Goal: Contribute content: Contribute content

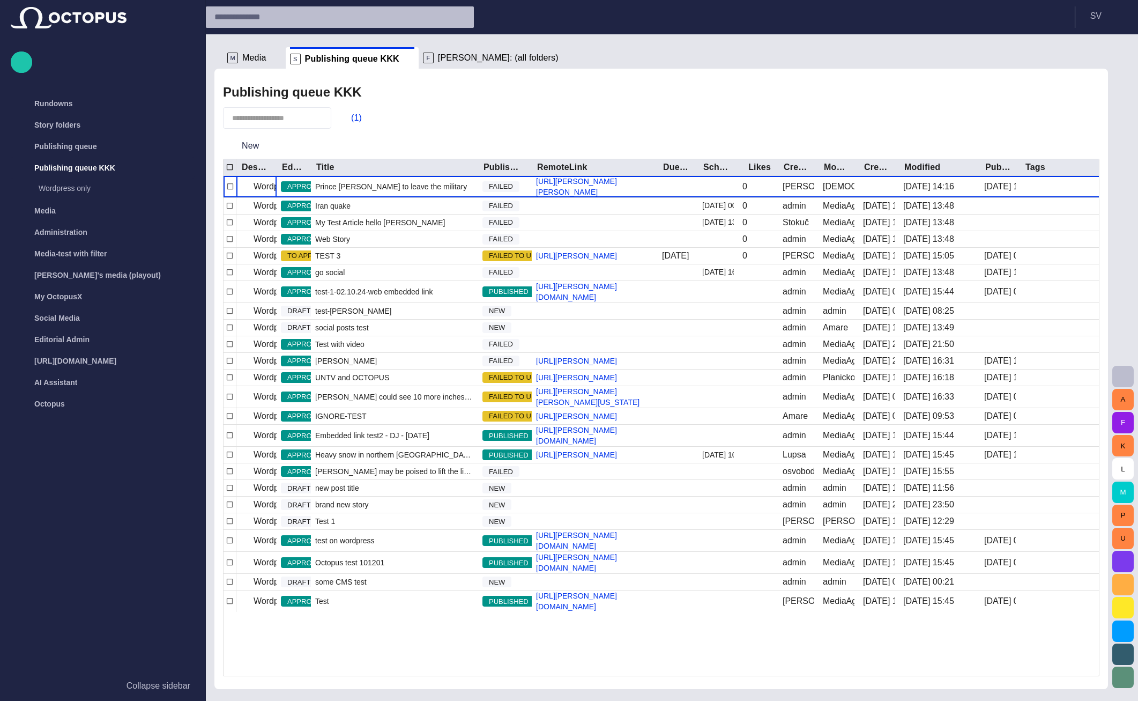
click at [453, 59] on span "[PERSON_NAME]: (all folders)" at bounding box center [498, 58] width 121 height 11
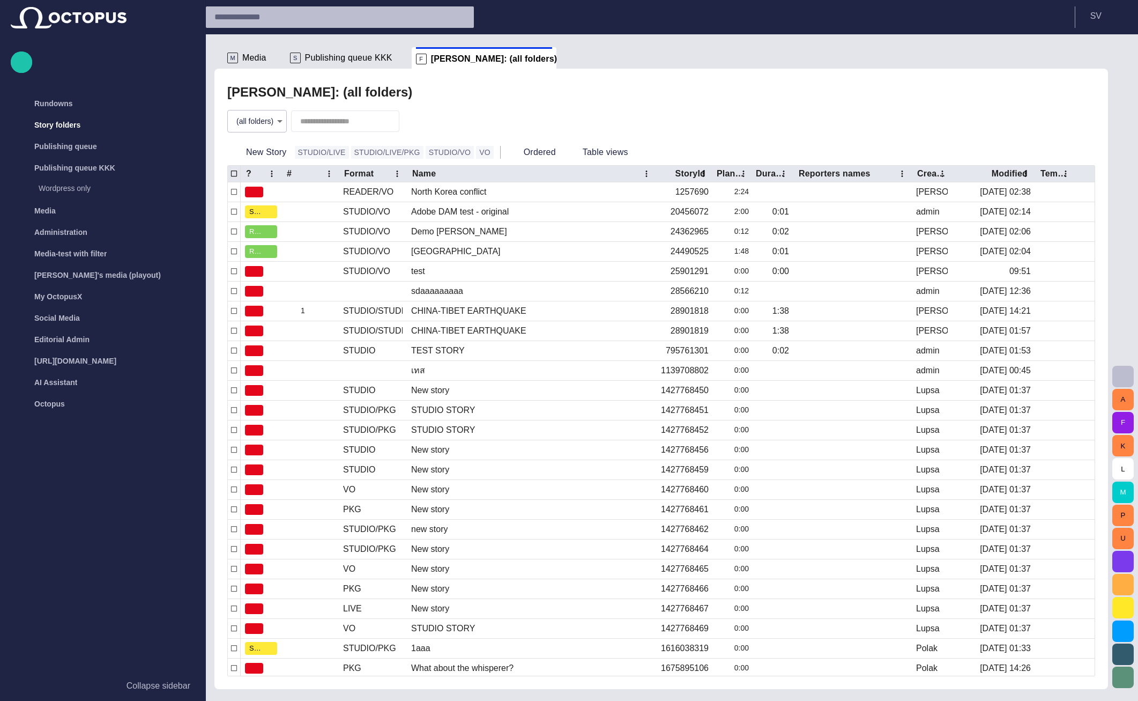
click at [344, 61] on span "Publishing queue KKK" at bounding box center [348, 58] width 87 height 11
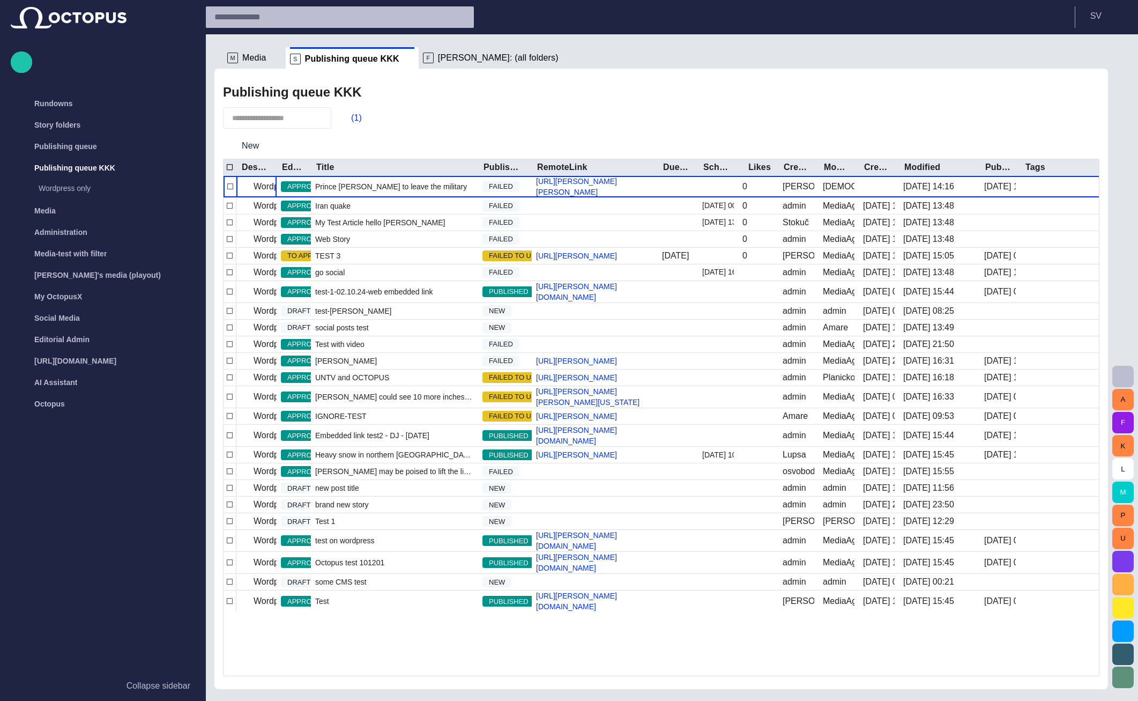
click at [256, 54] on span "Media" at bounding box center [254, 58] width 24 height 11
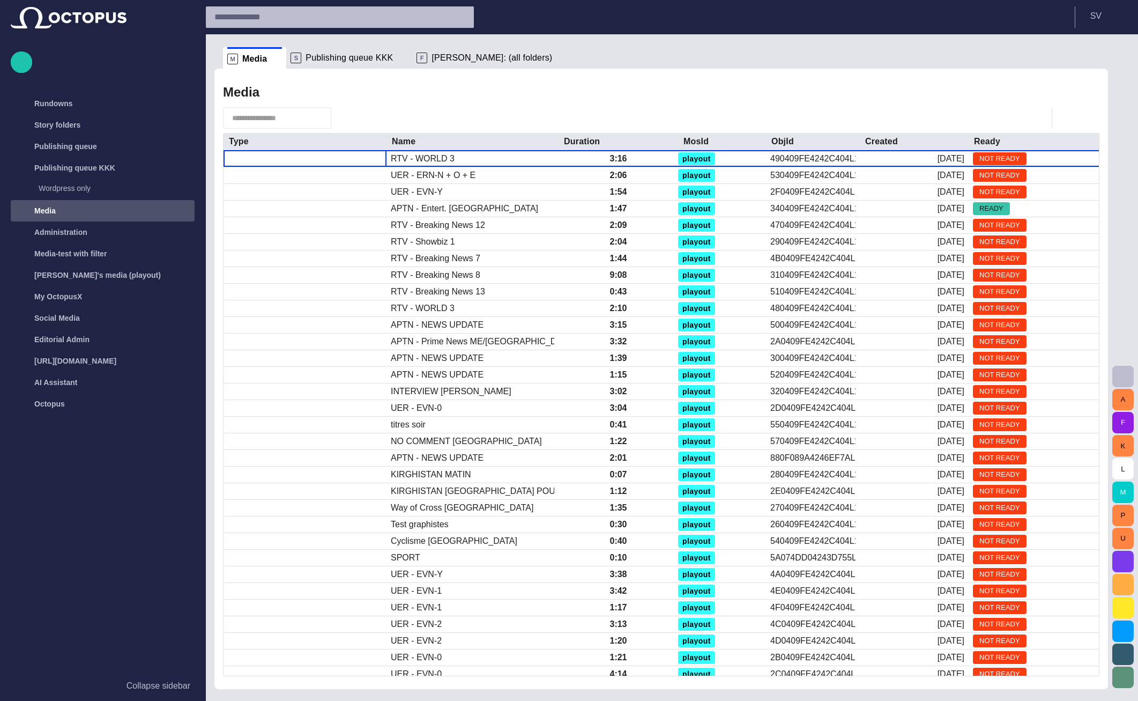
click at [1101, 32] on header "S V" at bounding box center [672, 17] width 932 height 34
click at [1100, 25] on div "S V" at bounding box center [1107, 16] width 50 height 21
click at [1099, 19] on p "S V" at bounding box center [1095, 16] width 11 height 13
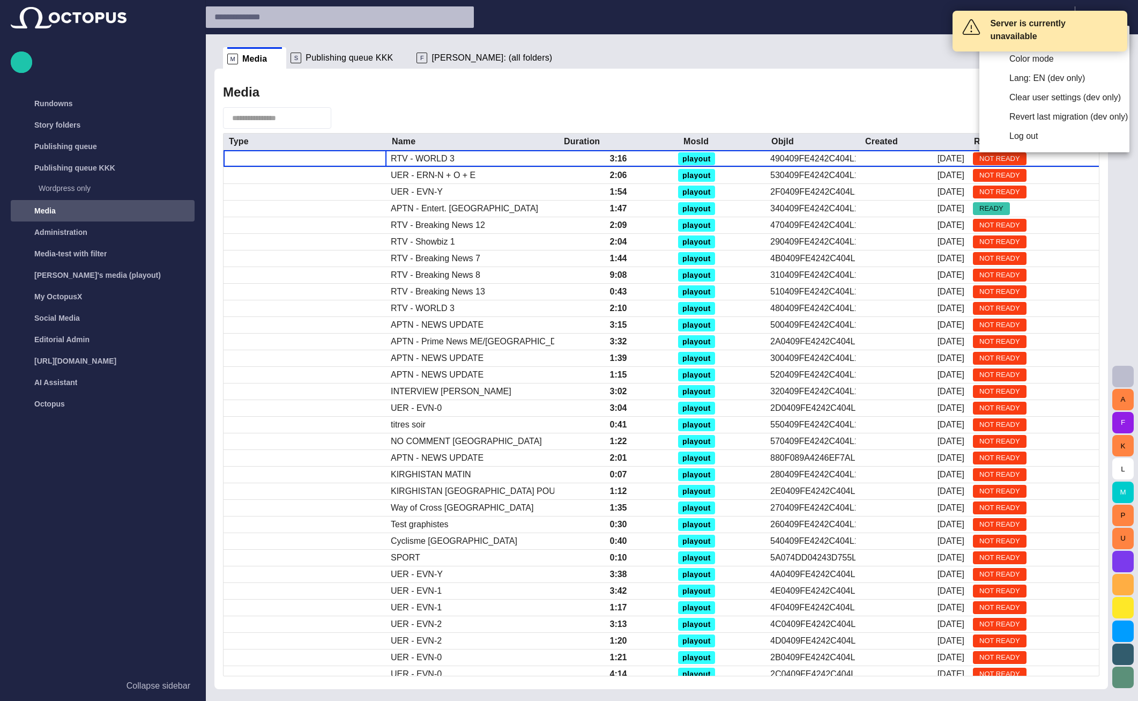
click at [922, 83] on div at bounding box center [569, 350] width 1138 height 701
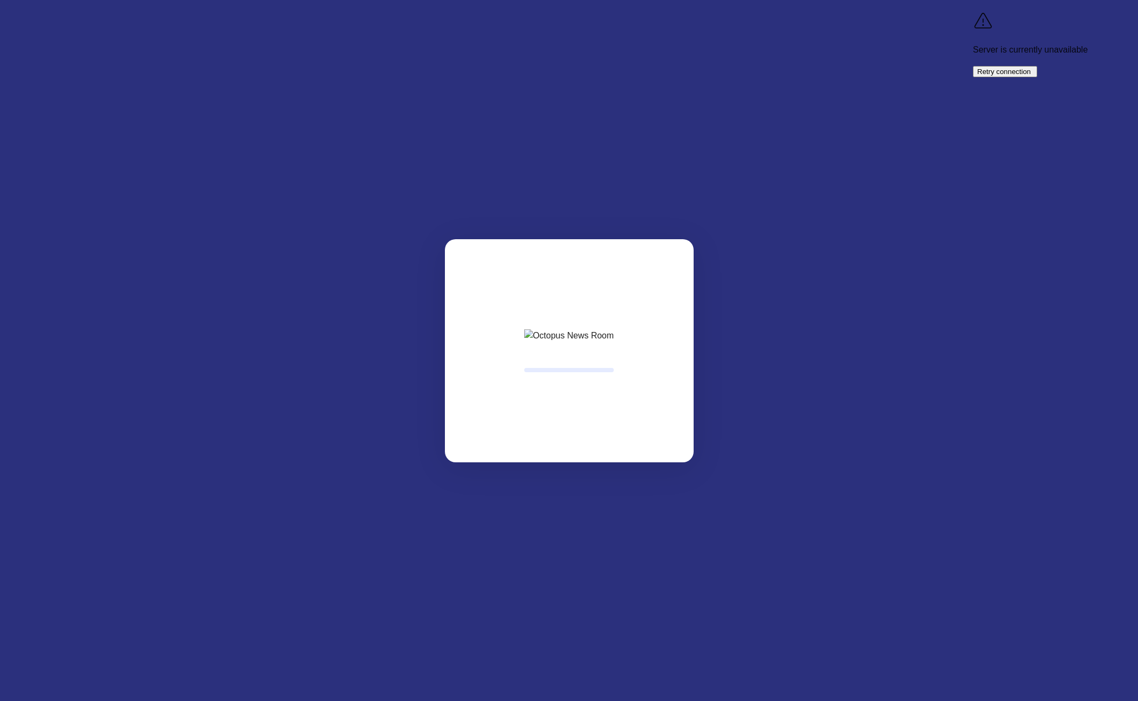
click at [1030, 68] on span "Retry connection" at bounding box center [1004, 72] width 54 height 8
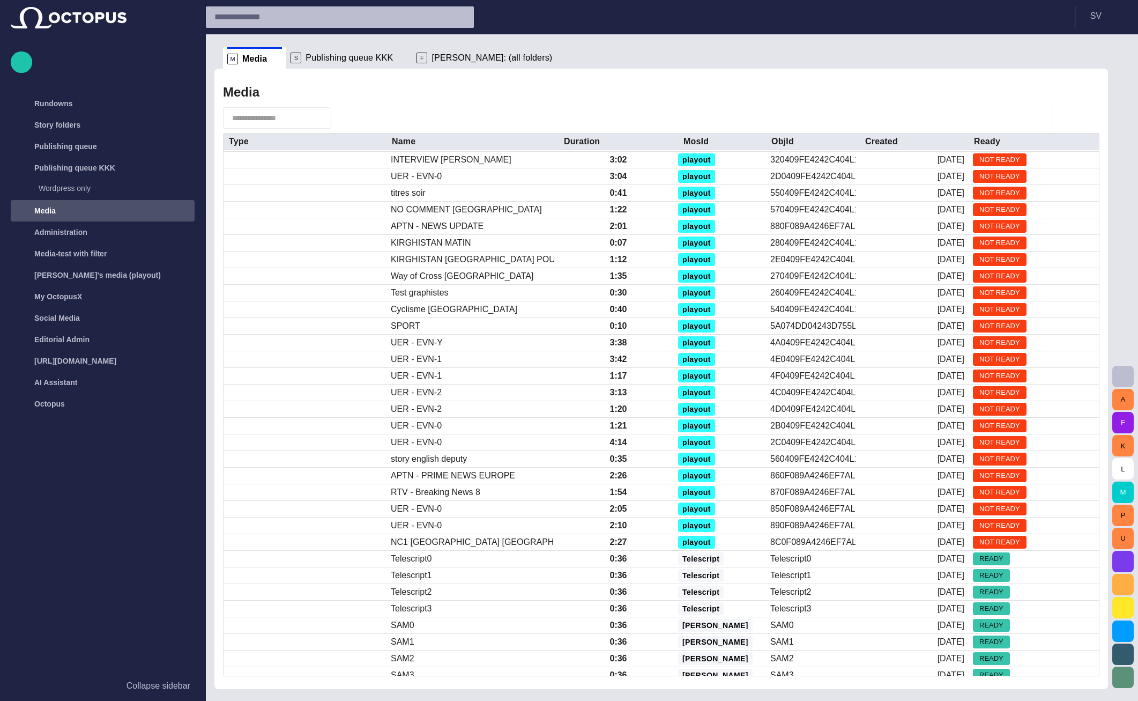
scroll to position [225, 0]
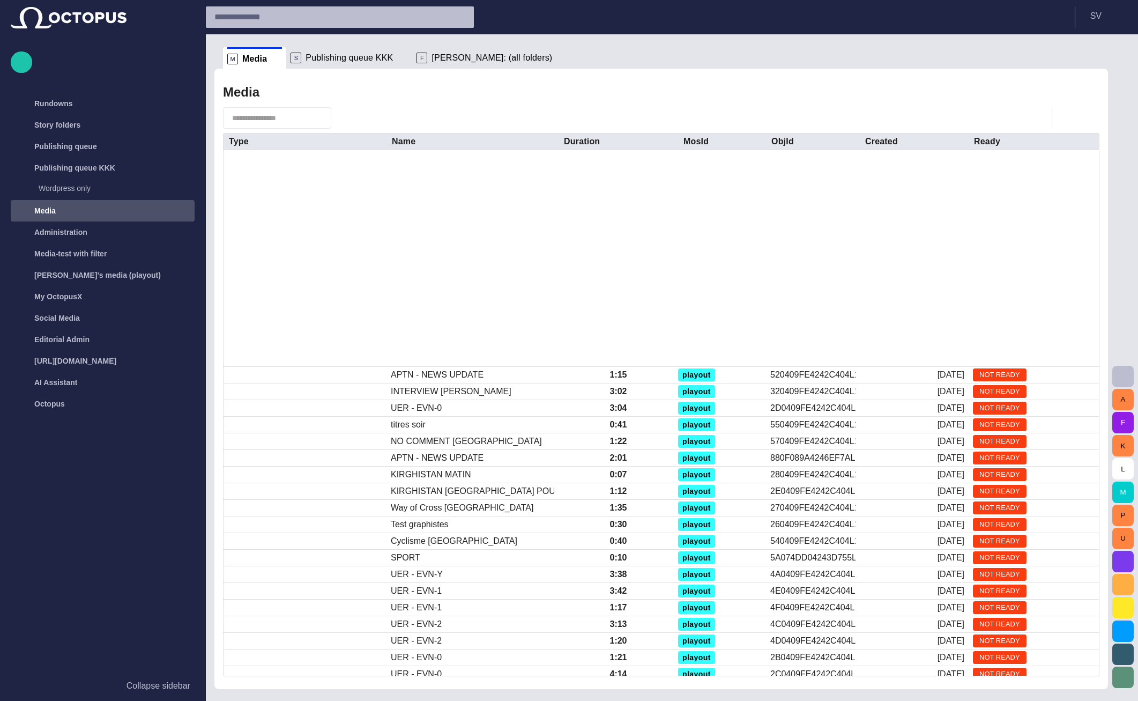
scroll to position [232, 0]
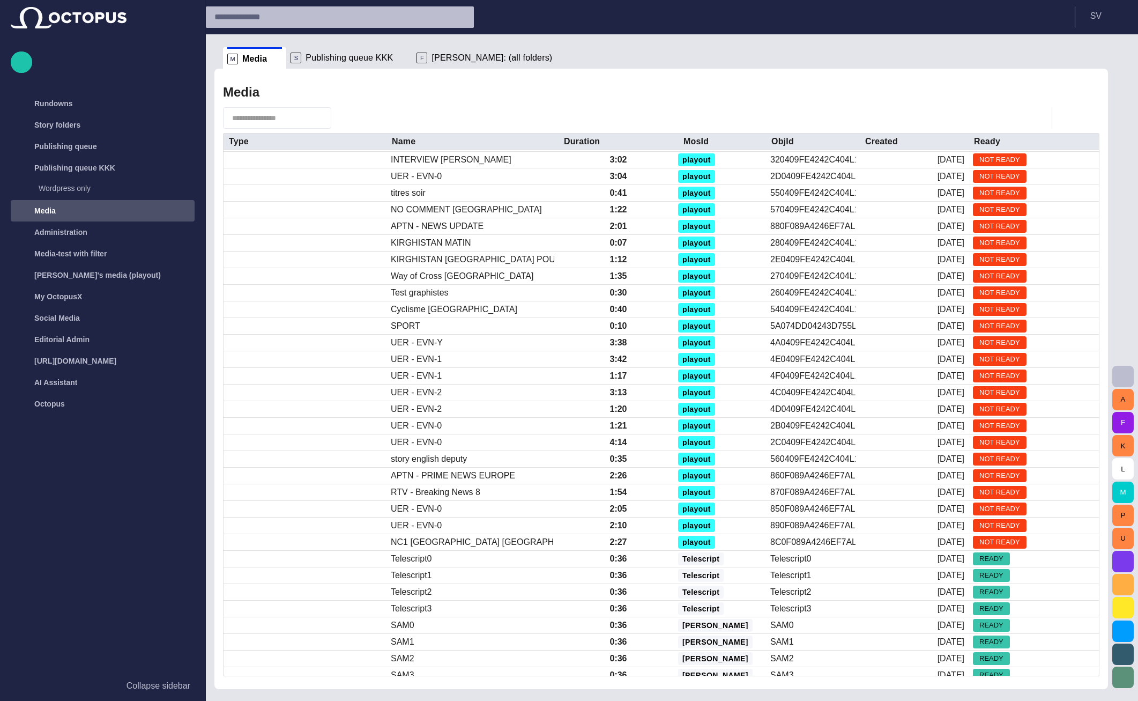
click at [787, 78] on div "Media Type Name Duration MosId ObjId Created Ready RTV - WORLD 3 3:16 playout 4…" at bounding box center [661, 379] width 894 height 620
click at [696, 106] on div "Media Type Name Duration MosId ObjId Created Ready RTV - Breaking News 13 0:43 …" at bounding box center [661, 379] width 894 height 620
click at [472, 57] on span "[PERSON_NAME]: (all folders)" at bounding box center [491, 58] width 121 height 11
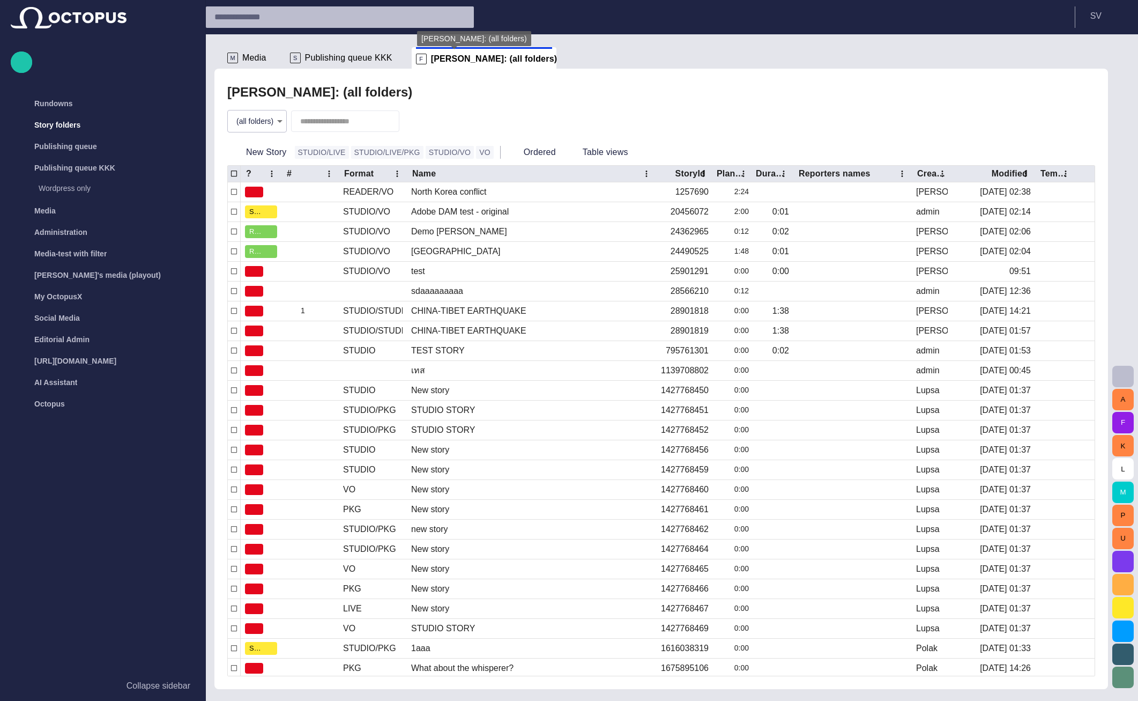
scroll to position [0, 0]
click at [1104, 12] on button "S V" at bounding box center [1107, 15] width 50 height 19
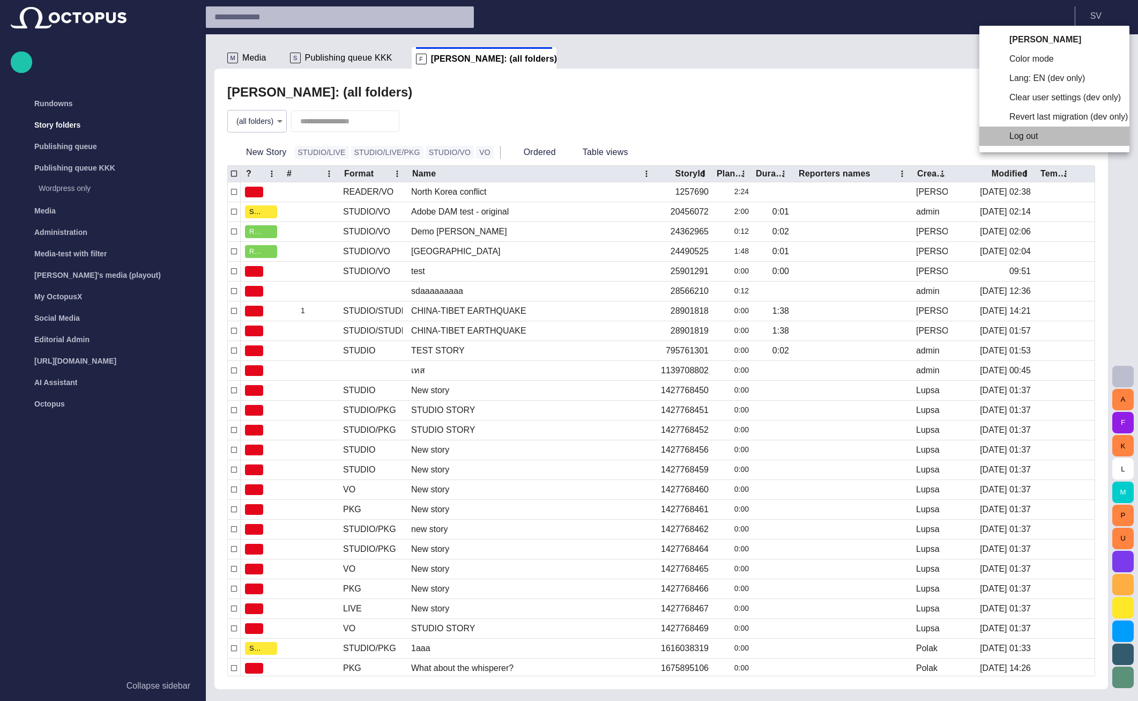
click at [1049, 141] on li "Log out" at bounding box center [1054, 135] width 150 height 19
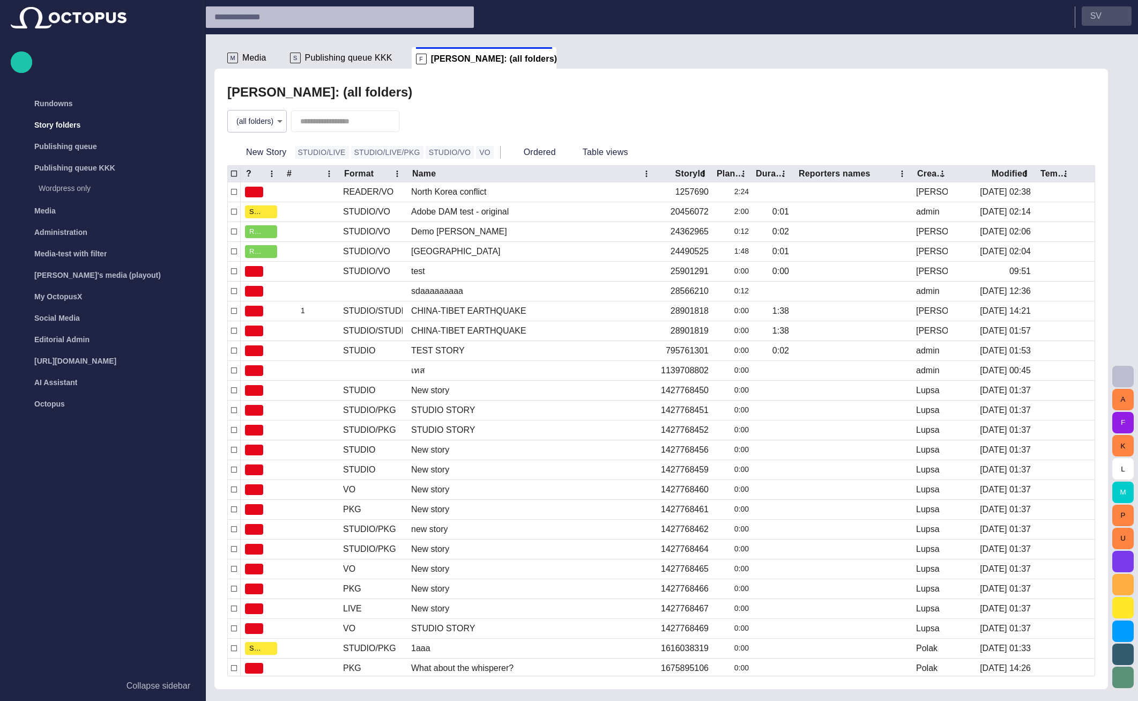
click at [1094, 19] on p "S V" at bounding box center [1095, 16] width 11 height 13
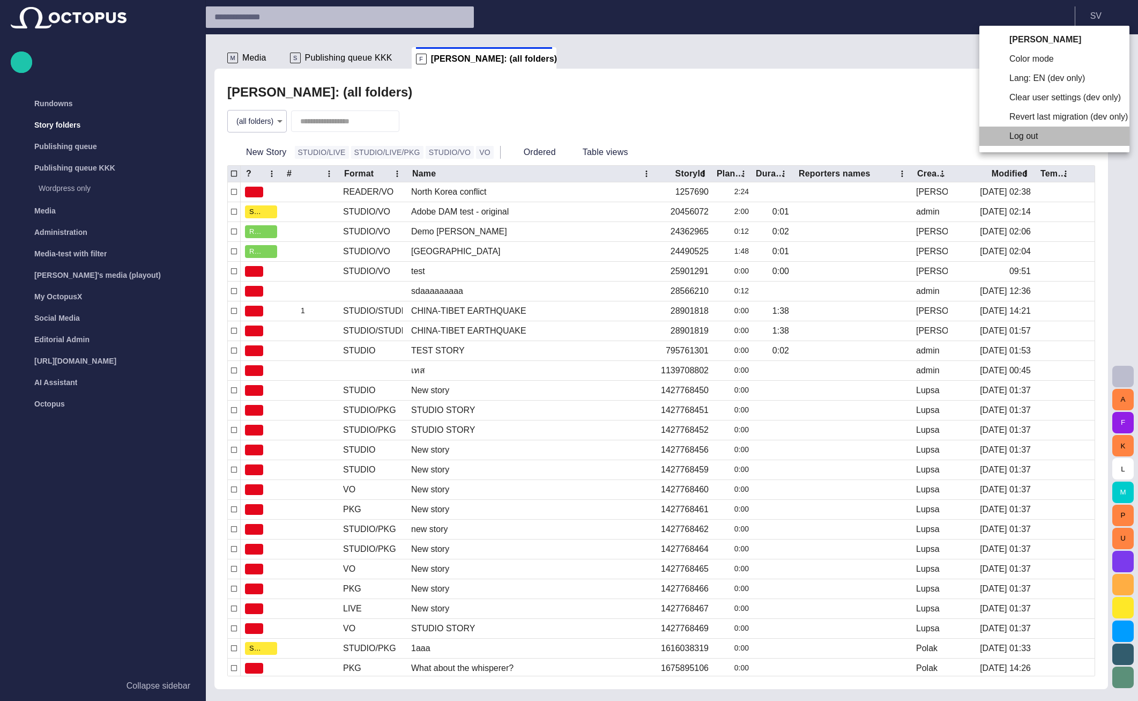
click at [1026, 140] on li "Log out" at bounding box center [1054, 135] width 150 height 19
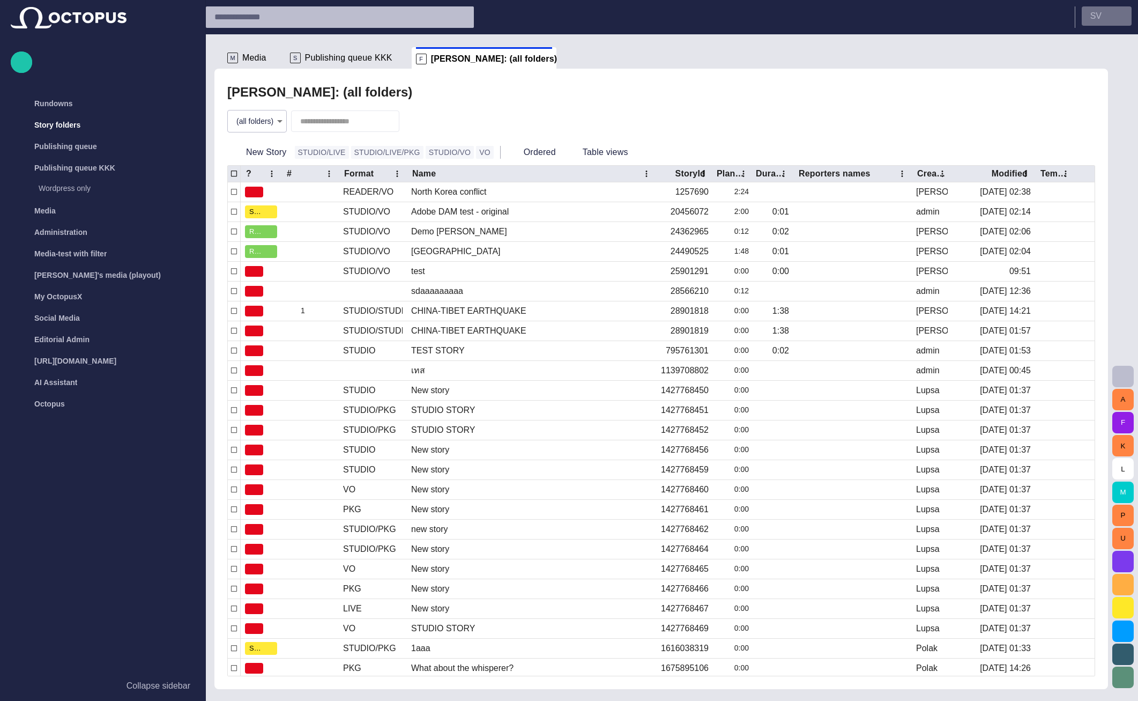
click at [1109, 14] on button "S V" at bounding box center [1107, 15] width 50 height 19
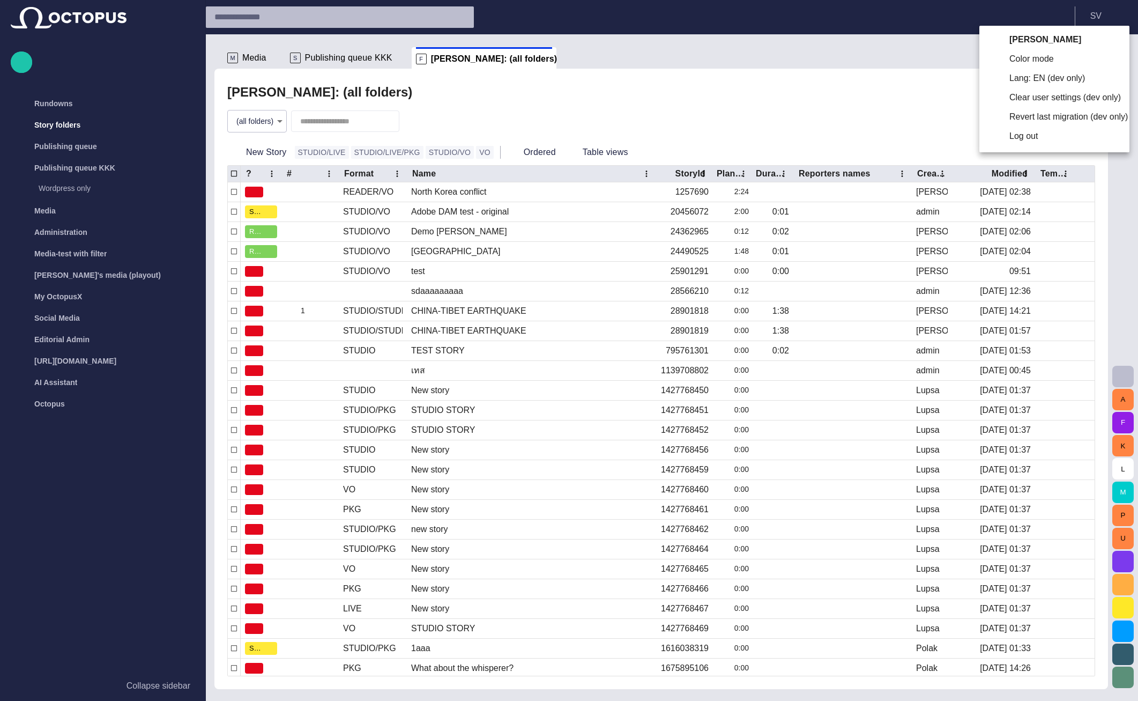
click at [1046, 138] on li "Log out" at bounding box center [1054, 135] width 150 height 19
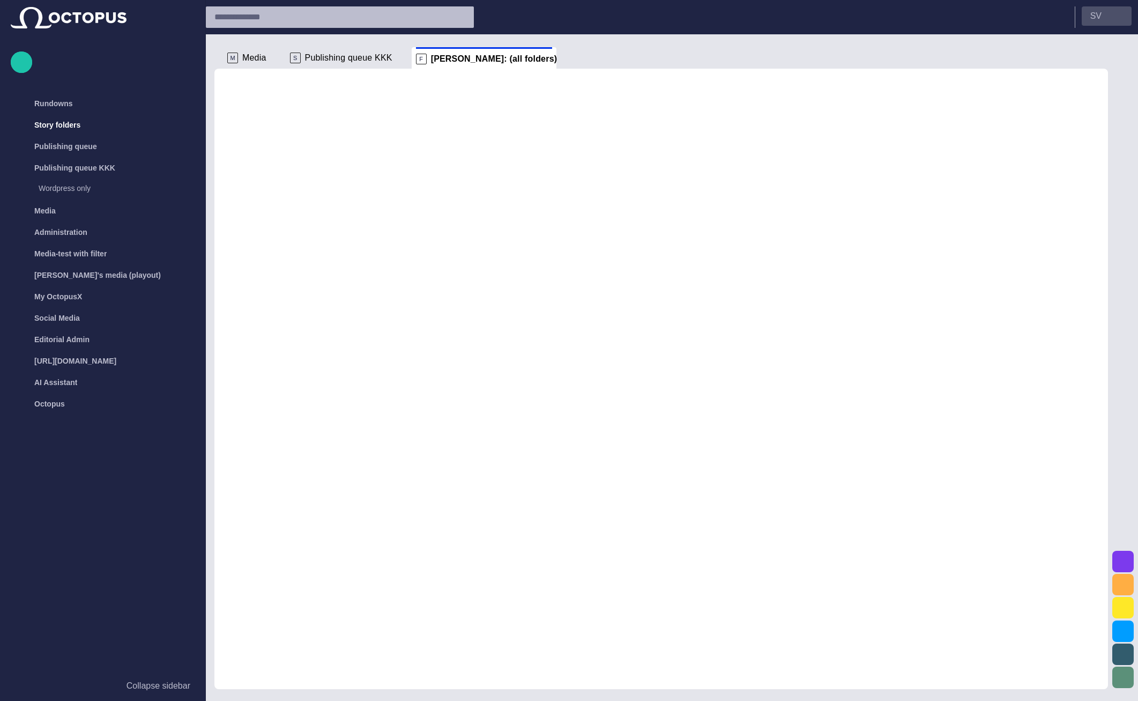
click at [1095, 21] on p "S V" at bounding box center [1095, 16] width 11 height 13
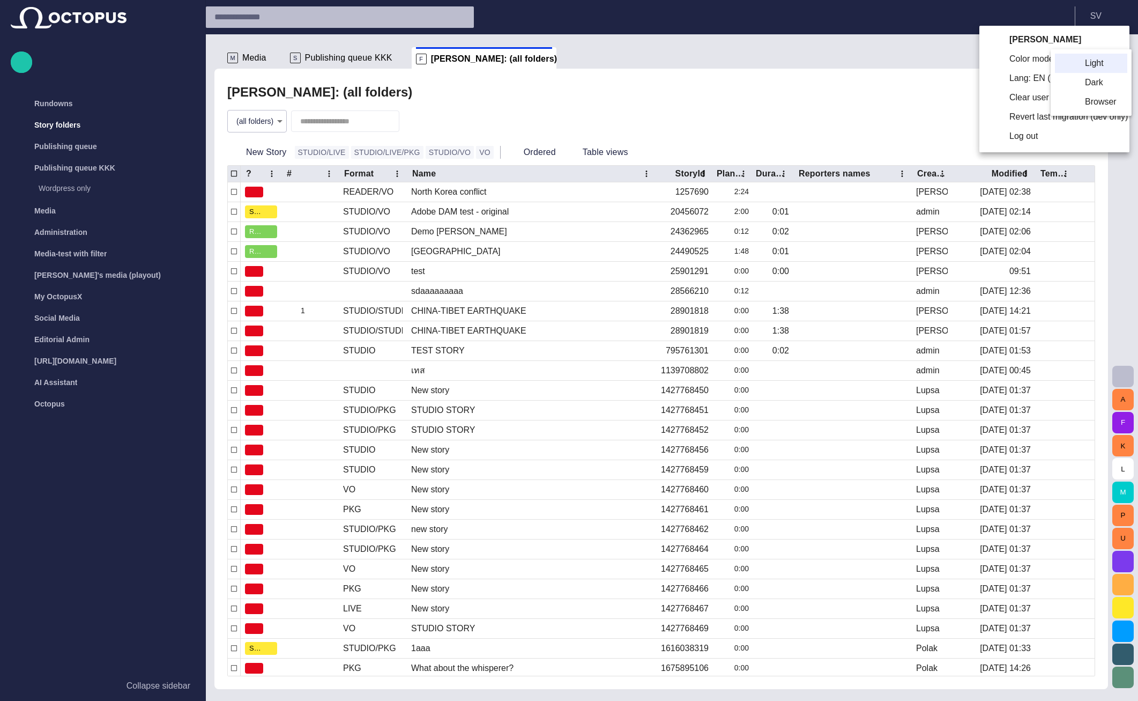
click at [1070, 80] on li "Dark" at bounding box center [1091, 82] width 72 height 19
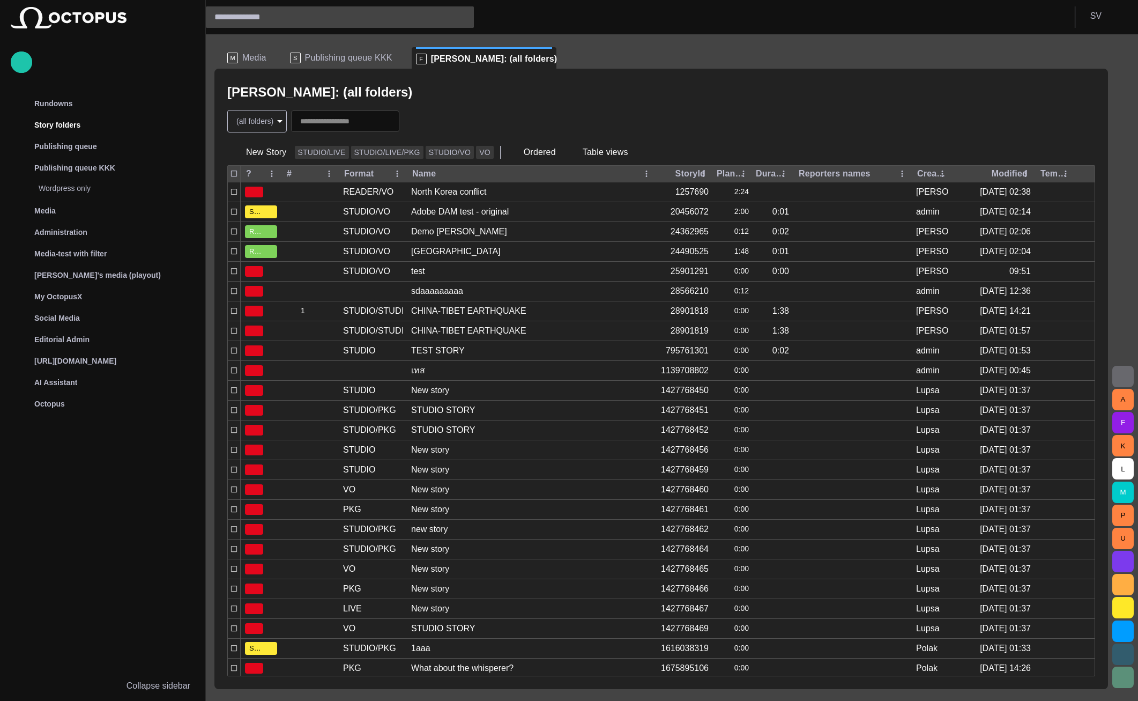
click at [911, 54] on ul "M Media S Publishing queue KKK F [PERSON_NAME]: (all folders)" at bounding box center [644, 57] width 842 height 21
click at [1093, 25] on button "S V" at bounding box center [1107, 15] width 50 height 19
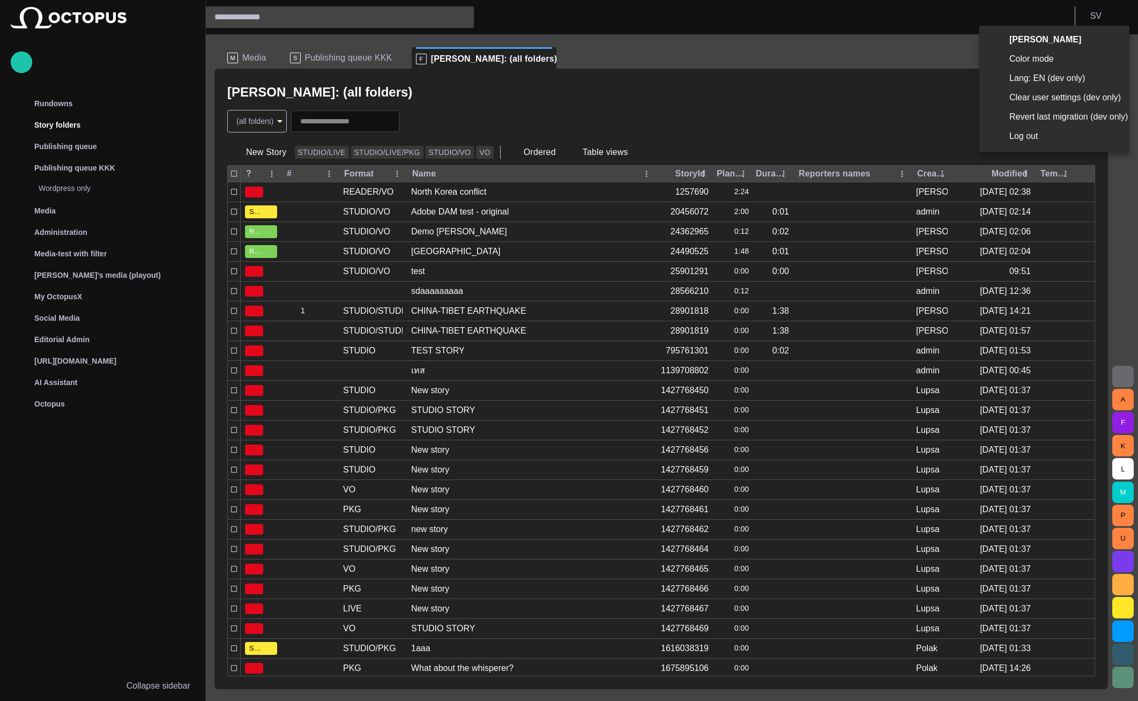
click at [1030, 138] on li "Log out" at bounding box center [1054, 135] width 150 height 19
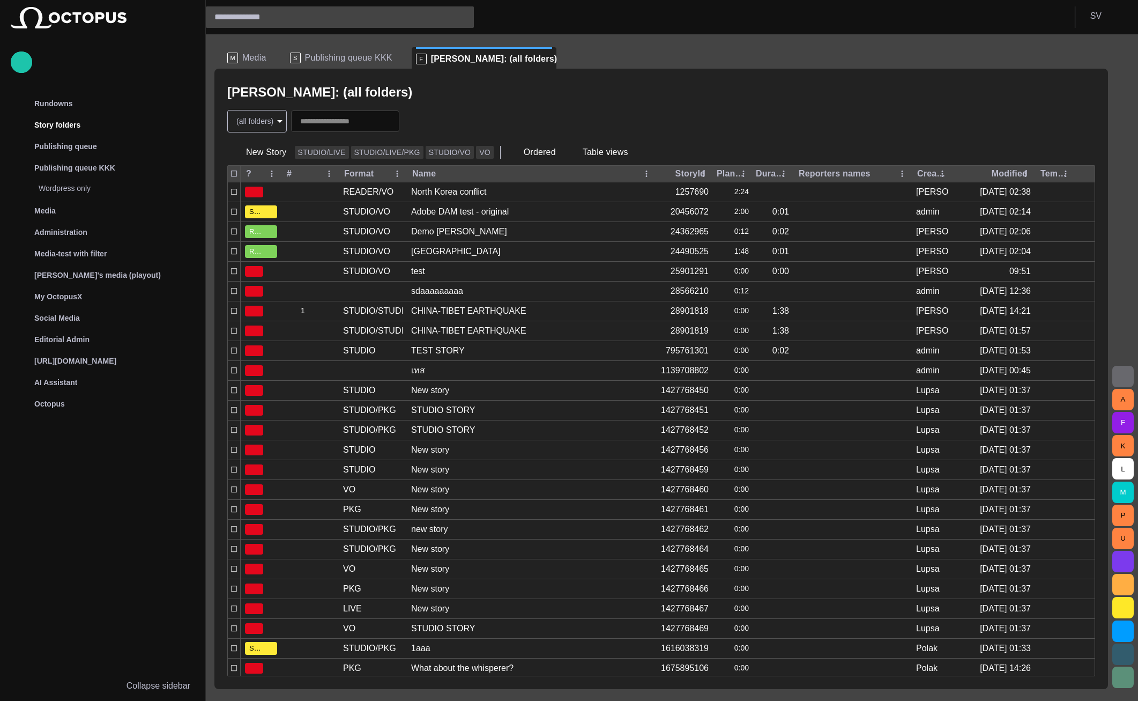
click at [1099, 26] on div "S V" at bounding box center [1107, 16] width 50 height 21
click at [1097, 21] on p "S V" at bounding box center [1095, 16] width 11 height 13
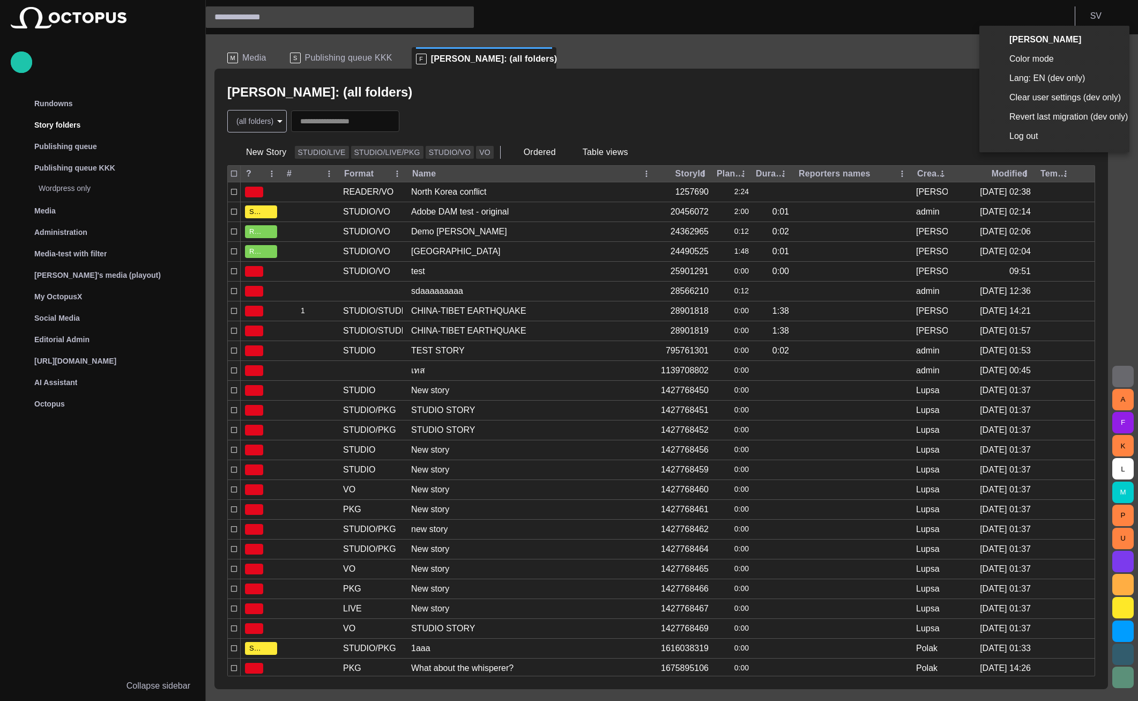
click at [1030, 137] on li "Log out" at bounding box center [1054, 135] width 150 height 19
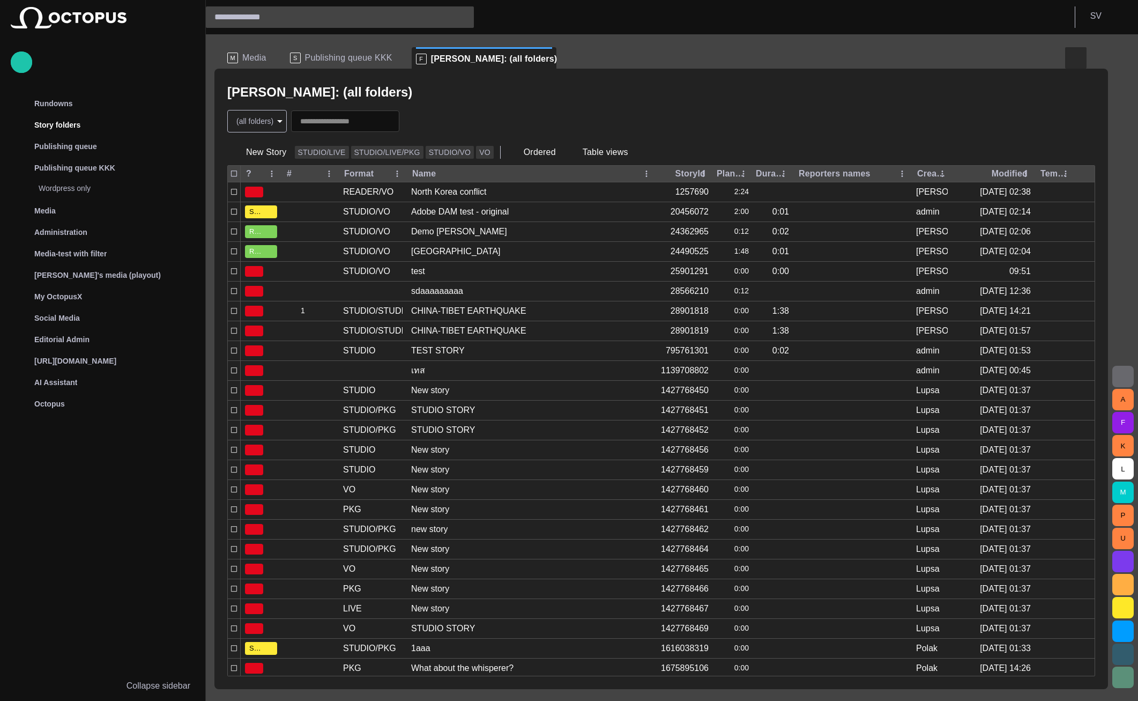
click at [1073, 53] on span "button" at bounding box center [1075, 57] width 13 height 13
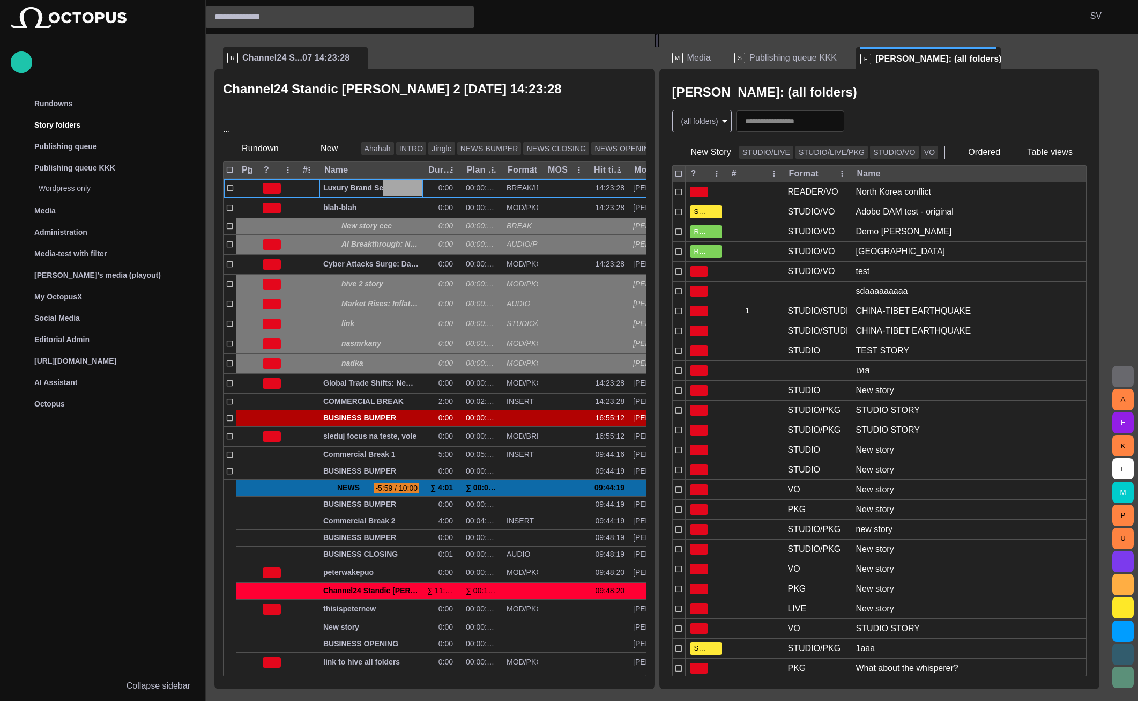
click at [645, 57] on span "button" at bounding box center [644, 57] width 13 height 13
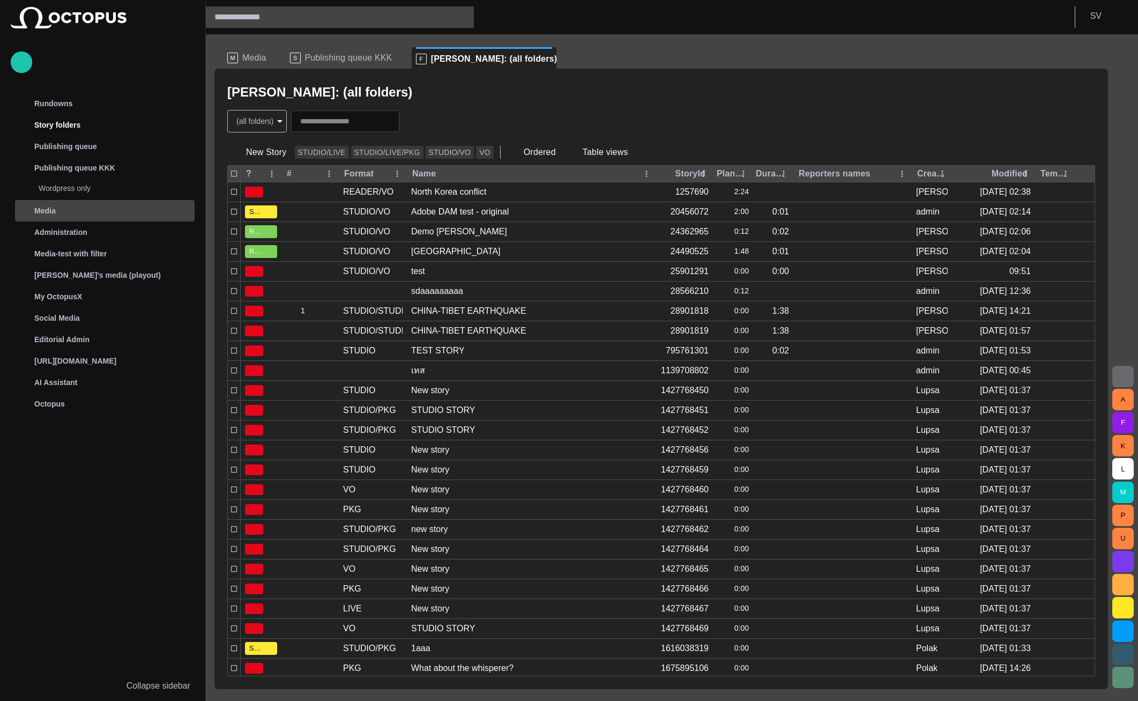
click at [113, 207] on div "Media" at bounding box center [105, 210] width 177 height 17
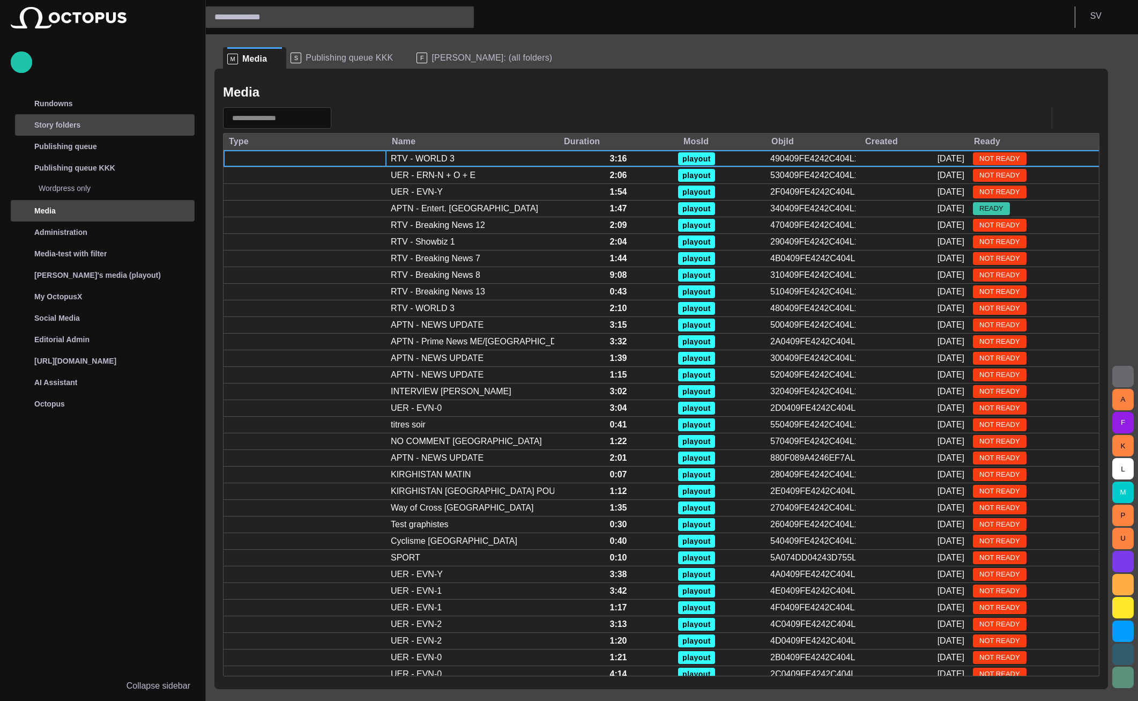
click at [80, 131] on div "Story folders" at bounding box center [95, 124] width 156 height 17
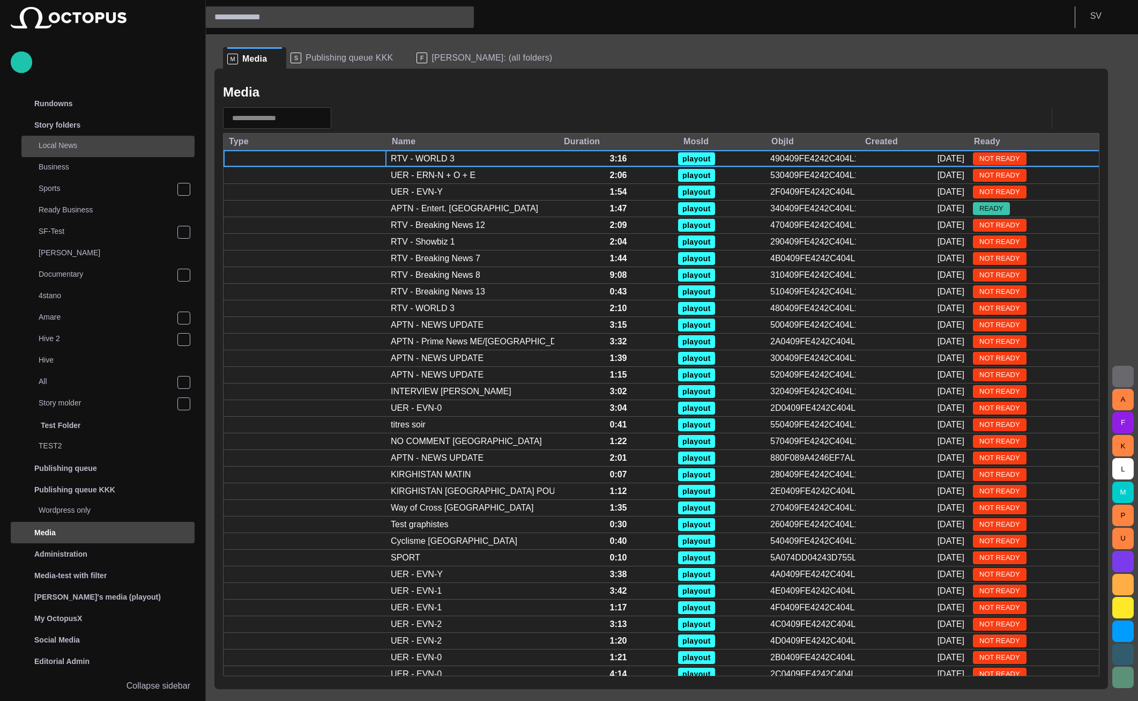
click at [84, 155] on div "Local News" at bounding box center [107, 146] width 173 height 21
click at [83, 147] on p "Local News" at bounding box center [117, 145] width 156 height 11
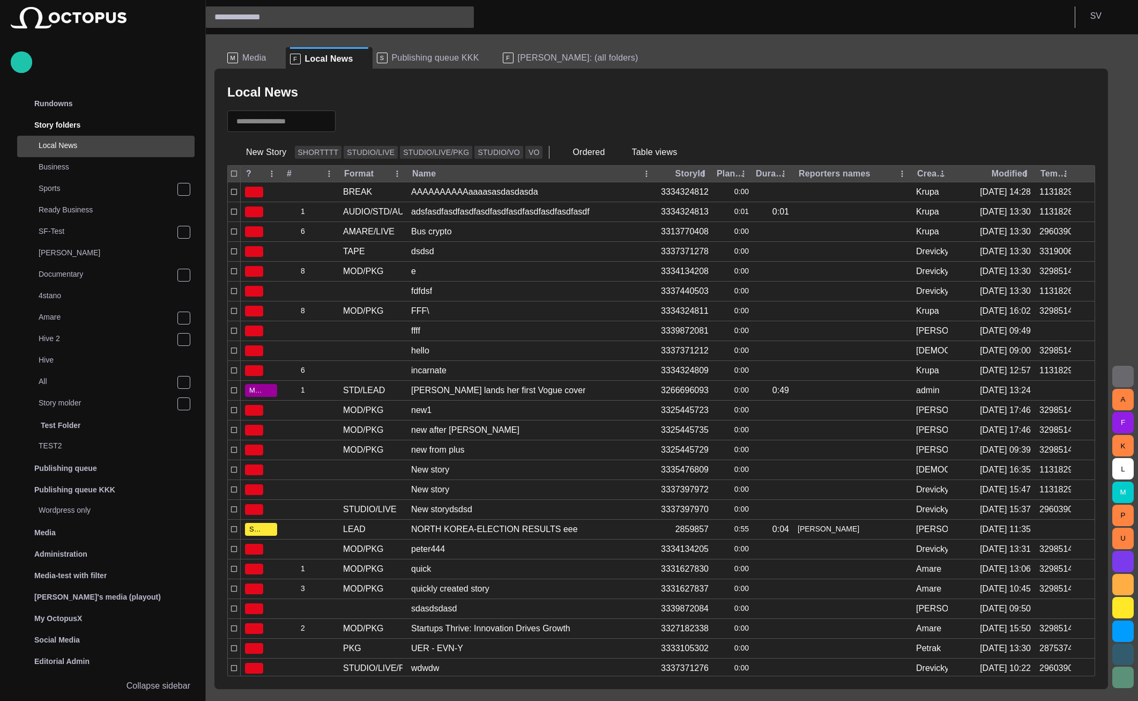
scroll to position [21, 0]
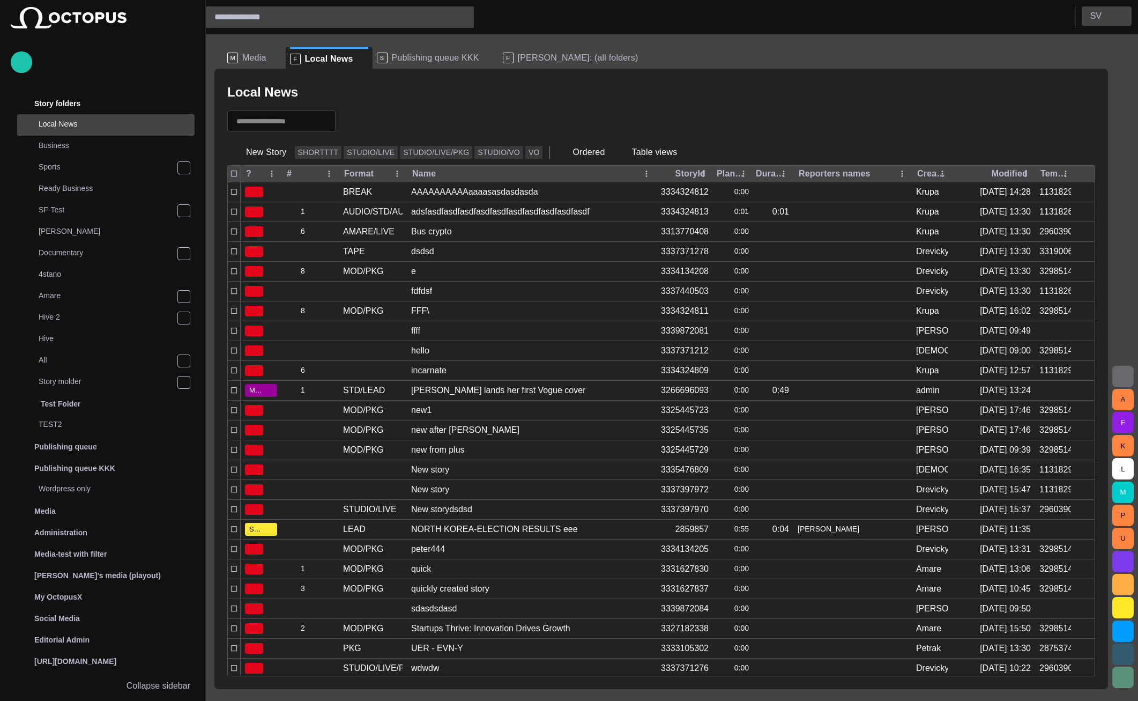
click at [1109, 14] on button "S V" at bounding box center [1107, 15] width 50 height 19
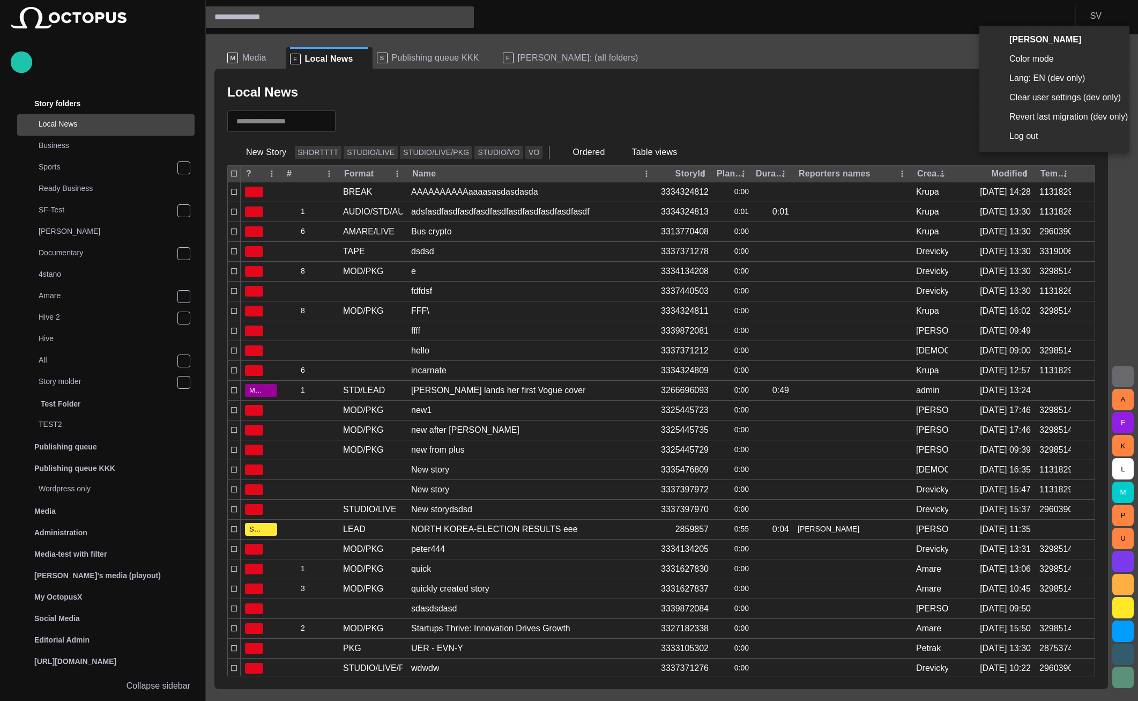
click at [1026, 134] on li "Log out" at bounding box center [1054, 135] width 150 height 19
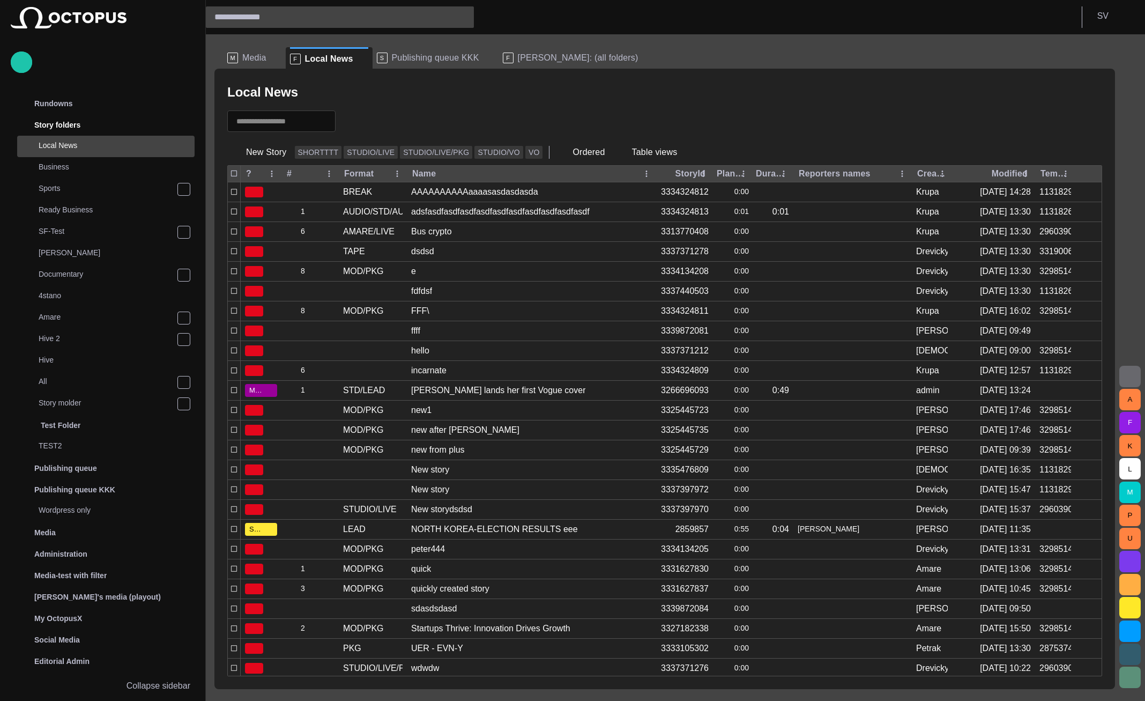
click at [1137, 35] on div "A F K L M P U" at bounding box center [1130, 367] width 30 height 666
click at [118, 325] on div "Amare" at bounding box center [98, 317] width 154 height 21
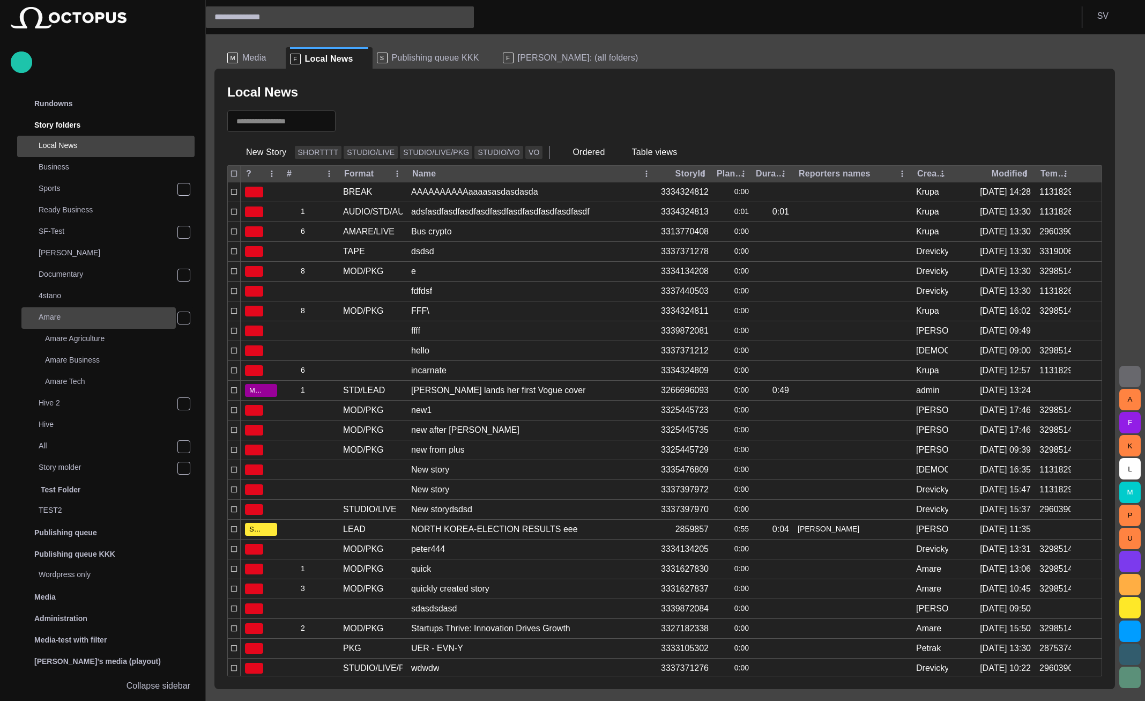
click at [173, 326] on div "Amare" at bounding box center [98, 317] width 154 height 21
click at [171, 307] on div "Amare" at bounding box center [98, 317] width 154 height 21
click at [165, 309] on div "Amare" at bounding box center [98, 317] width 154 height 21
click at [157, 310] on div "Amare" at bounding box center [100, 316] width 152 height 15
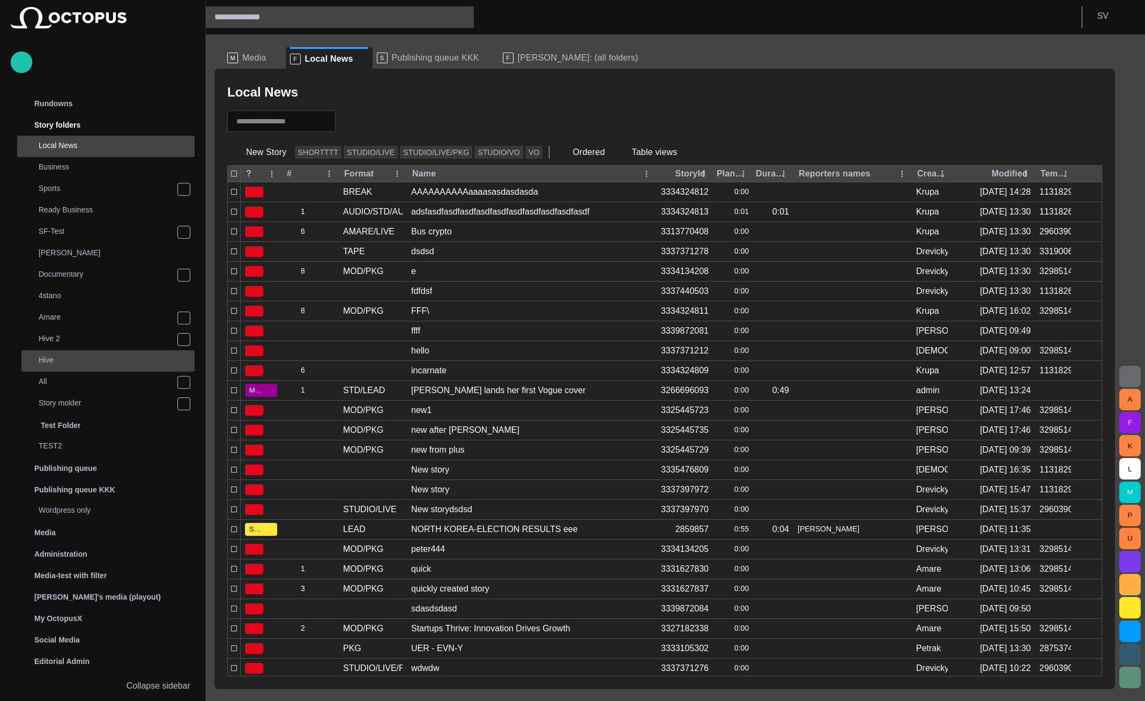
click at [150, 354] on p "Hive" at bounding box center [117, 359] width 156 height 11
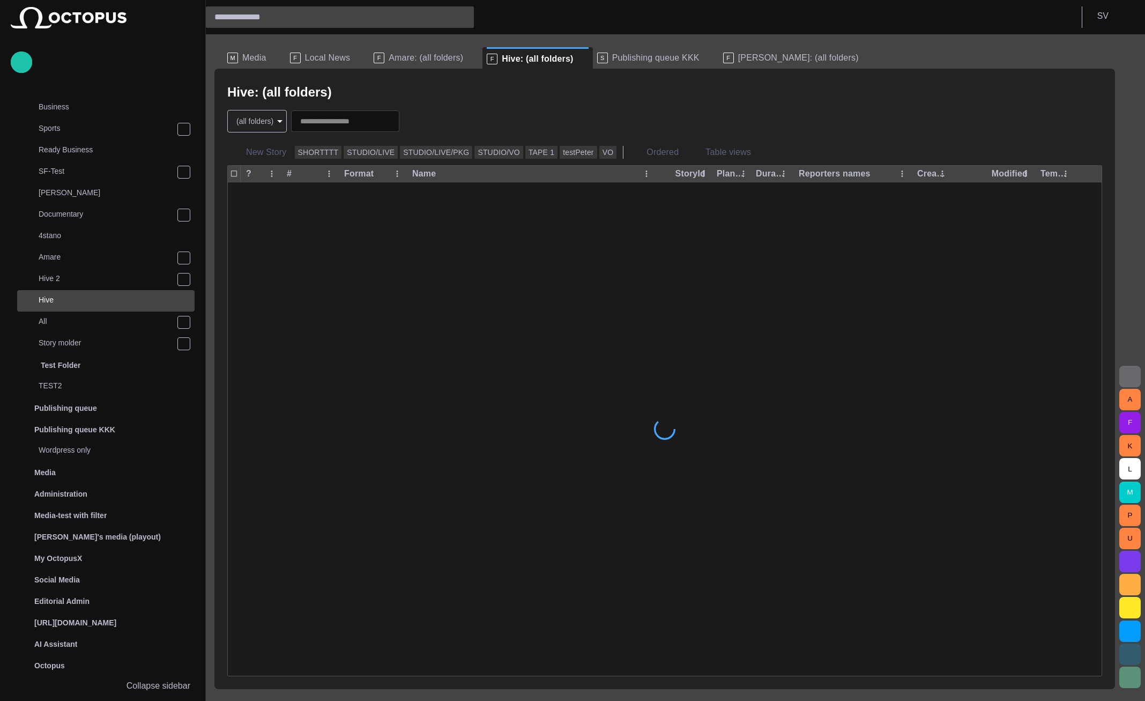
scroll to position [61, 0]
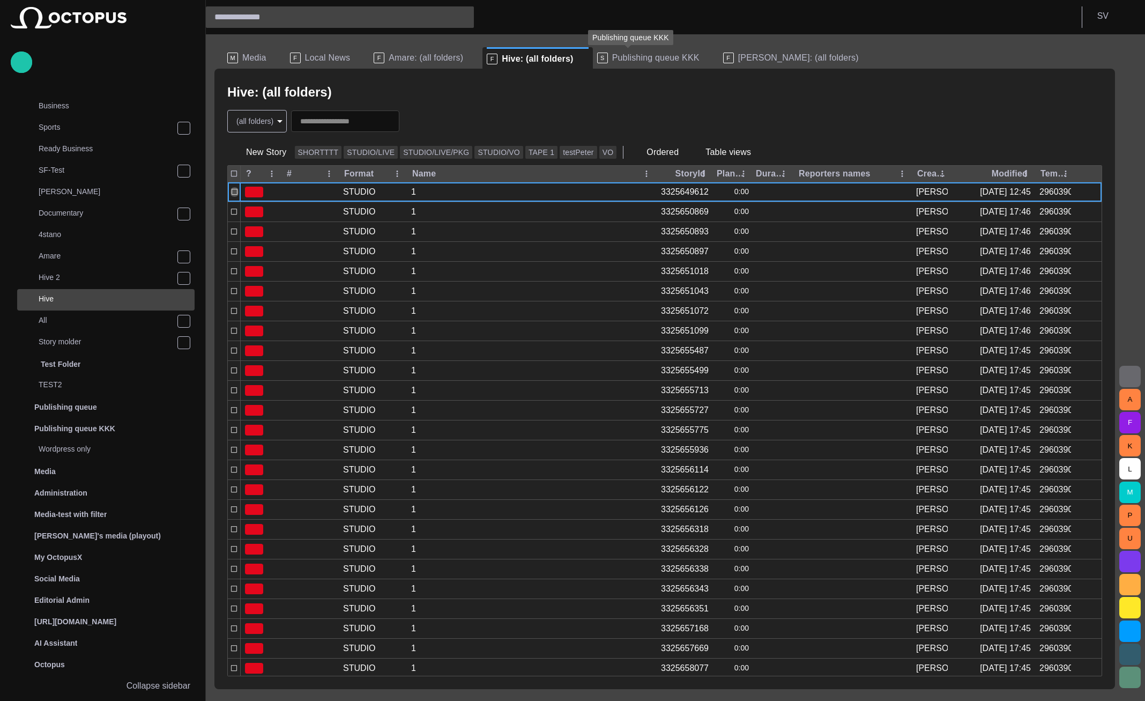
click at [620, 58] on span "Publishing queue KKK" at bounding box center [655, 58] width 87 height 11
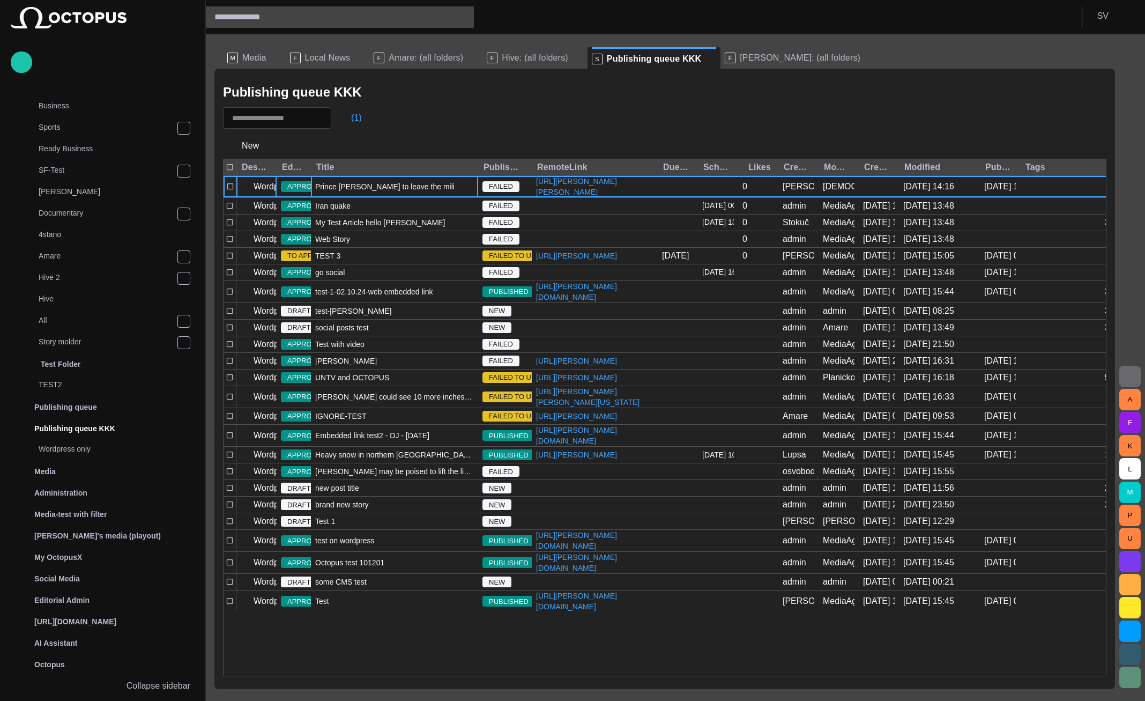
click at [377, 192] on span "Prince [PERSON_NAME] to leave the military" at bounding box center [391, 186] width 152 height 11
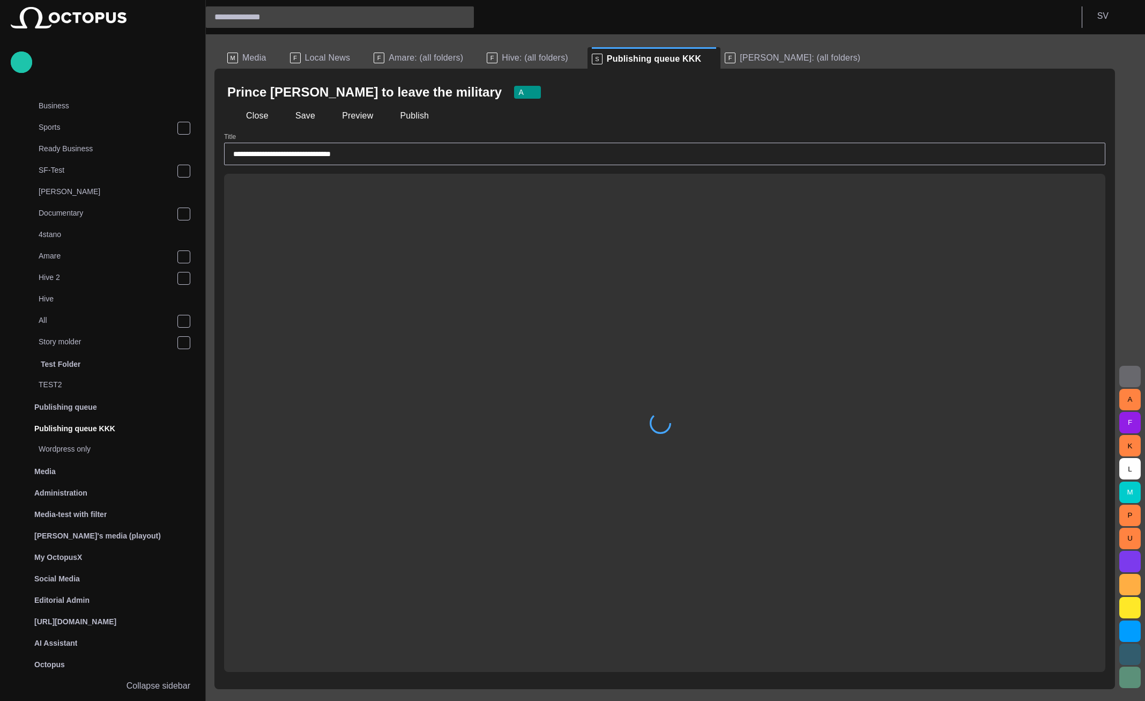
type input "**********"
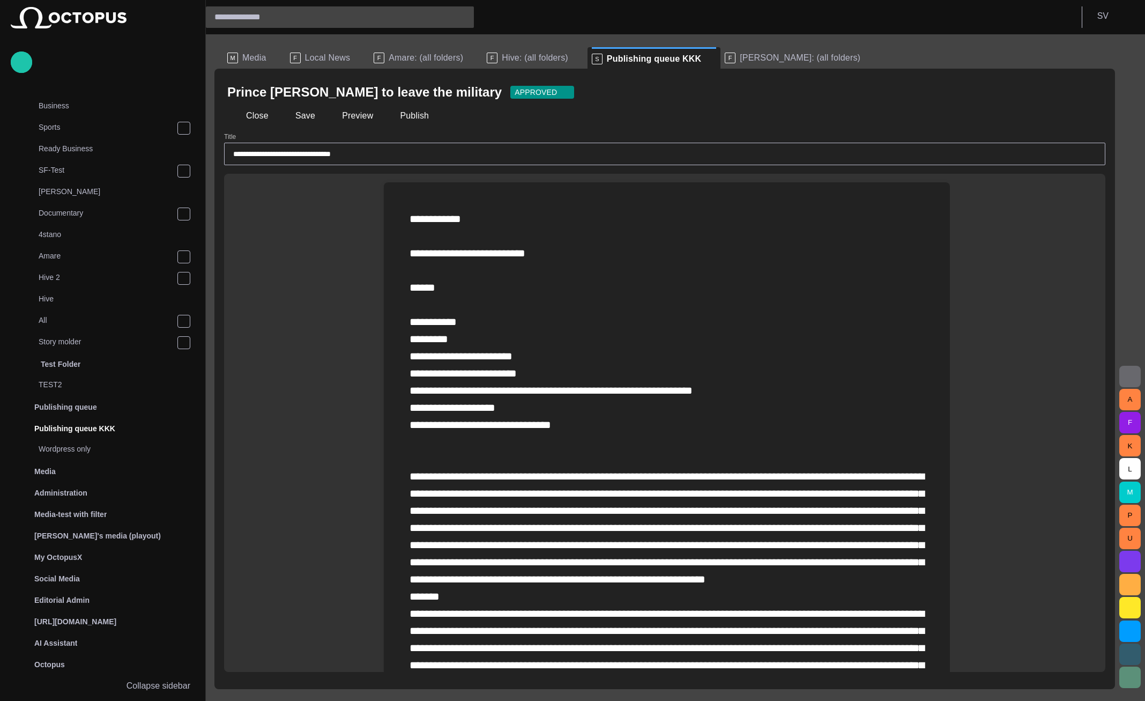
click at [1090, 94] on span "button" at bounding box center [1091, 92] width 11 height 11
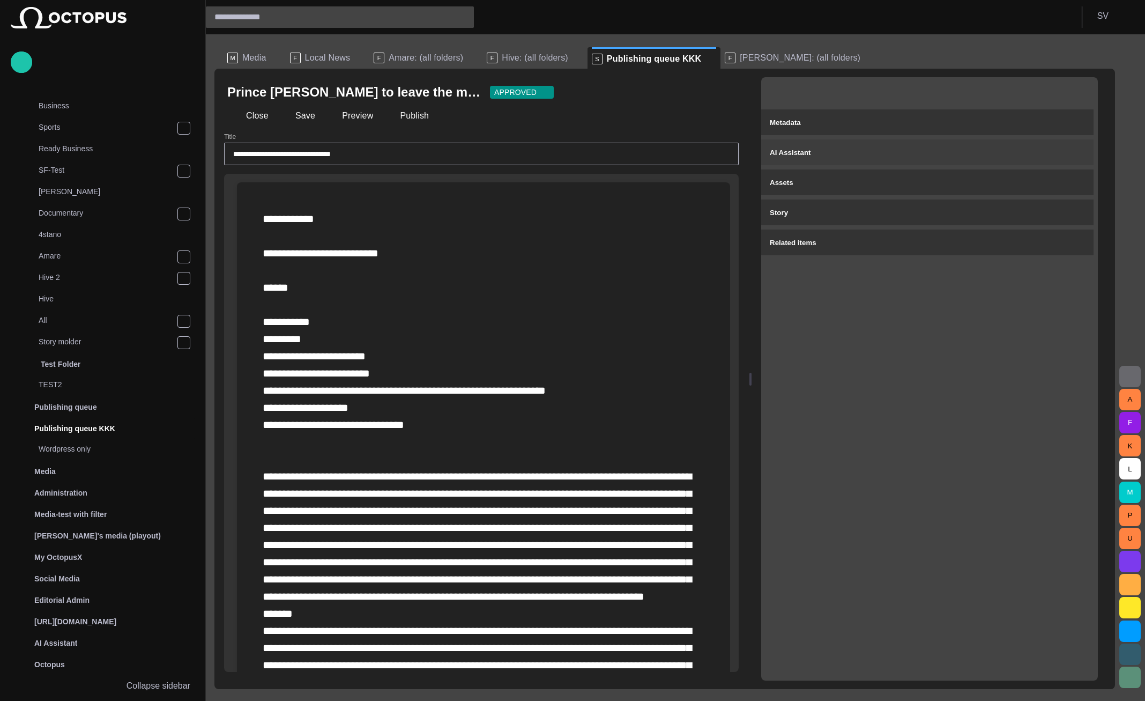
click at [950, 143] on button "AI Assistant" at bounding box center [927, 152] width 332 height 26
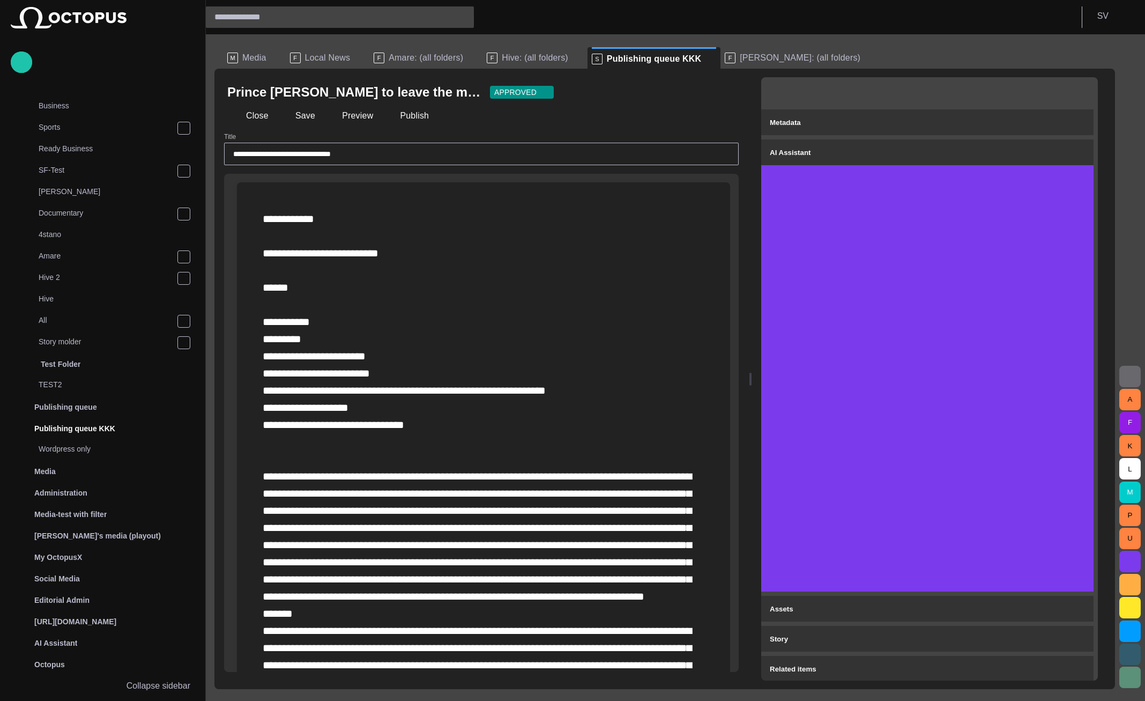
scroll to position [1, 0]
click at [966, 123] on div "Metadata" at bounding box center [927, 121] width 315 height 13
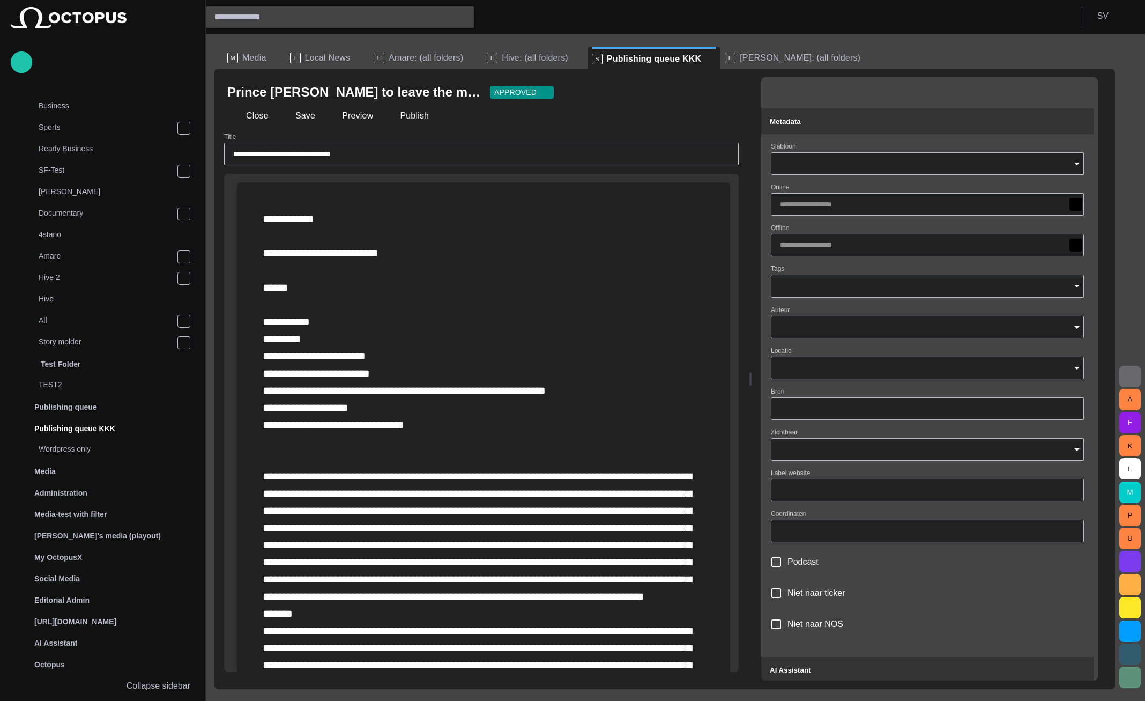
type input "**********"
type input "*****"
type input "**"
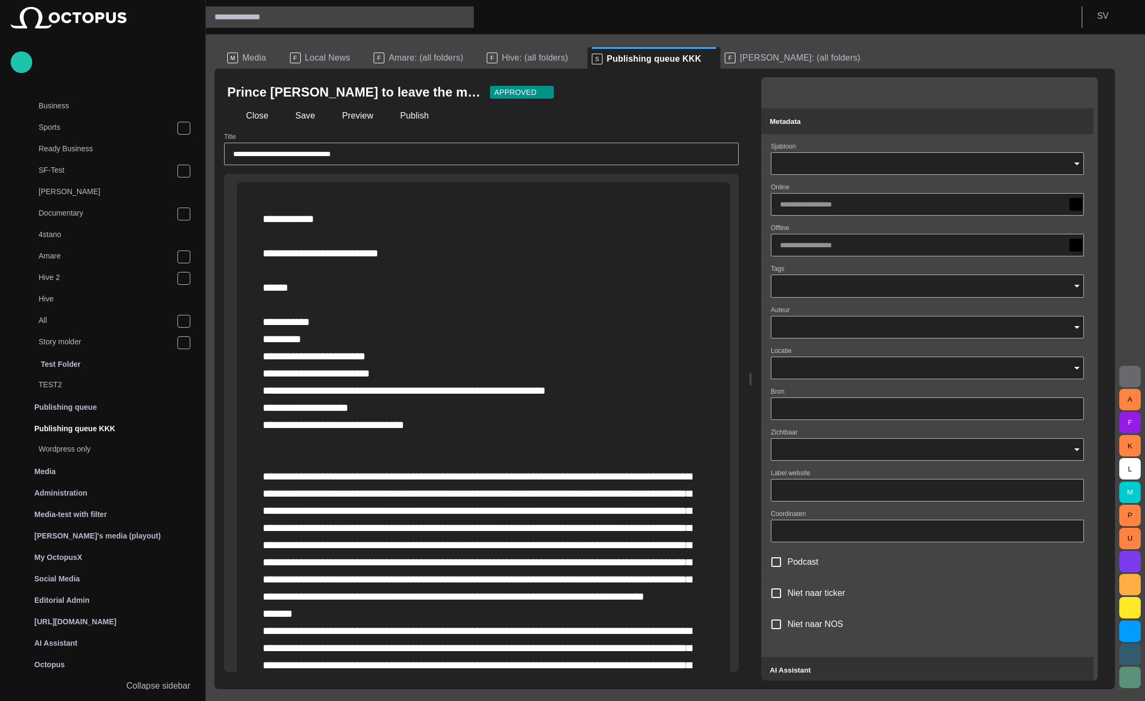
type input "**"
type input "**********"
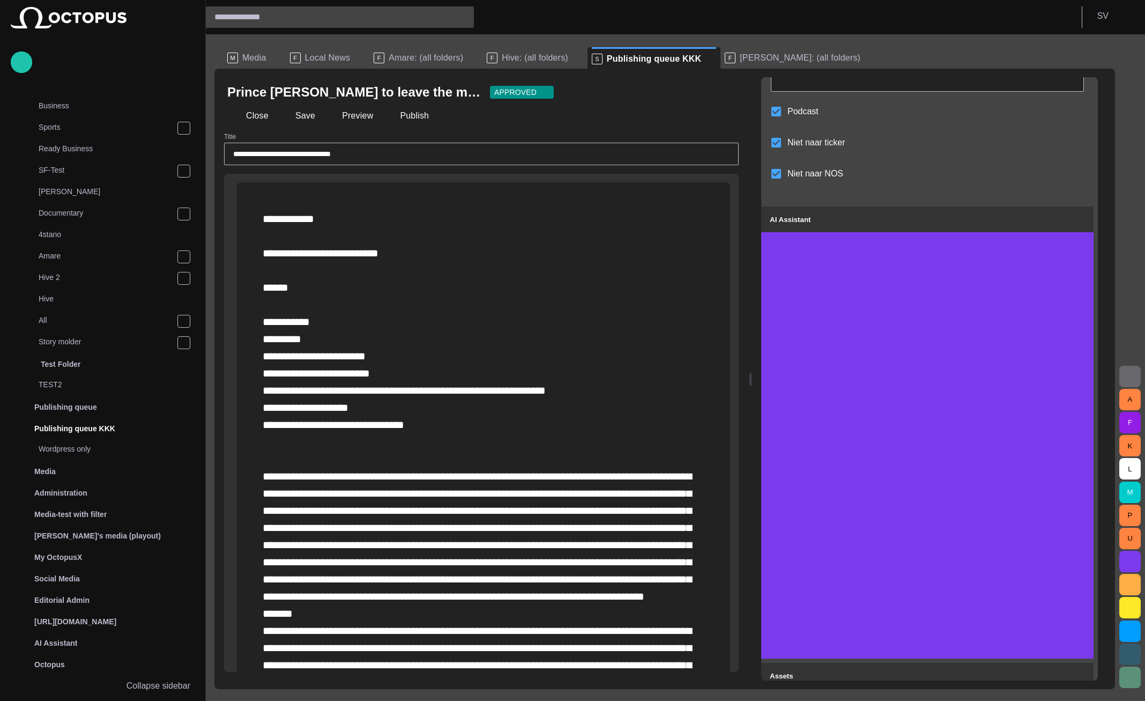
scroll to position [519, 0]
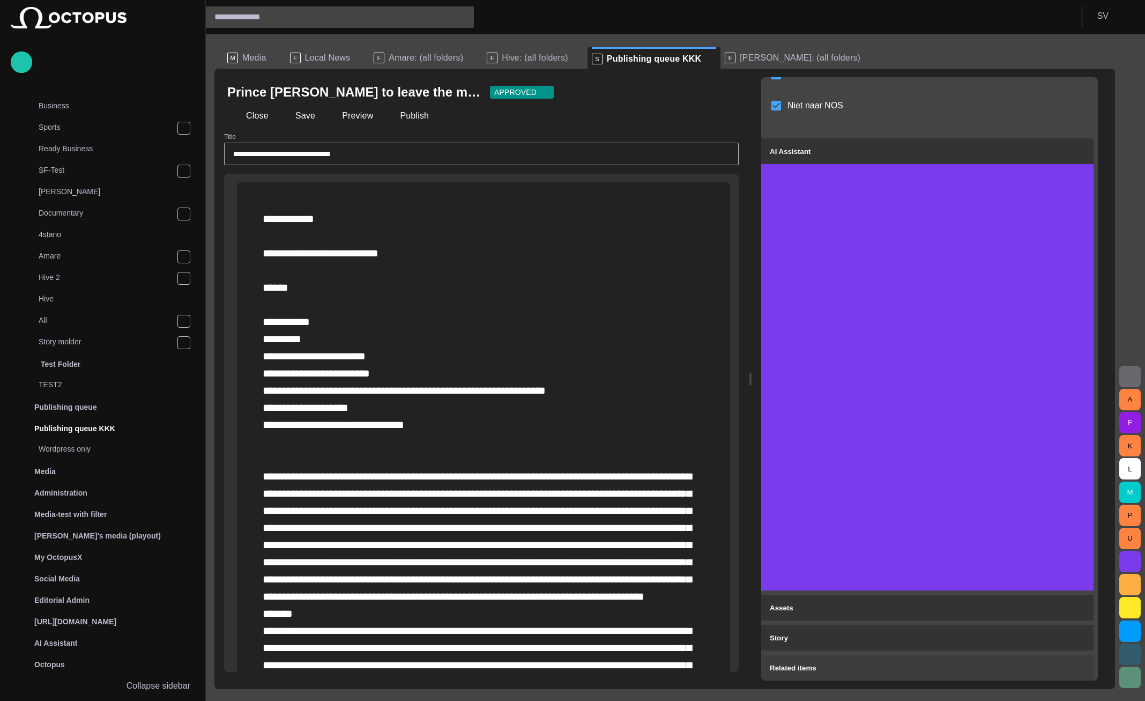
click at [816, 666] on span "Related items" at bounding box center [793, 668] width 47 height 8
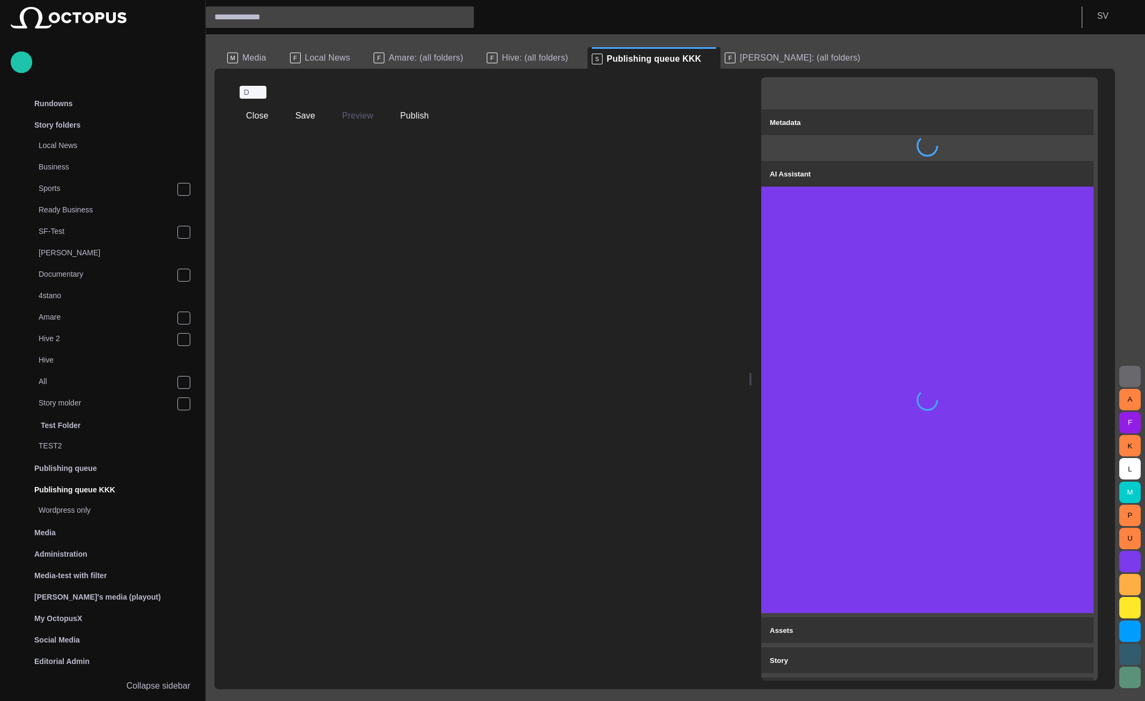
scroll to position [38, 0]
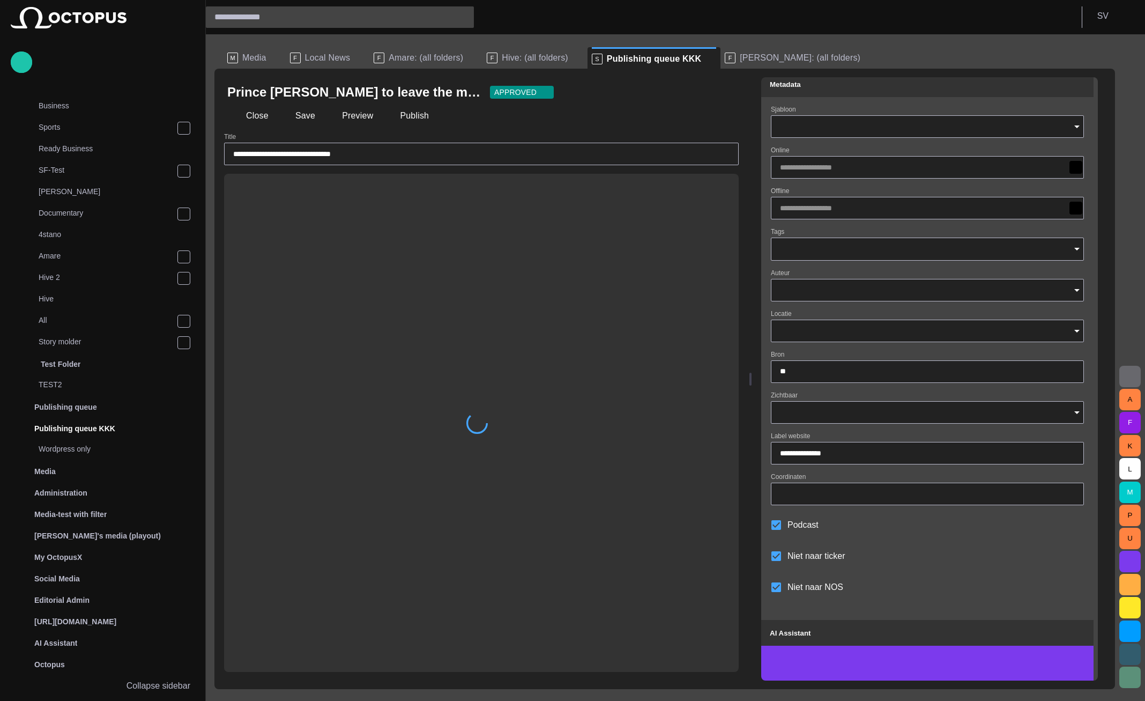
type input "**********"
type input "*****"
type input "**"
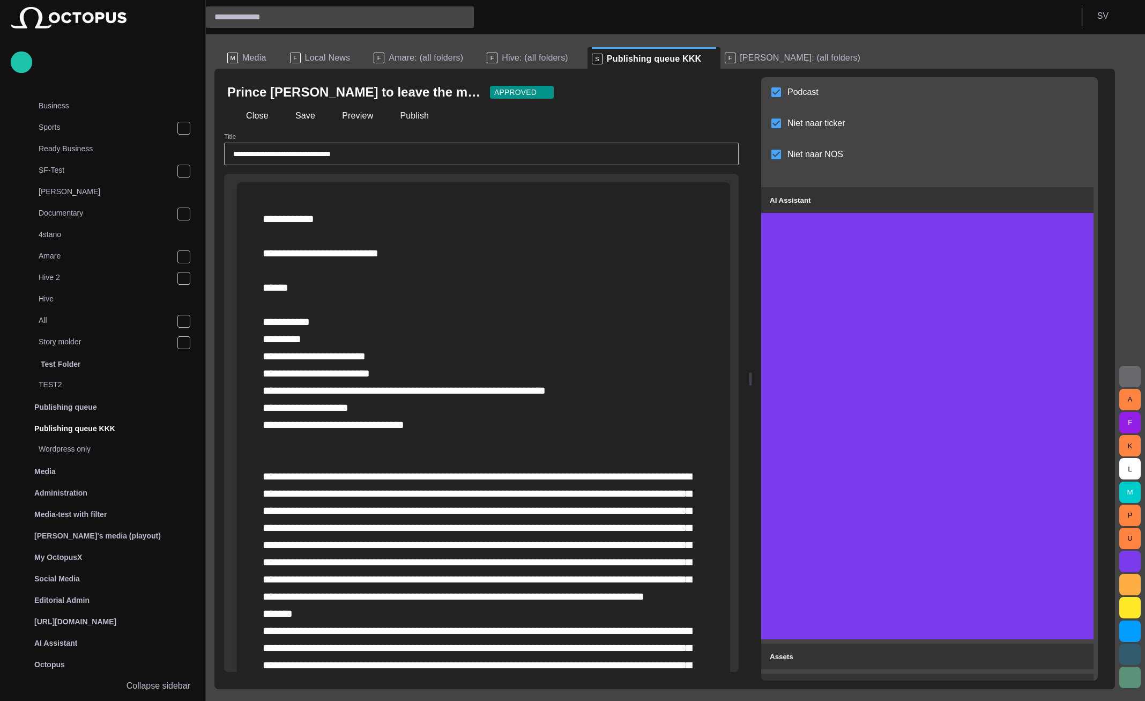
scroll to position [535, 0]
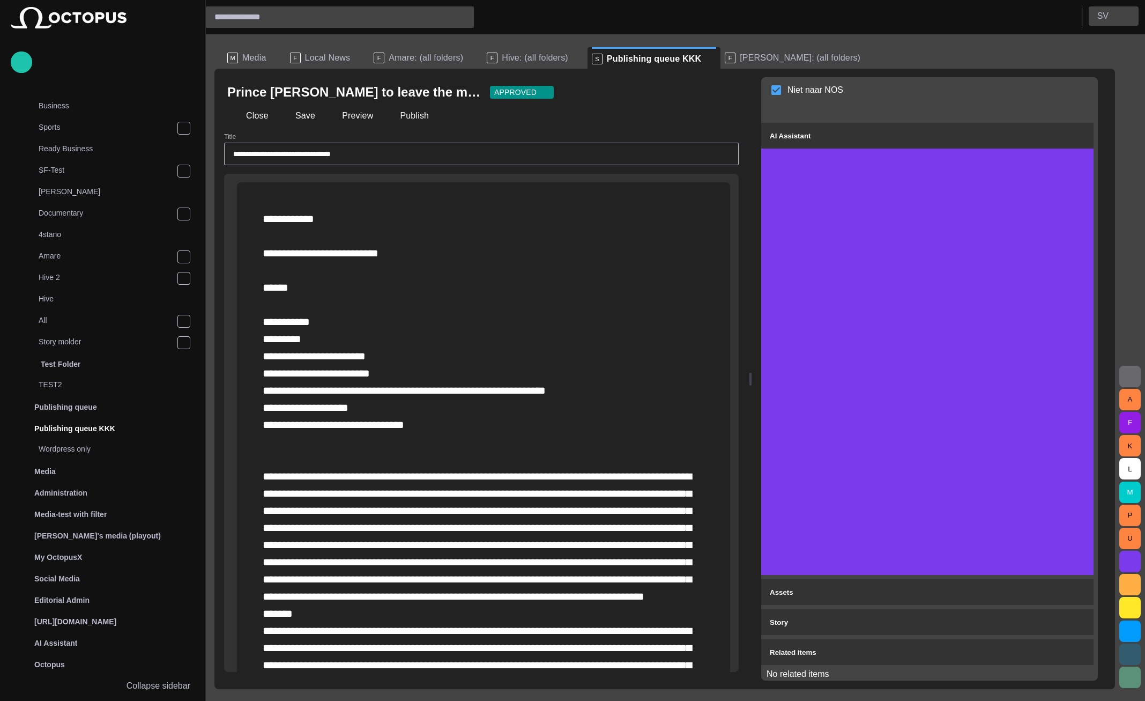
click at [1097, 16] on button "S V" at bounding box center [1114, 15] width 50 height 19
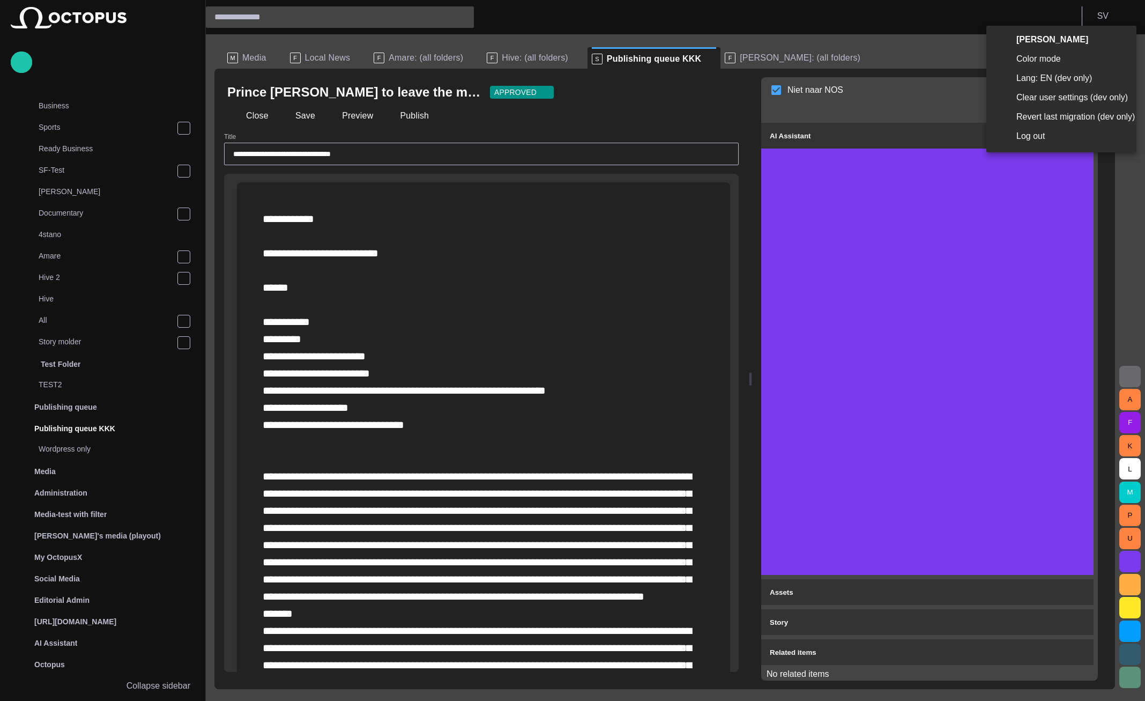
click at [1079, 129] on li "Log out" at bounding box center [1061, 135] width 150 height 19
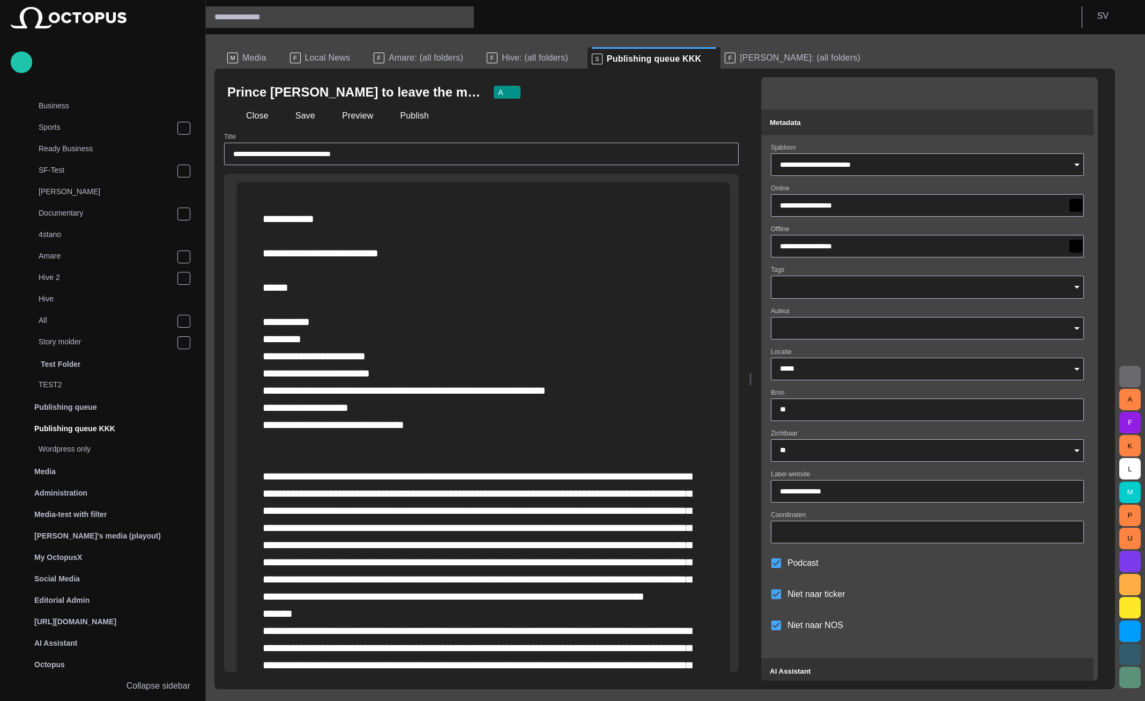
scroll to position [535, 0]
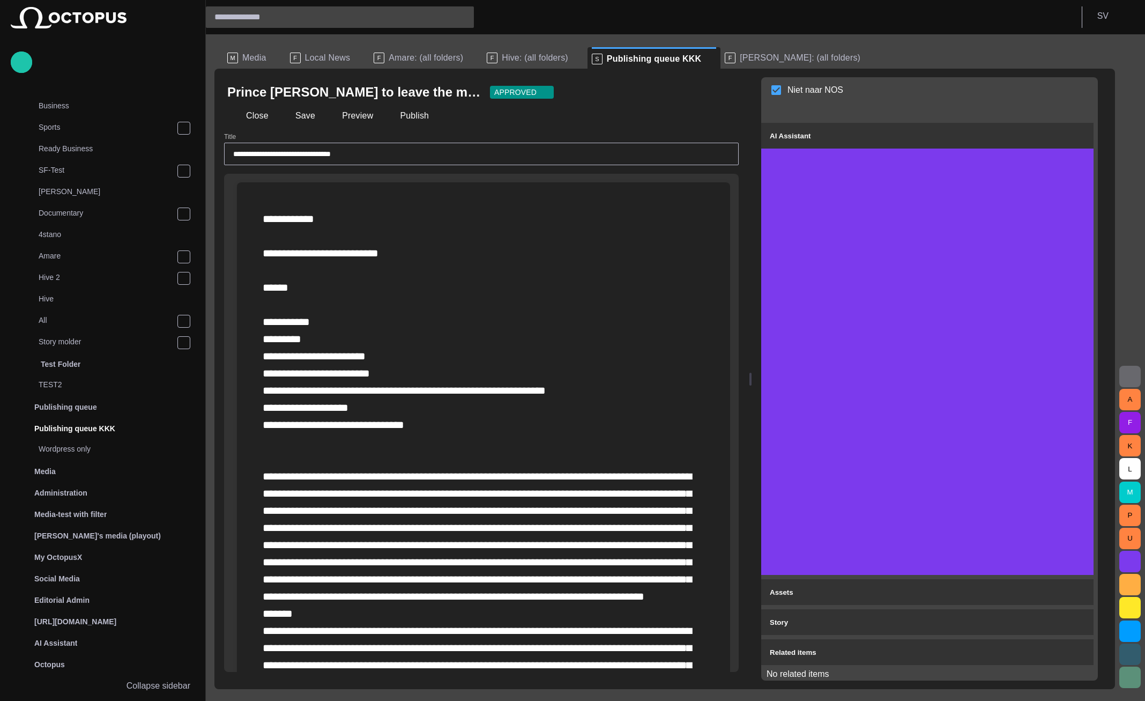
click at [936, 130] on div "AI Assistant" at bounding box center [927, 135] width 315 height 13
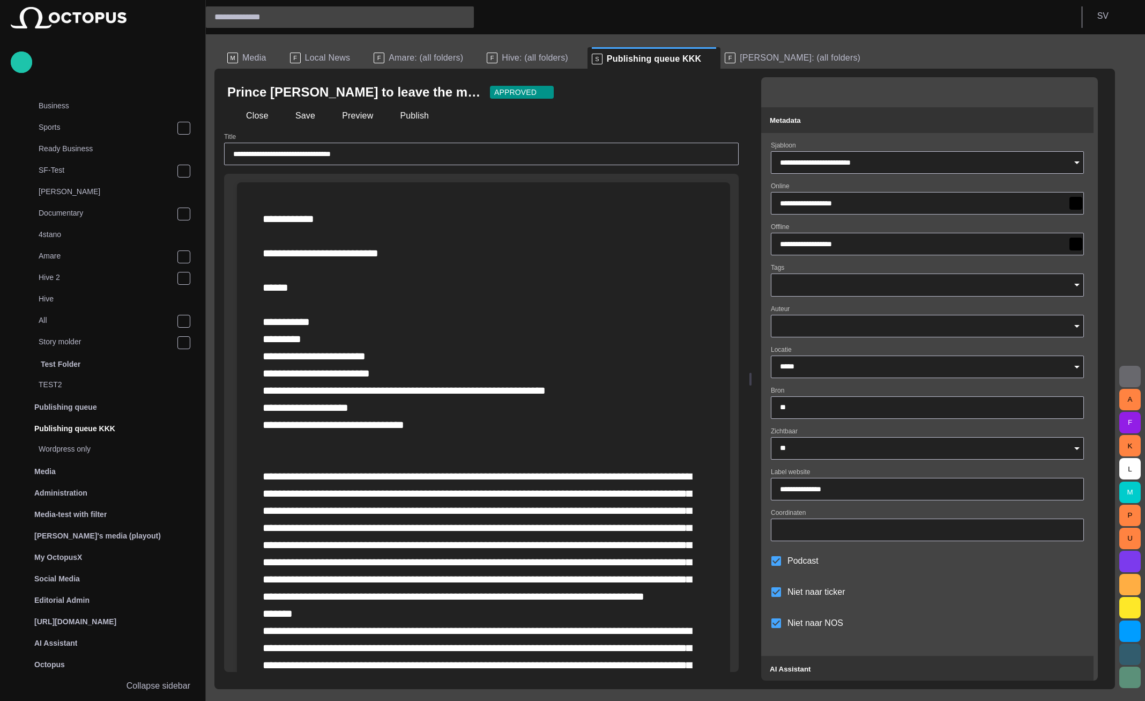
scroll to position [0, 0]
click at [910, 129] on button "Metadata" at bounding box center [927, 122] width 332 height 26
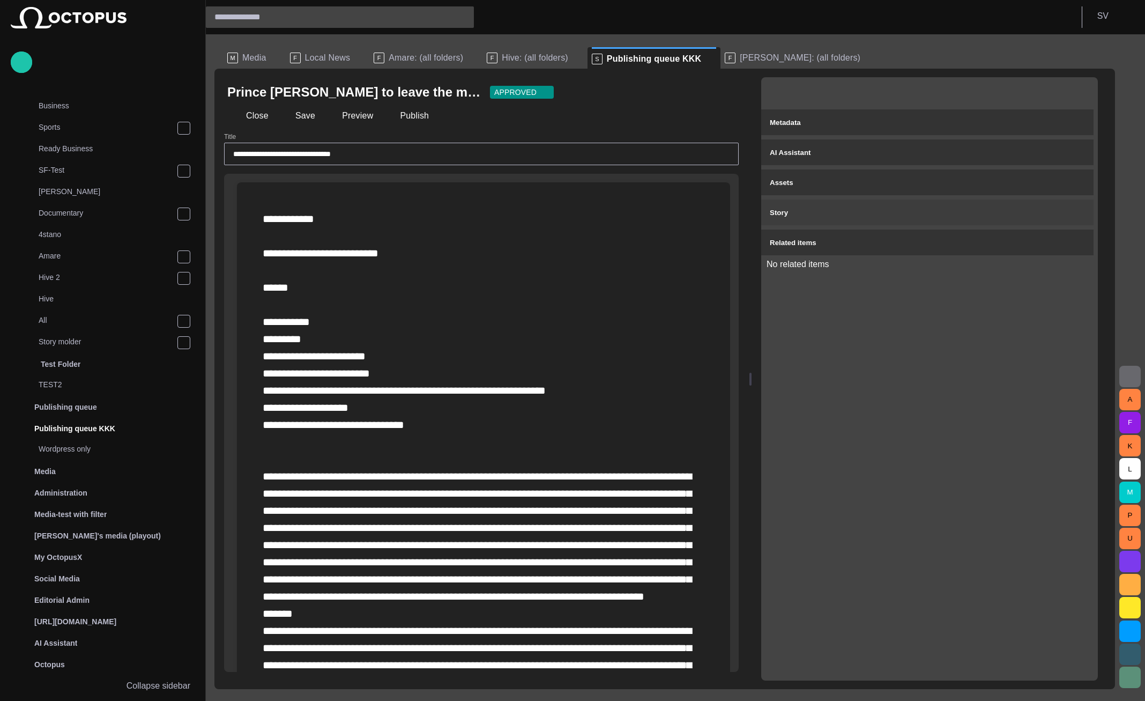
click at [849, 219] on button "Story" at bounding box center [927, 212] width 332 height 26
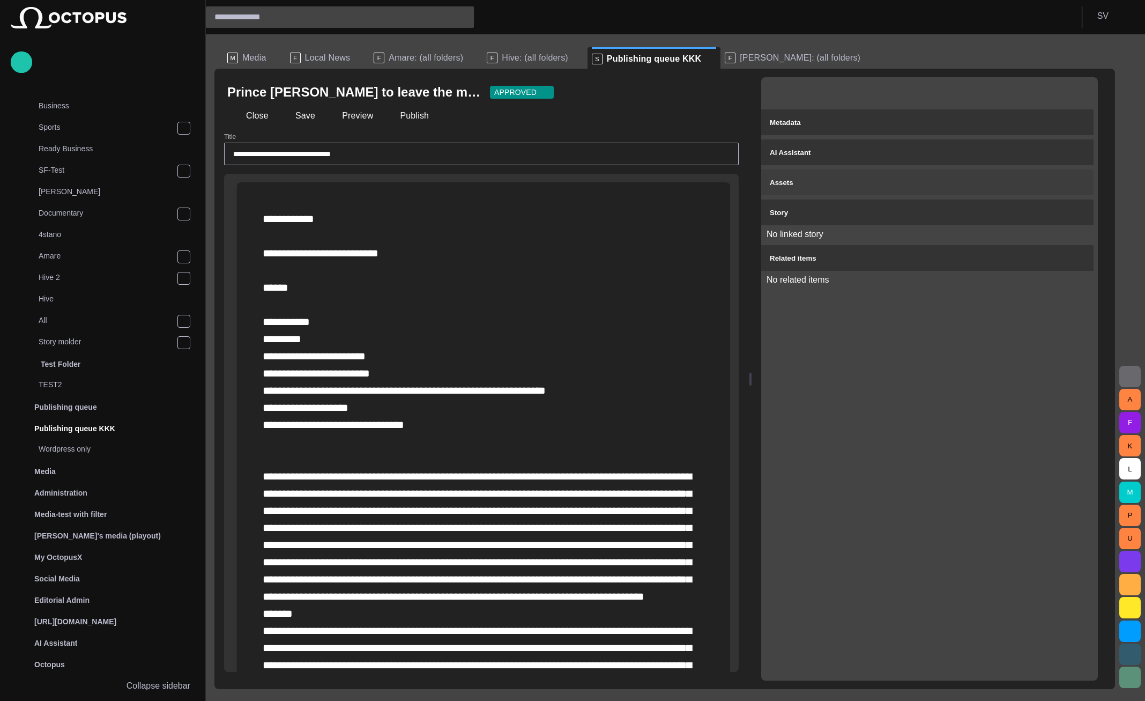
click at [860, 185] on div "Assets" at bounding box center [927, 182] width 315 height 13
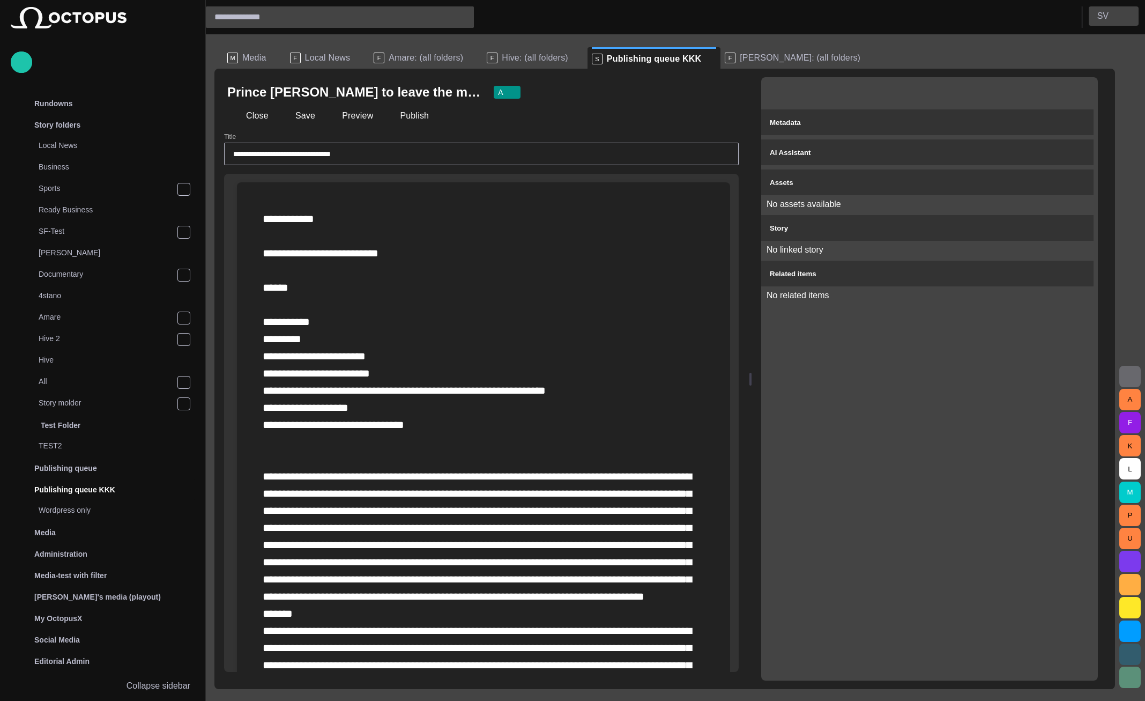
scroll to position [61, 0]
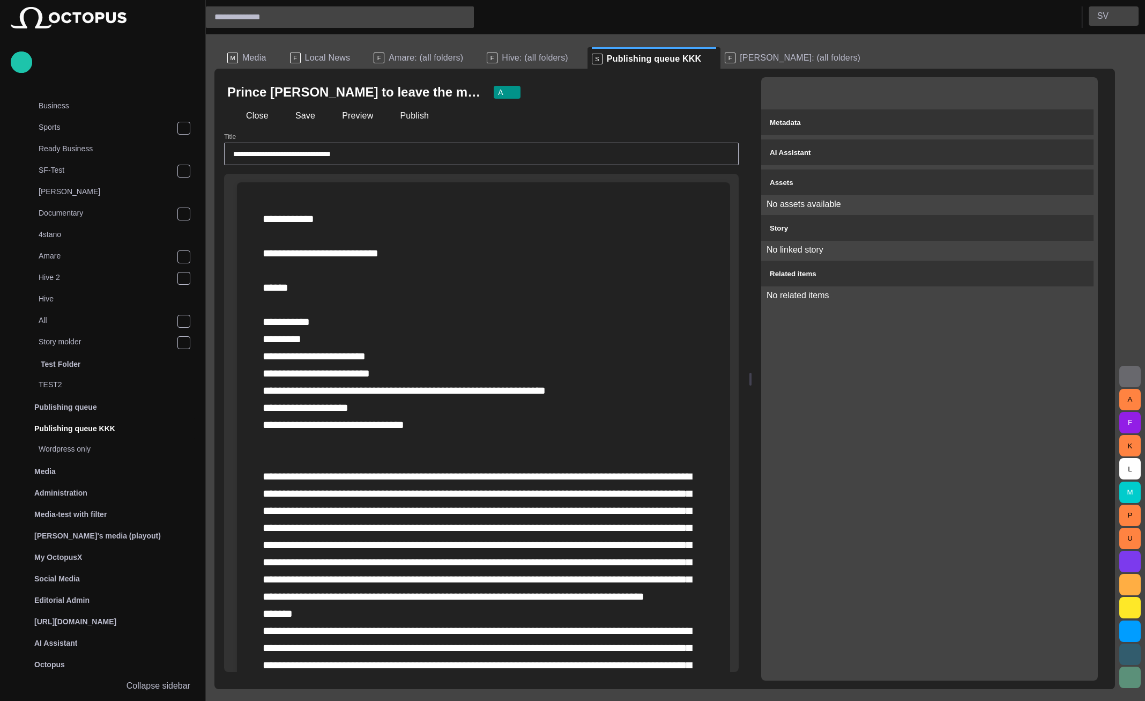
click at [1113, 19] on button "S V" at bounding box center [1114, 15] width 50 height 19
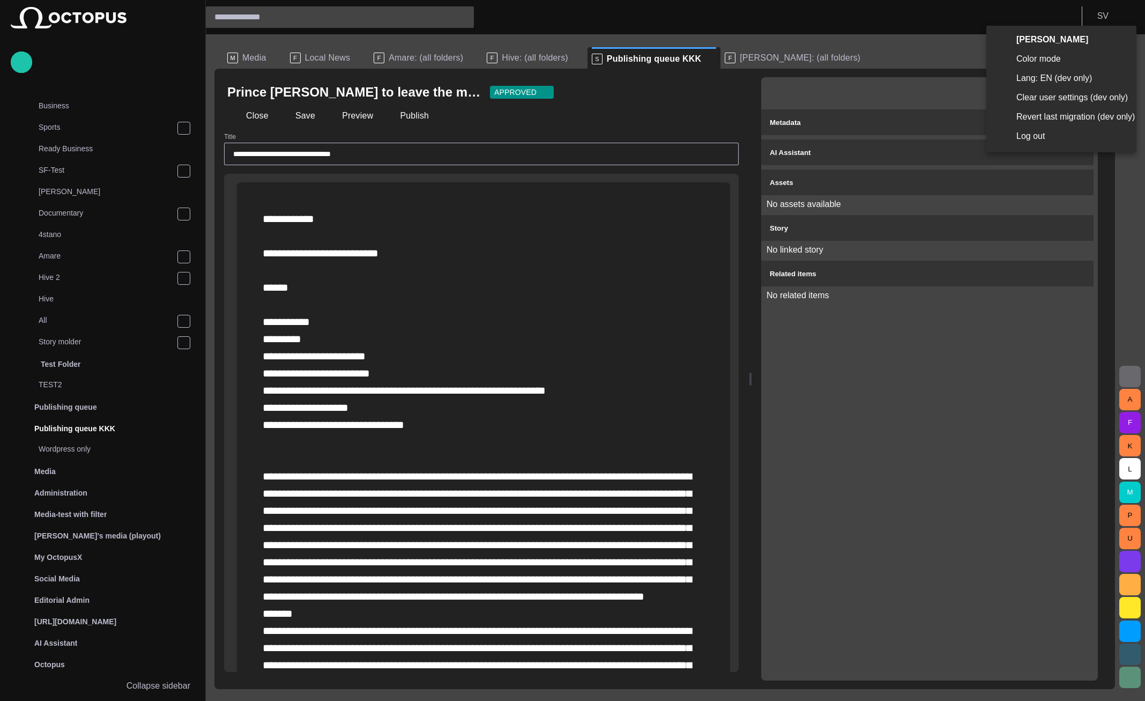
click at [1060, 130] on li "Log out" at bounding box center [1061, 135] width 150 height 19
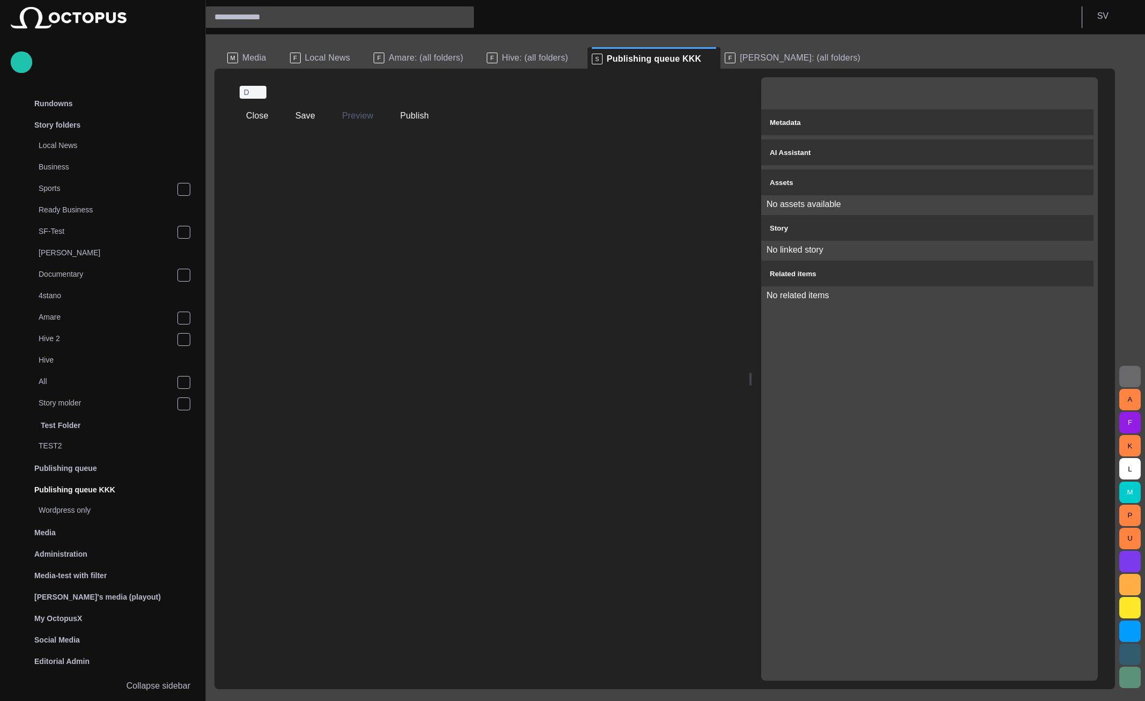
scroll to position [61, 0]
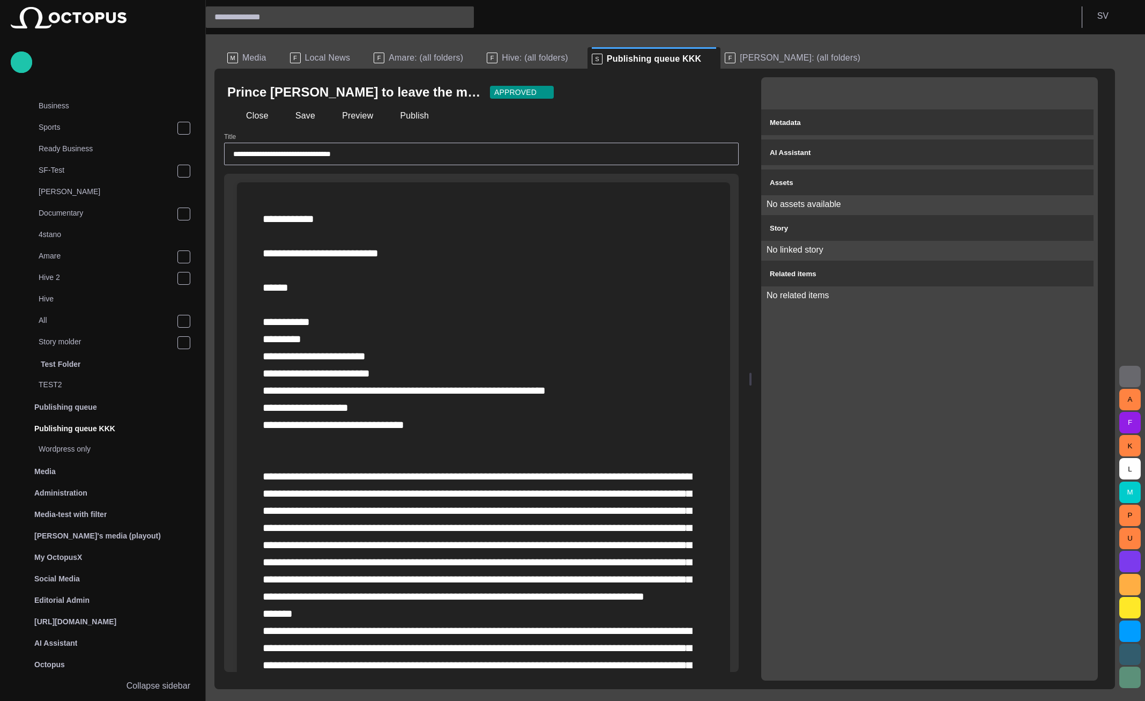
click at [1084, 92] on span "button" at bounding box center [1078, 92] width 11 height 11
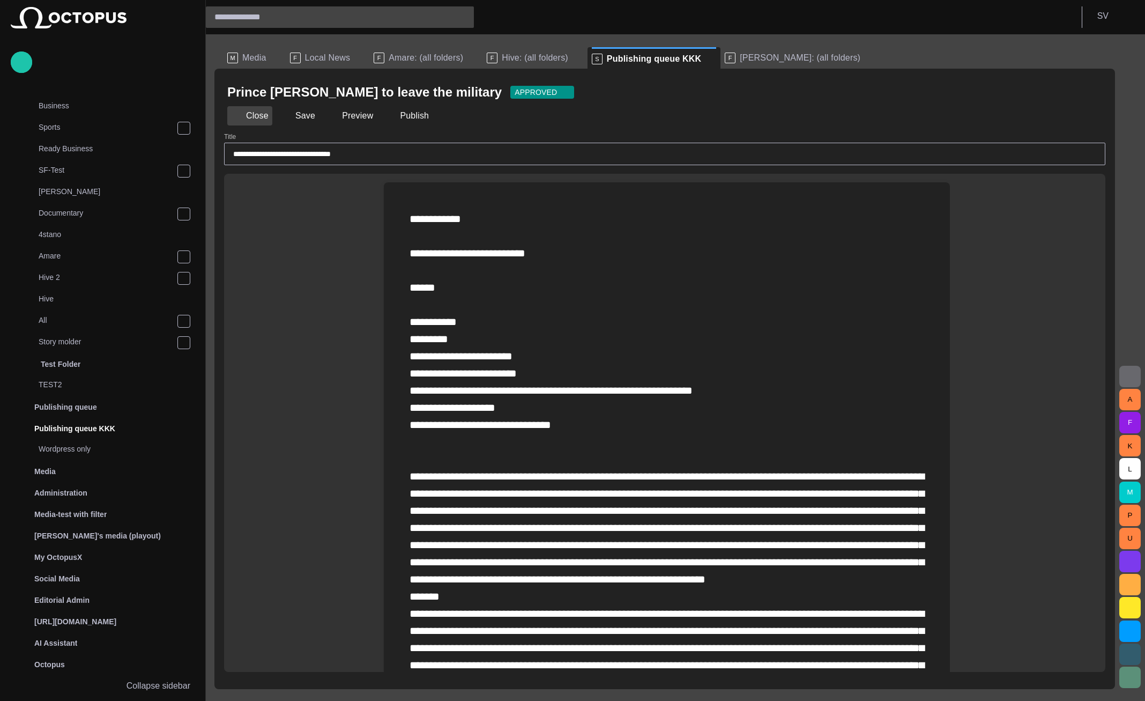
click at [257, 115] on button "Close" at bounding box center [249, 115] width 45 height 19
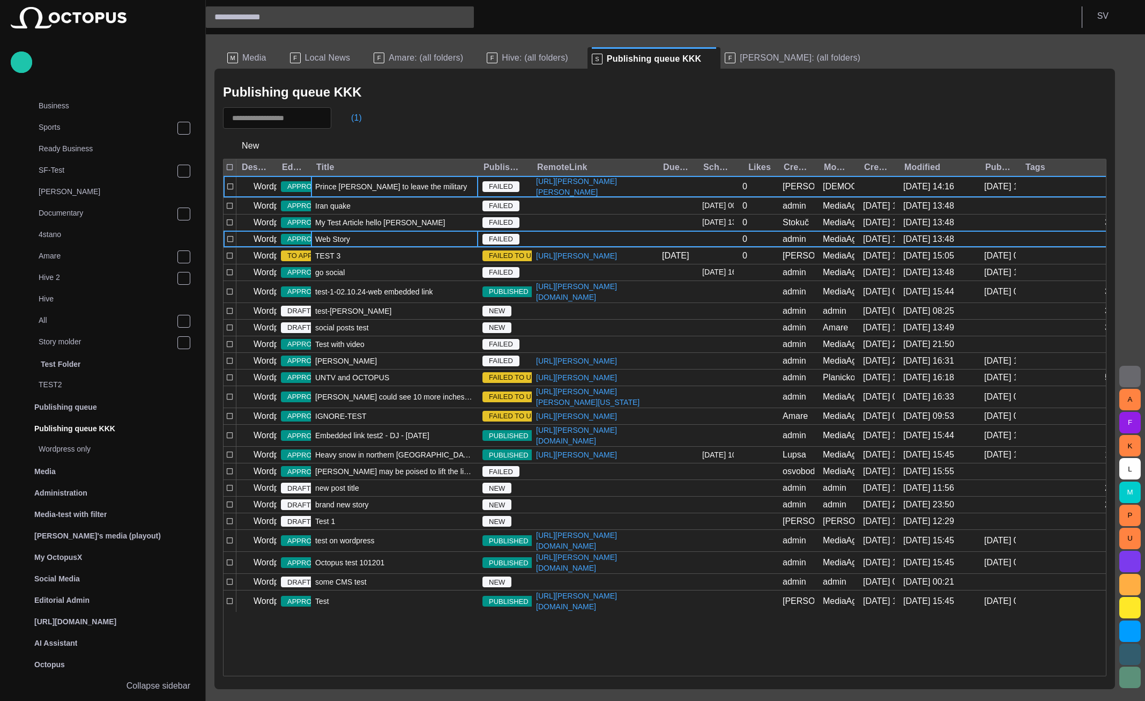
click at [404, 245] on div "Web Story" at bounding box center [394, 239] width 167 height 16
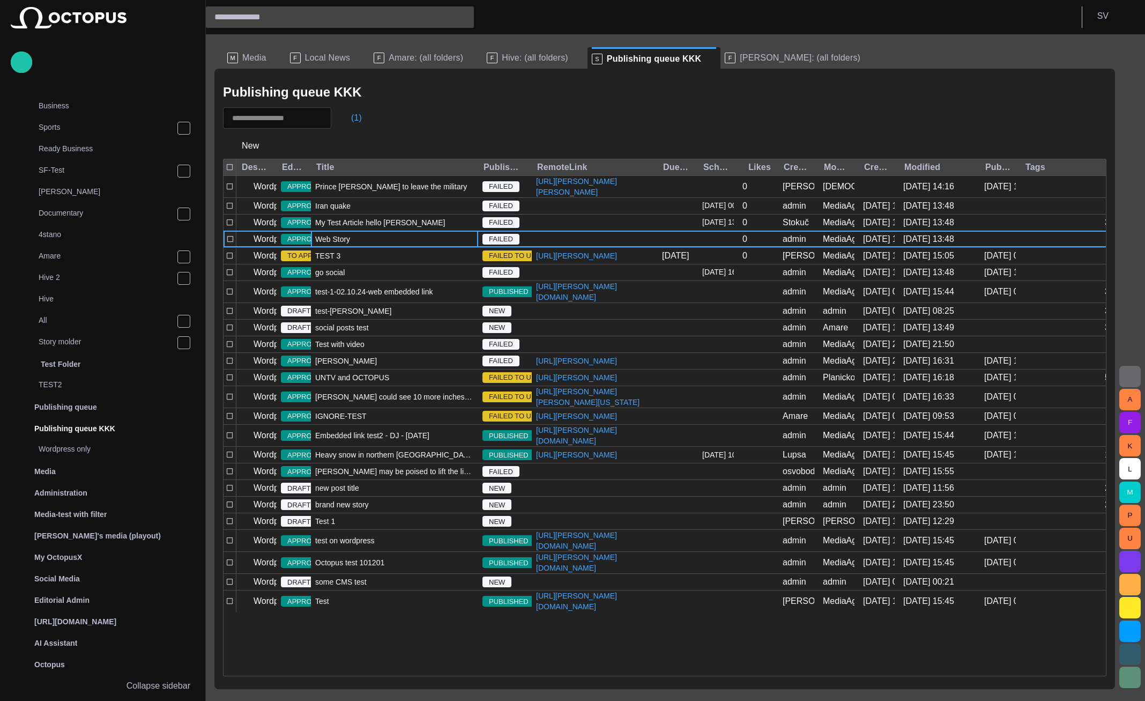
click at [404, 244] on div "Web Story" at bounding box center [394, 239] width 167 height 16
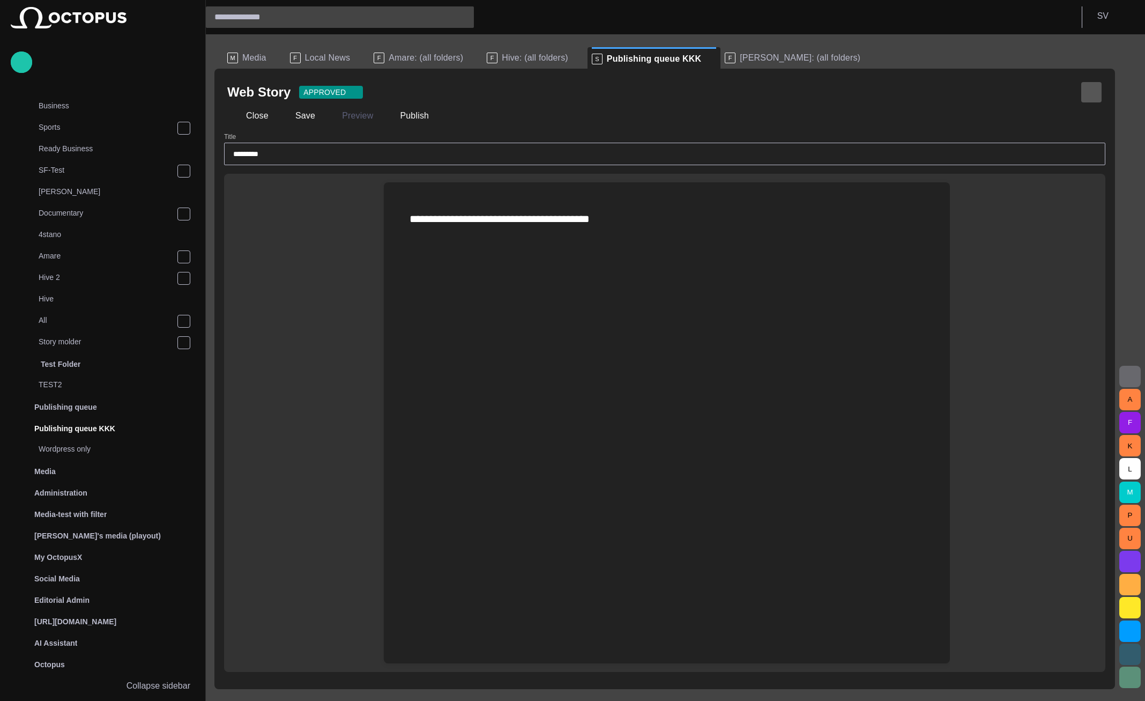
click at [1092, 84] on button "button" at bounding box center [1091, 91] width 21 height 21
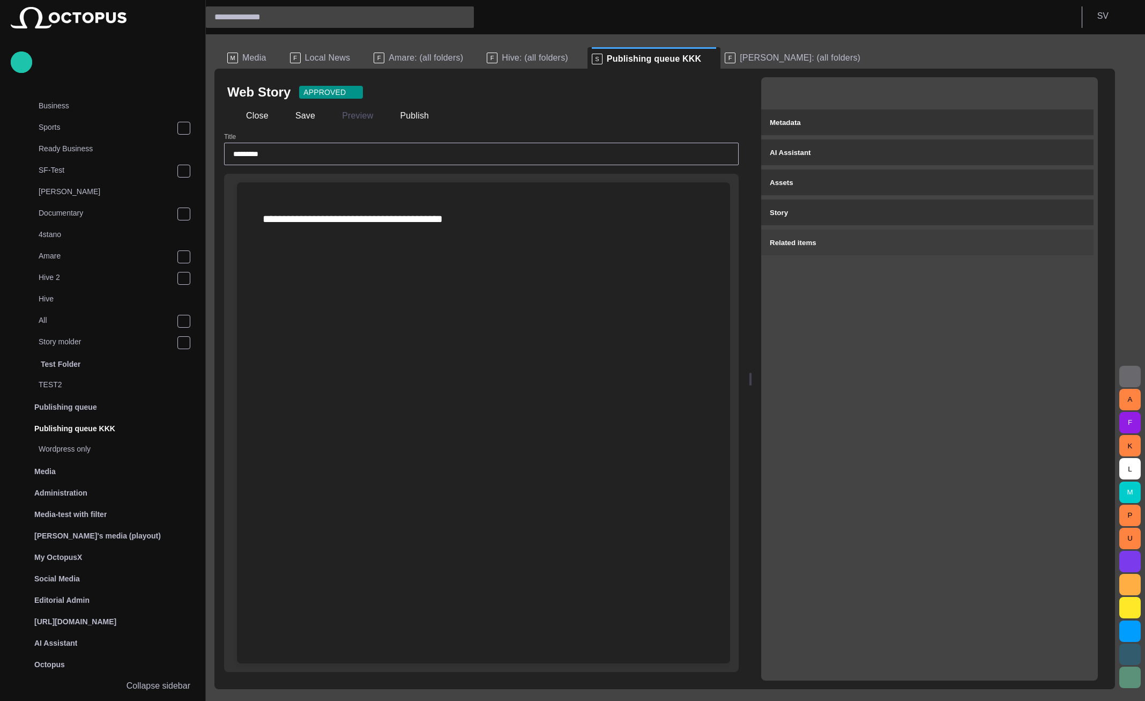
click at [930, 236] on div "Related items" at bounding box center [927, 242] width 315 height 13
click at [927, 217] on div "Story" at bounding box center [927, 212] width 315 height 13
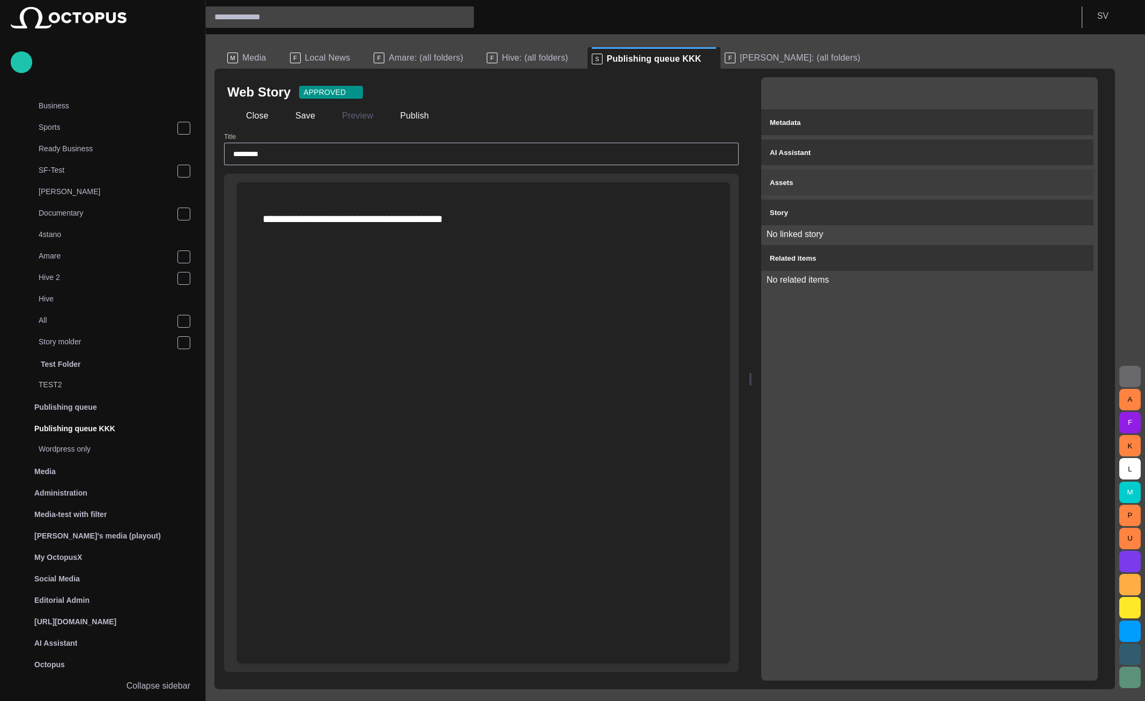
click at [925, 190] on button "Assets" at bounding box center [927, 182] width 332 height 26
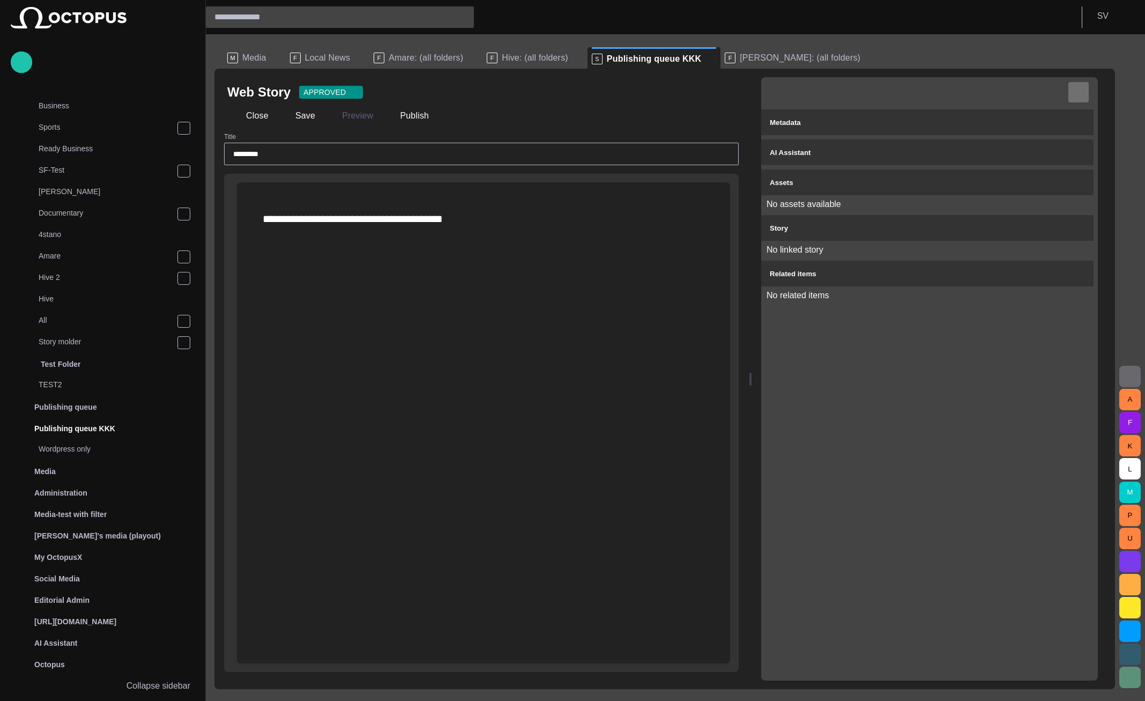
click at [1083, 90] on span "button" at bounding box center [1078, 92] width 11 height 11
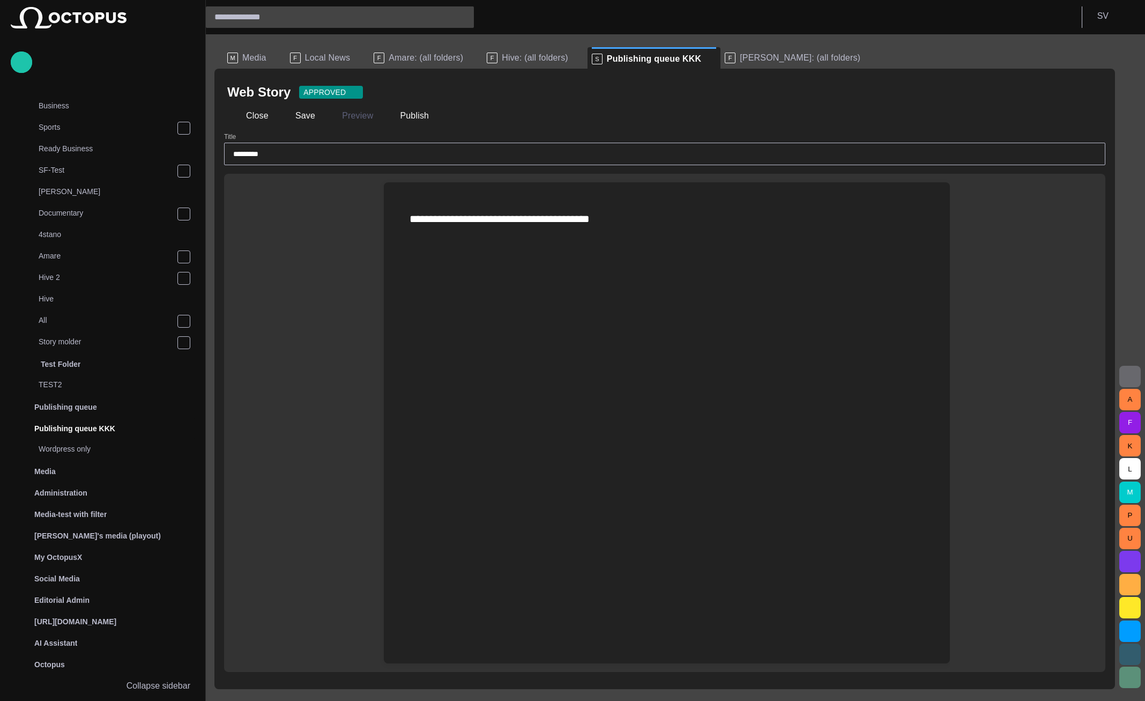
click at [1089, 91] on span "button" at bounding box center [1091, 92] width 11 height 11
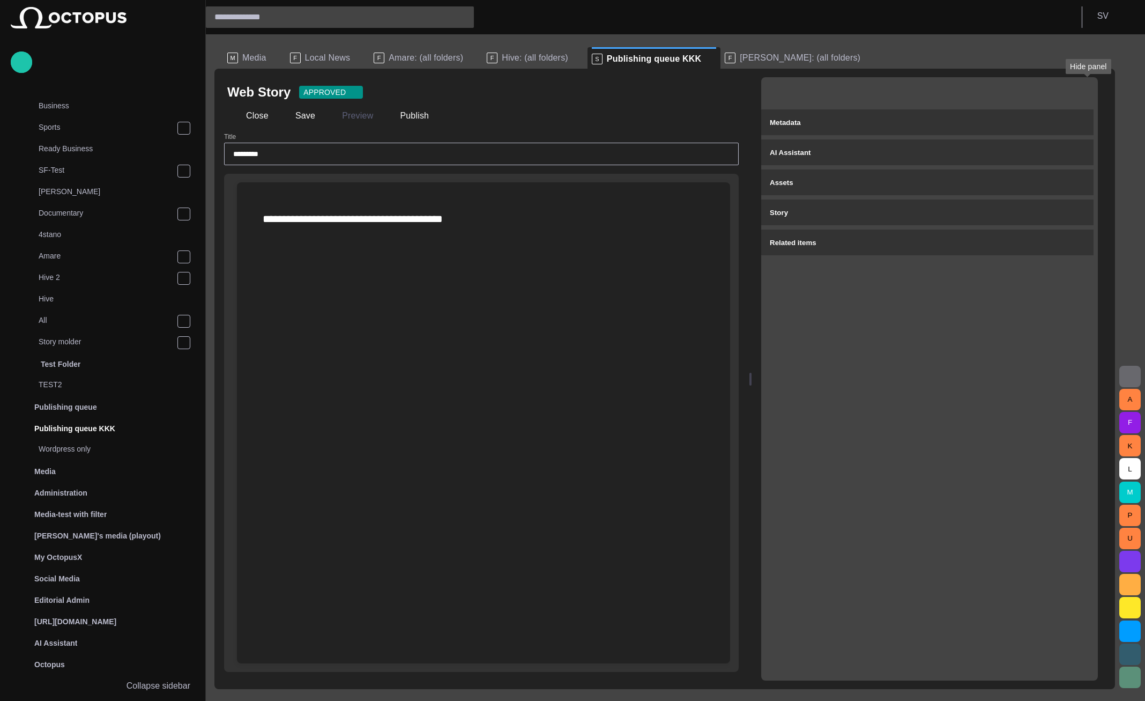
click at [1084, 91] on span "button" at bounding box center [1078, 92] width 11 height 11
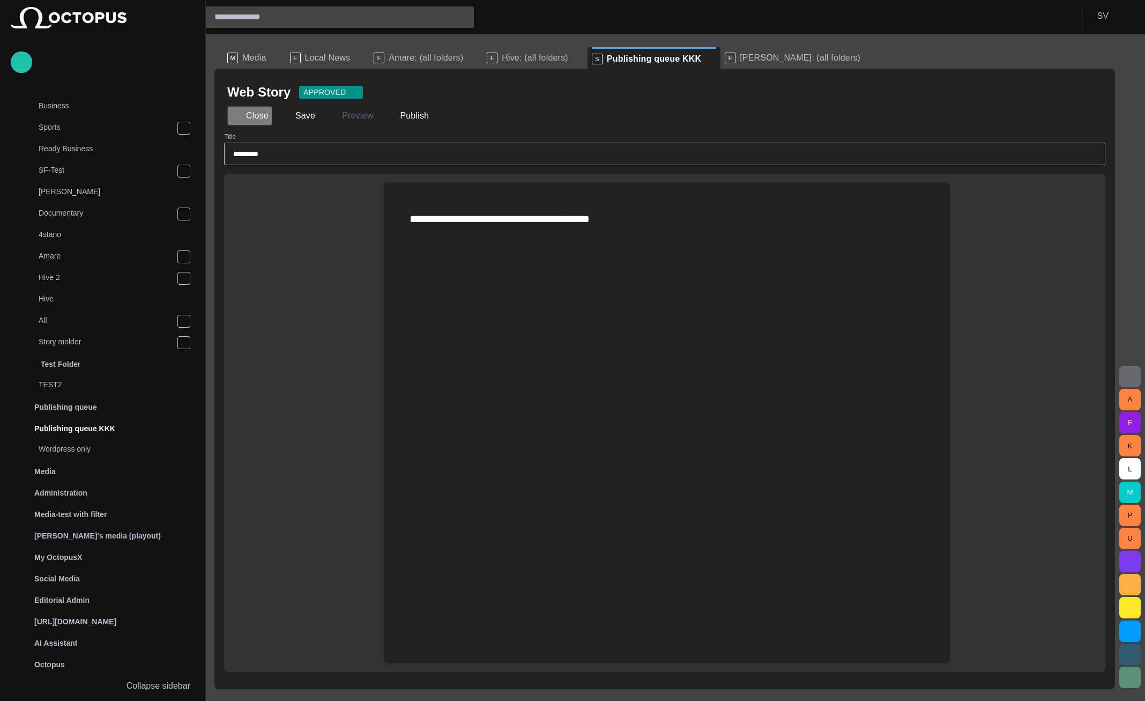
click at [249, 118] on button "Close" at bounding box center [249, 115] width 45 height 19
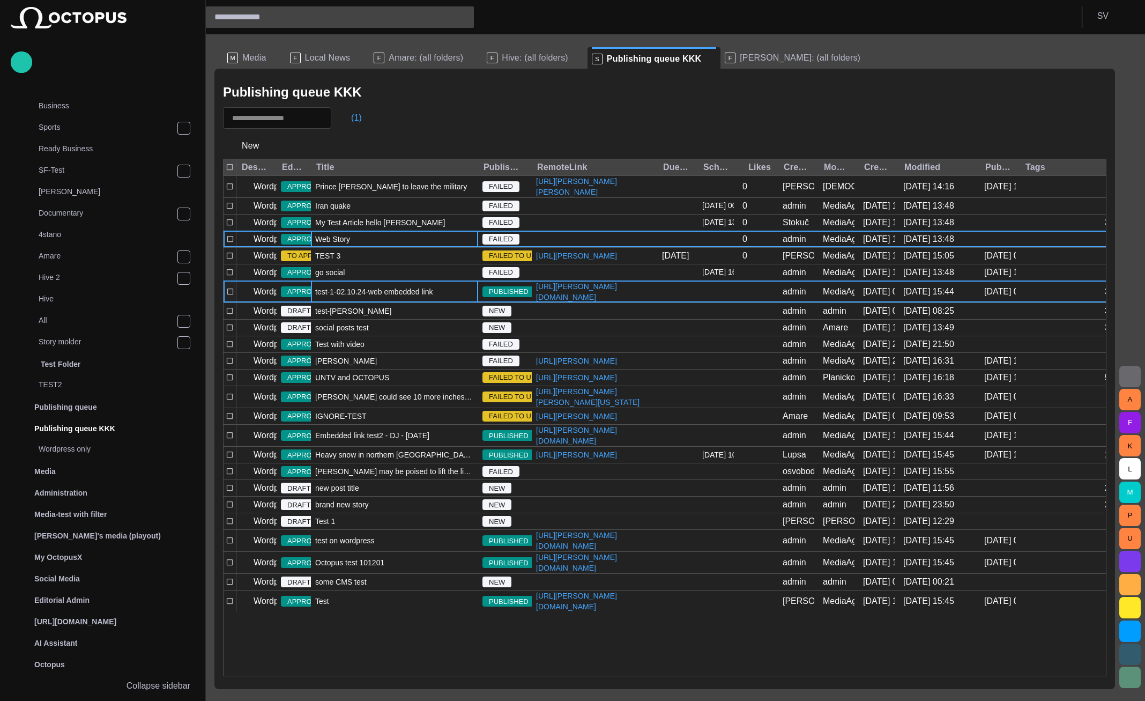
click at [389, 302] on div "test-1-02.10.24-web embedded link" at bounding box center [394, 291] width 167 height 21
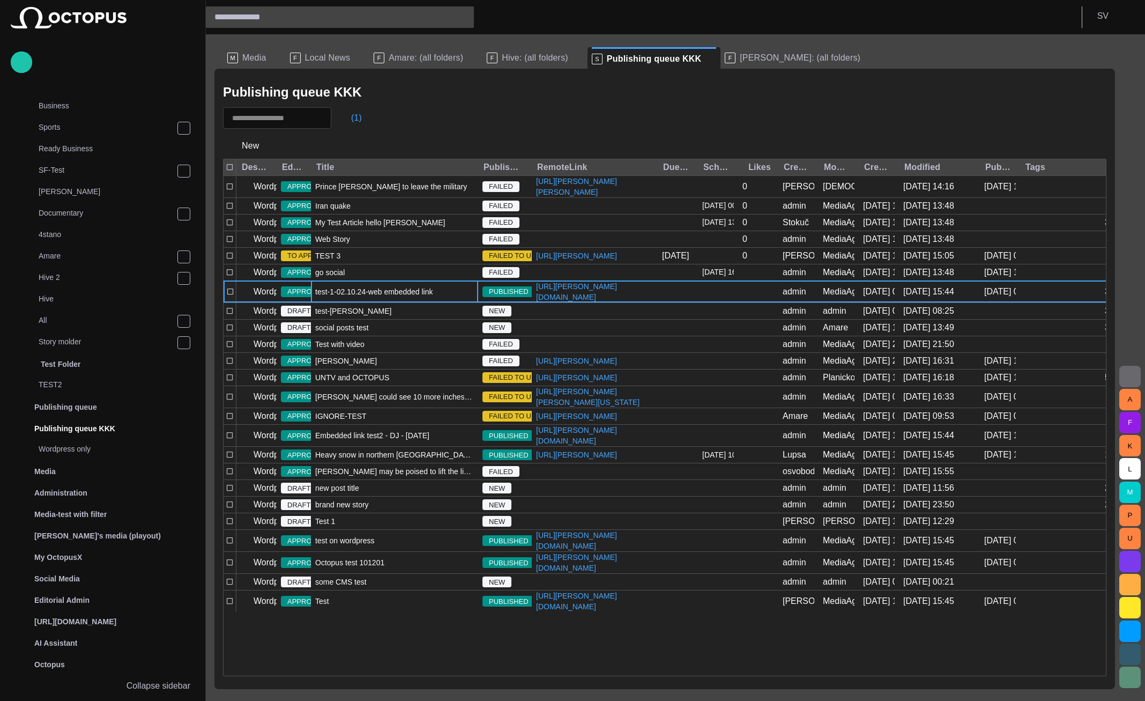
click at [389, 302] on div "test-1-02.10.24-web embedded link" at bounding box center [394, 291] width 167 height 21
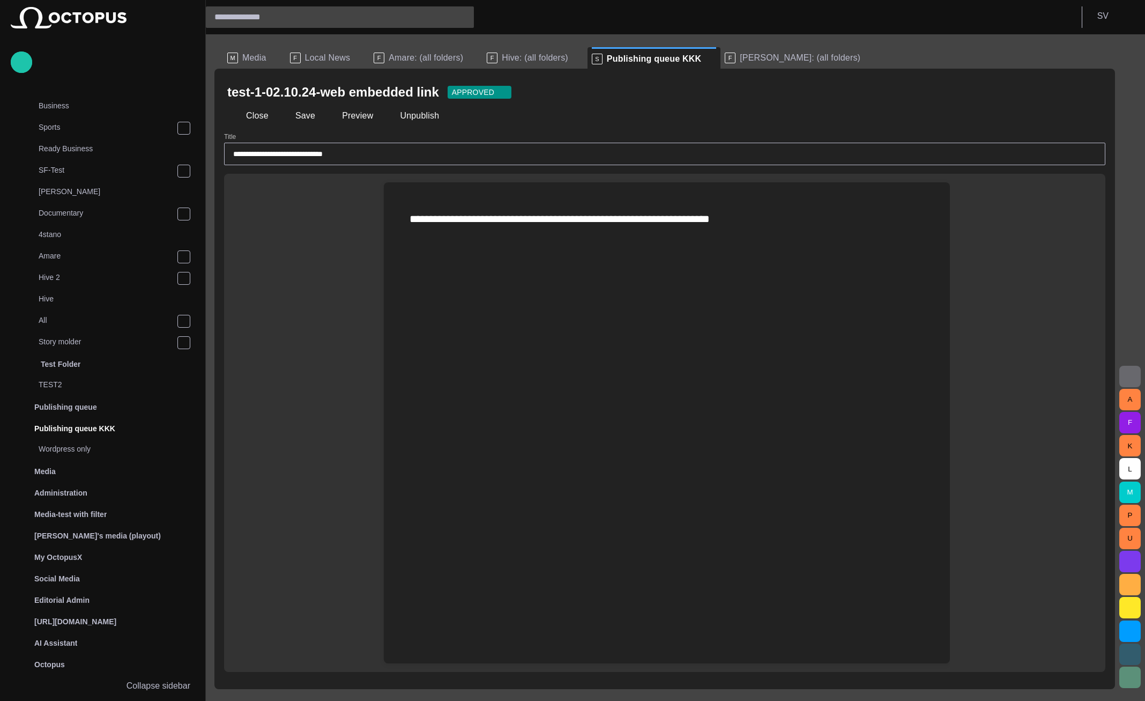
click at [1092, 91] on span "button" at bounding box center [1091, 92] width 11 height 11
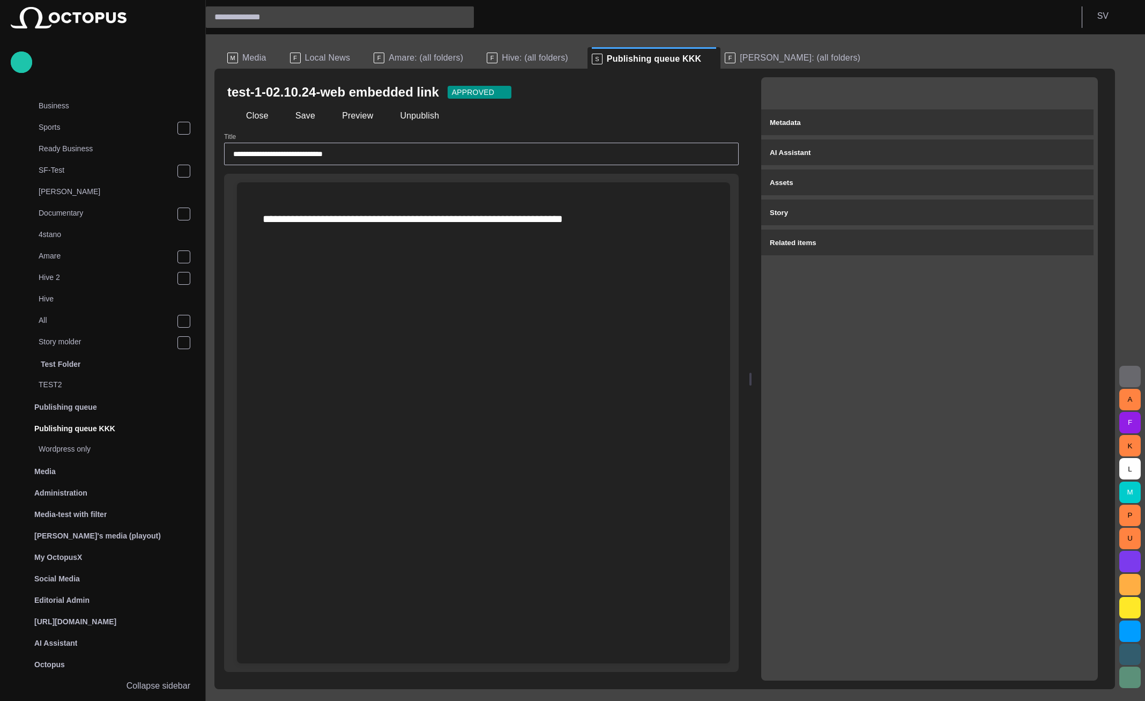
click at [874, 259] on div "Metadata AI Assistant Assets Story Related items" at bounding box center [929, 378] width 337 height 603
click at [879, 244] on div "Related items" at bounding box center [927, 242] width 315 height 13
click at [885, 205] on button "Story" at bounding box center [927, 212] width 332 height 26
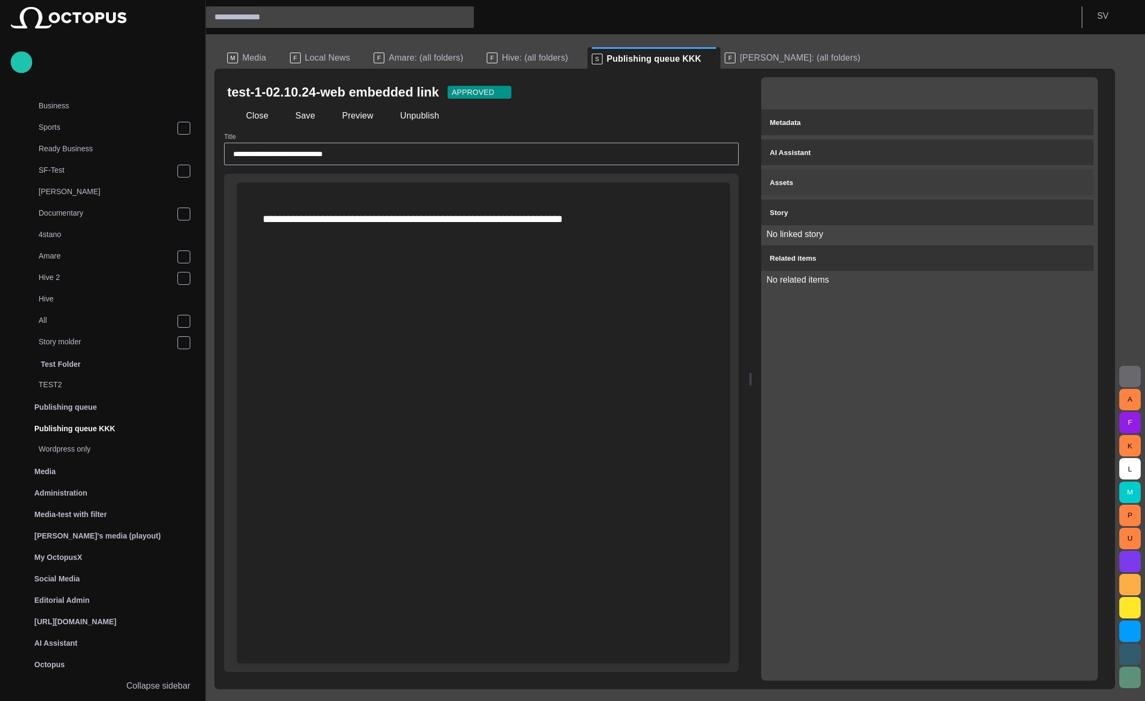
click at [892, 175] on button "Assets" at bounding box center [927, 182] width 332 height 26
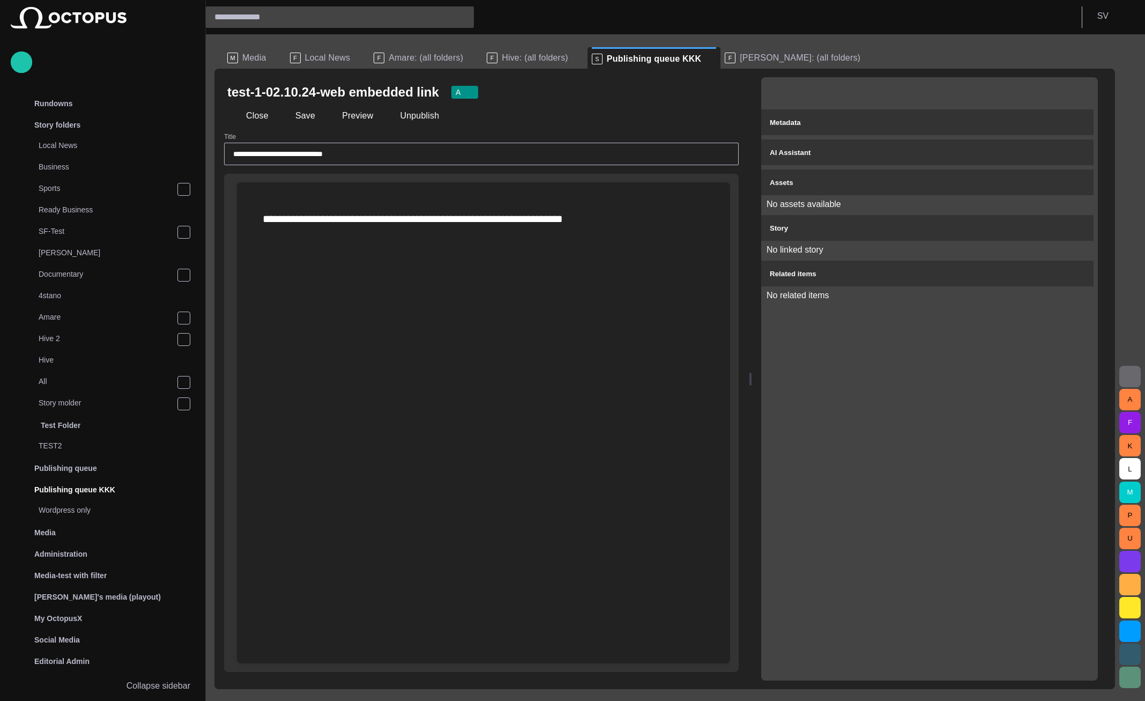
scroll to position [61, 0]
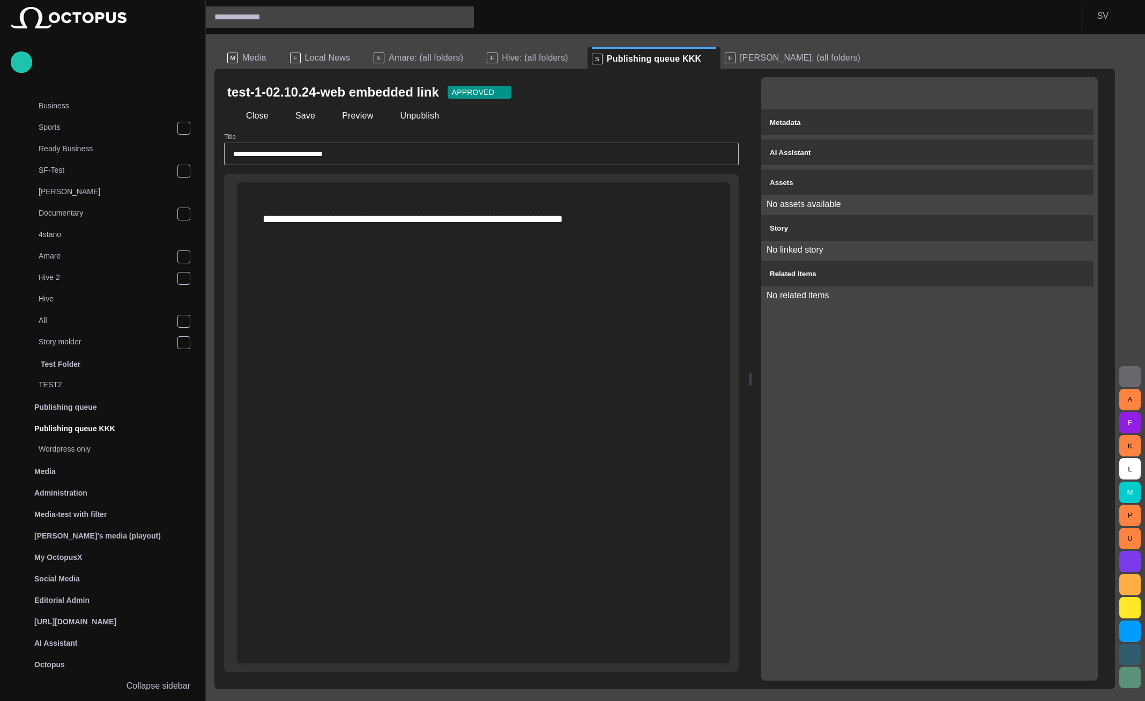
click at [1075, 97] on div at bounding box center [927, 91] width 332 height 28
click at [1084, 92] on span "button" at bounding box center [1078, 92] width 11 height 11
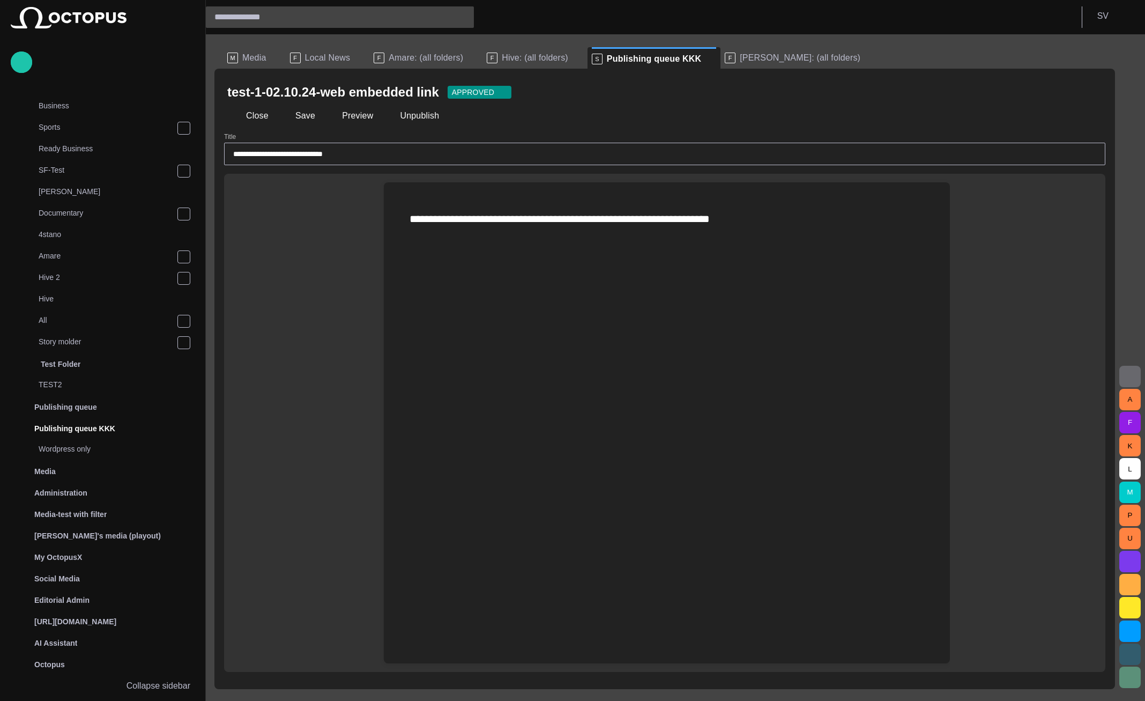
click at [1090, 91] on span "button" at bounding box center [1091, 92] width 11 height 11
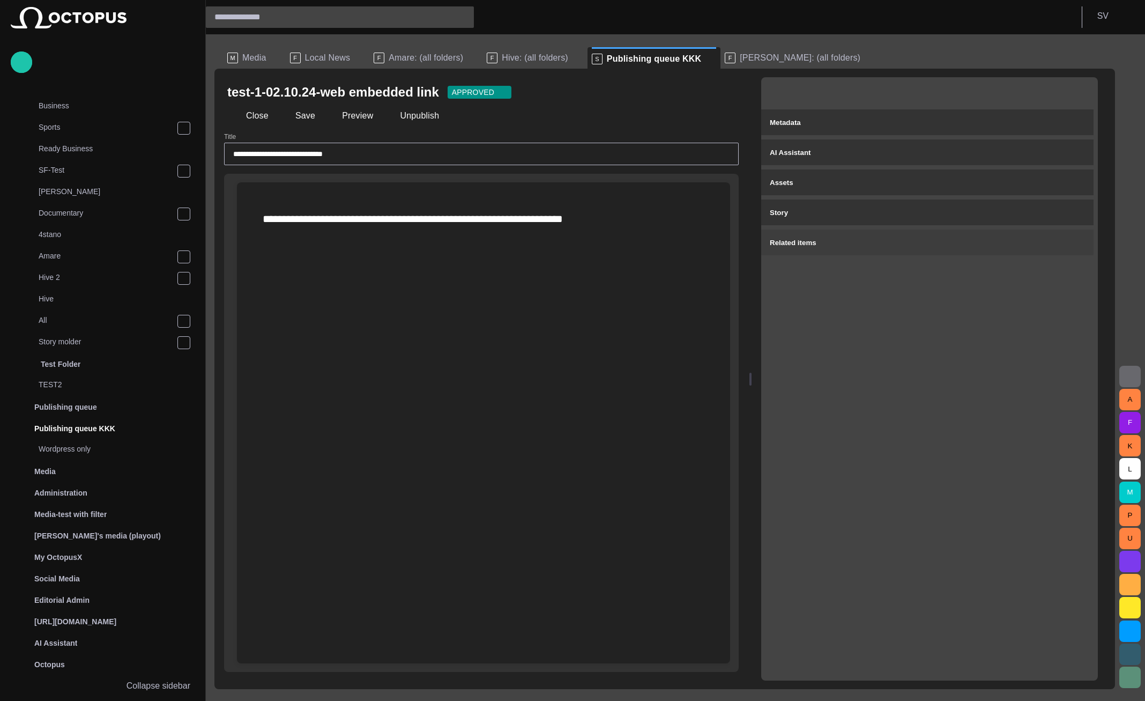
click at [886, 236] on div "Related items" at bounding box center [927, 242] width 315 height 13
click at [887, 210] on div "Story" at bounding box center [927, 212] width 315 height 13
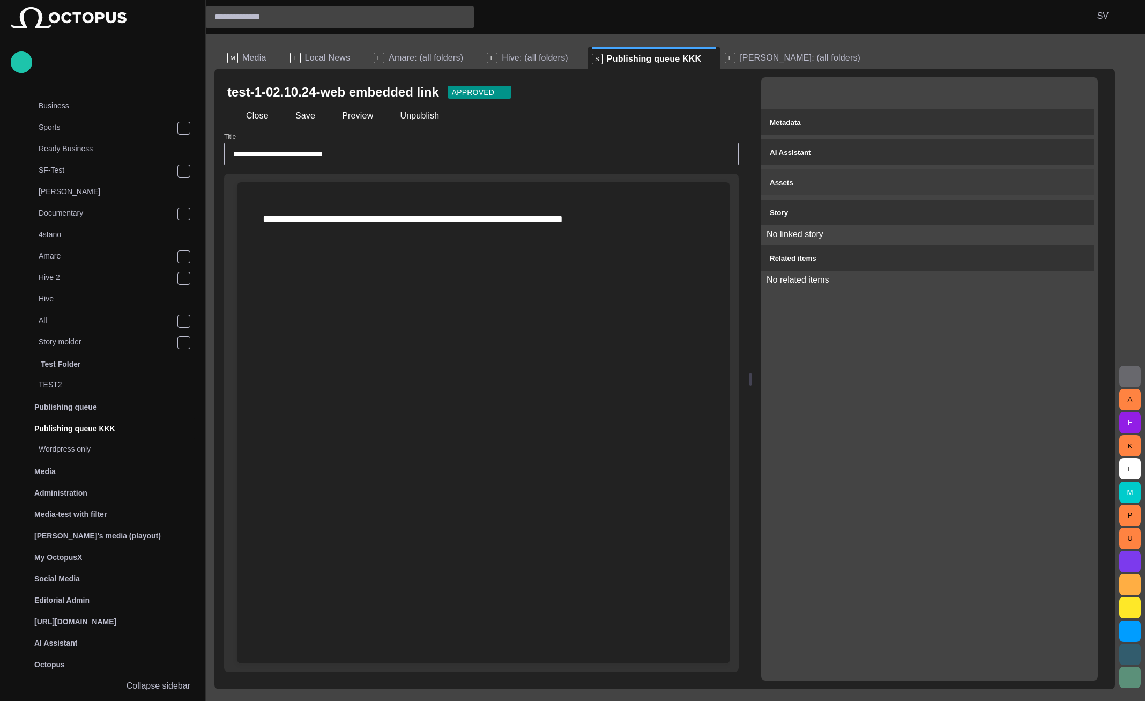
click at [888, 189] on button "Assets" at bounding box center [927, 182] width 332 height 26
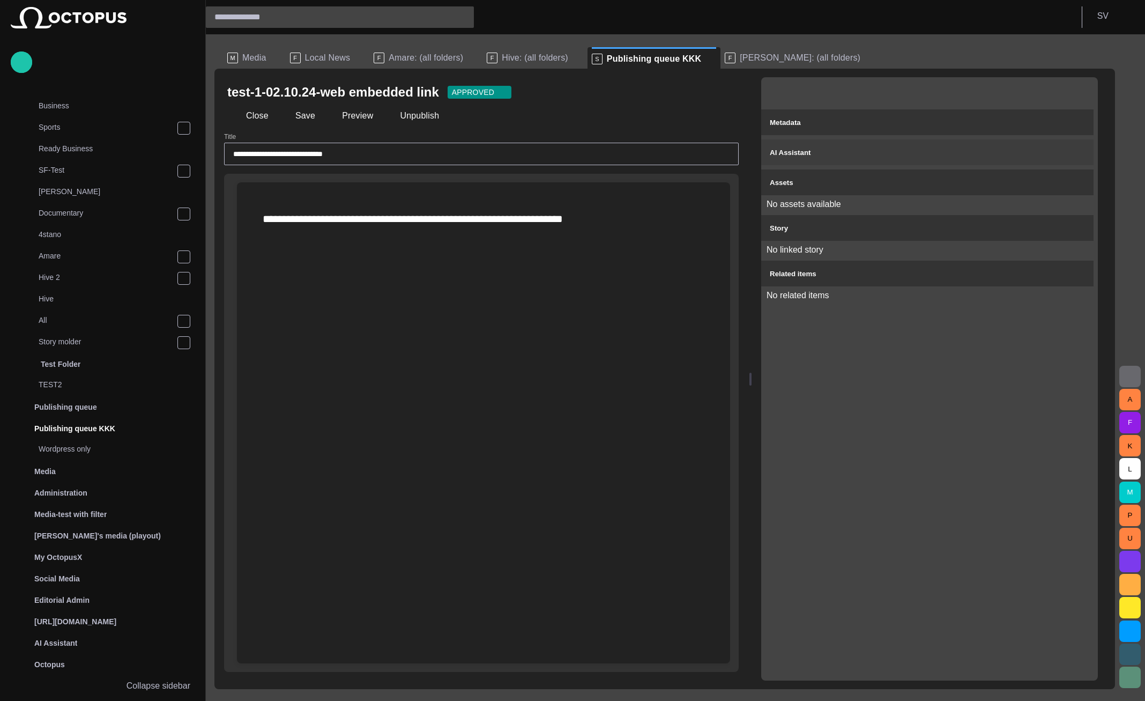
click at [885, 156] on div "AI Assistant" at bounding box center [927, 152] width 315 height 13
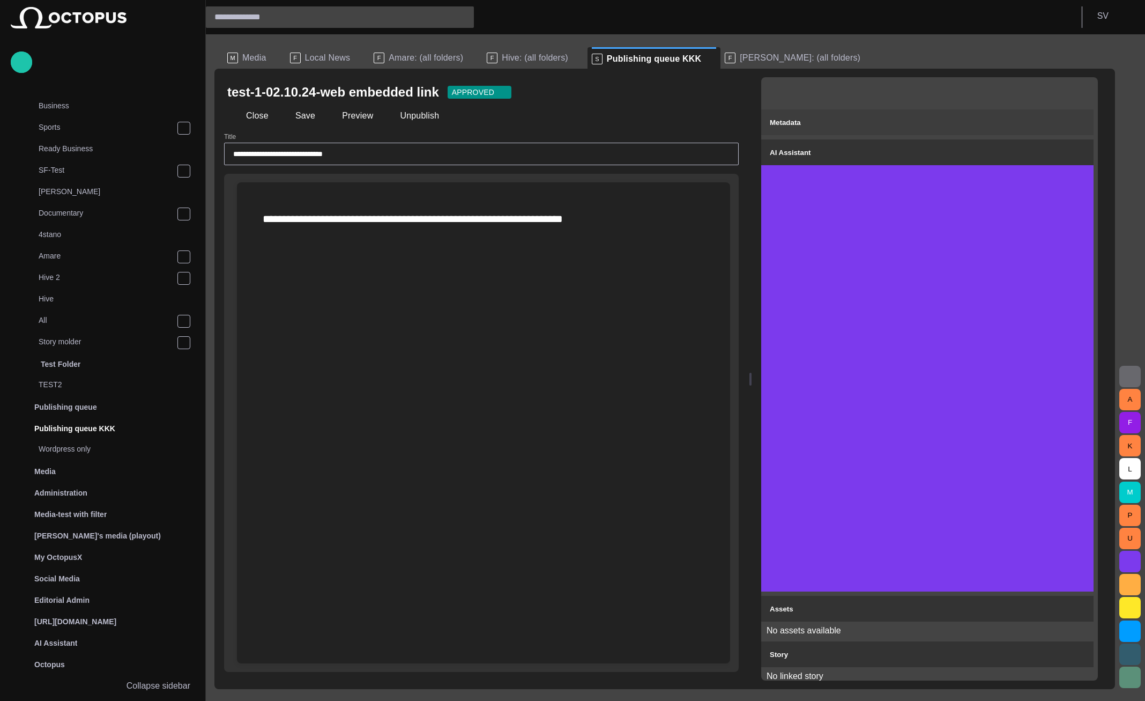
click at [885, 128] on div "Metadata" at bounding box center [927, 122] width 315 height 13
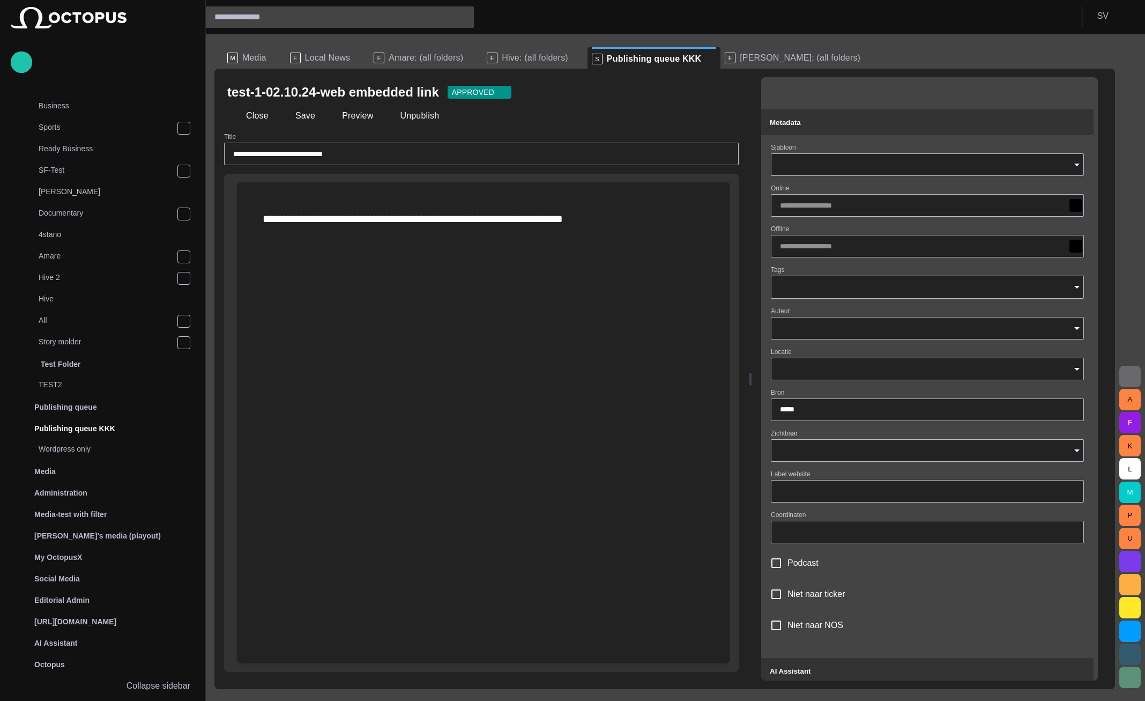
type input "**********"
type input "**"
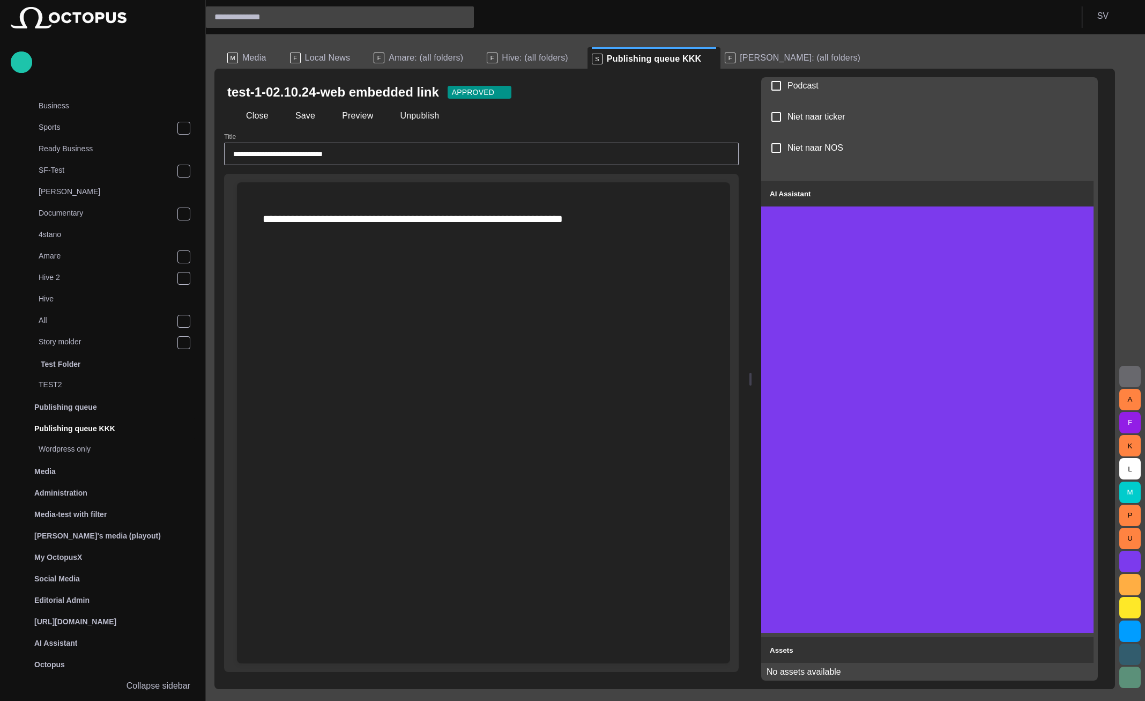
scroll to position [567, 0]
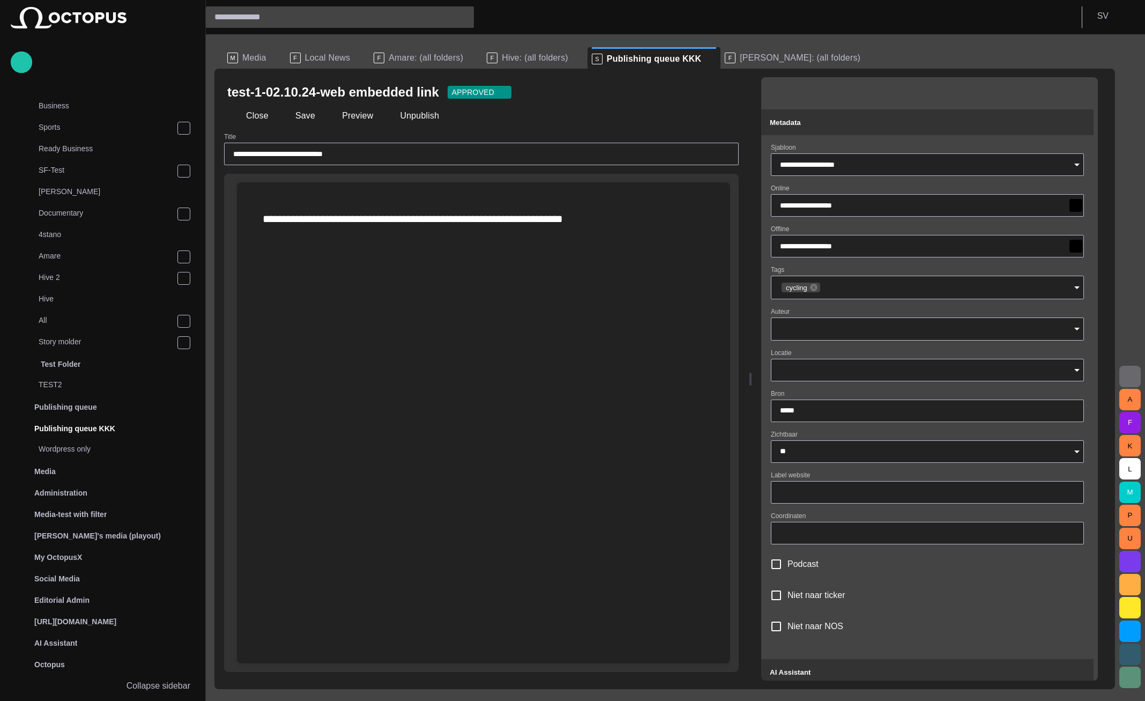
click at [1084, 91] on span "button" at bounding box center [1078, 92] width 11 height 11
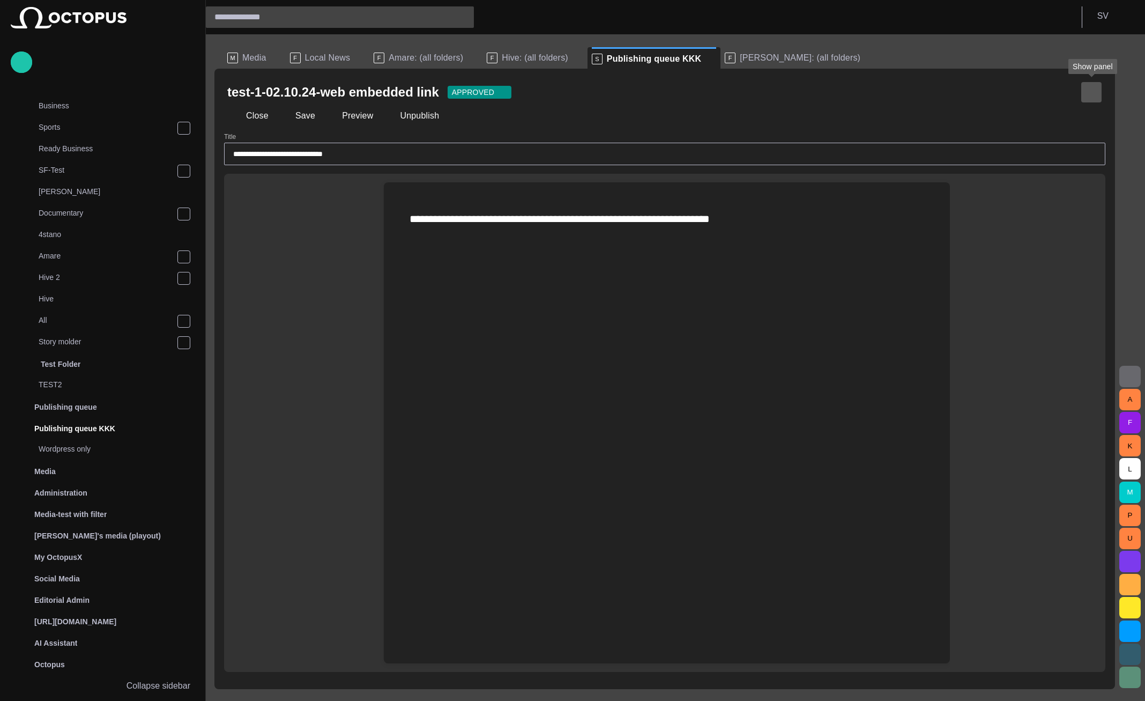
click at [1090, 92] on span "button" at bounding box center [1091, 92] width 11 height 11
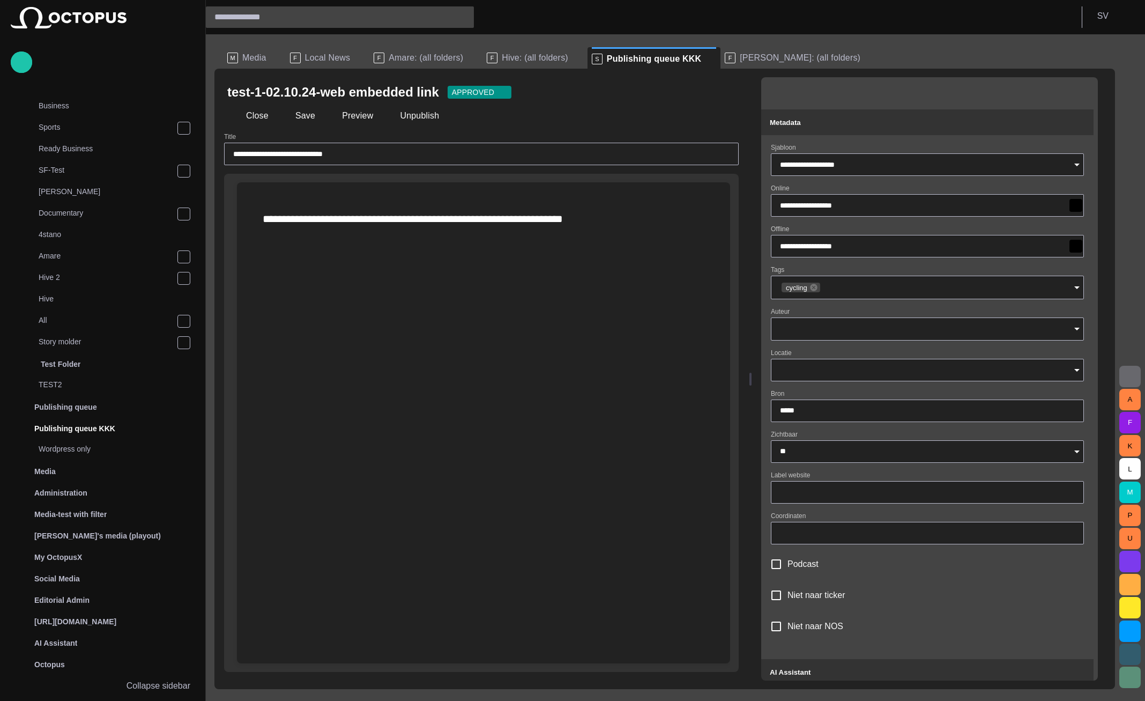
click at [999, 129] on button "Metadata" at bounding box center [927, 122] width 332 height 26
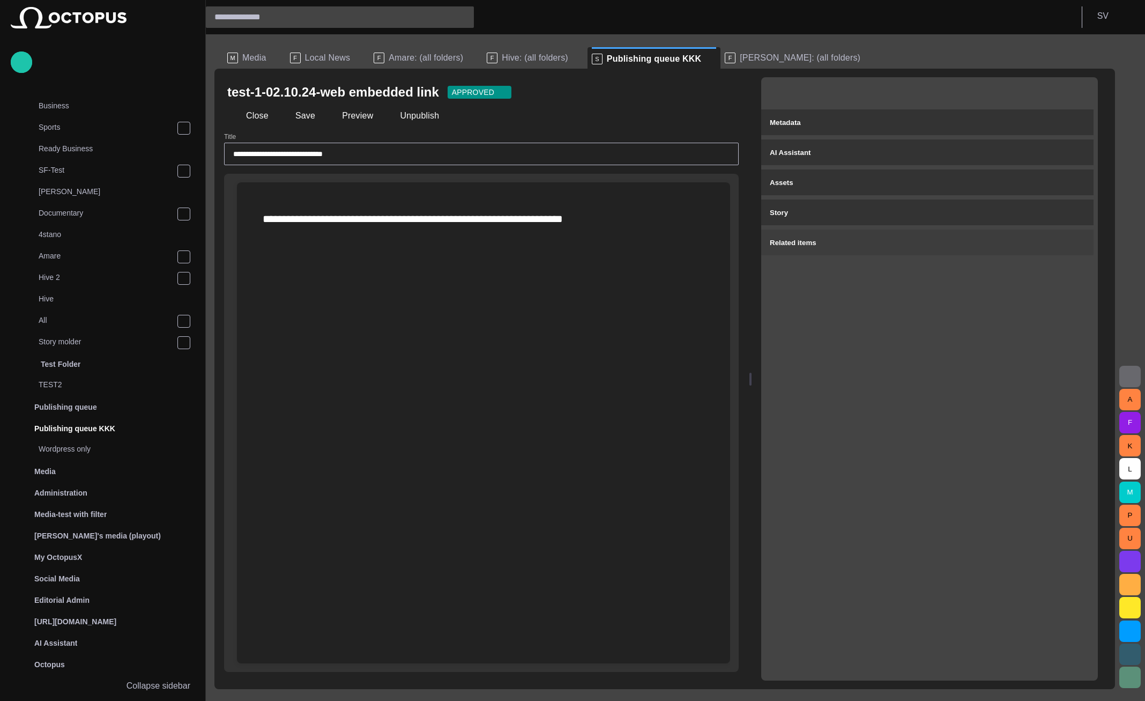
click at [852, 234] on button "Related items" at bounding box center [927, 242] width 332 height 26
click at [848, 213] on div "Story" at bounding box center [927, 212] width 315 height 13
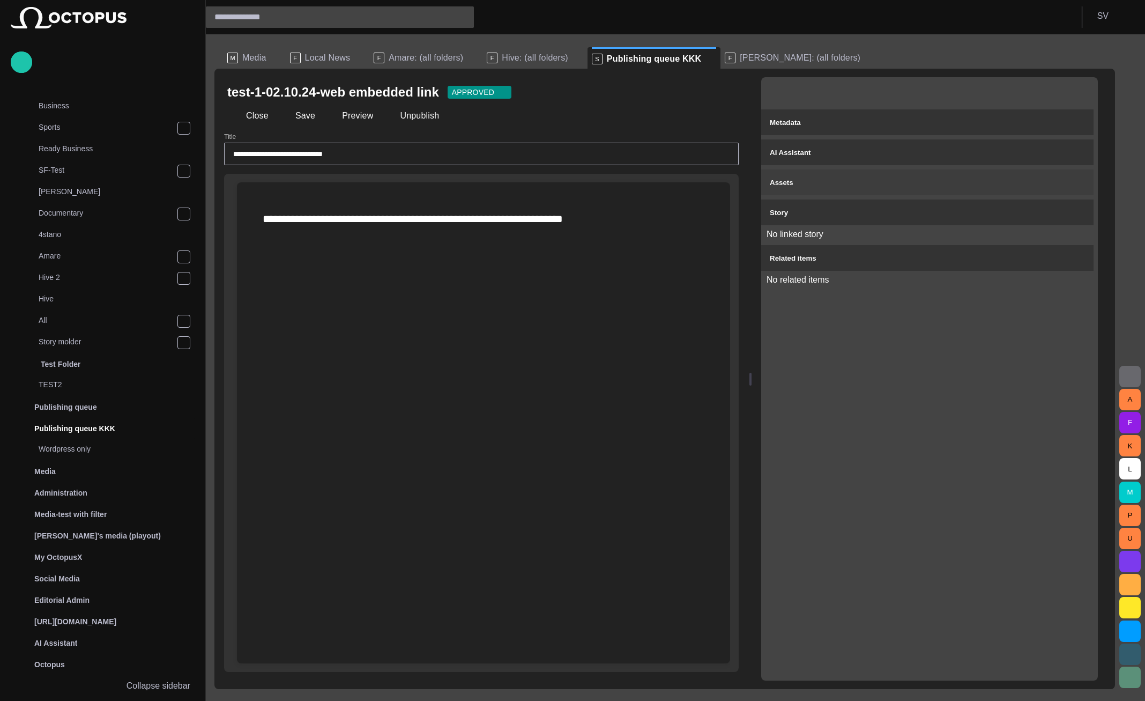
click at [851, 184] on div "Assets" at bounding box center [927, 182] width 315 height 13
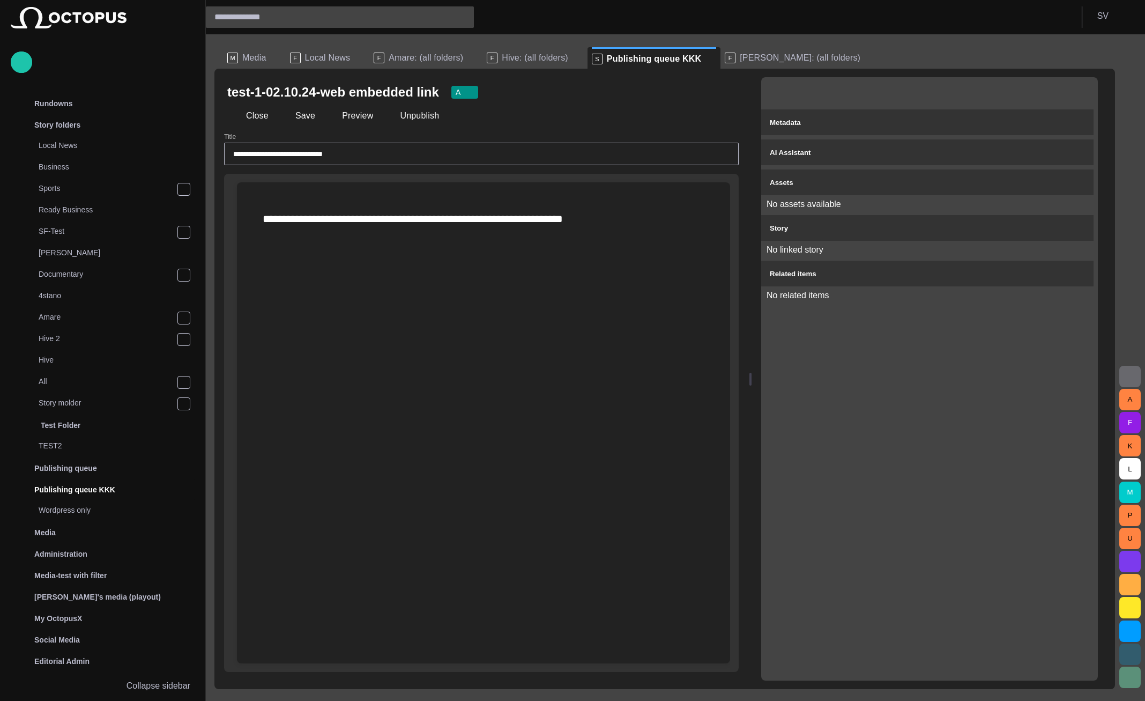
scroll to position [61, 0]
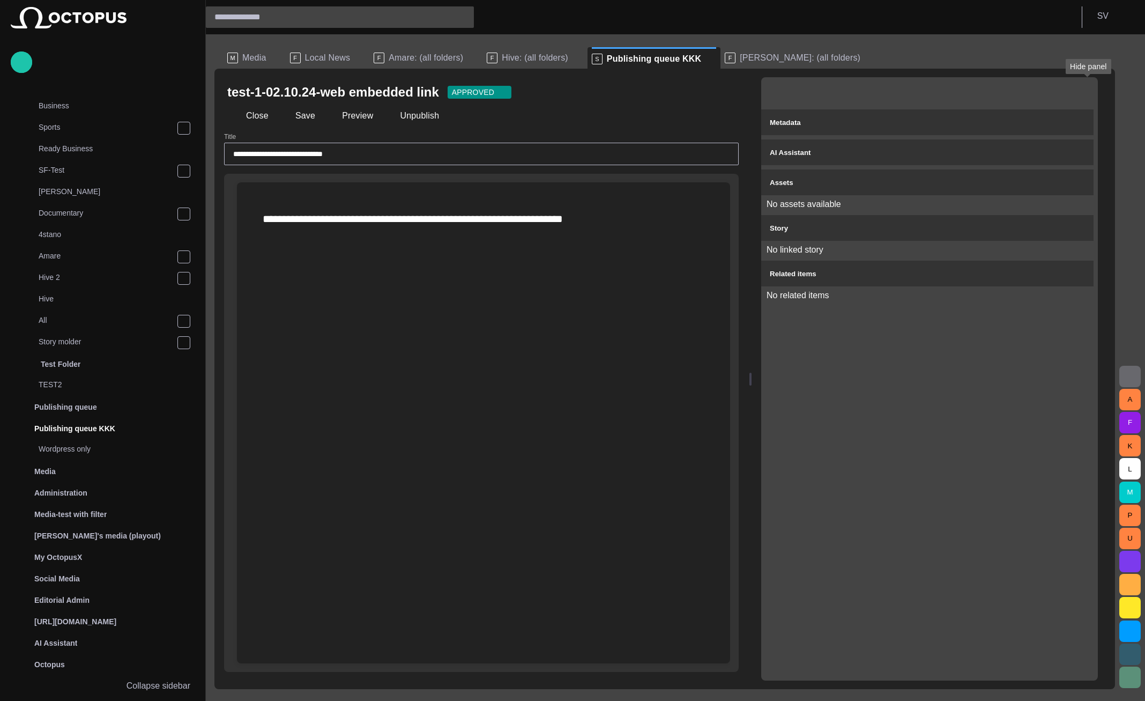
click at [1084, 93] on span "button" at bounding box center [1078, 92] width 11 height 11
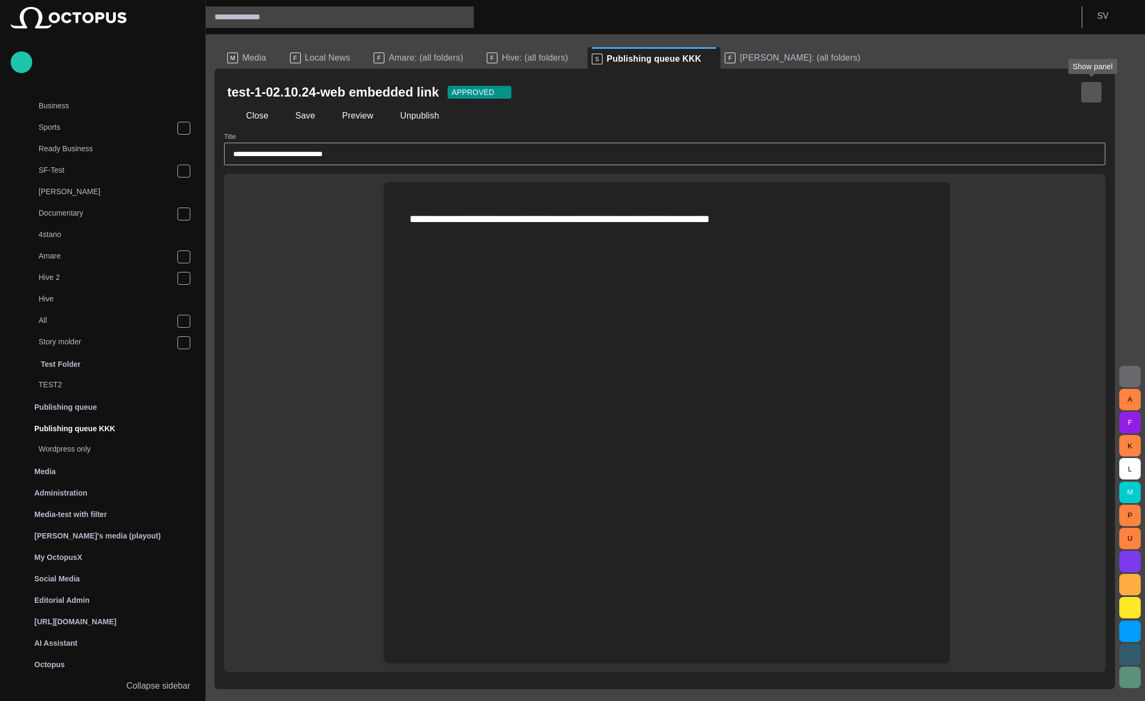
click at [1090, 93] on span "button" at bounding box center [1091, 92] width 11 height 11
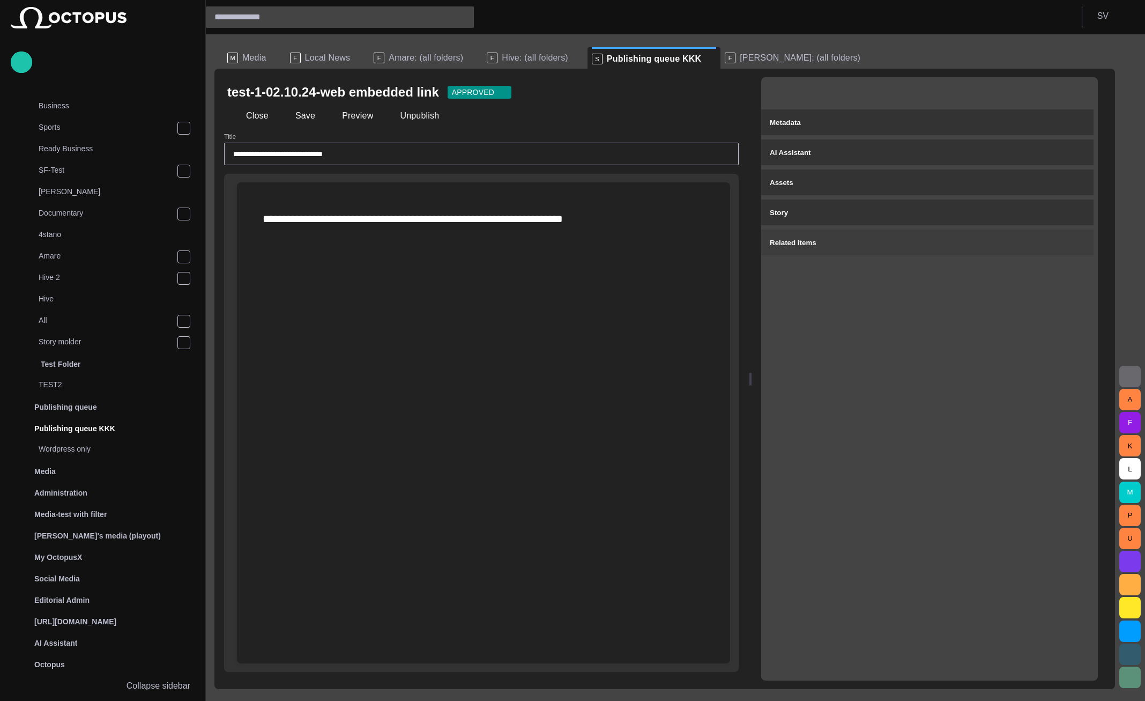
click at [887, 235] on button "Related items" at bounding box center [927, 242] width 332 height 26
click at [894, 204] on button "Story" at bounding box center [927, 212] width 332 height 26
click at [267, 113] on button "Close" at bounding box center [249, 115] width 45 height 19
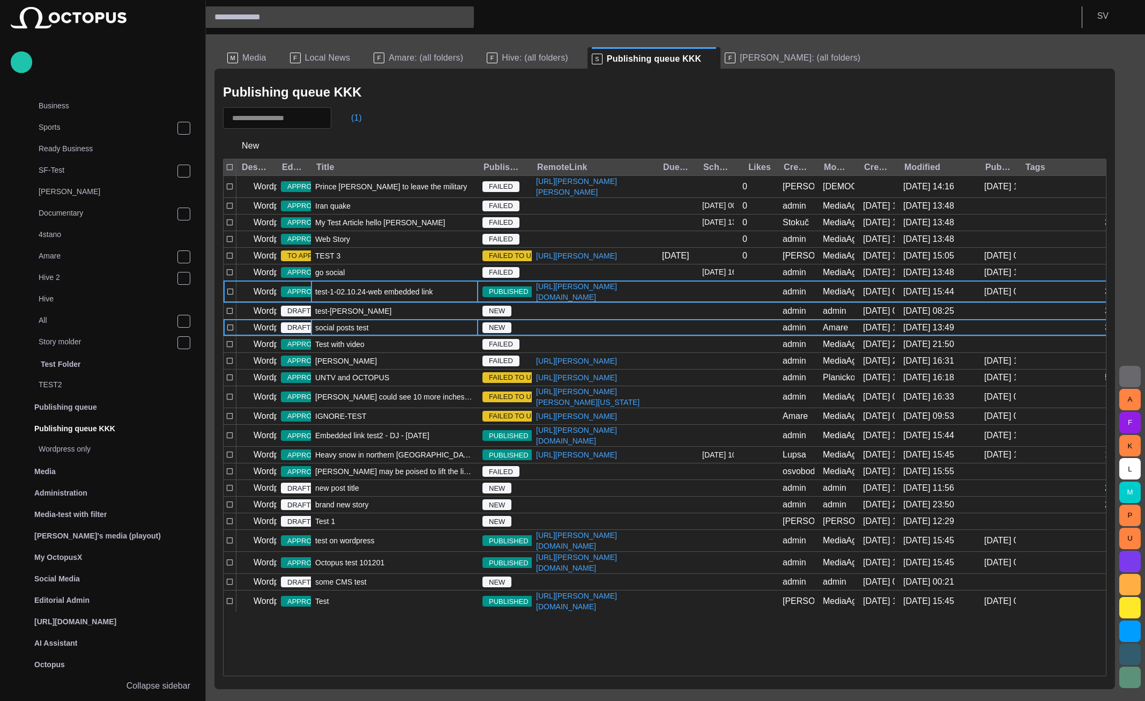
click at [358, 336] on div "social posts test" at bounding box center [394, 327] width 167 height 16
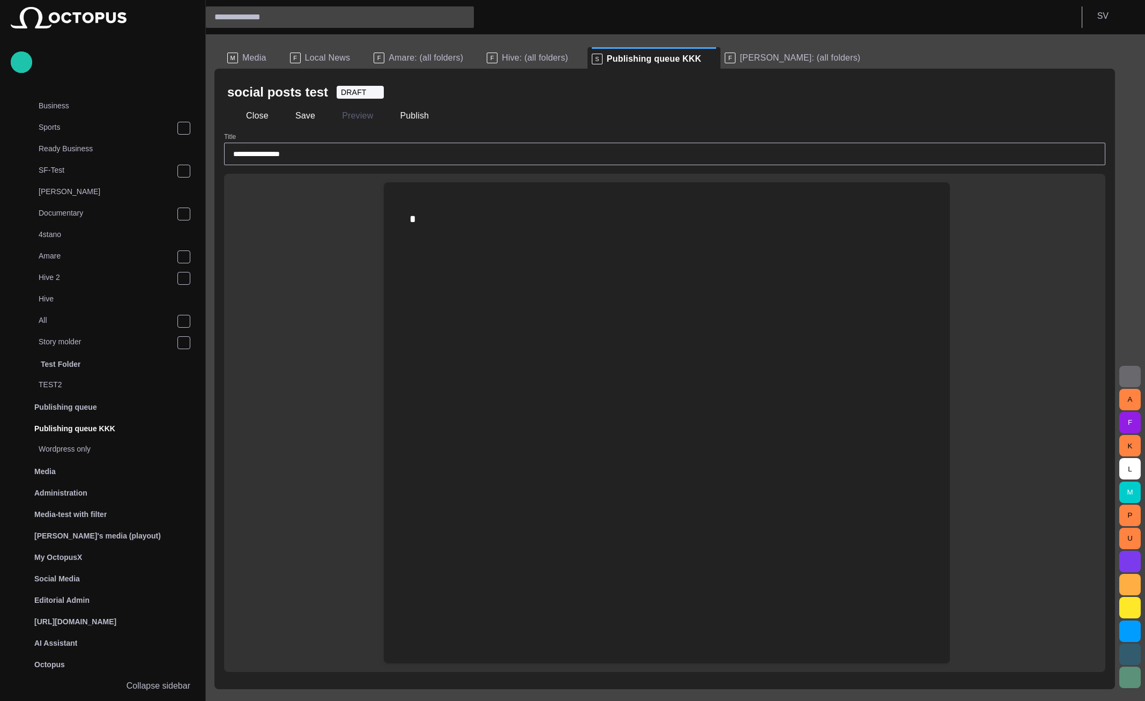
click at [1096, 86] on button "button" at bounding box center [1091, 91] width 21 height 21
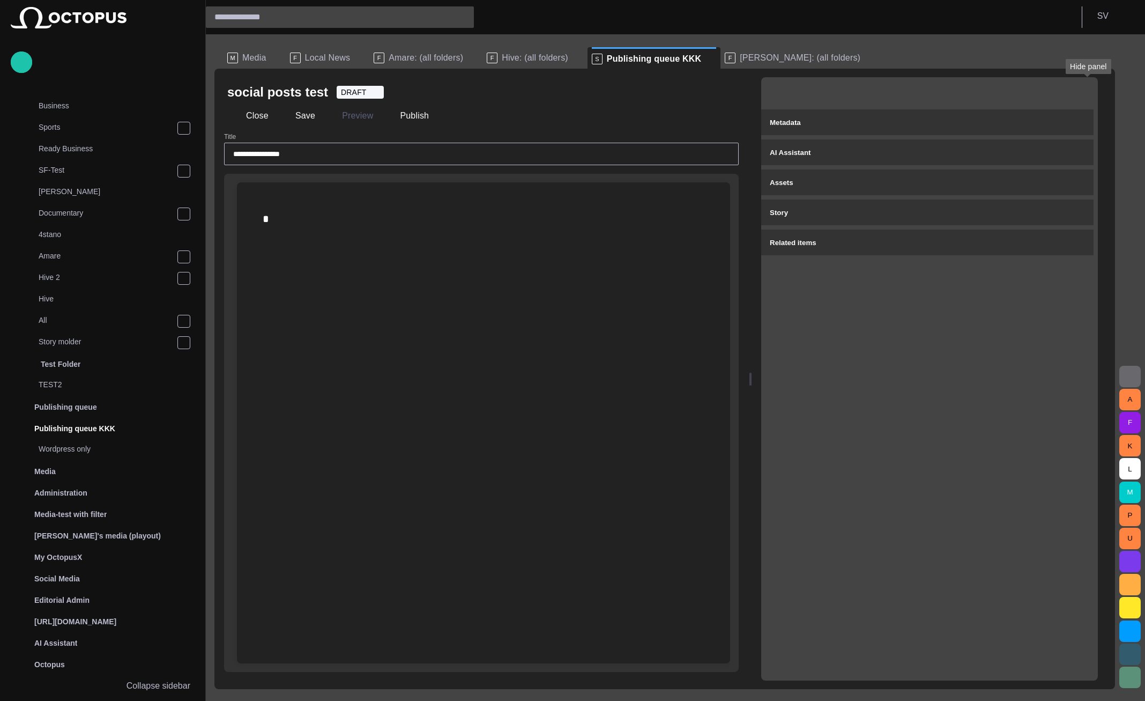
click at [1089, 90] on button "button" at bounding box center [1078, 91] width 21 height 21
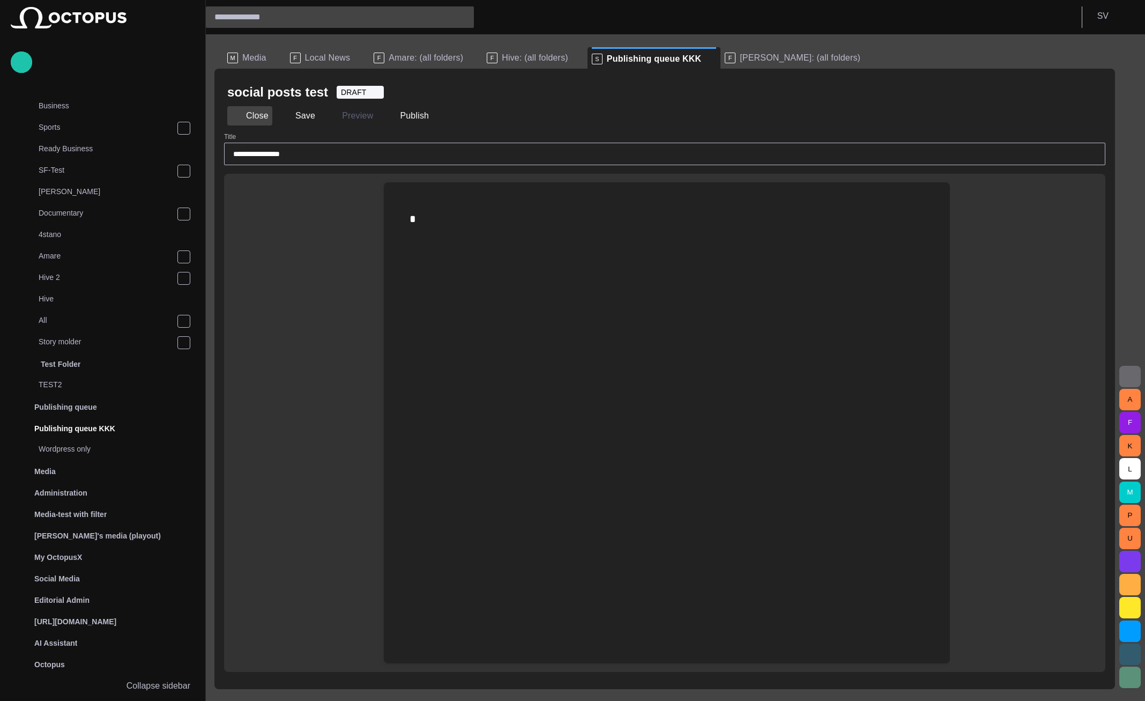
click at [258, 112] on button "Close" at bounding box center [249, 115] width 45 height 19
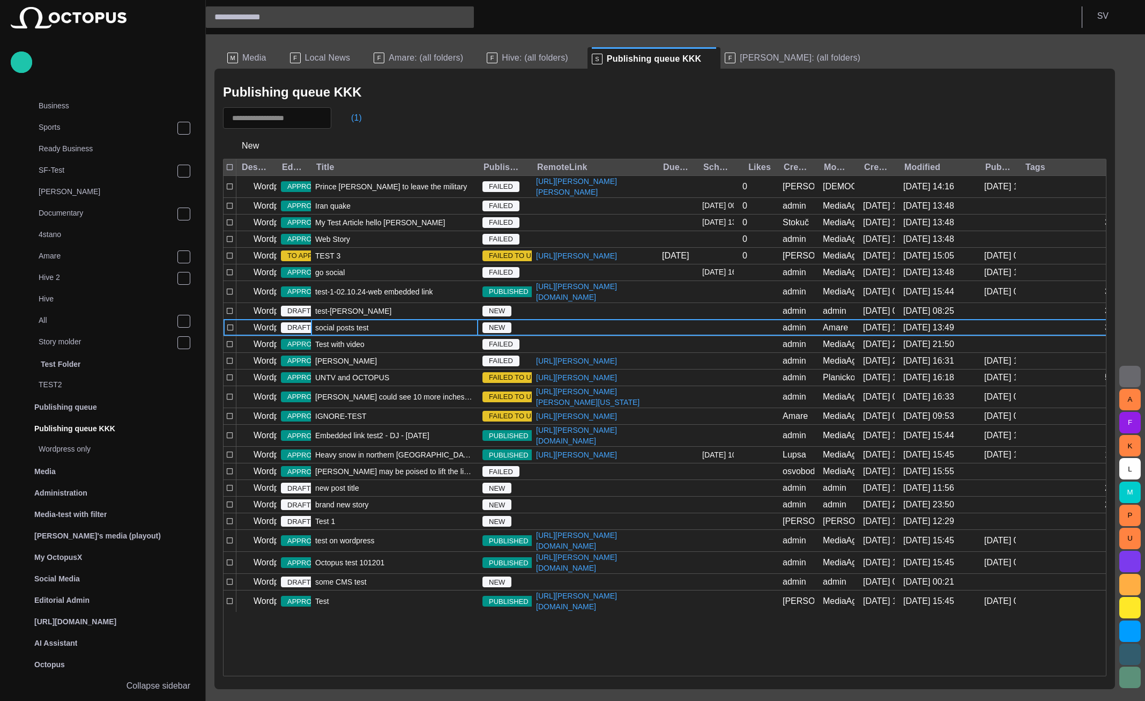
click at [740, 53] on span "[PERSON_NAME]: (all folders)" at bounding box center [800, 58] width 121 height 11
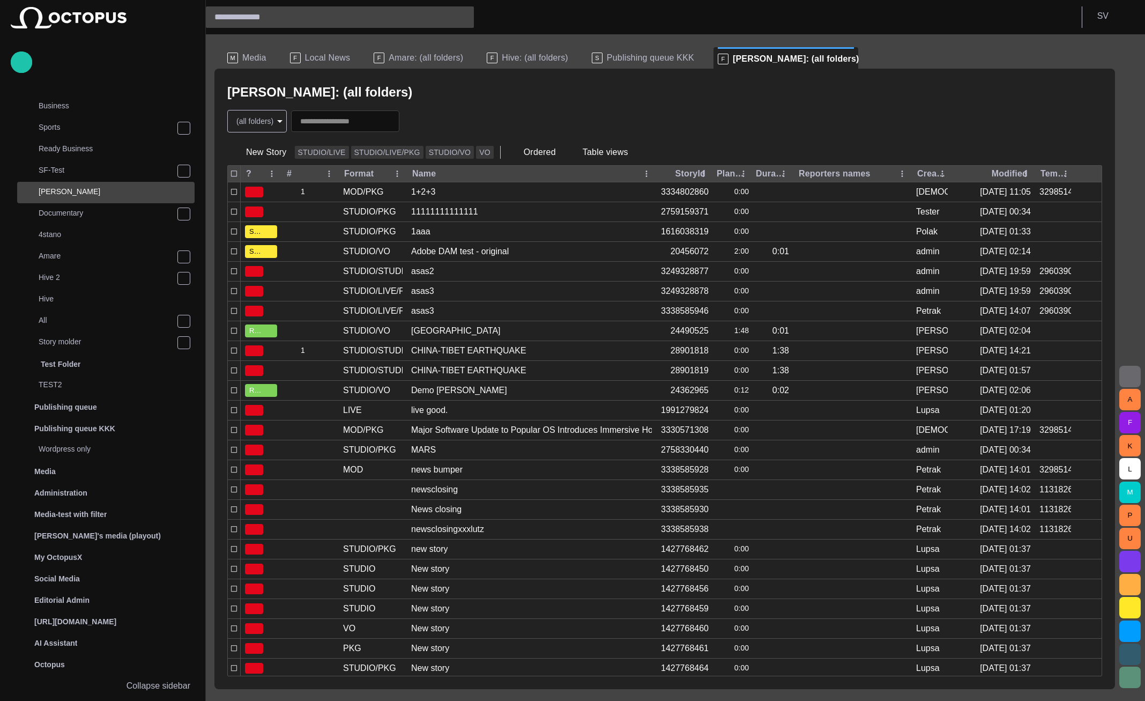
click at [116, 51] on div "Rundowns" at bounding box center [95, 42] width 156 height 17
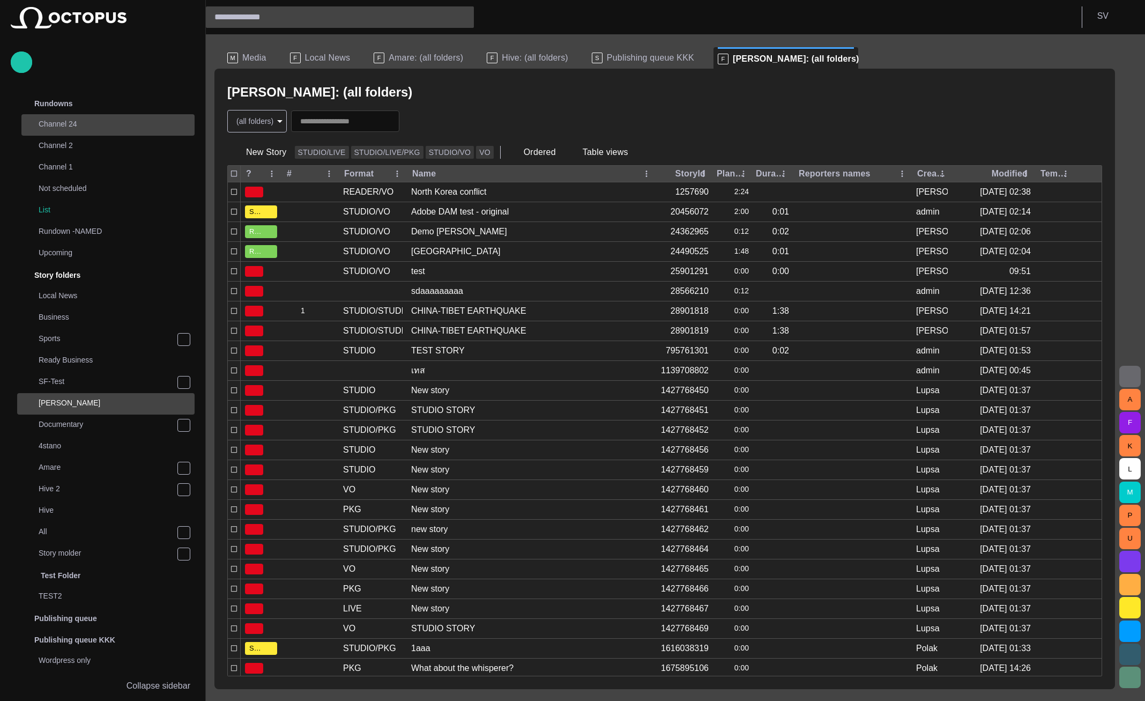
click at [104, 129] on div "Channel 24" at bounding box center [99, 123] width 150 height 15
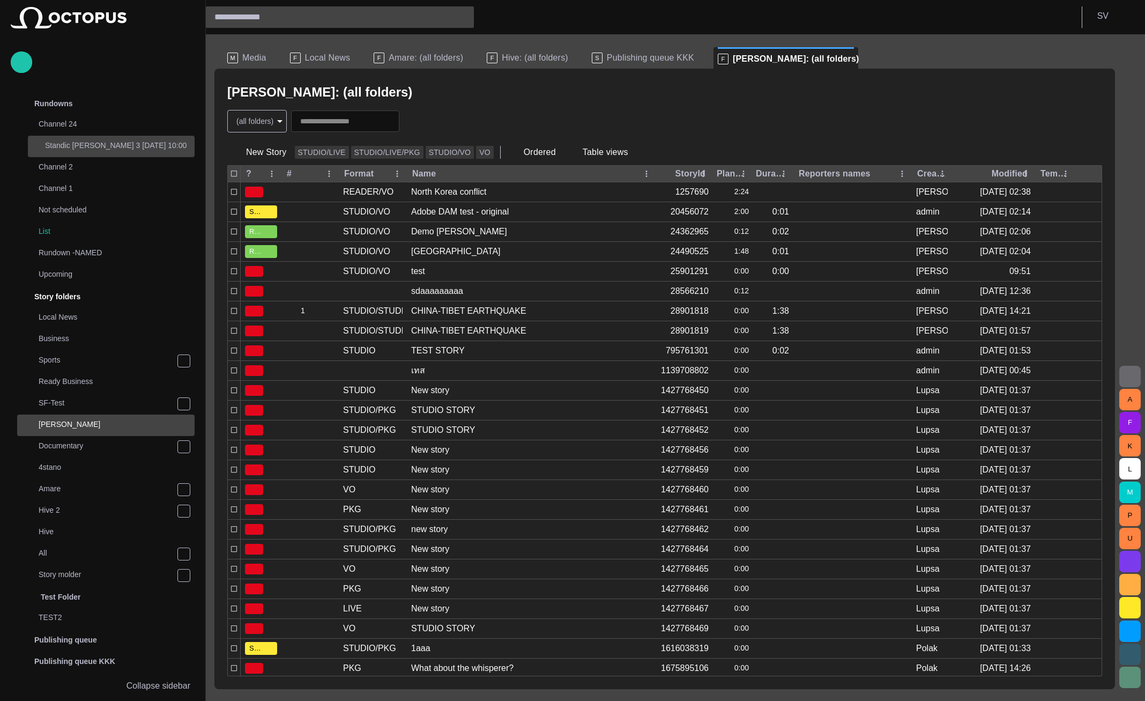
click at [104, 142] on p "Standic walkup 3 04/09 10:00" at bounding box center [120, 145] width 150 height 11
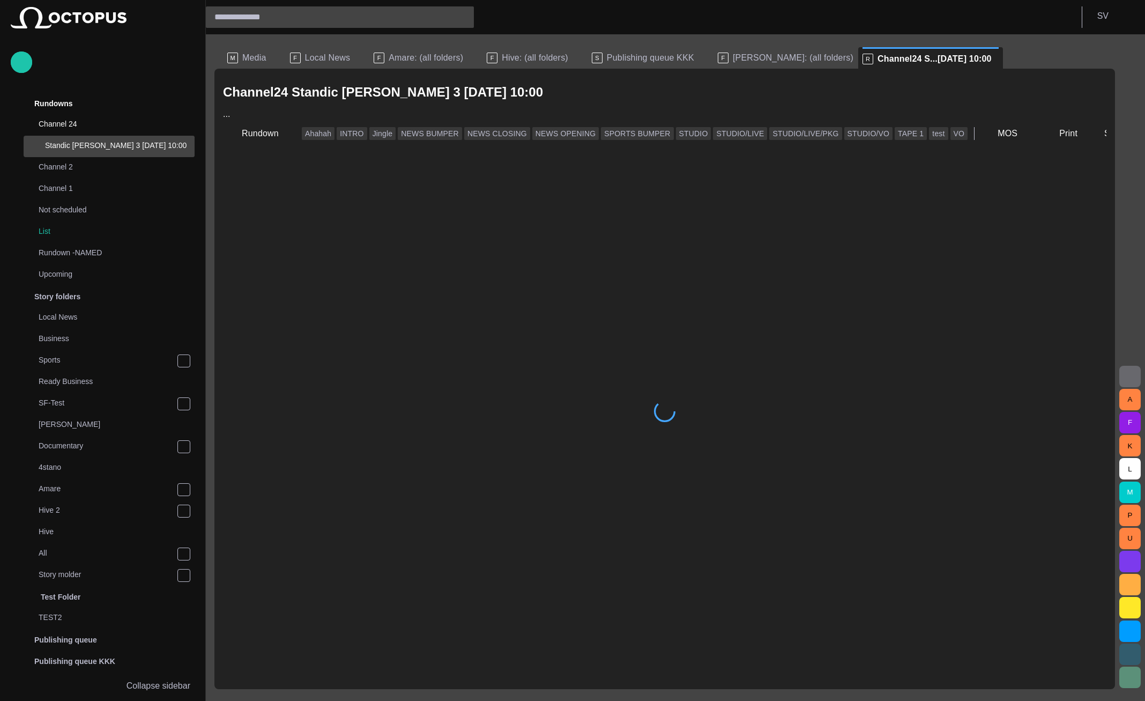
scroll to position [21, 0]
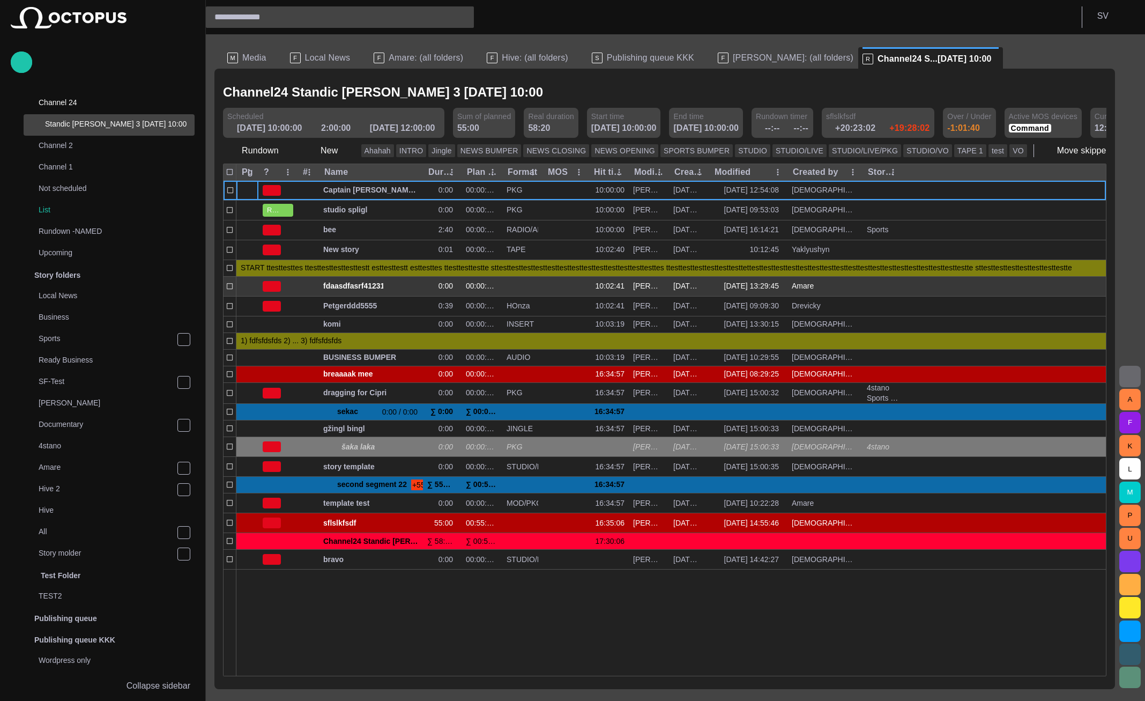
click at [397, 287] on button "button" at bounding box center [402, 286] width 13 height 16
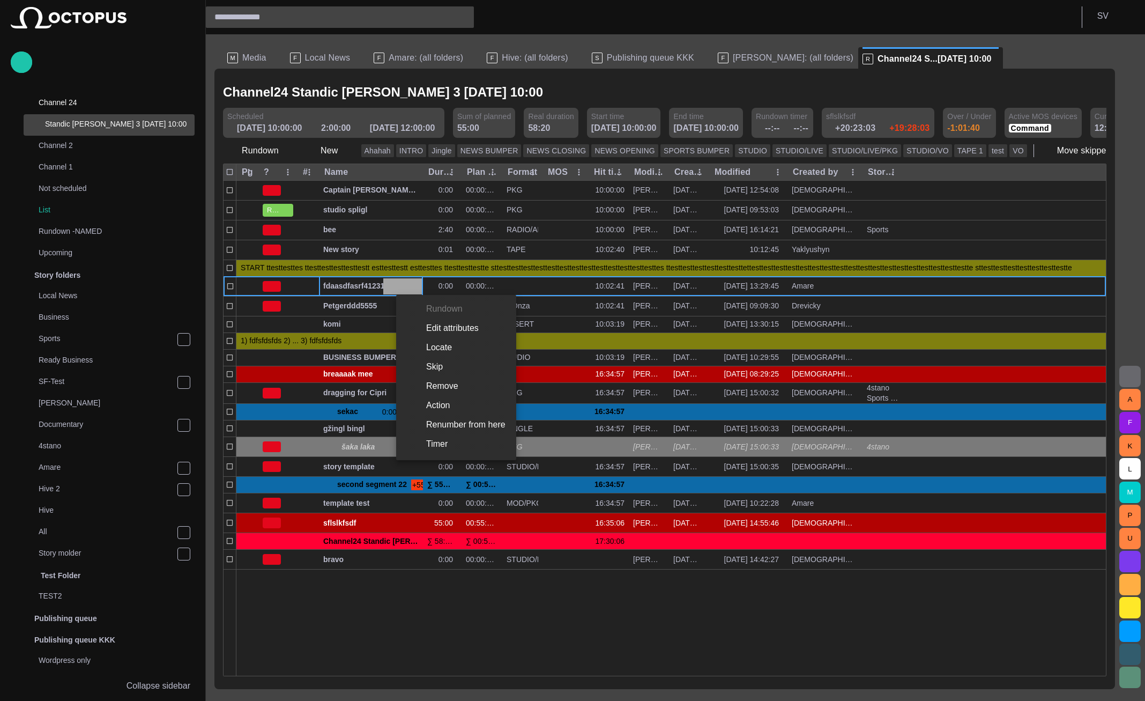
click at [338, 284] on div at bounding box center [572, 350] width 1145 height 701
click at [338, 284] on span "fdaasdfasrf412312341234das" at bounding box center [370, 286] width 95 height 10
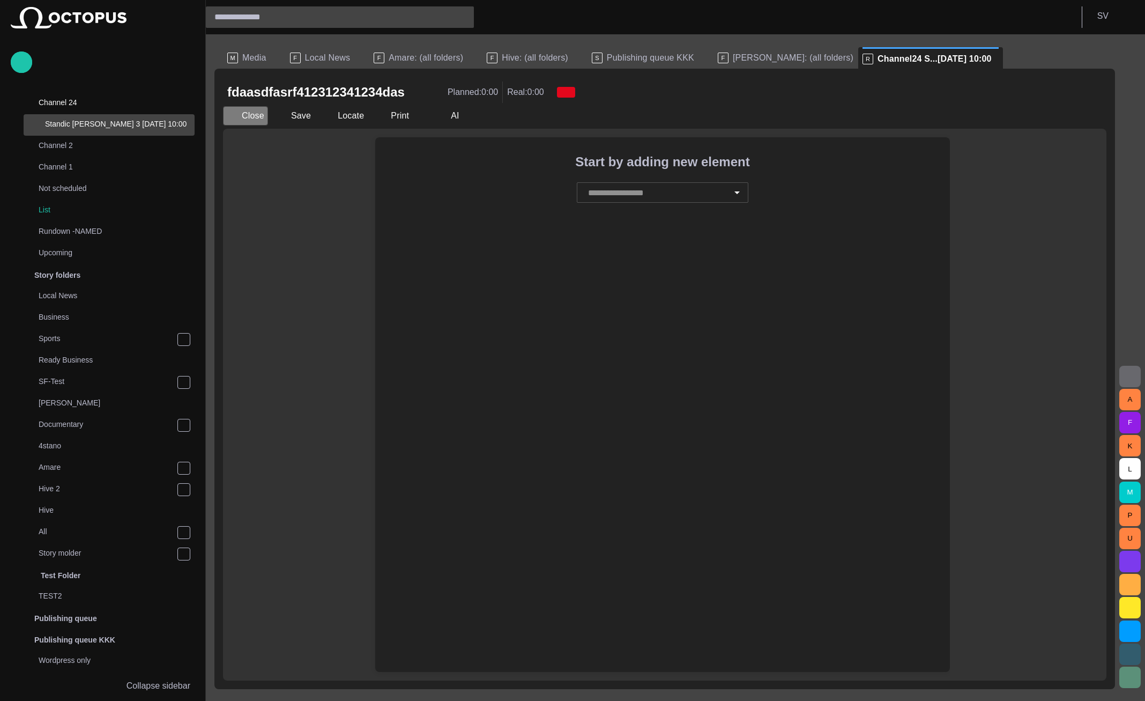
click at [245, 119] on button "Close" at bounding box center [245, 115] width 45 height 19
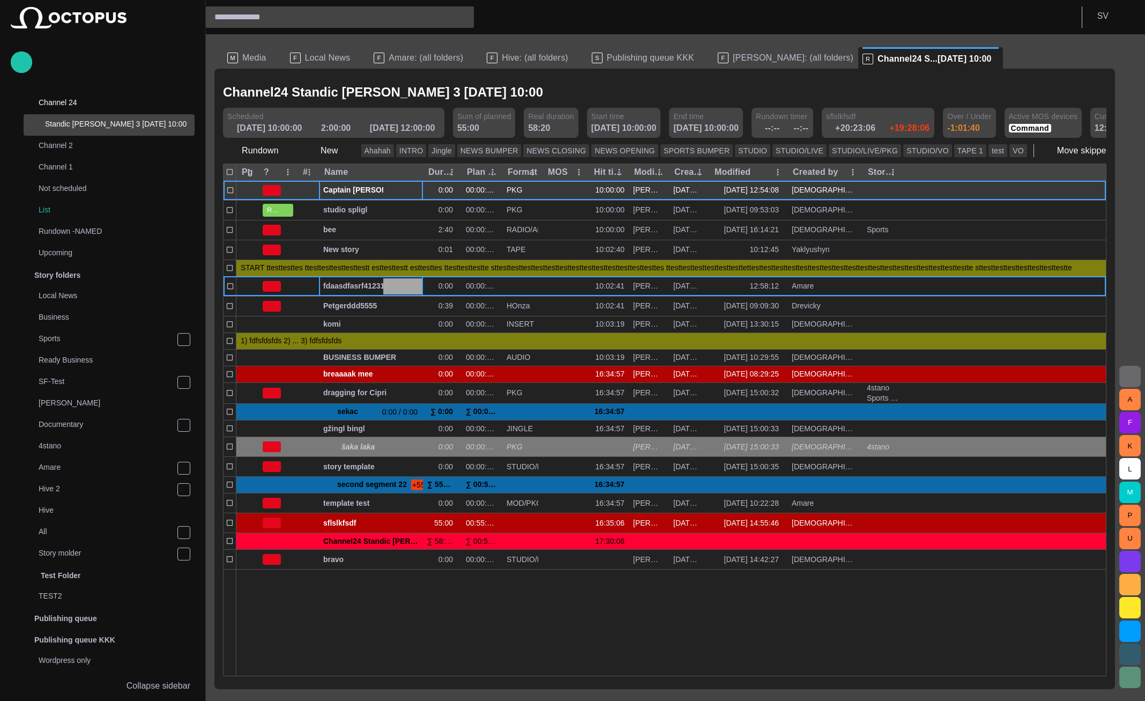
click at [327, 188] on span "Captain Scott’s famous polar shipwreck as never seen before" at bounding box center [370, 190] width 95 height 10
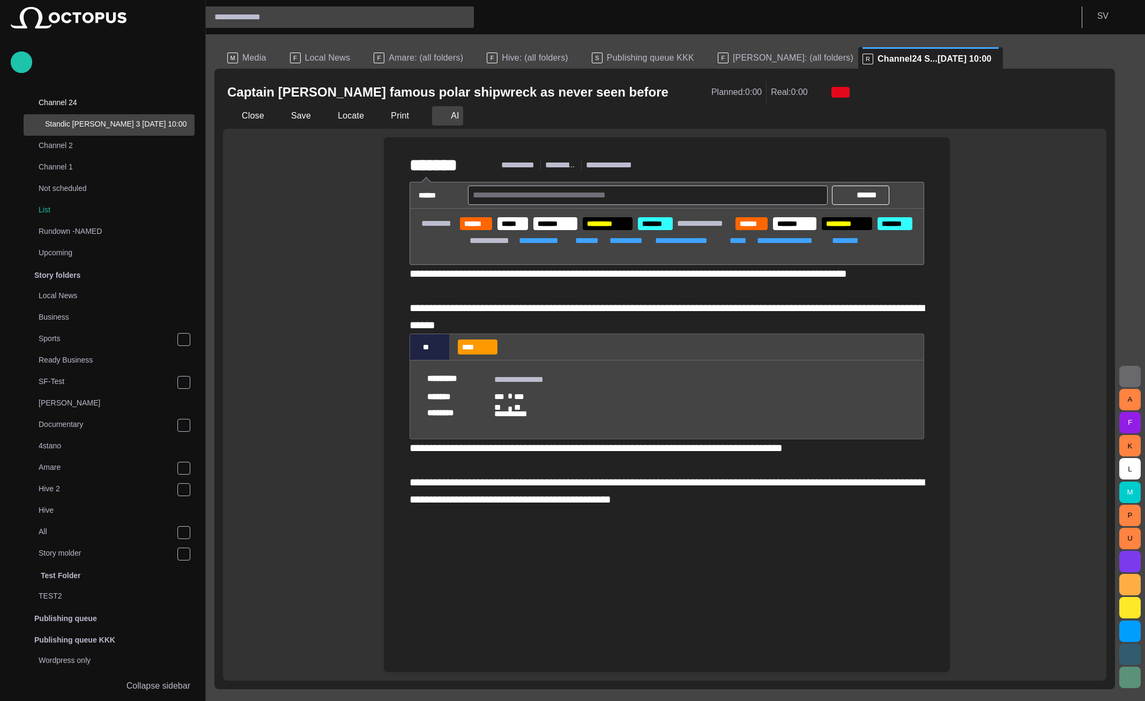
click at [446, 113] on button "AI" at bounding box center [447, 115] width 31 height 19
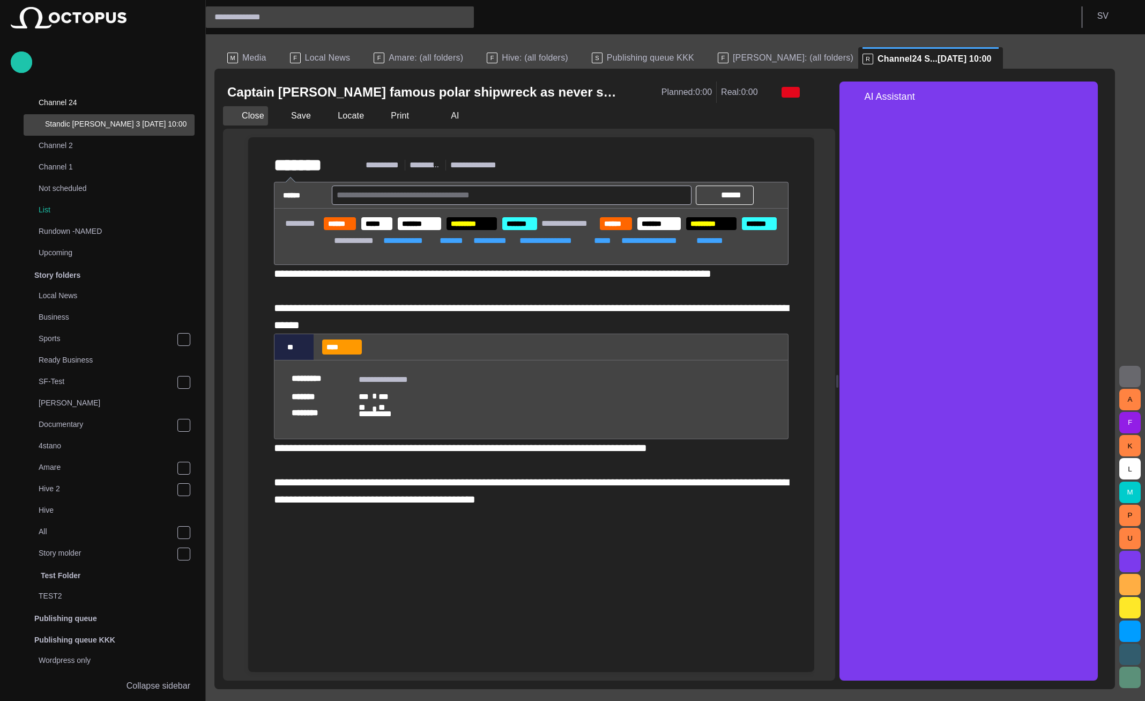
click at [256, 110] on button "Close" at bounding box center [245, 115] width 45 height 19
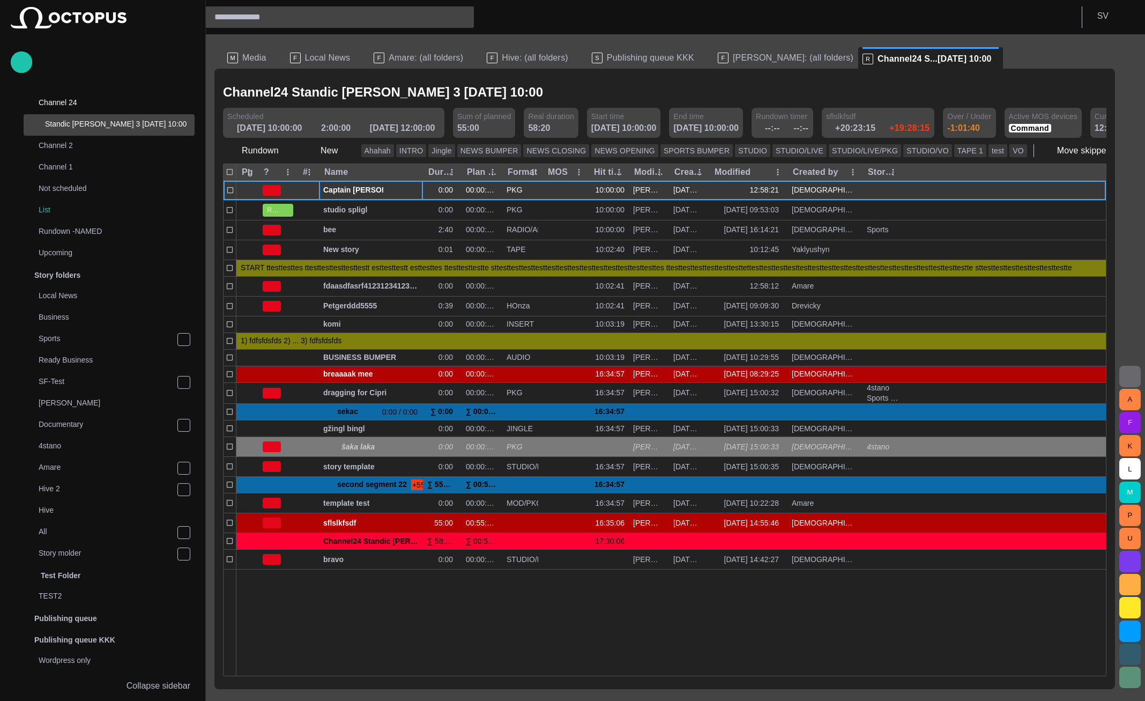
click at [356, 194] on span "Captain Scott’s famous polar shipwreck as never seen before" at bounding box center [370, 190] width 95 height 10
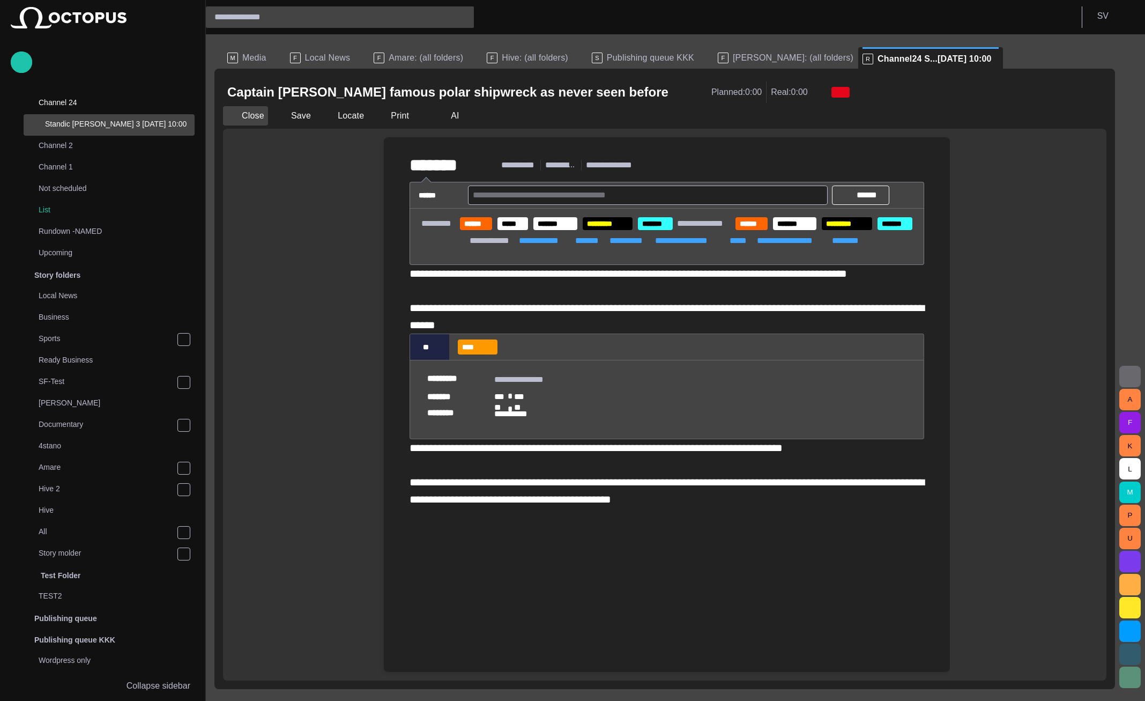
click at [256, 118] on button "Close" at bounding box center [245, 115] width 45 height 19
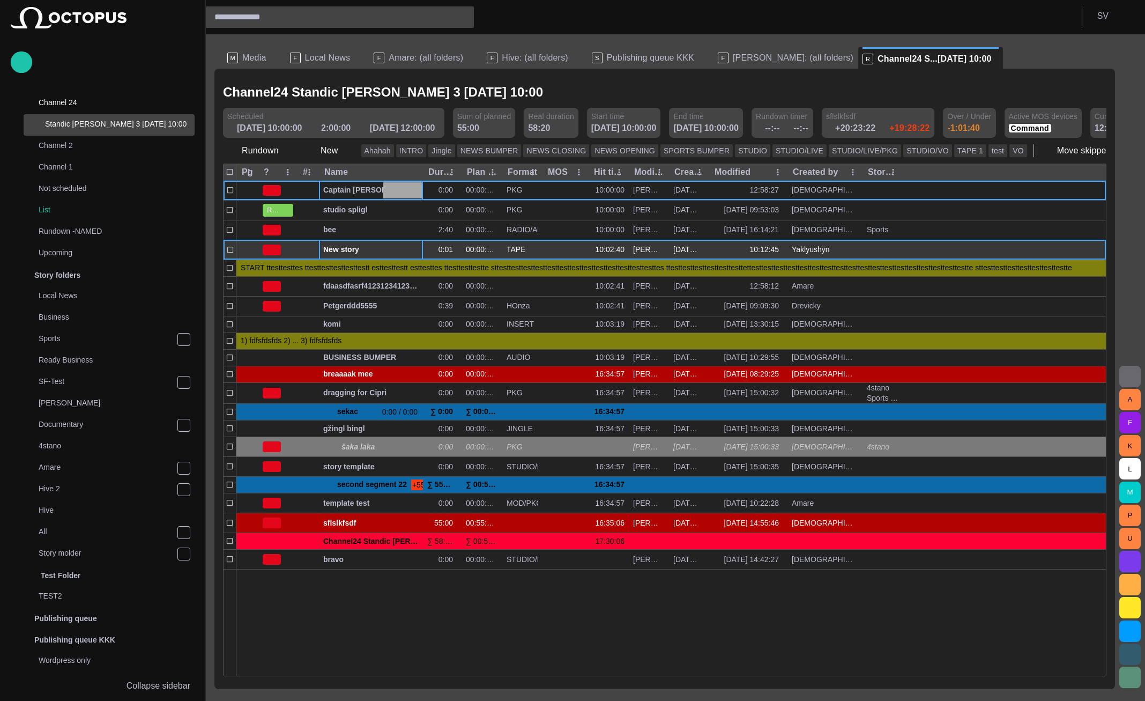
click at [332, 252] on span "New story" at bounding box center [370, 249] width 95 height 10
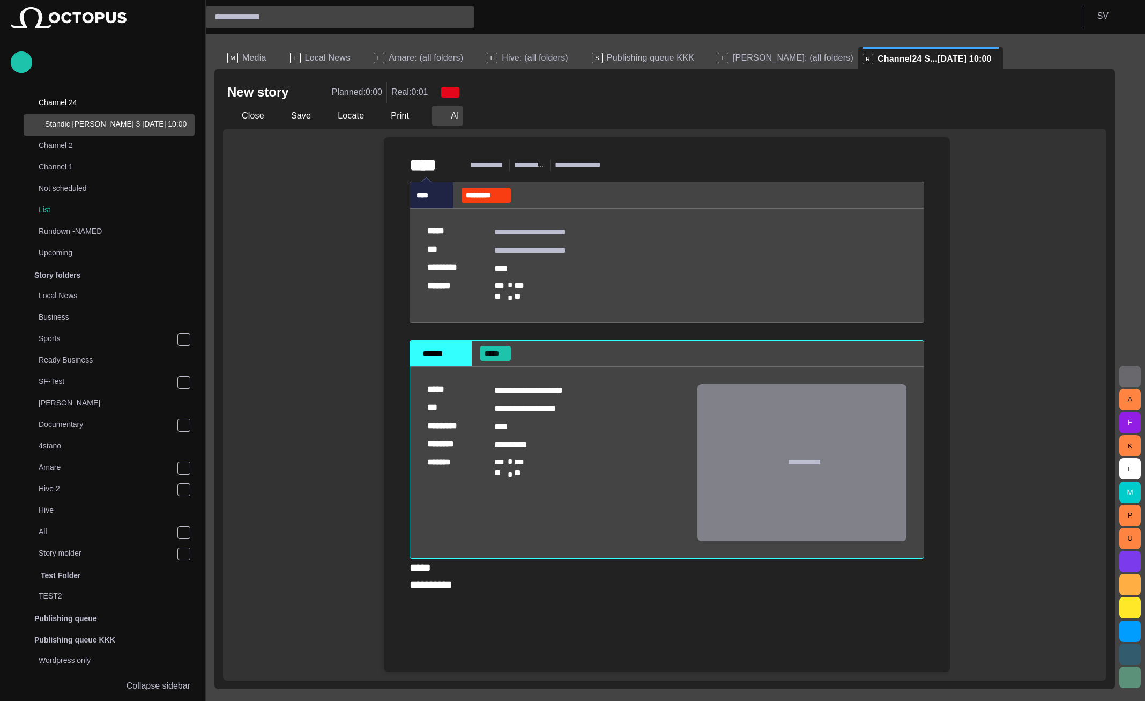
click at [447, 118] on button "AI" at bounding box center [447, 115] width 31 height 19
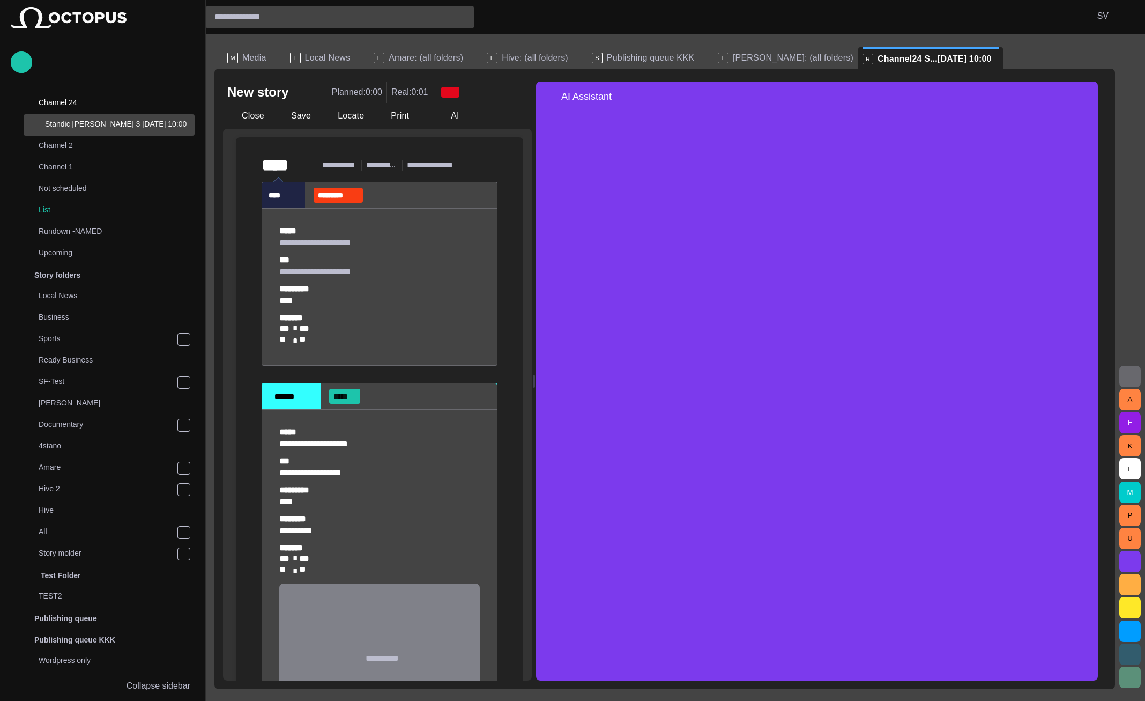
drag, startPoint x: 842, startPoint y: 378, endPoint x: 538, endPoint y: 380, distance: 303.4
click at [535, 380] on div at bounding box center [534, 381] width 2 height 13
click at [256, 122] on button "Close" at bounding box center [245, 115] width 45 height 19
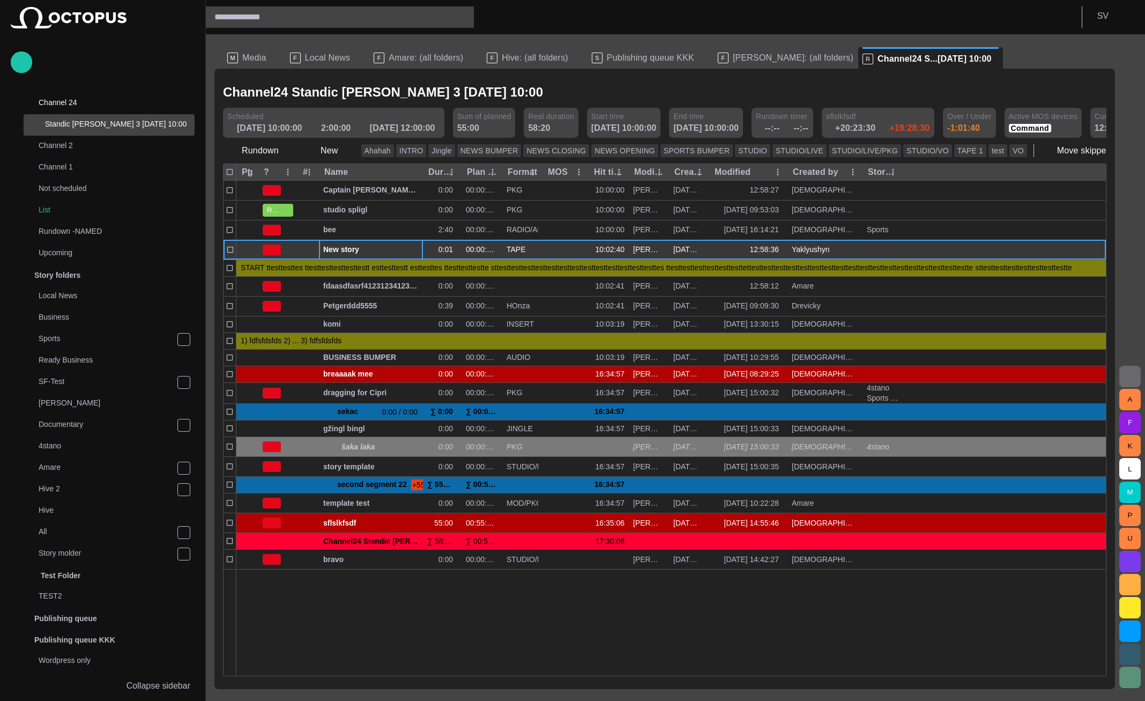
click at [350, 251] on span "New story" at bounding box center [370, 249] width 95 height 10
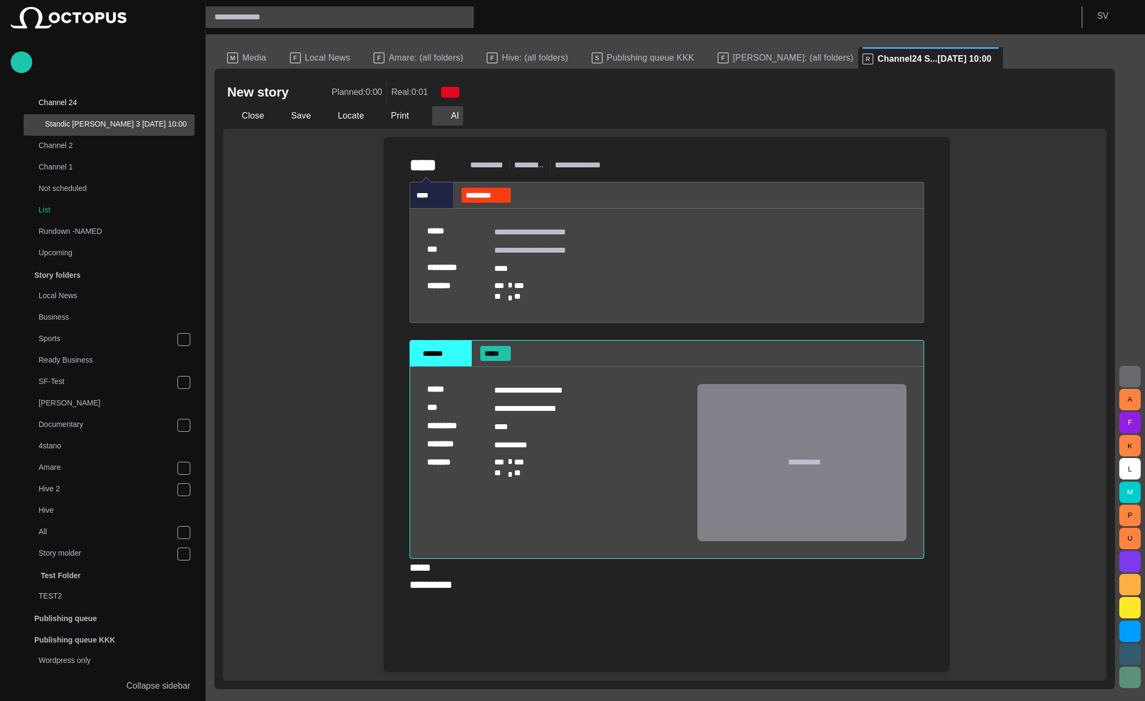
click at [432, 108] on button "AI" at bounding box center [447, 115] width 31 height 19
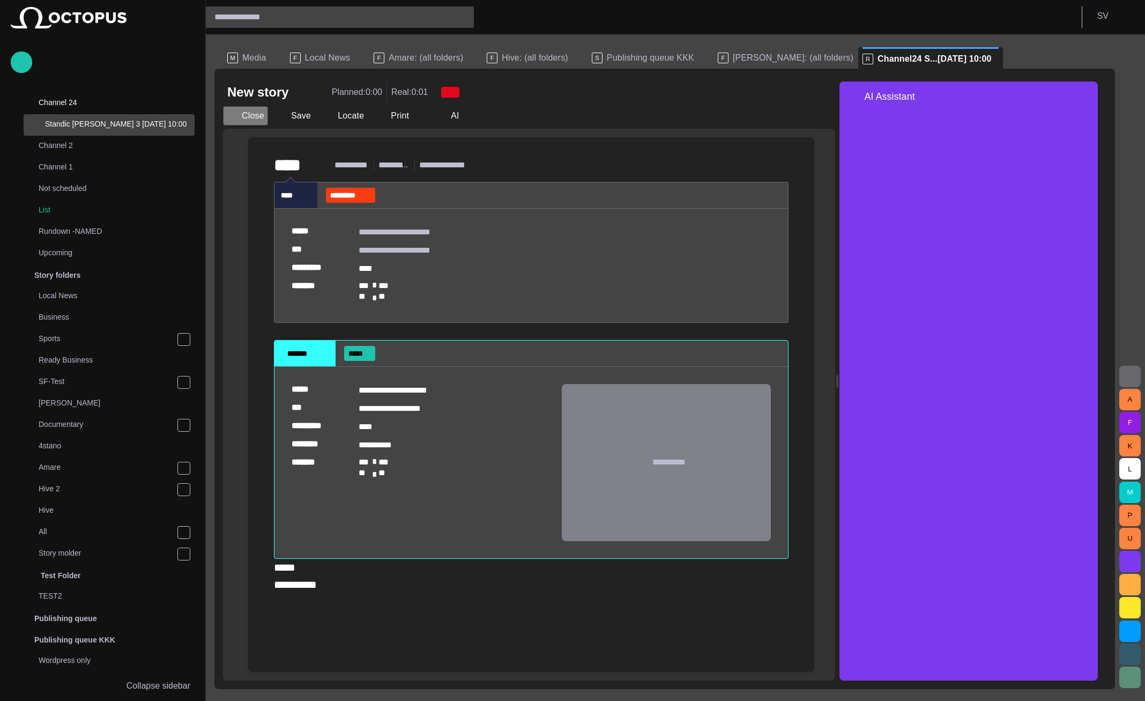
click at [250, 113] on button "Close" at bounding box center [245, 115] width 45 height 19
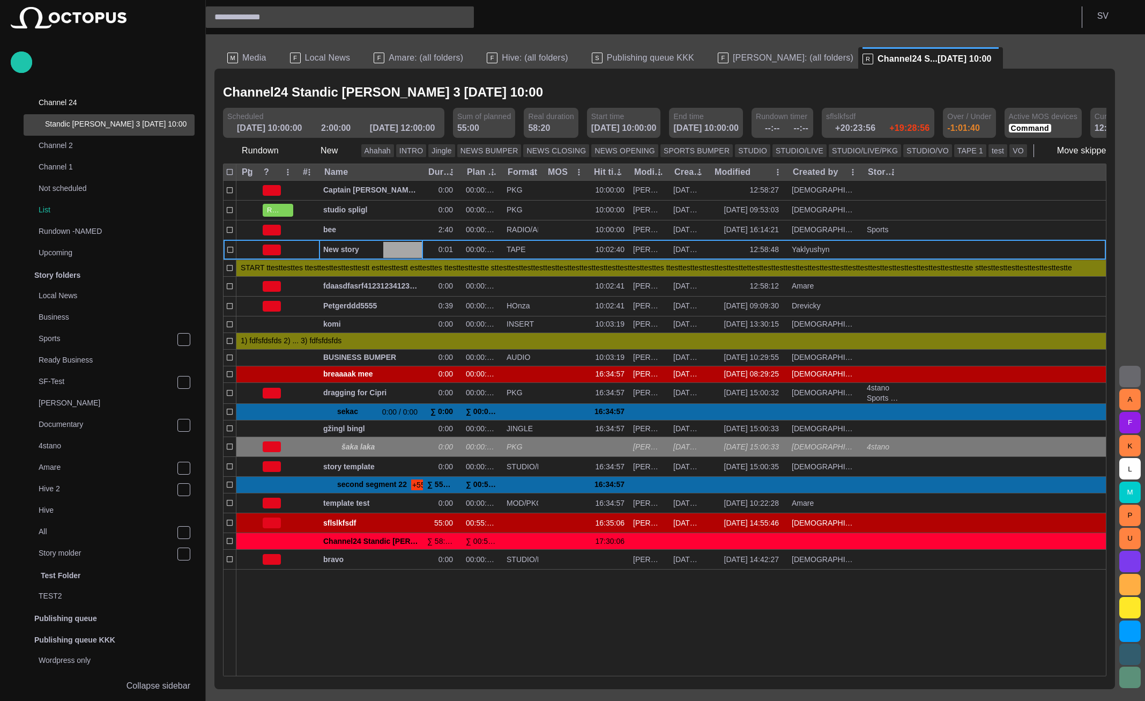
click at [812, 89] on div "Channel24 Standic walkup 3 04/09 10:00" at bounding box center [664, 92] width 883 height 22
click at [316, 49] on div "F Local News" at bounding box center [328, 57] width 76 height 21
click at [317, 56] on span "Local News" at bounding box center [328, 58] width 46 height 11
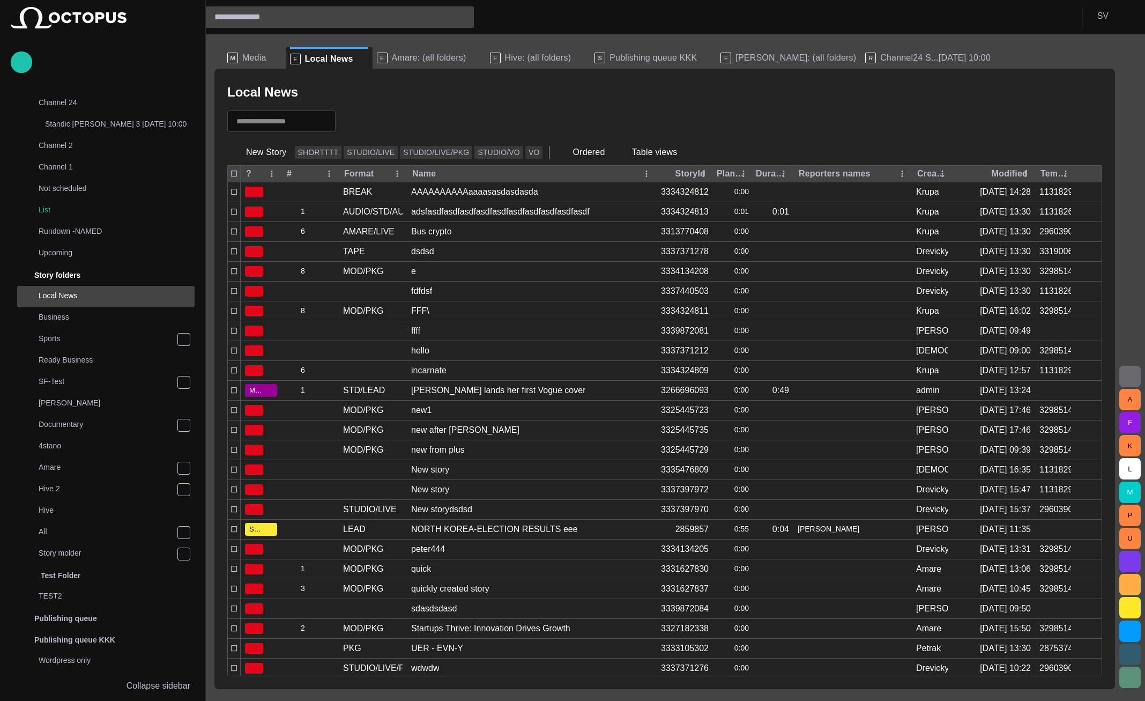
scroll to position [193, 0]
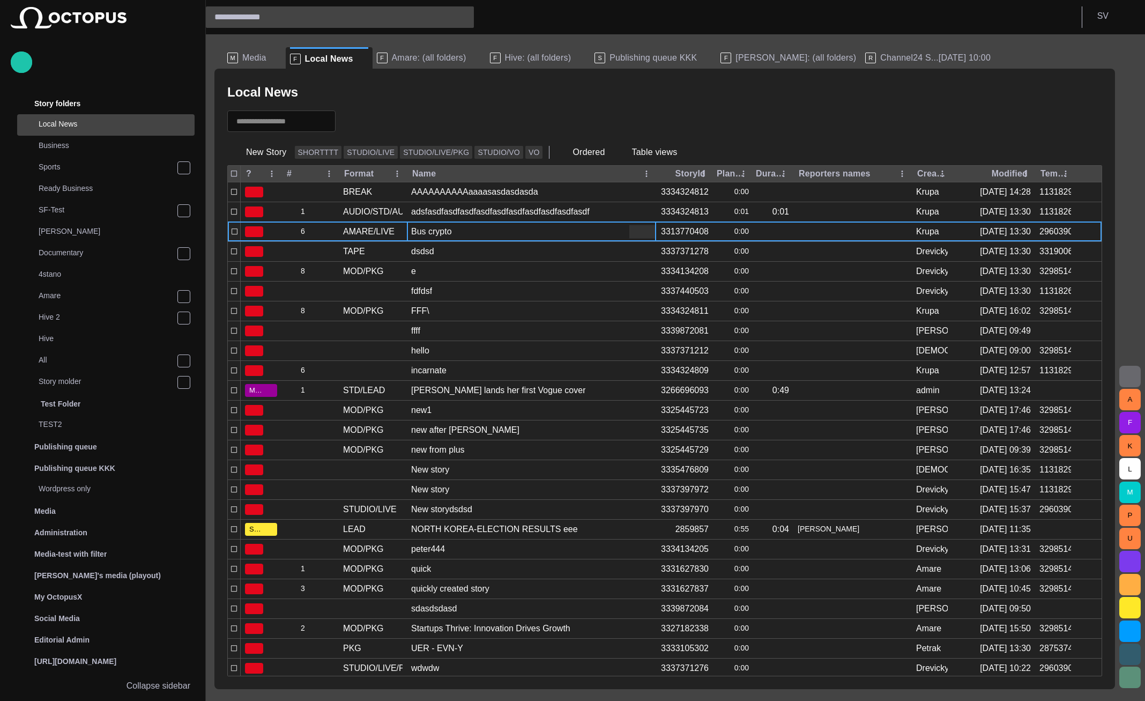
click at [436, 237] on div "Bus crypto" at bounding box center [531, 231] width 249 height 19
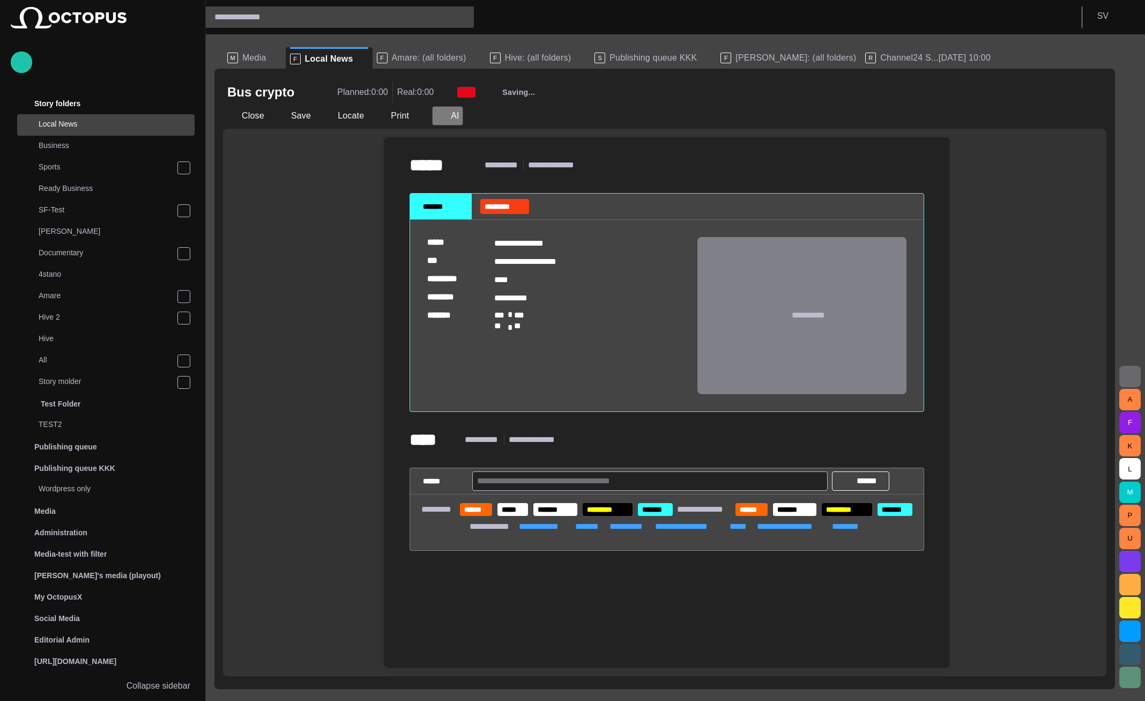
click at [439, 119] on span "button" at bounding box center [441, 115] width 11 height 11
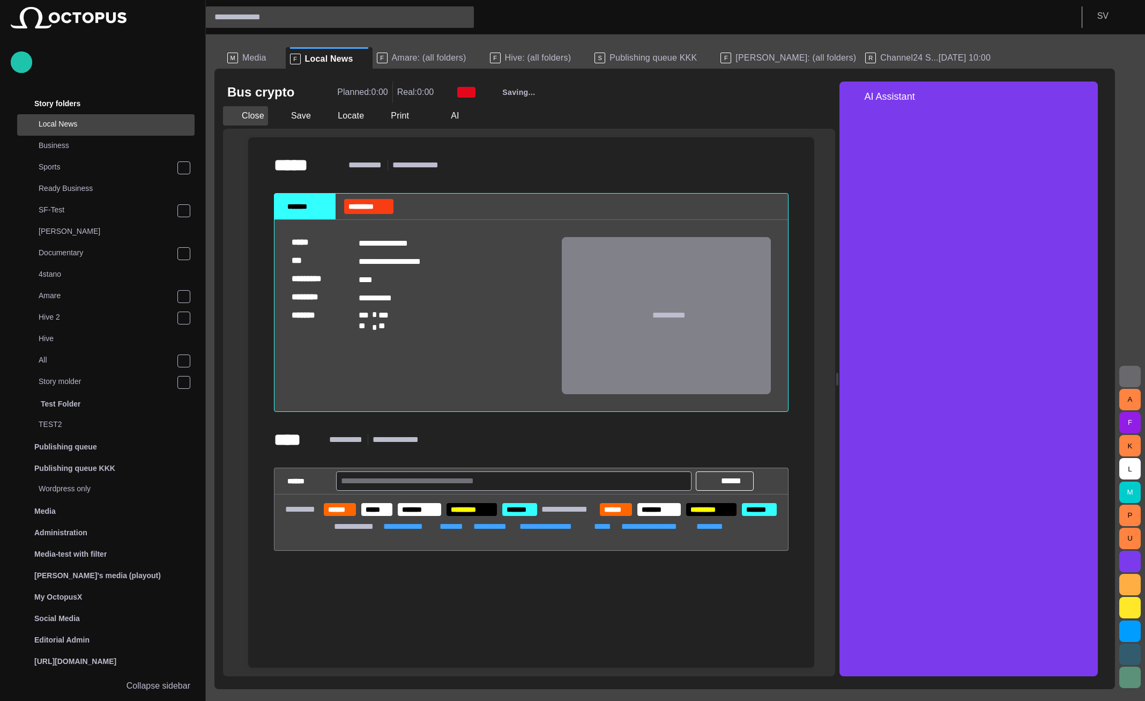
click at [252, 114] on button "Close" at bounding box center [245, 115] width 45 height 19
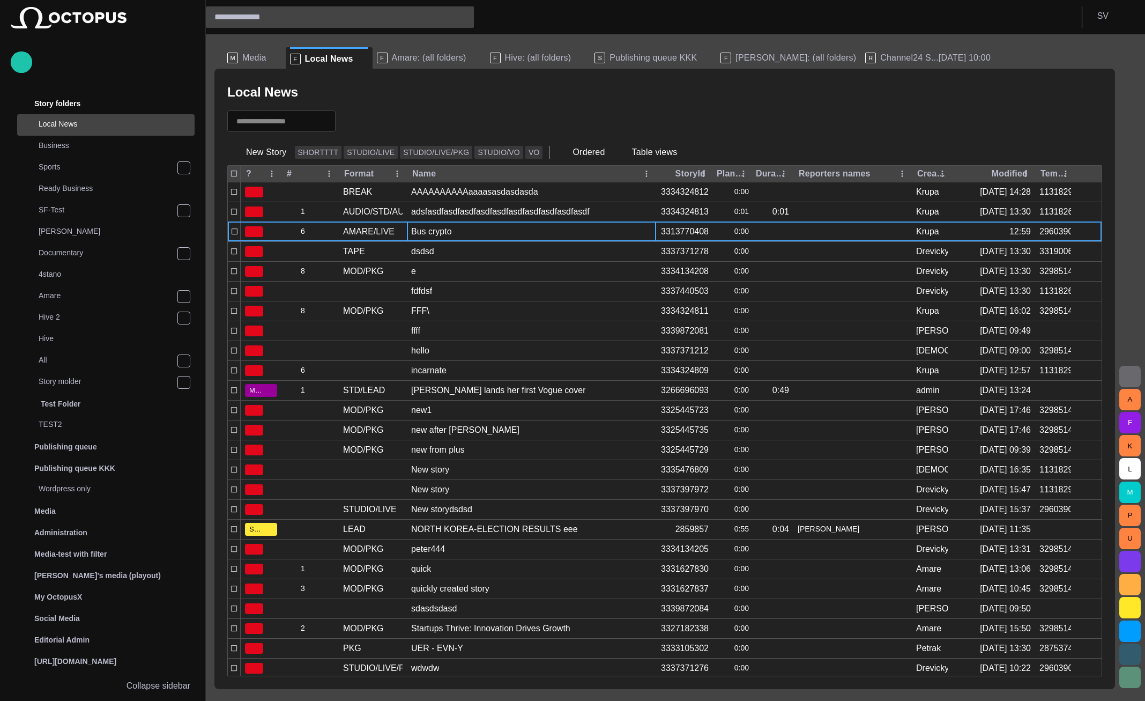
click at [468, 223] on div "Bus crypto" at bounding box center [531, 231] width 249 height 19
click at [1067, 89] on span "button" at bounding box center [1069, 92] width 13 height 13
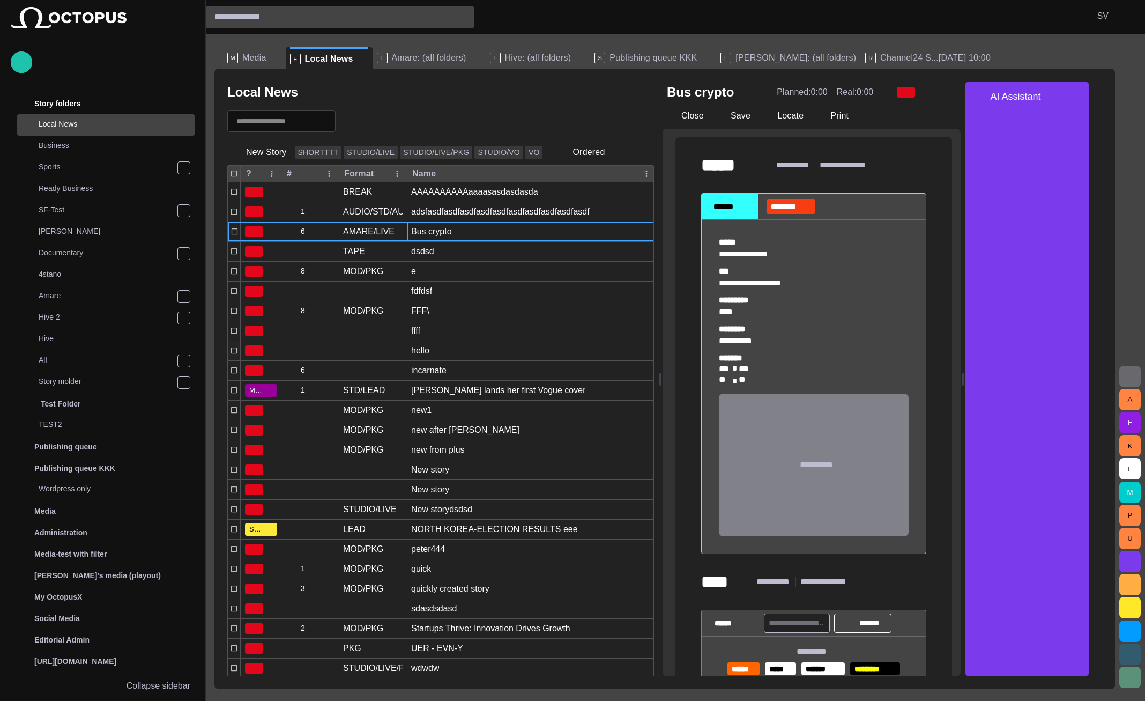
drag, startPoint x: 184, startPoint y: 685, endPoint x: 585, endPoint y: 352, distance: 521.1
click at [183, 685] on p "Collapse sidebar" at bounding box center [158, 685] width 64 height 13
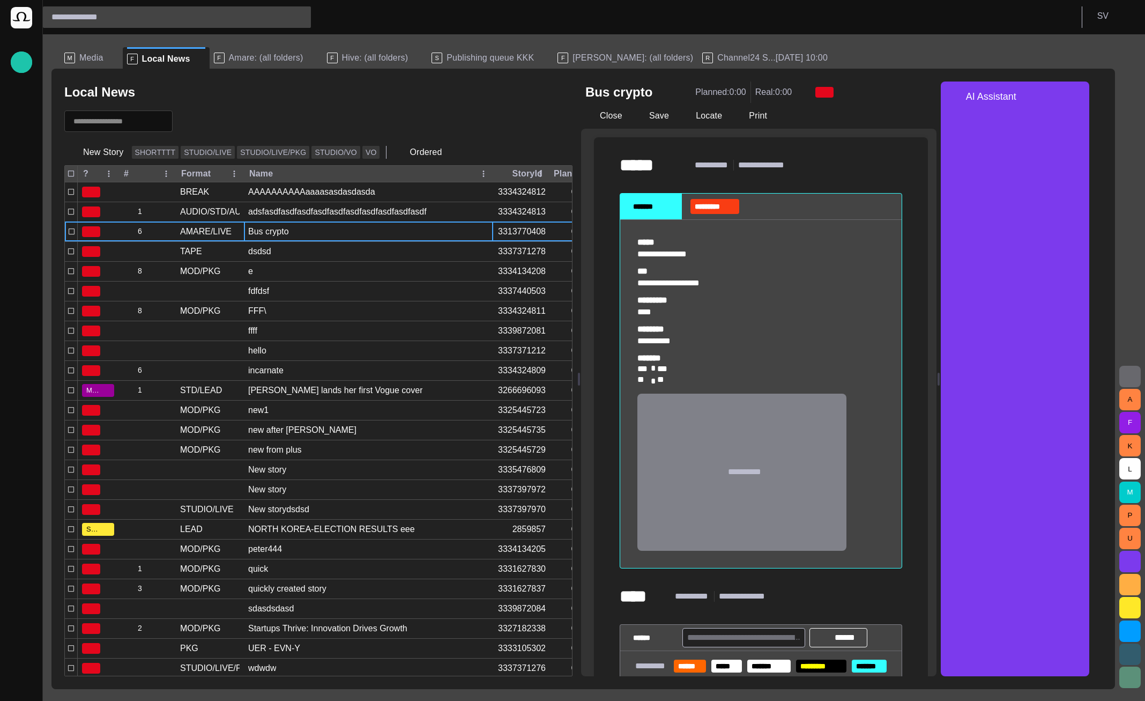
scroll to position [0, 0]
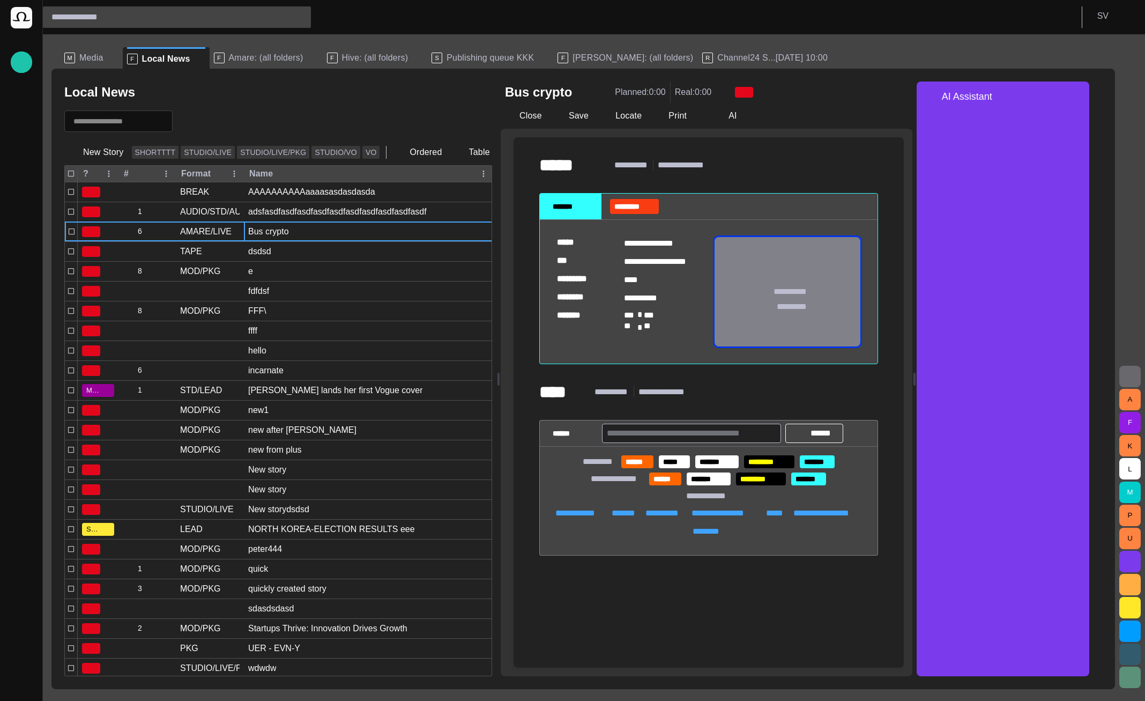
drag, startPoint x: 587, startPoint y: 380, endPoint x: 805, endPoint y: 286, distance: 237.5
click at [501, 369] on div at bounding box center [498, 378] width 4 height 594
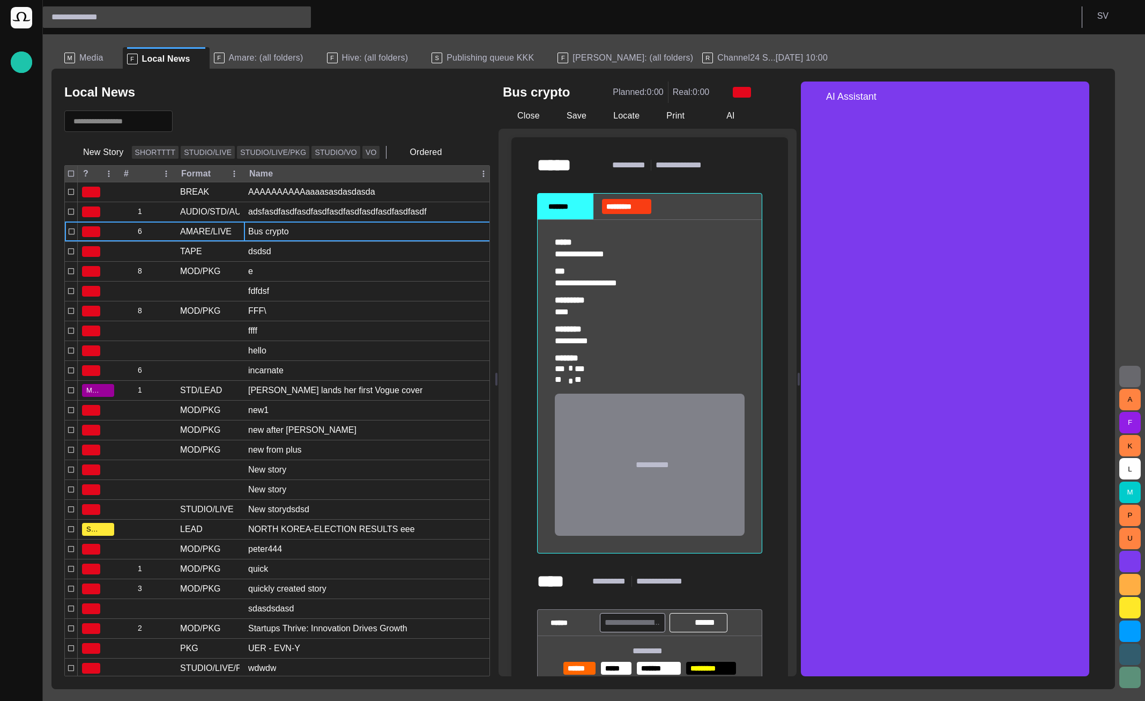
drag, startPoint x: 924, startPoint y: 376, endPoint x: 800, endPoint y: 373, distance: 123.3
click at [800, 373] on div at bounding box center [798, 378] width 4 height 594
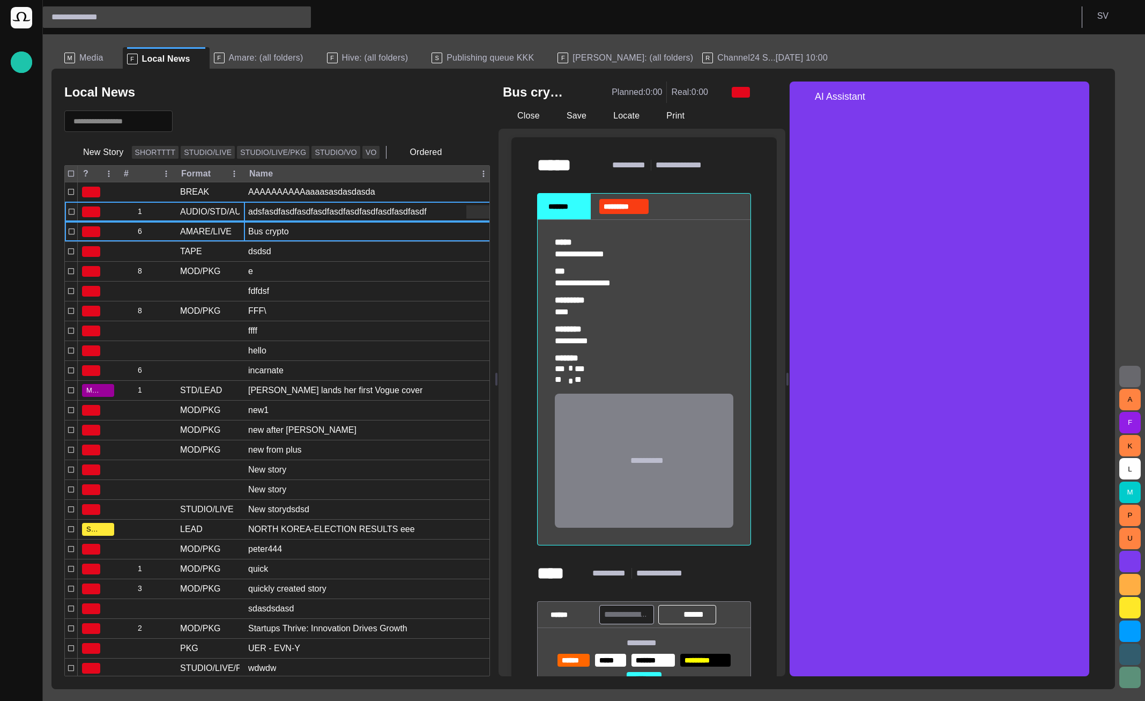
click at [327, 219] on div "adsfasdfasdfasdfasdfasdfasdfasdfasdfasdfasdf" at bounding box center [368, 211] width 249 height 19
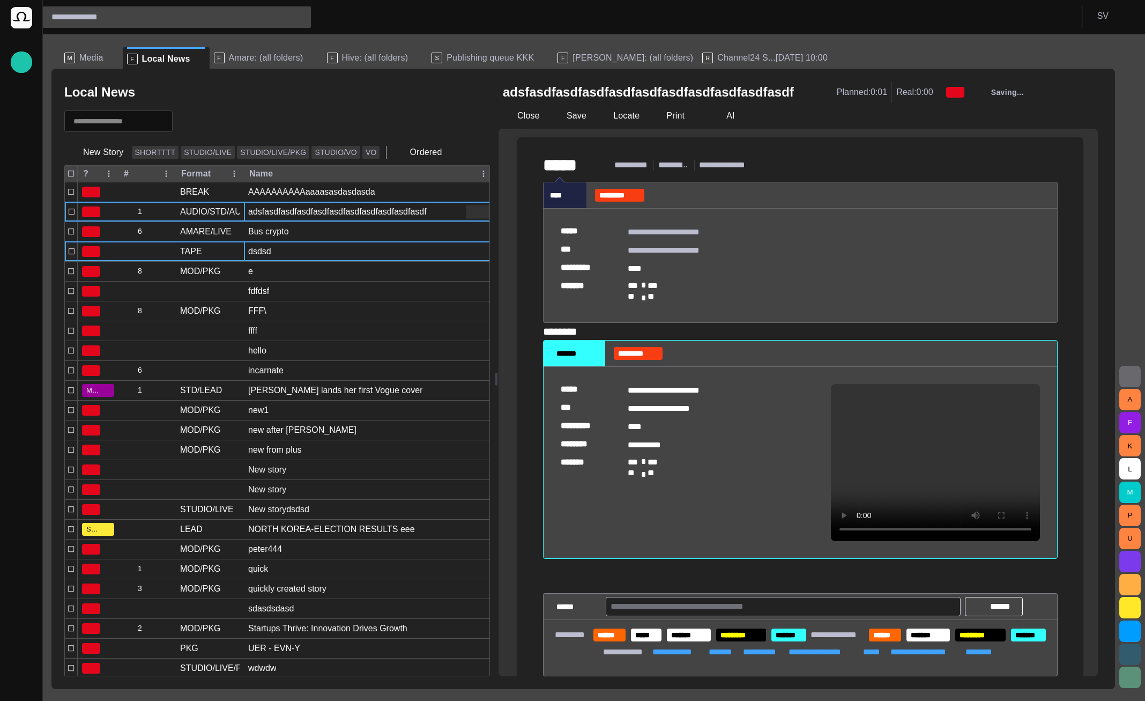
click at [318, 252] on div "dsdsd" at bounding box center [368, 251] width 249 height 19
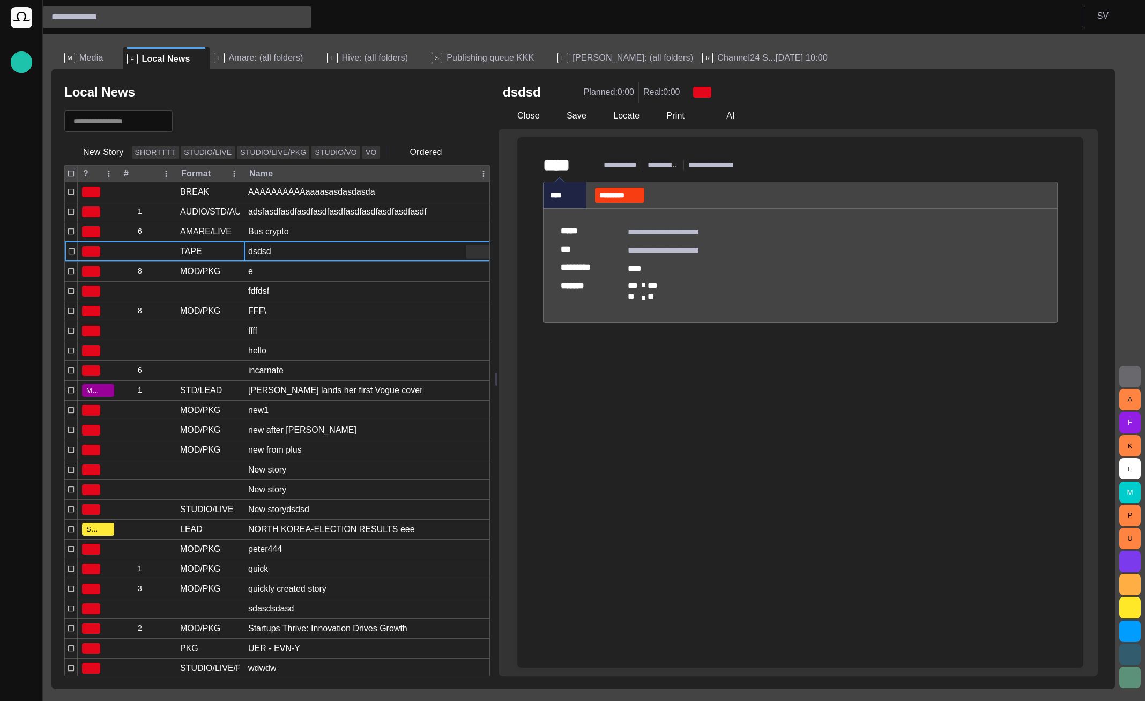
click at [475, 48] on div "S Publishing queue KKK" at bounding box center [489, 57] width 117 height 21
click at [472, 56] on span "Publishing queue KKK" at bounding box center [489, 58] width 87 height 11
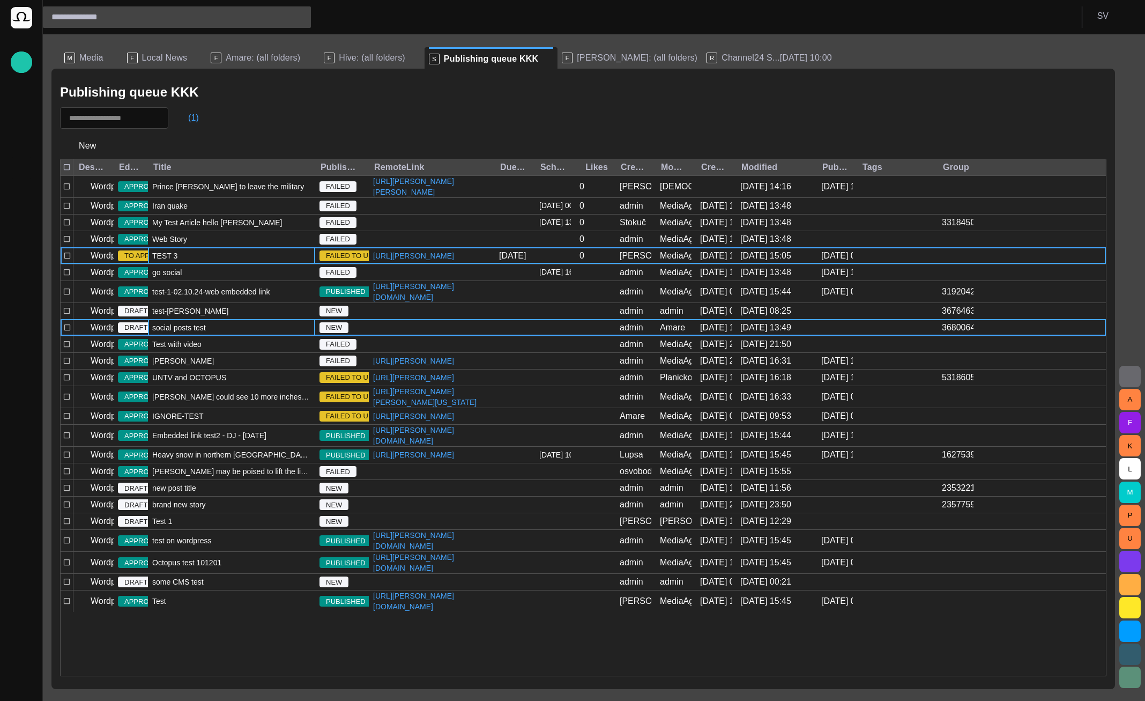
click at [237, 264] on div "TEST 3" at bounding box center [231, 256] width 167 height 16
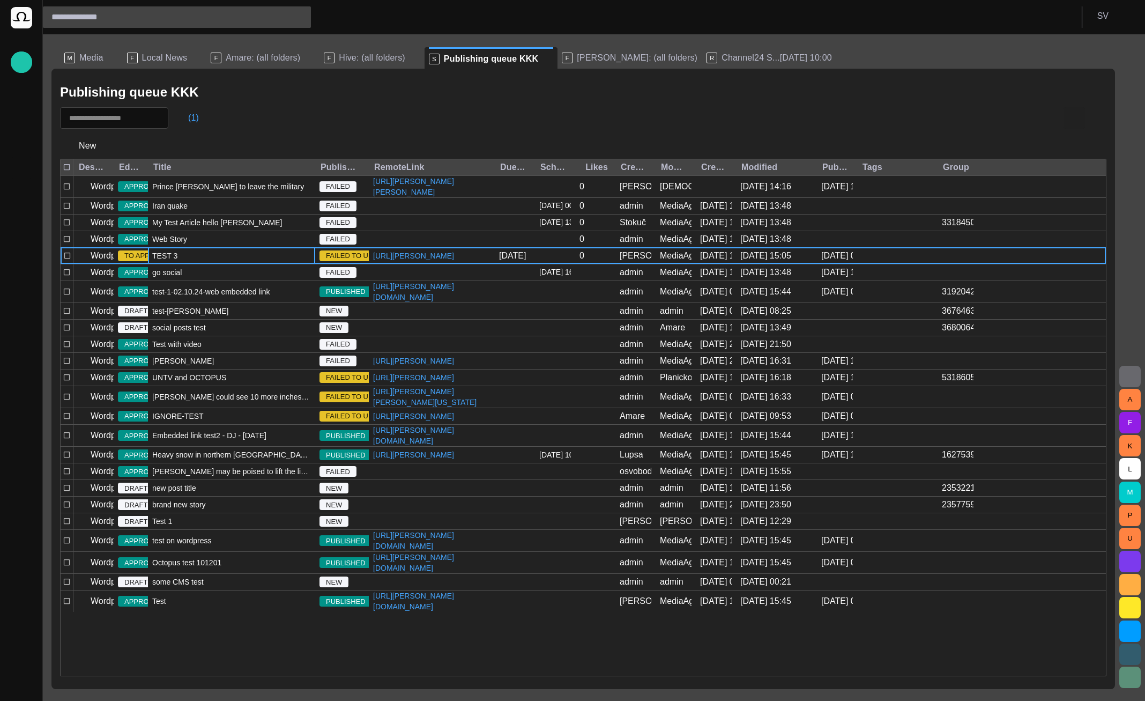
click at [1077, 113] on span "button" at bounding box center [1074, 117] width 13 height 13
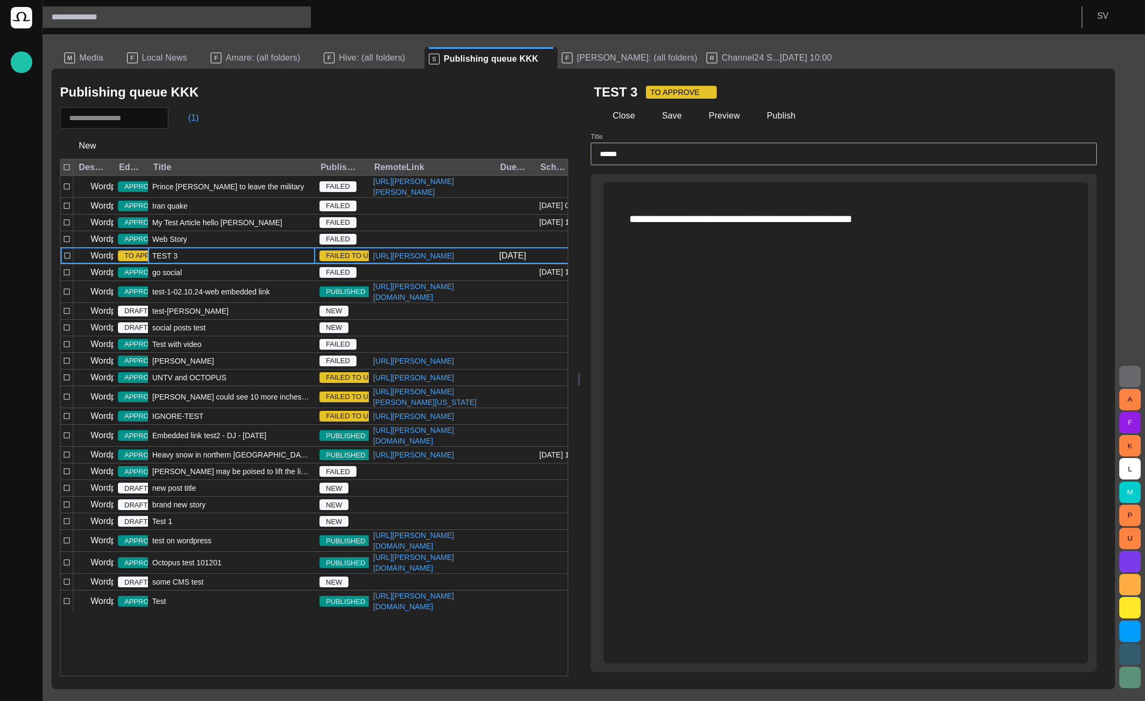
click at [1089, 86] on button "button" at bounding box center [1082, 91] width 21 height 21
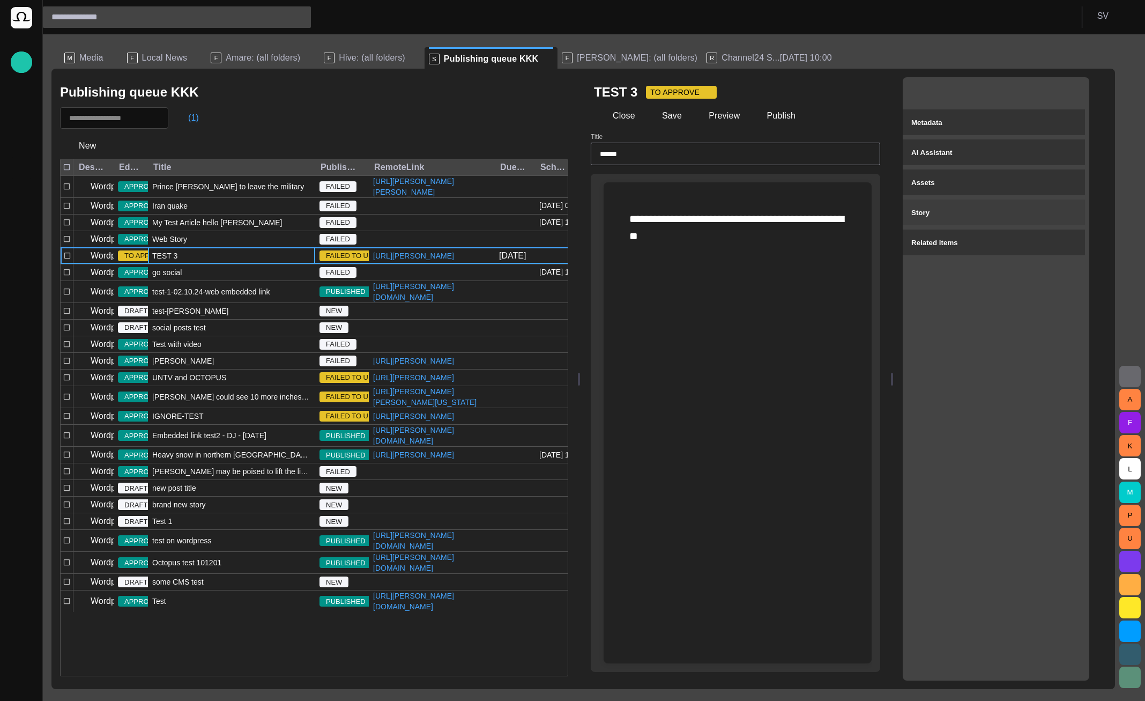
click at [995, 207] on div "Story" at bounding box center [993, 212] width 165 height 13
click at [989, 188] on div "Assets" at bounding box center [993, 182] width 165 height 13
click at [987, 241] on p "No linked story" at bounding box center [994, 249] width 182 height 16
click at [994, 269] on div "Related items" at bounding box center [993, 273] width 165 height 13
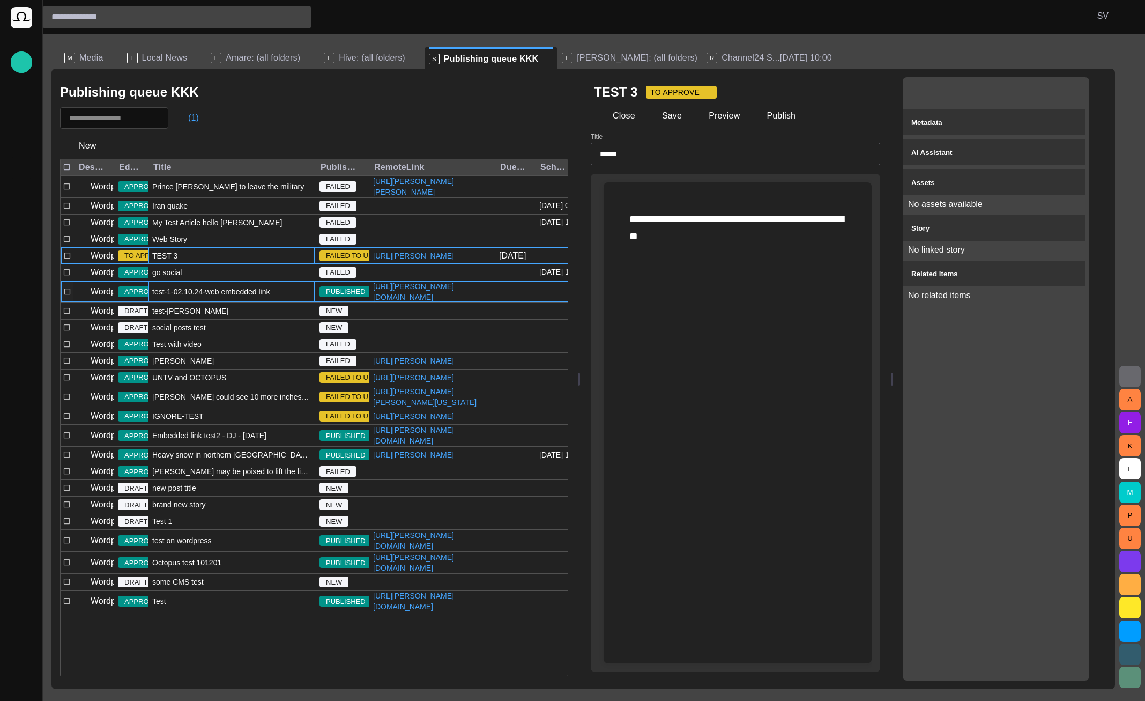
click at [234, 302] on div "test-1-02.10.24-web embedded link" at bounding box center [231, 291] width 167 height 21
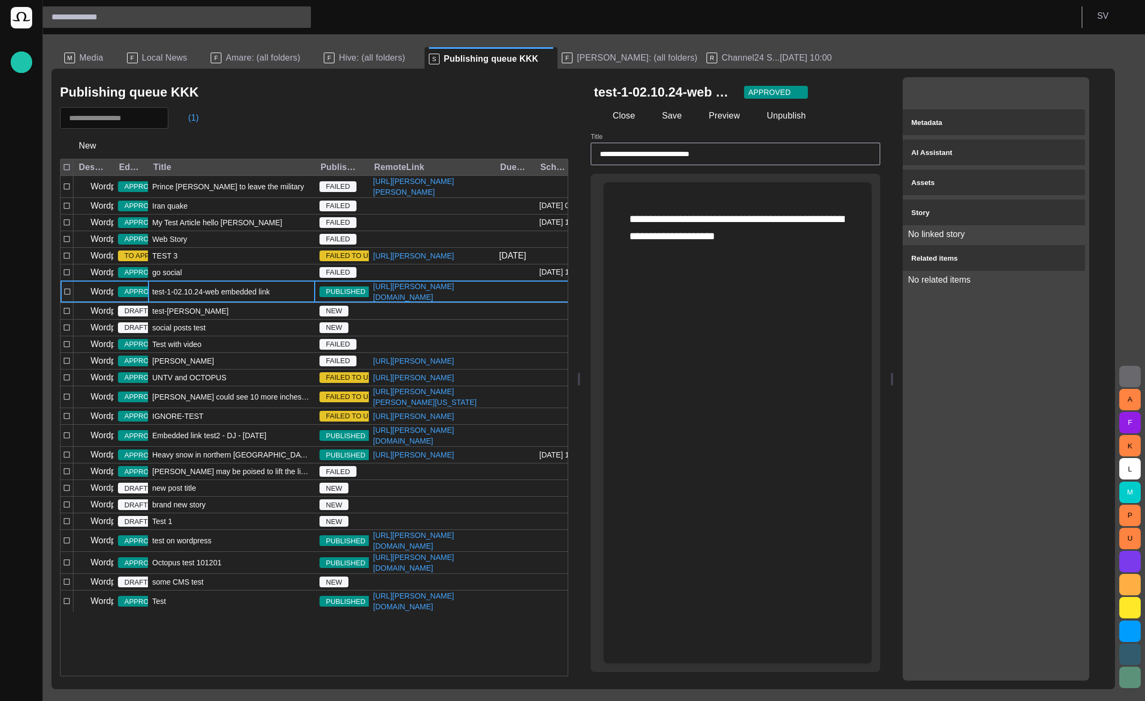
type input "**********"
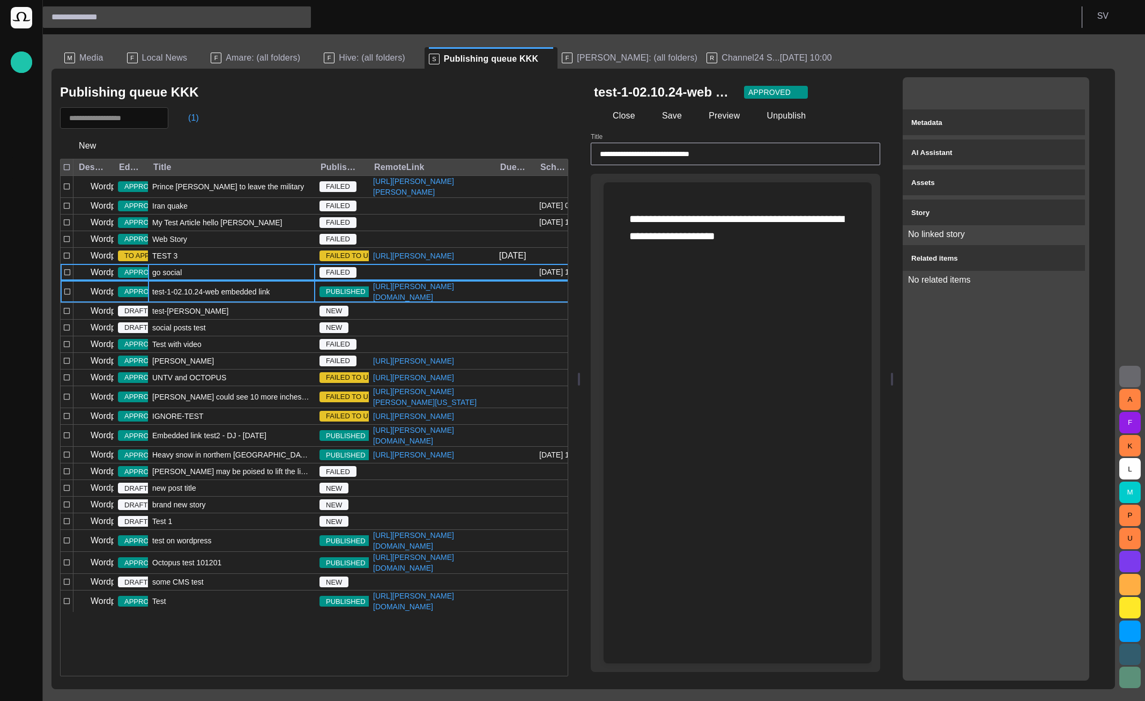
click at [238, 280] on div "go social" at bounding box center [231, 272] width 167 height 16
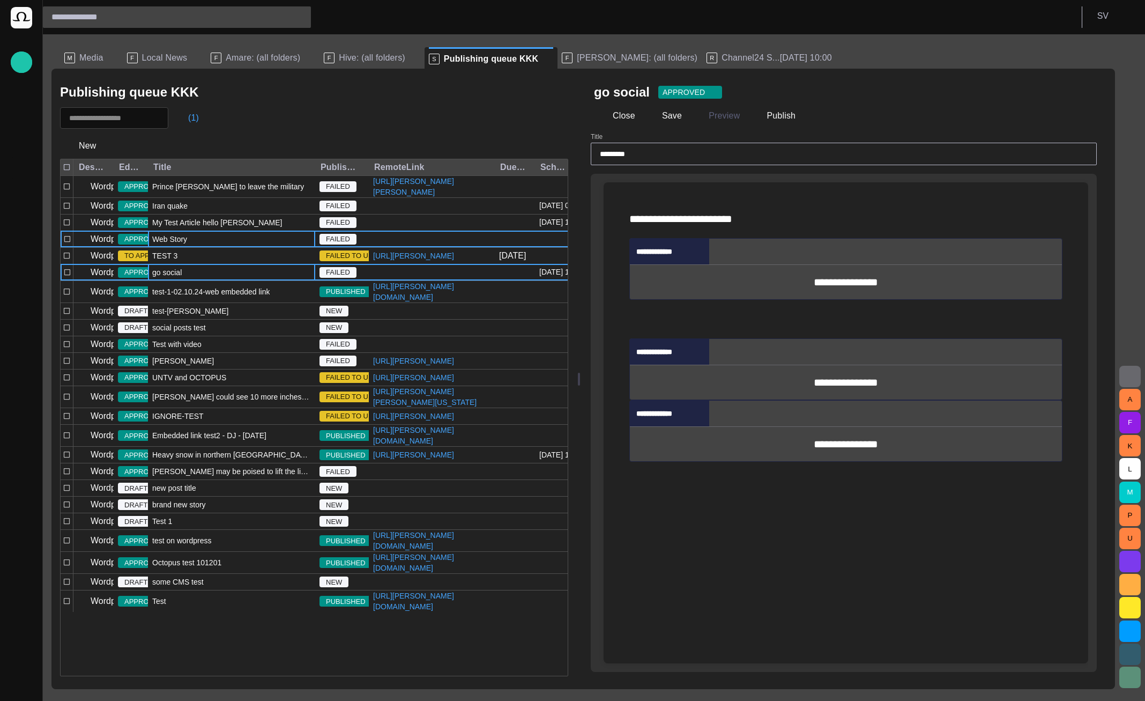
click at [234, 247] on div "Web Story" at bounding box center [231, 239] width 167 height 16
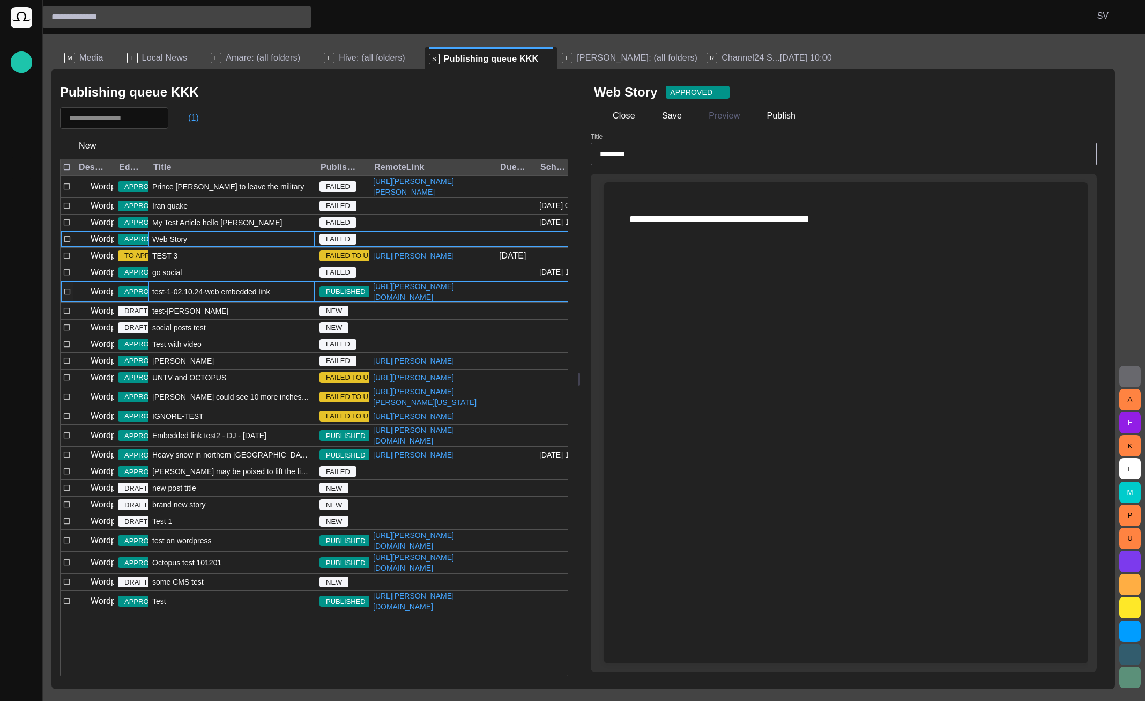
click at [221, 297] on span "test-1-02.10.24-web embedded link" at bounding box center [210, 291] width 117 height 11
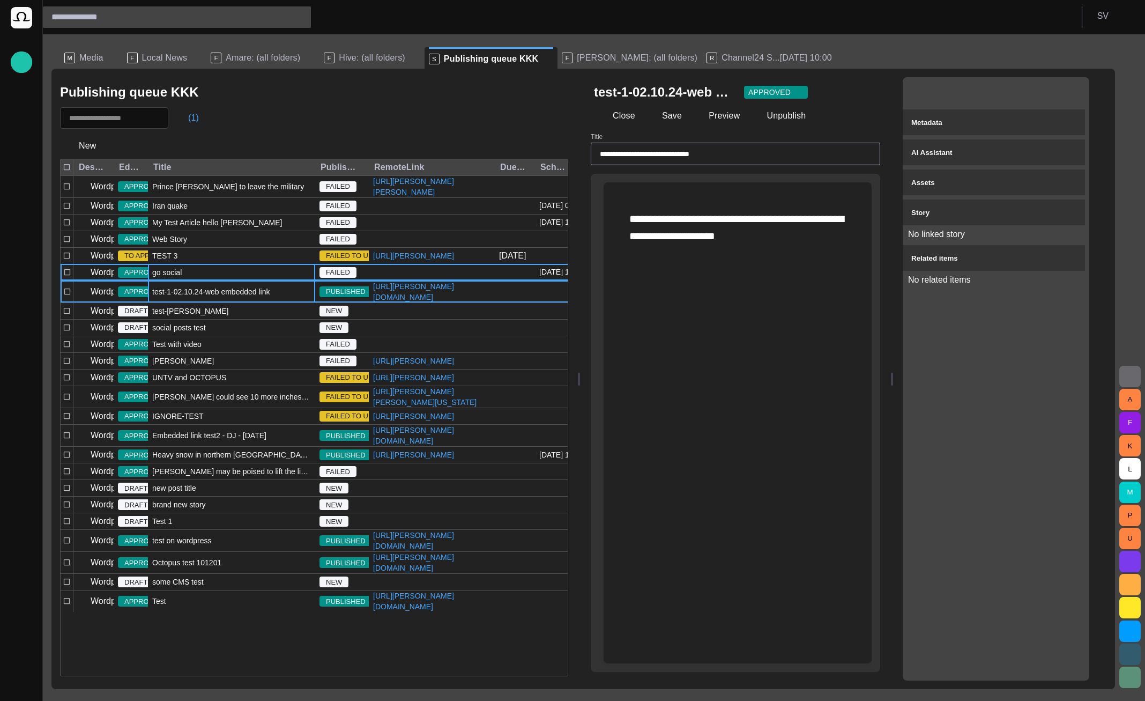
click at [256, 280] on div "go social" at bounding box center [231, 272] width 167 height 17
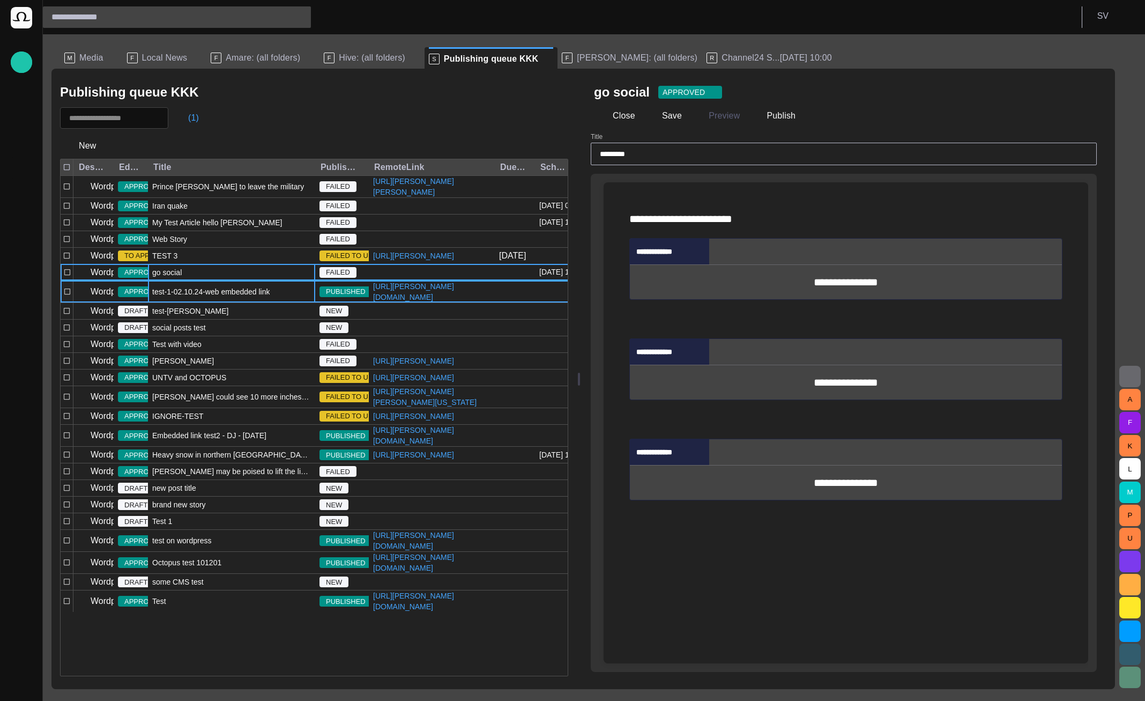
click at [222, 302] on div "test-1-02.10.24-web embedded link" at bounding box center [231, 291] width 167 height 21
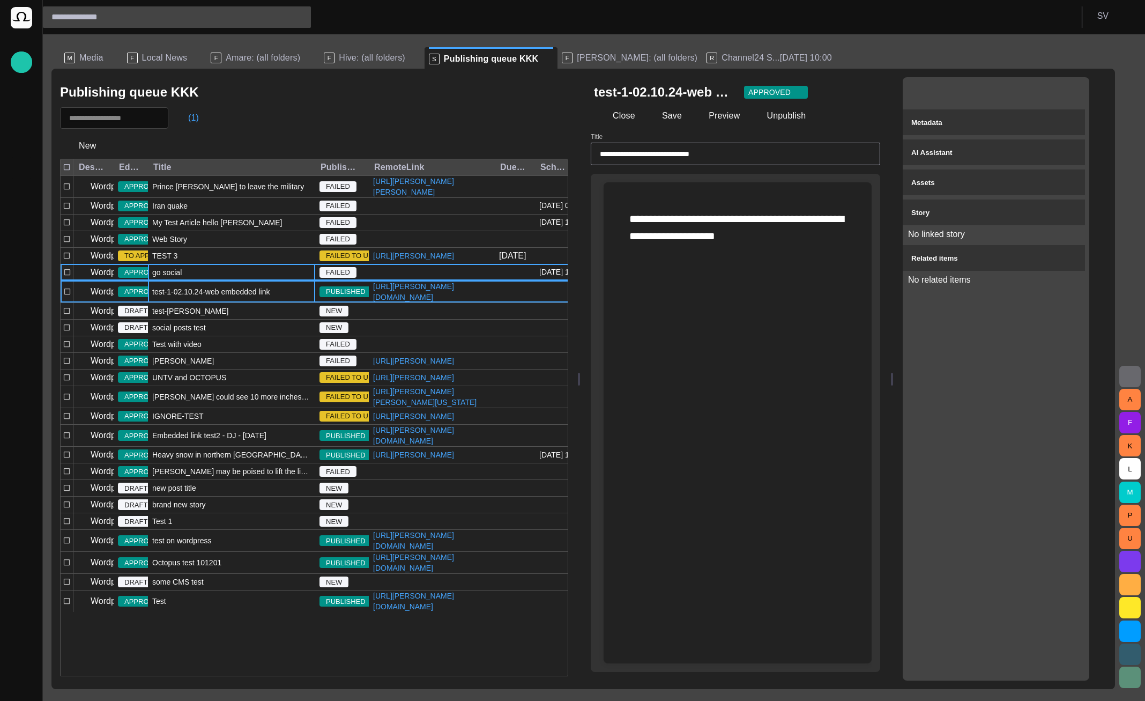
click at [232, 280] on div "go social" at bounding box center [231, 272] width 167 height 16
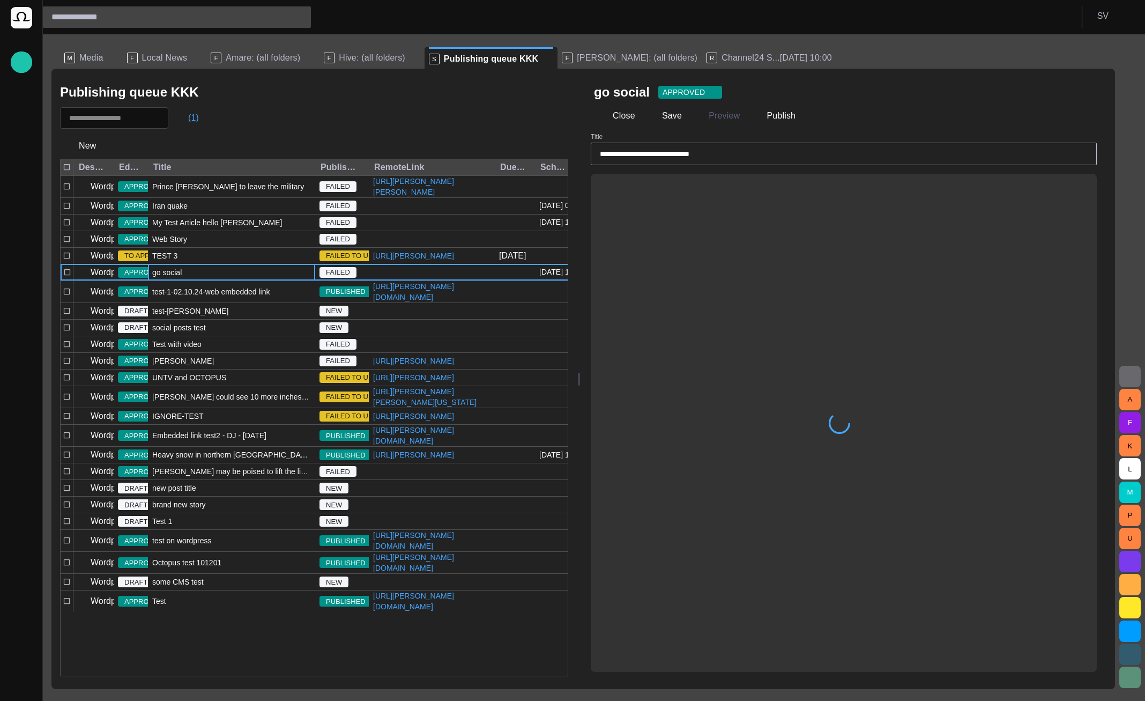
type input "*********"
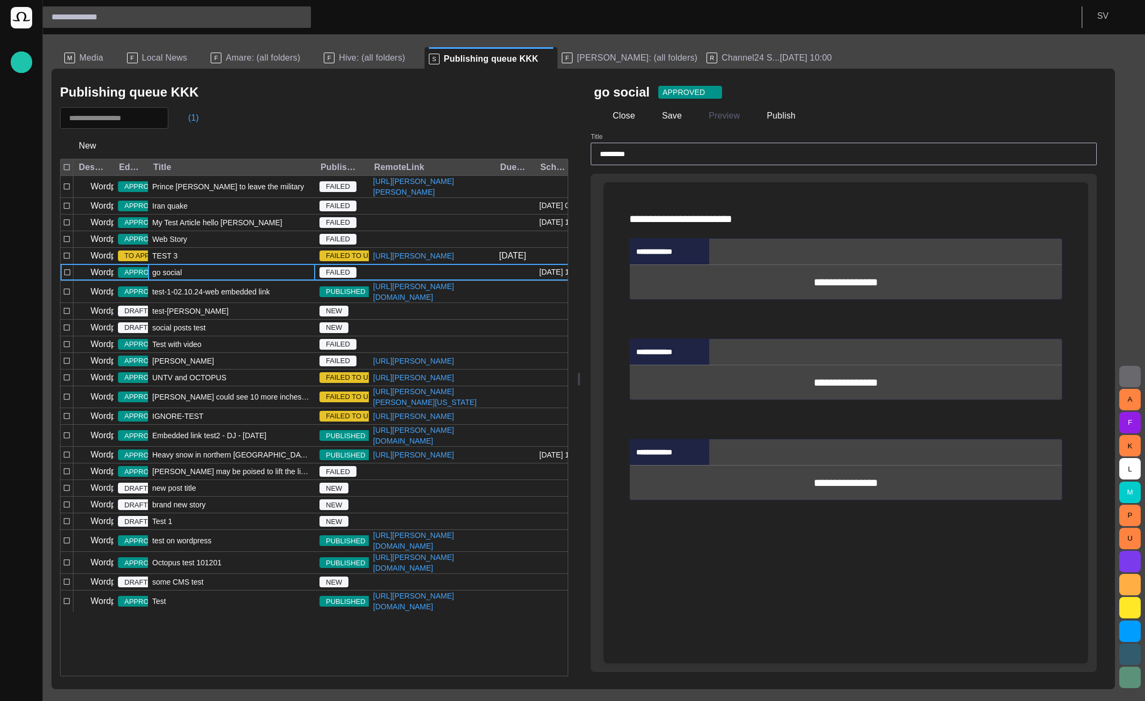
click at [1093, 87] on button "button" at bounding box center [1082, 91] width 21 height 21
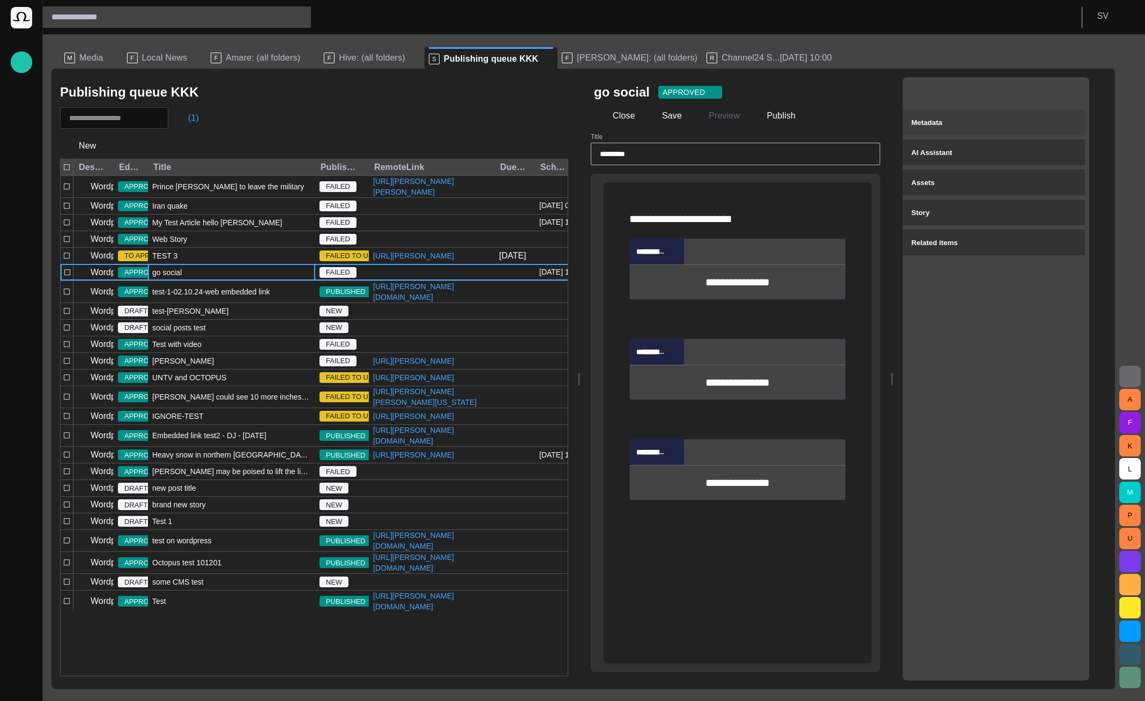
click at [1016, 121] on div "Metadata" at bounding box center [993, 122] width 165 height 13
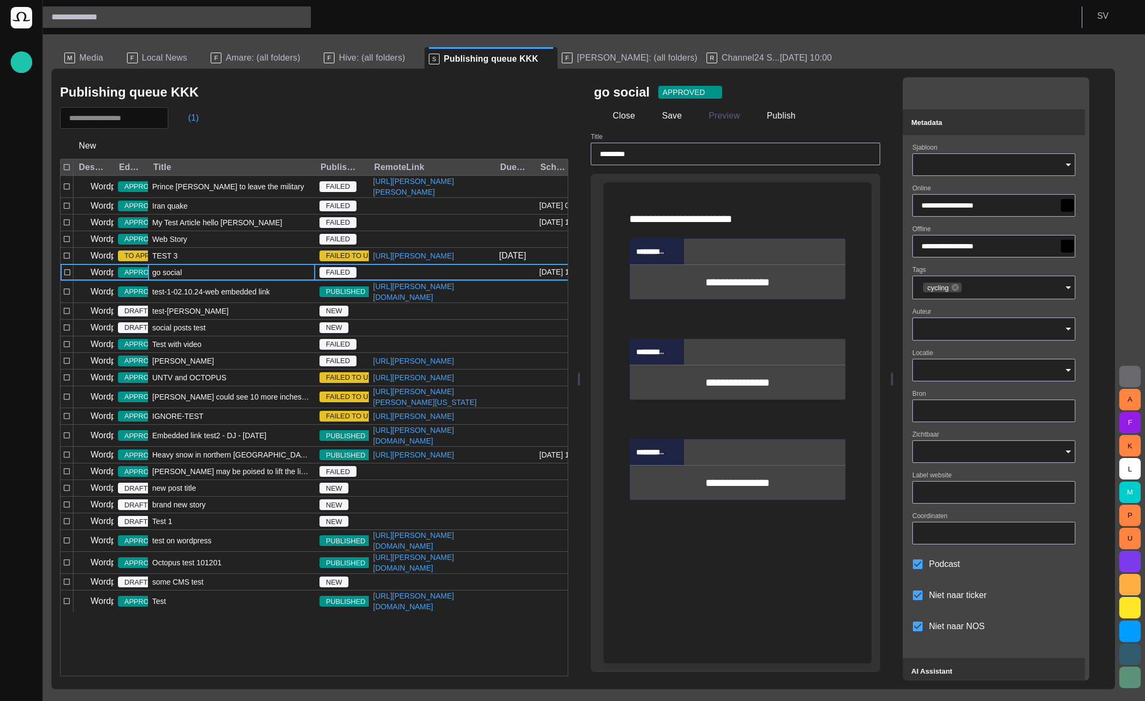
type input "**********"
type input "**"
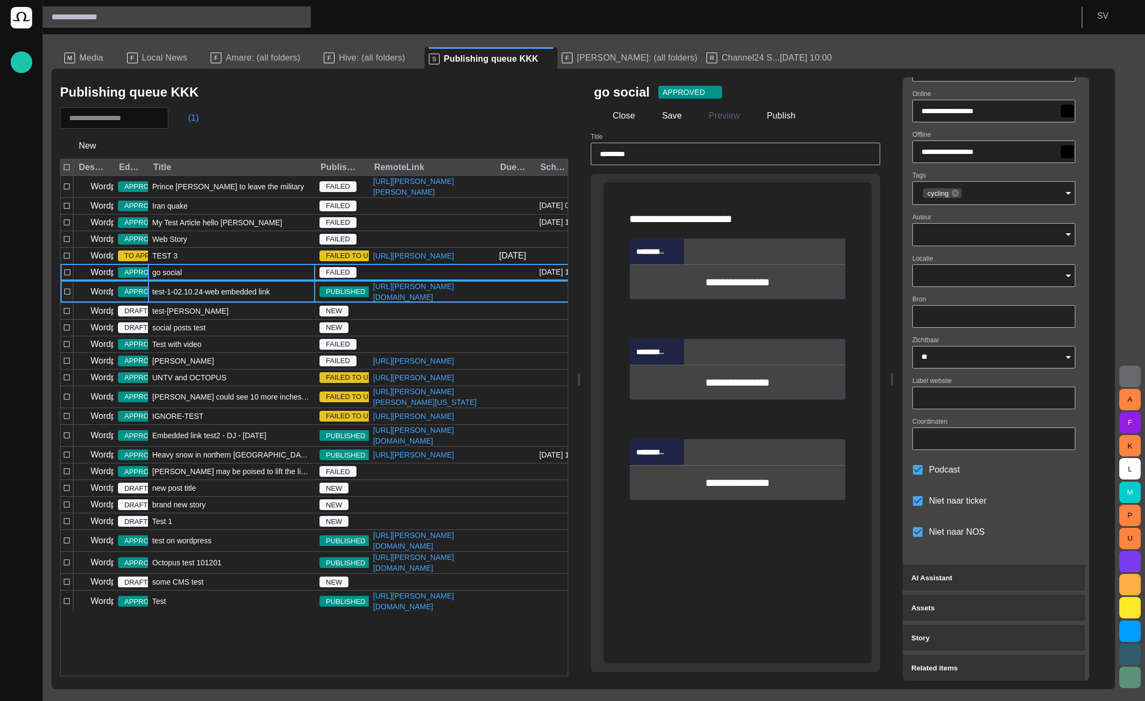
click at [178, 297] on span "test-1-02.10.24-web embedded link" at bounding box center [210, 291] width 117 height 11
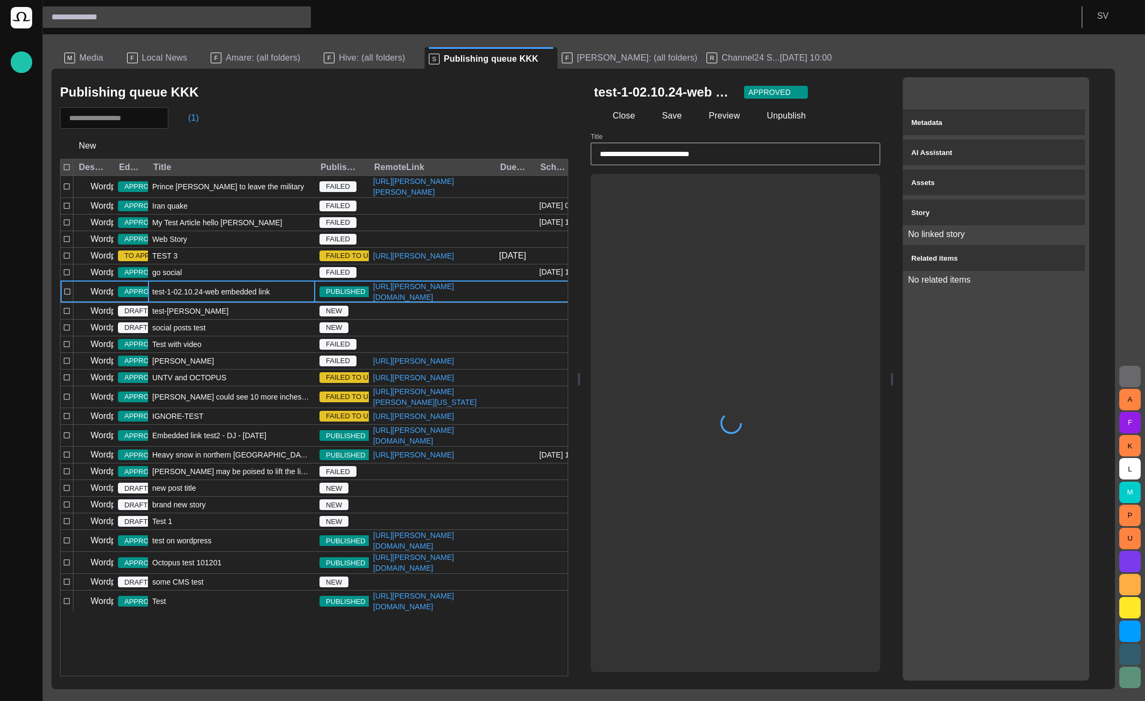
scroll to position [0, 0]
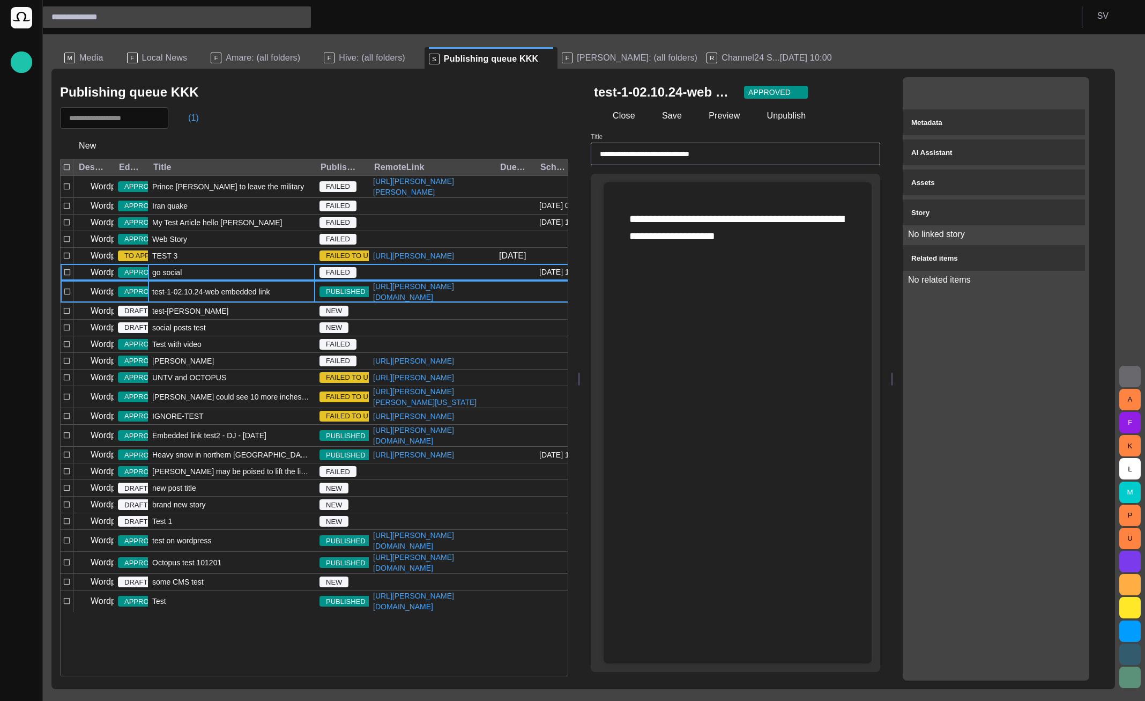
click at [185, 280] on div "go social" at bounding box center [231, 272] width 167 height 16
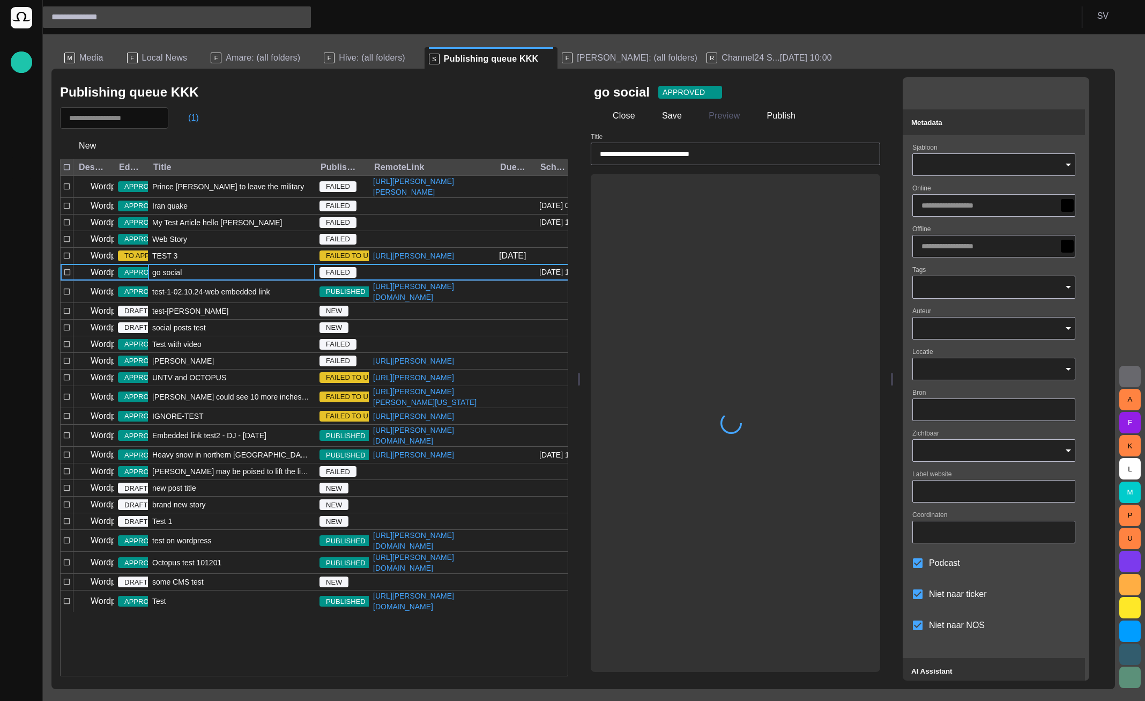
type input "*********"
type input "**********"
type input "**"
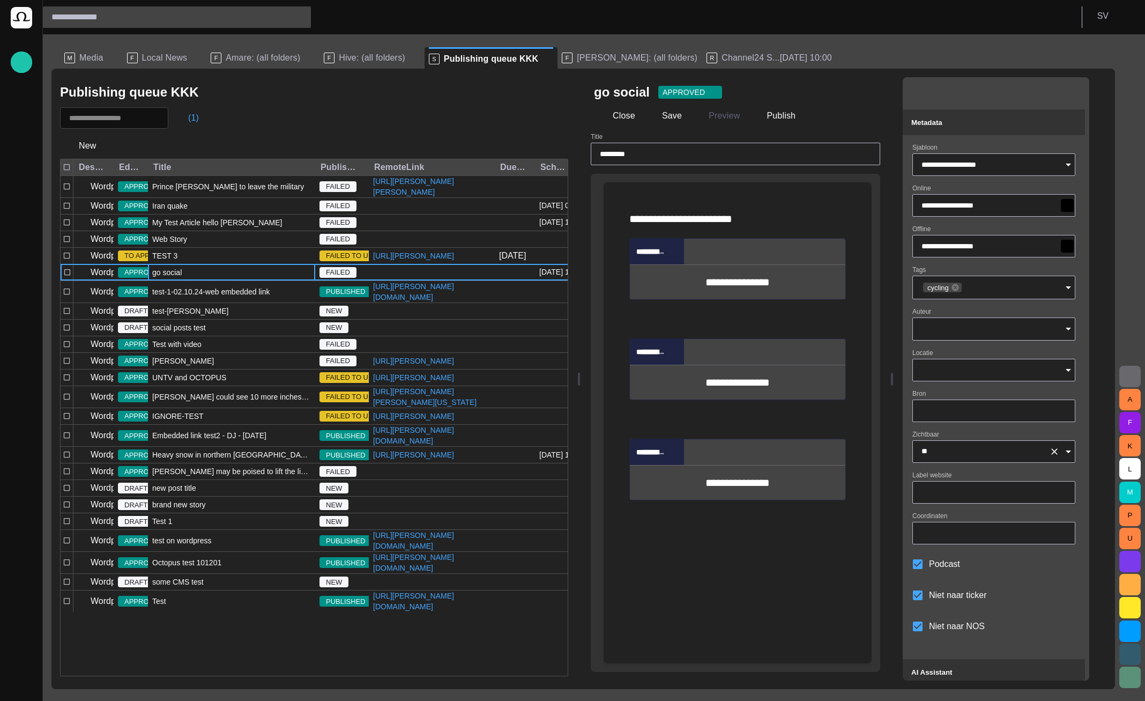
scroll to position [94, 0]
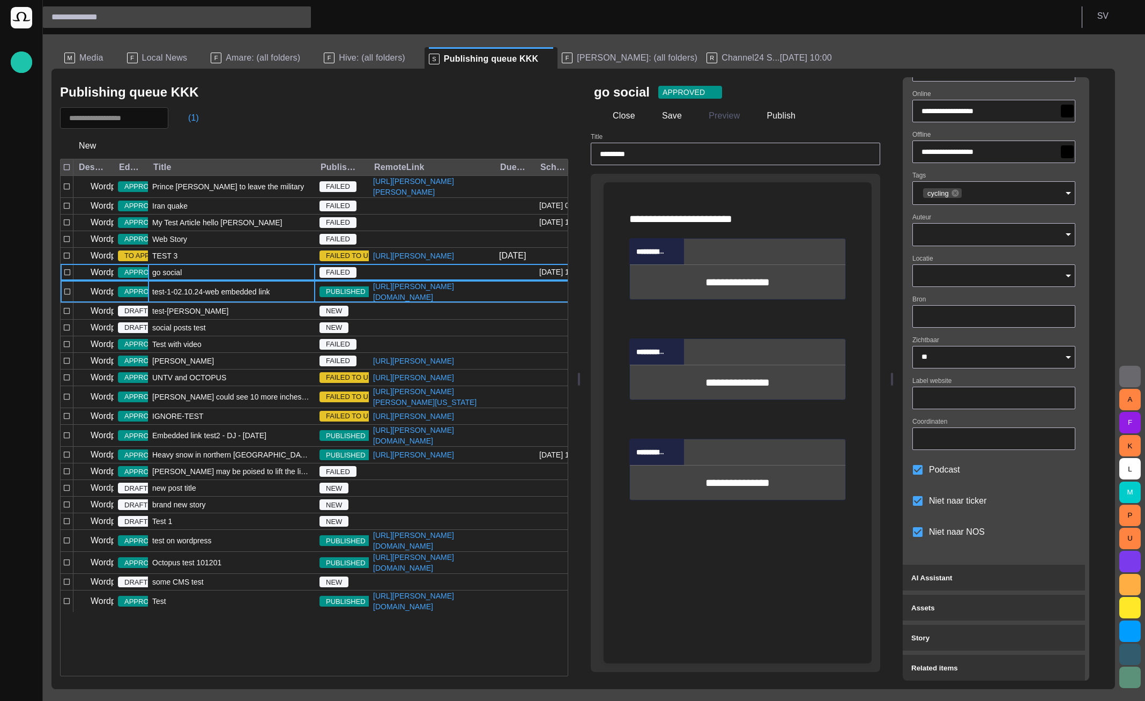
click at [237, 297] on span "test-1-02.10.24-web embedded link" at bounding box center [210, 291] width 117 height 11
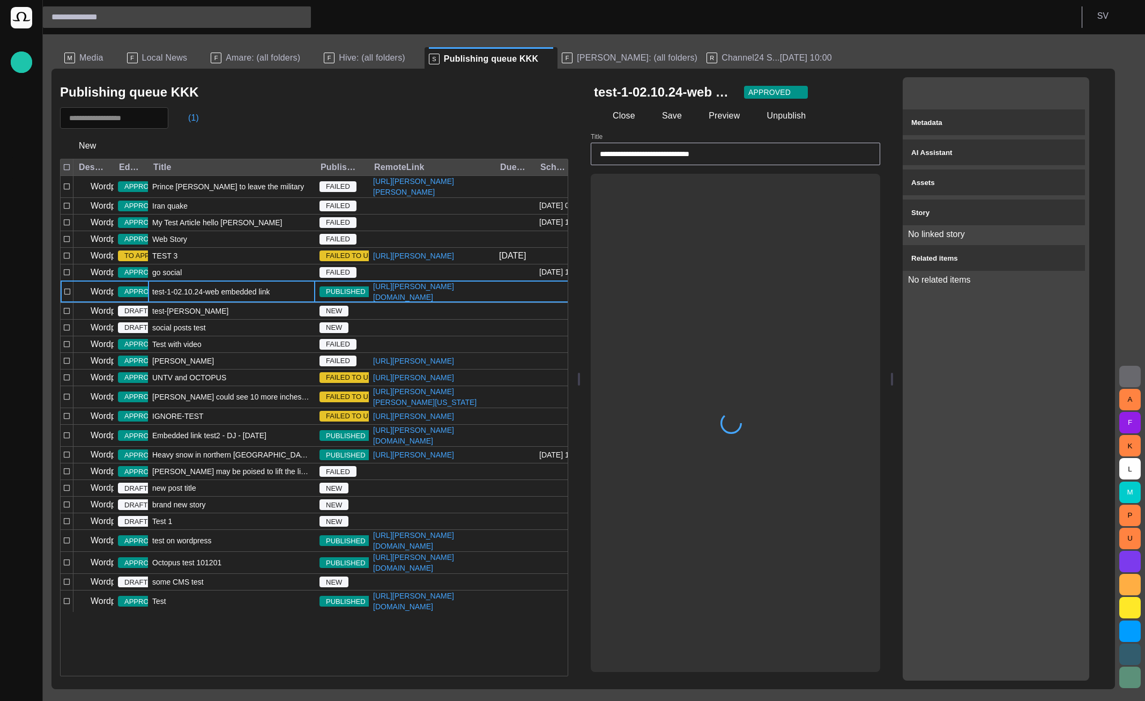
scroll to position [0, 0]
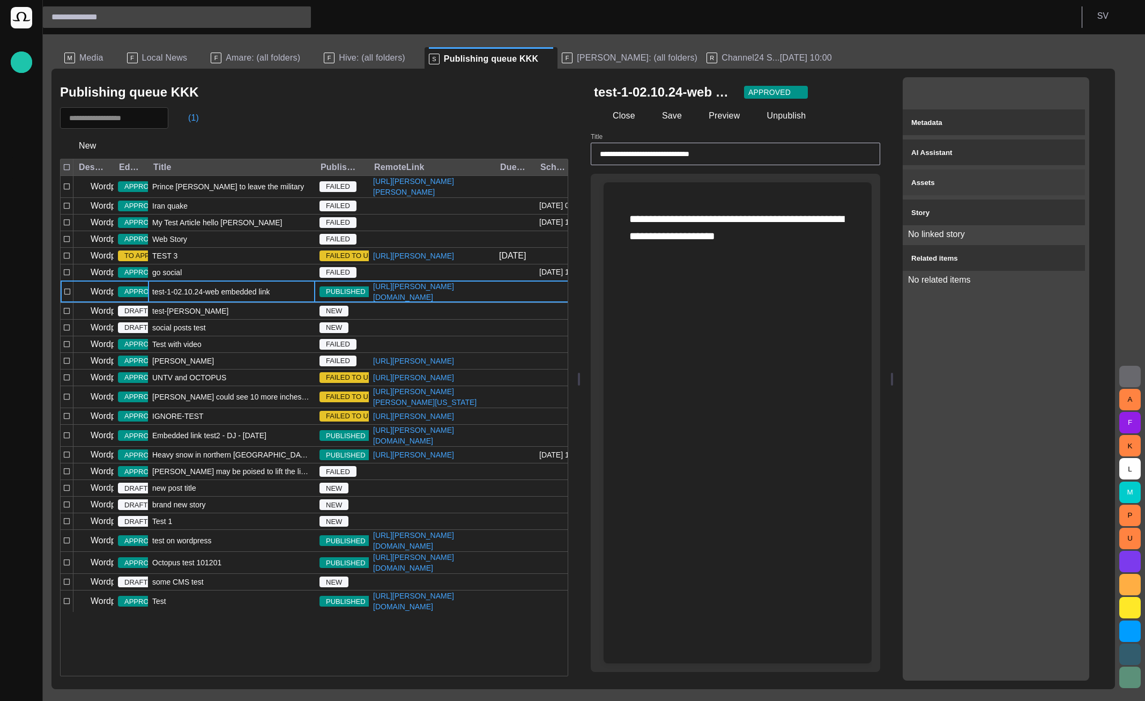
click at [949, 188] on div "Assets" at bounding box center [993, 182] width 165 height 13
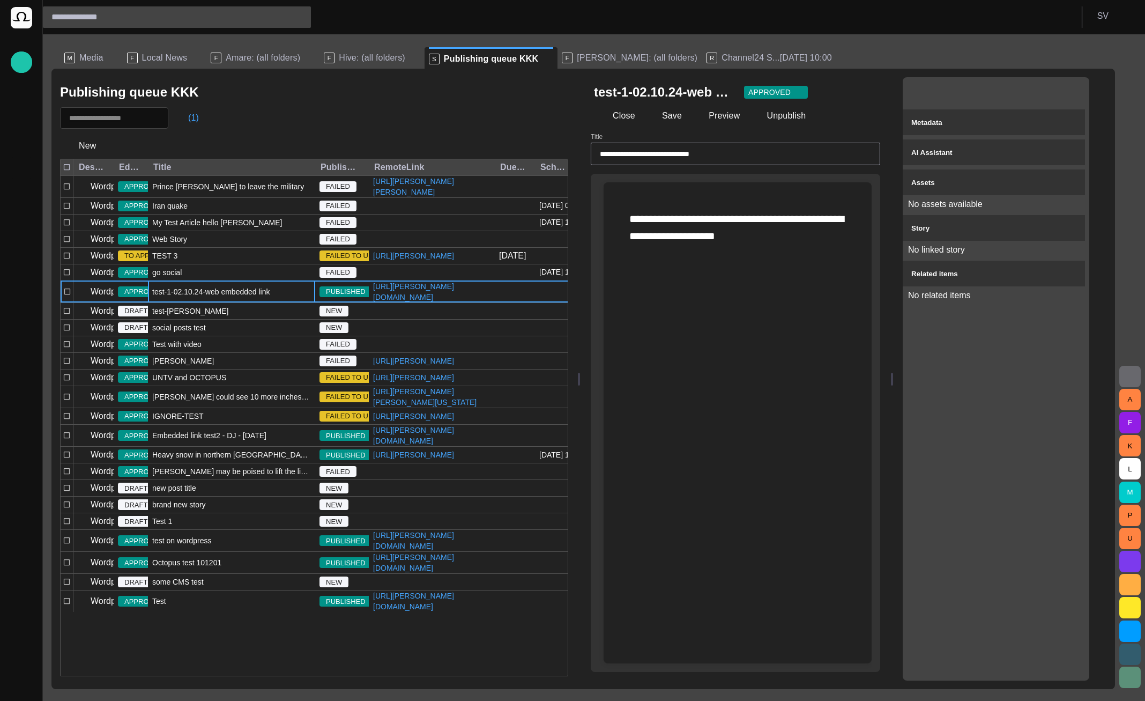
click at [938, 237] on button "Story" at bounding box center [994, 228] width 182 height 26
click at [942, 259] on span "Related items" at bounding box center [934, 258] width 47 height 8
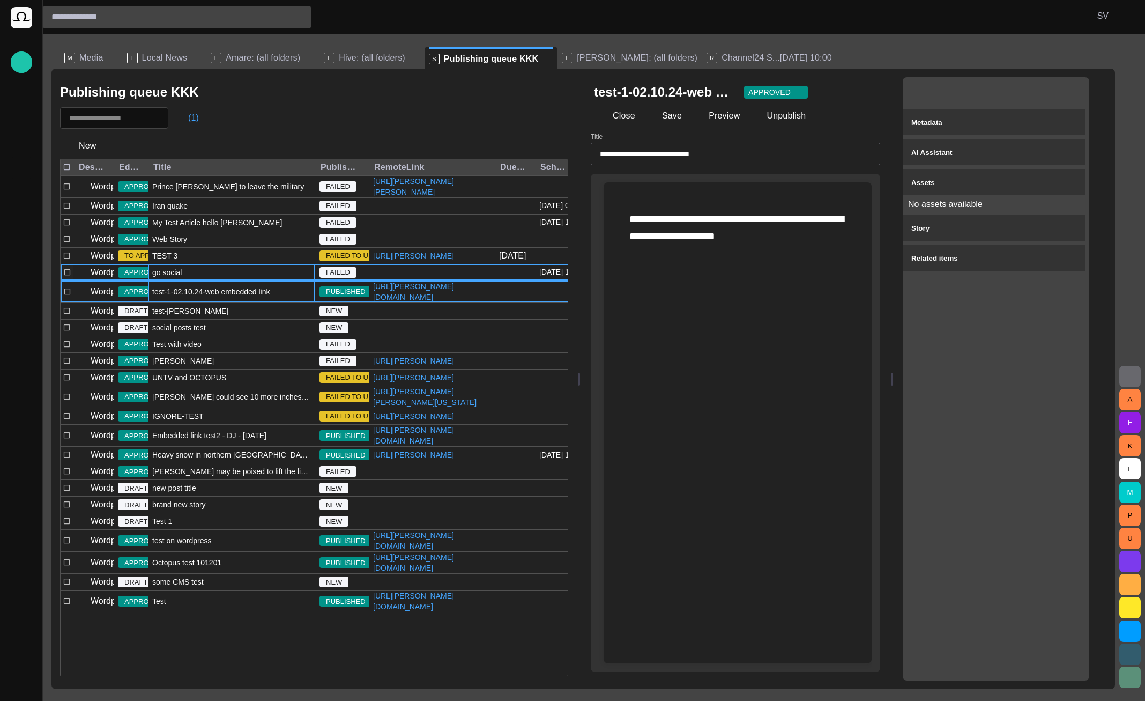
click at [210, 280] on div "go social" at bounding box center [231, 272] width 167 height 16
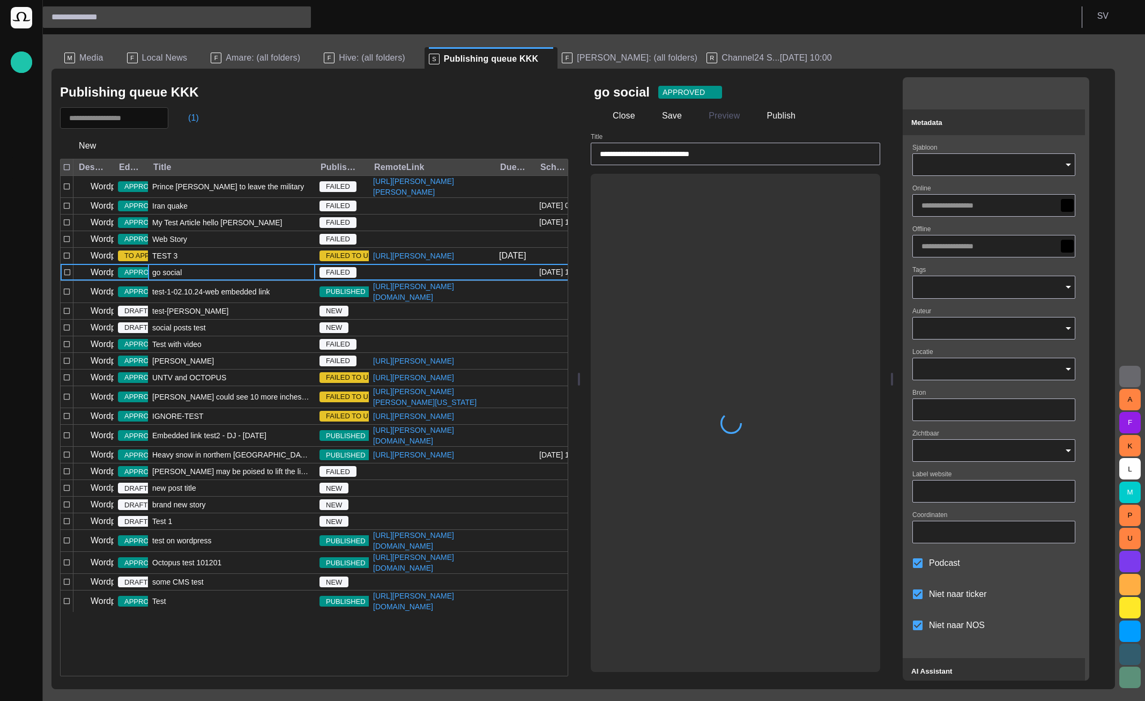
type input "*********"
type input "**********"
type input "**"
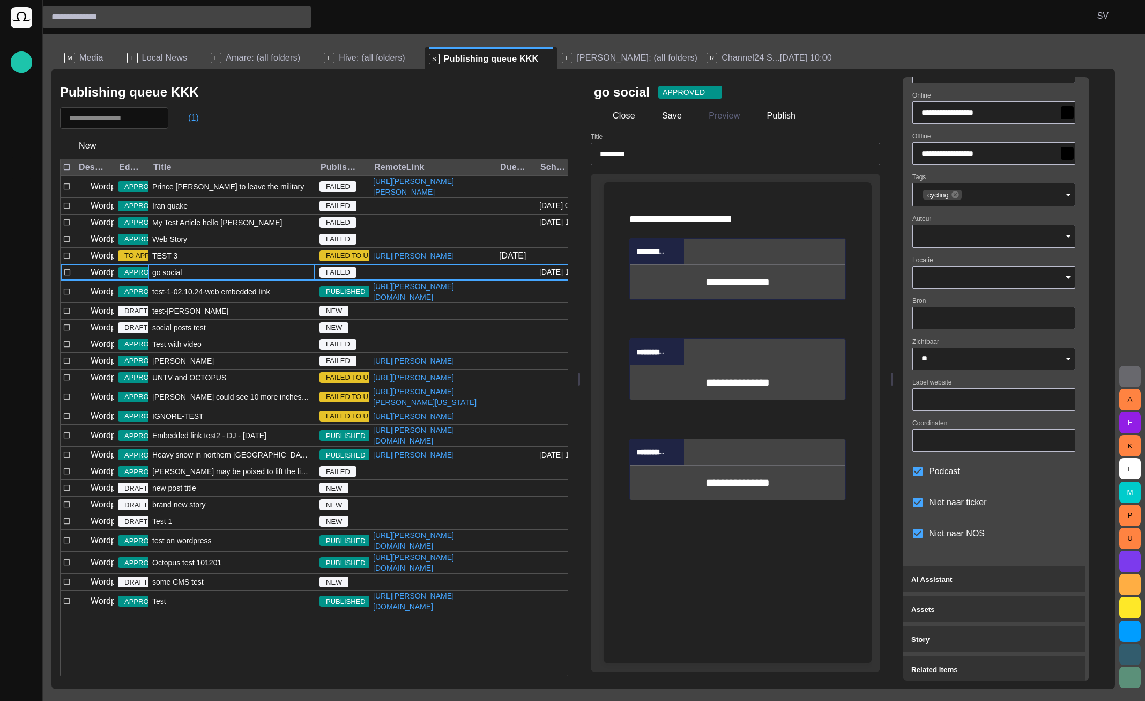
scroll to position [94, 0]
click at [213, 280] on div "go social" at bounding box center [231, 272] width 167 height 16
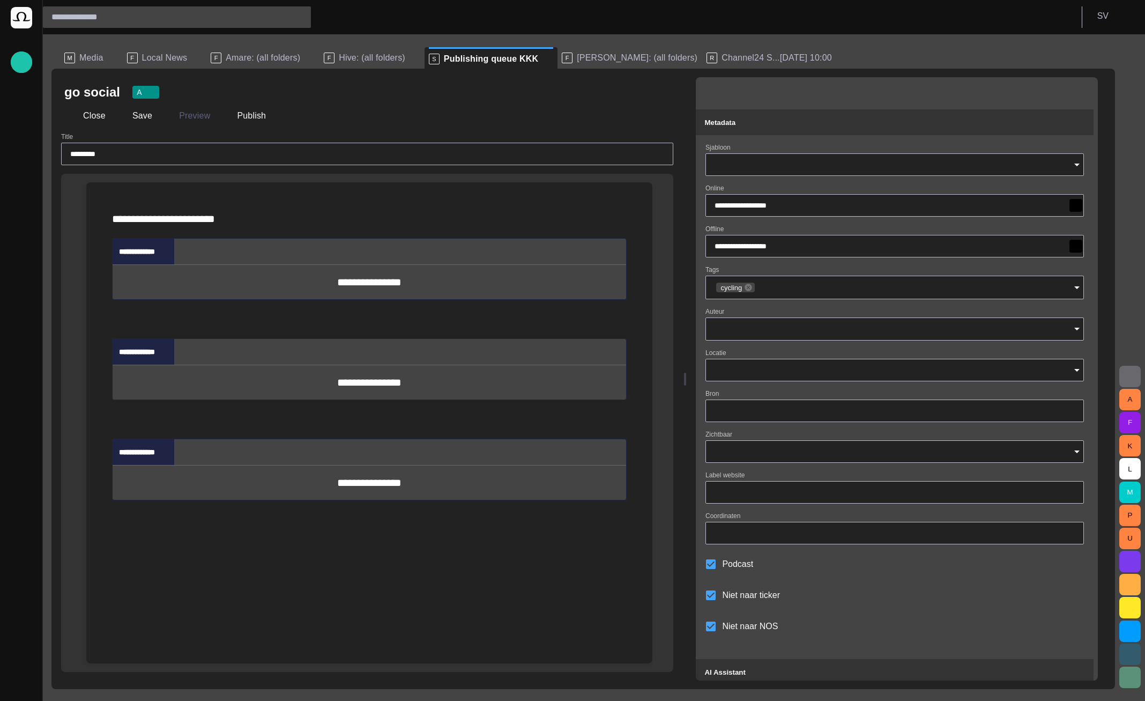
type input "**********"
type input "**"
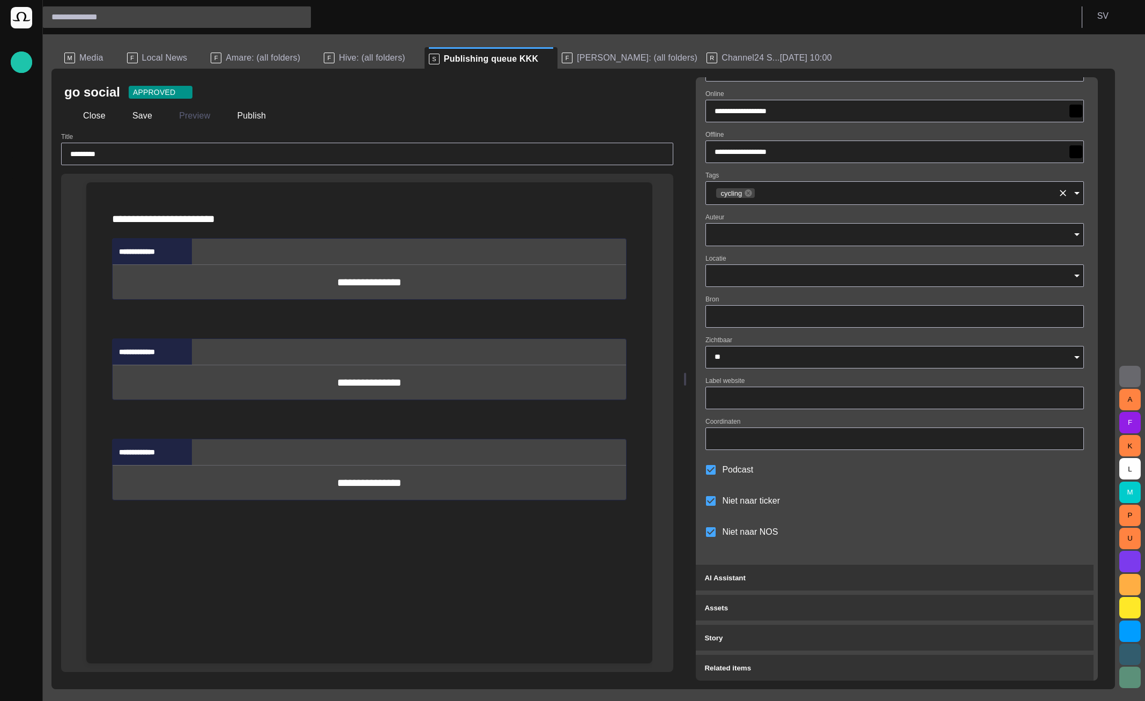
scroll to position [0, 0]
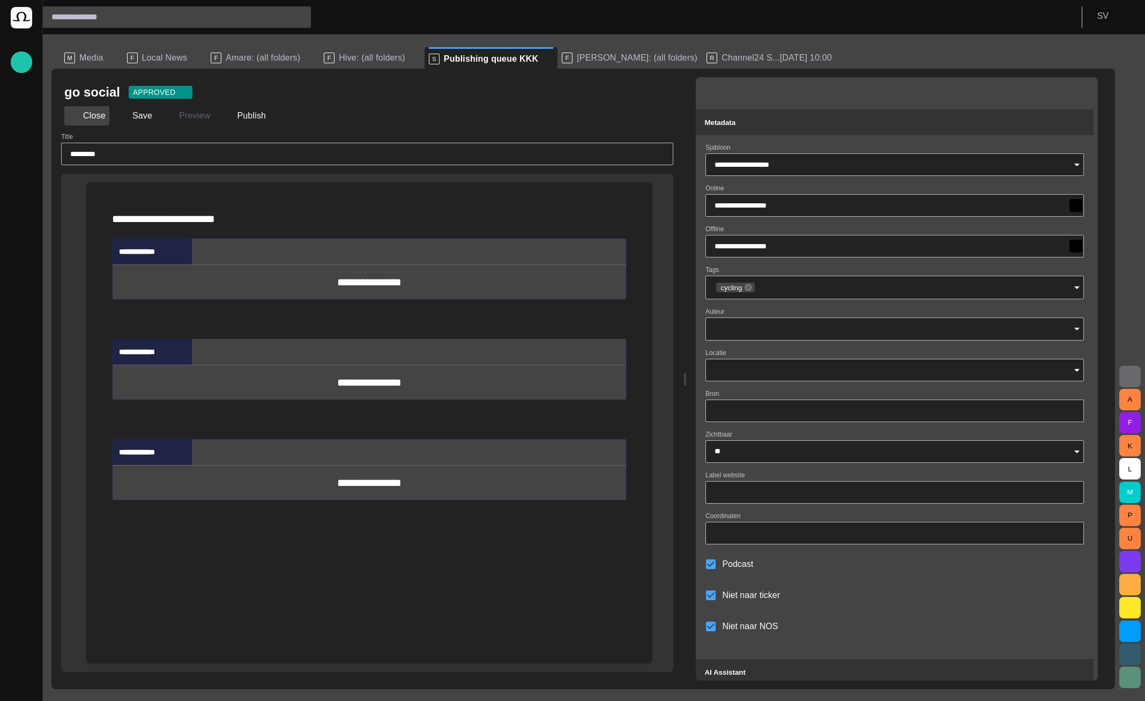
click at [82, 114] on button "Close" at bounding box center [86, 115] width 45 height 19
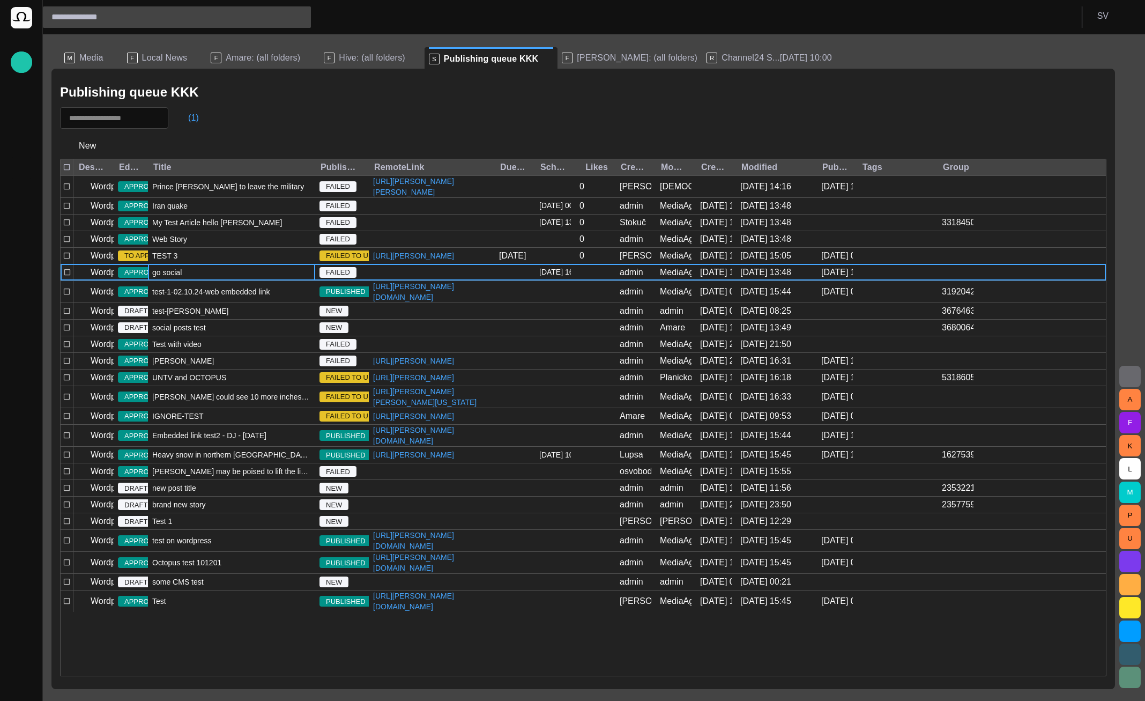
click at [195, 280] on div "go social" at bounding box center [231, 272] width 167 height 16
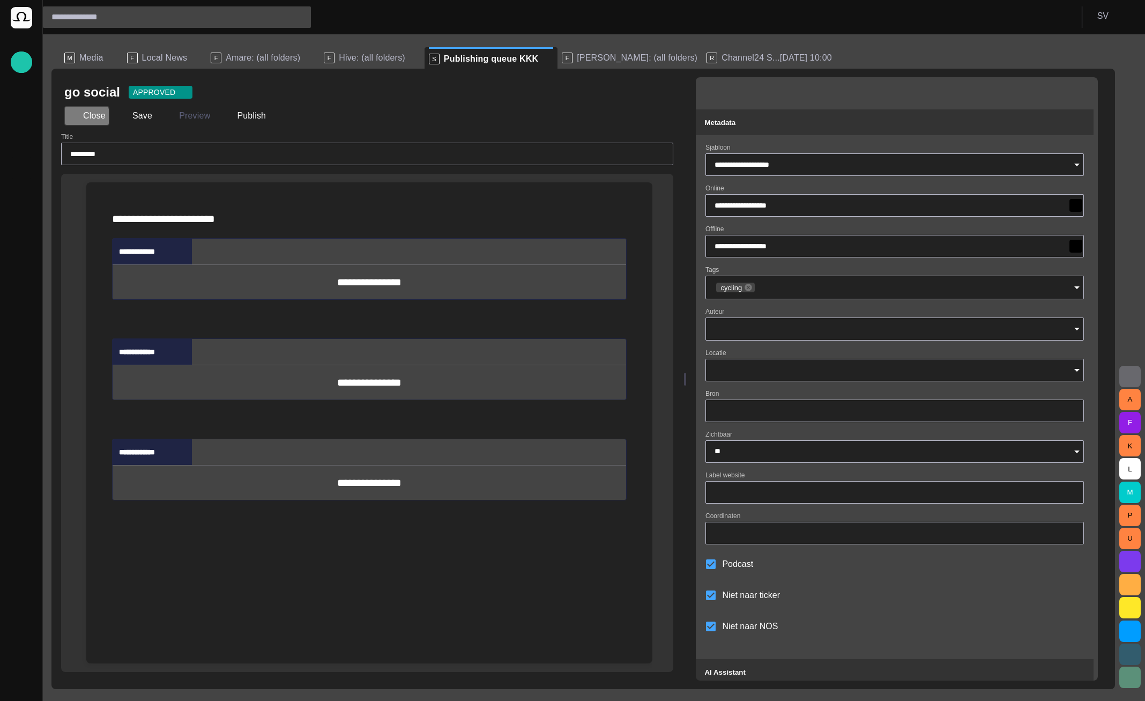
click at [80, 121] on button "Close" at bounding box center [86, 115] width 45 height 19
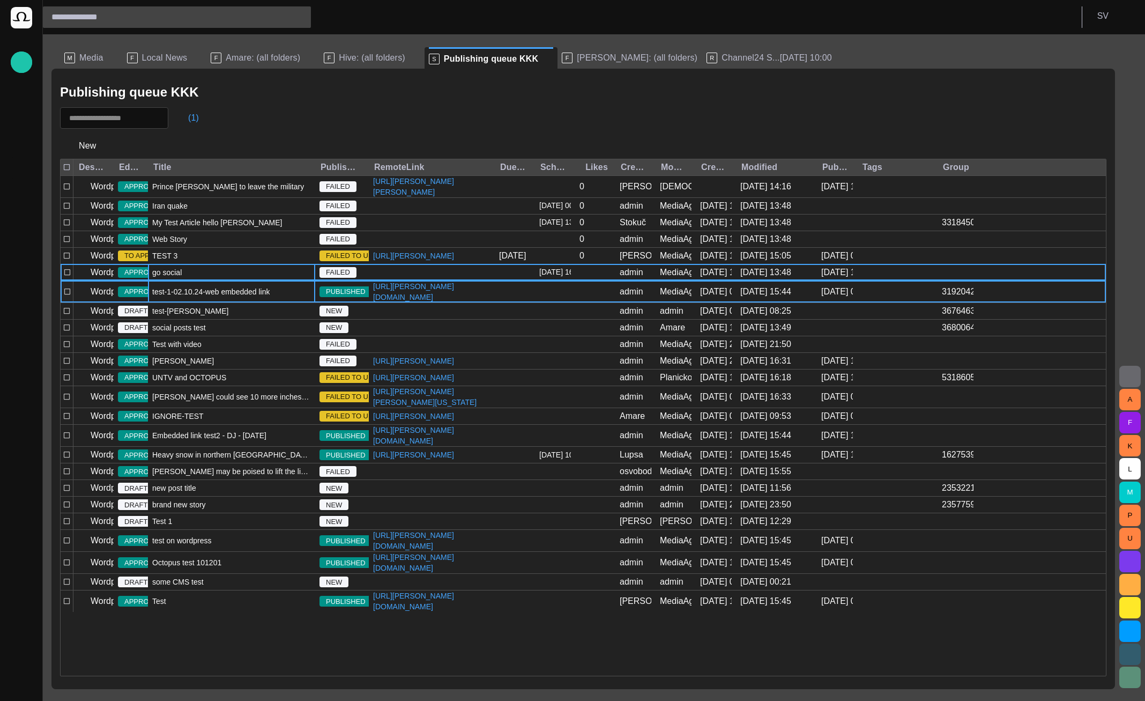
click at [190, 302] on div "test-1-02.10.24-web embedded link" at bounding box center [231, 291] width 167 height 21
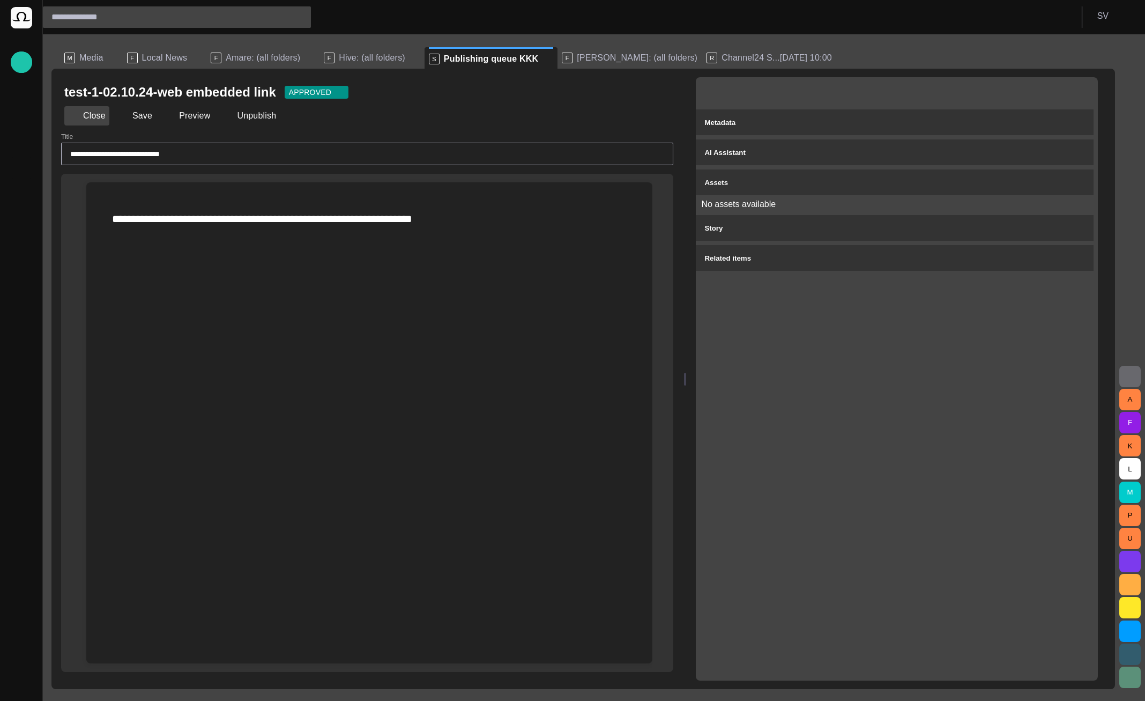
click at [84, 118] on button "Close" at bounding box center [86, 115] width 45 height 19
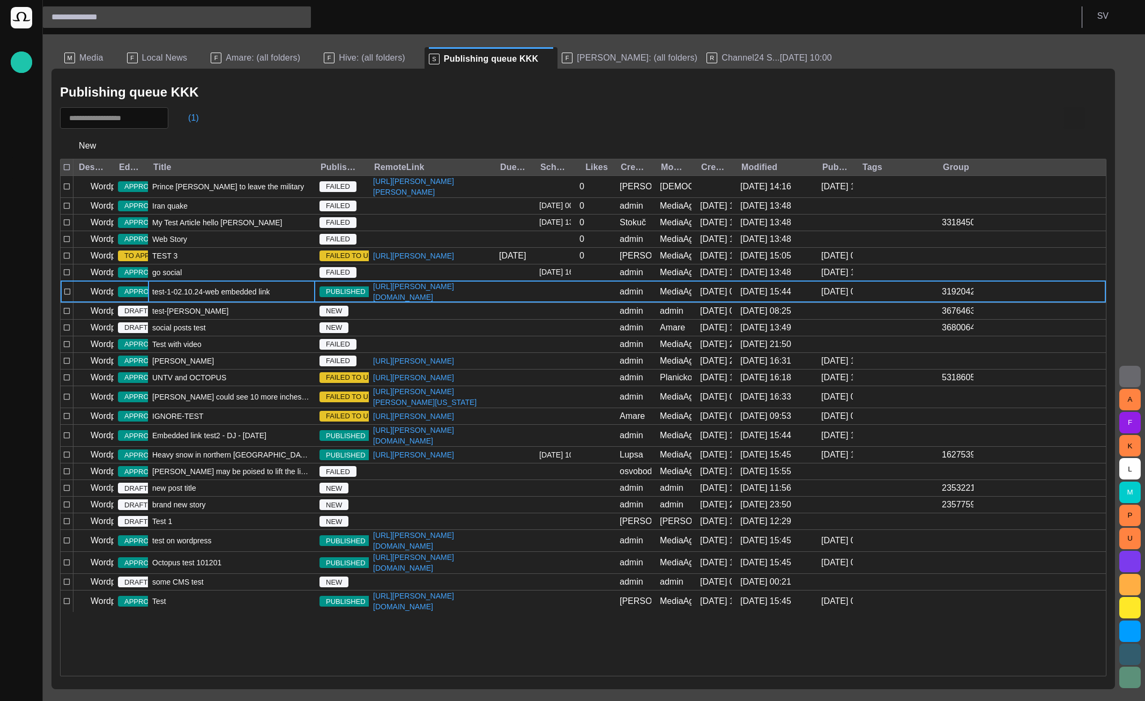
click at [1069, 111] on button "button" at bounding box center [1073, 117] width 21 height 21
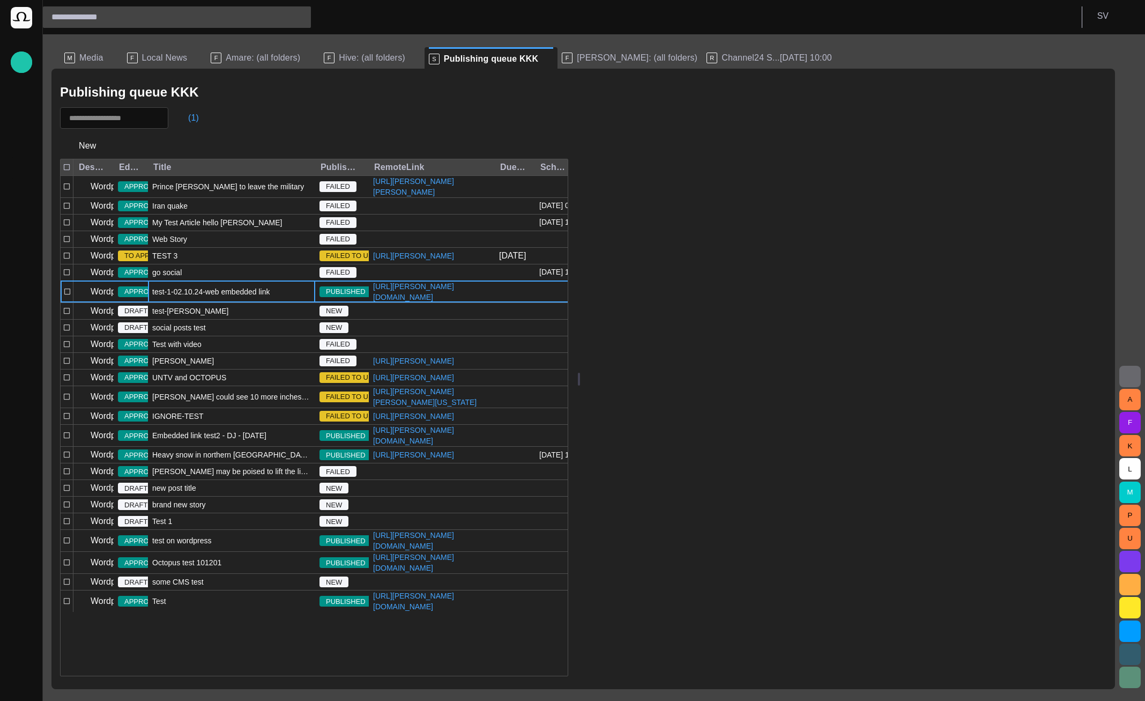
click at [262, 302] on div "test-1-02.10.24-web embedded link" at bounding box center [231, 291] width 167 height 21
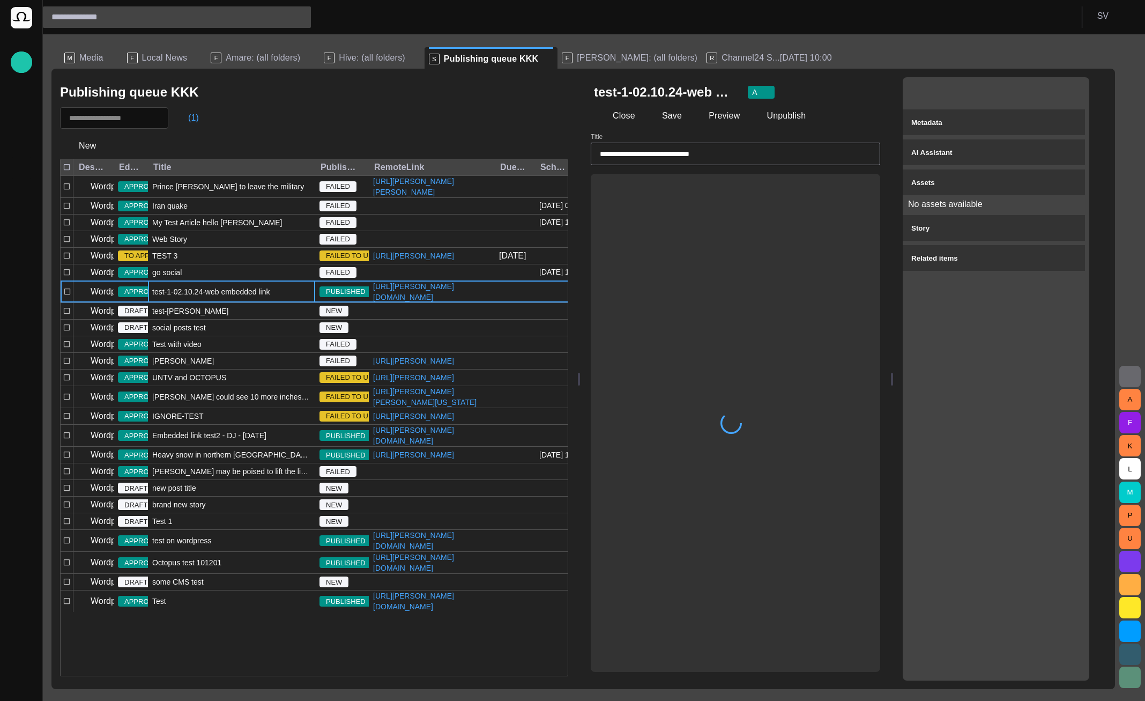
type input "**********"
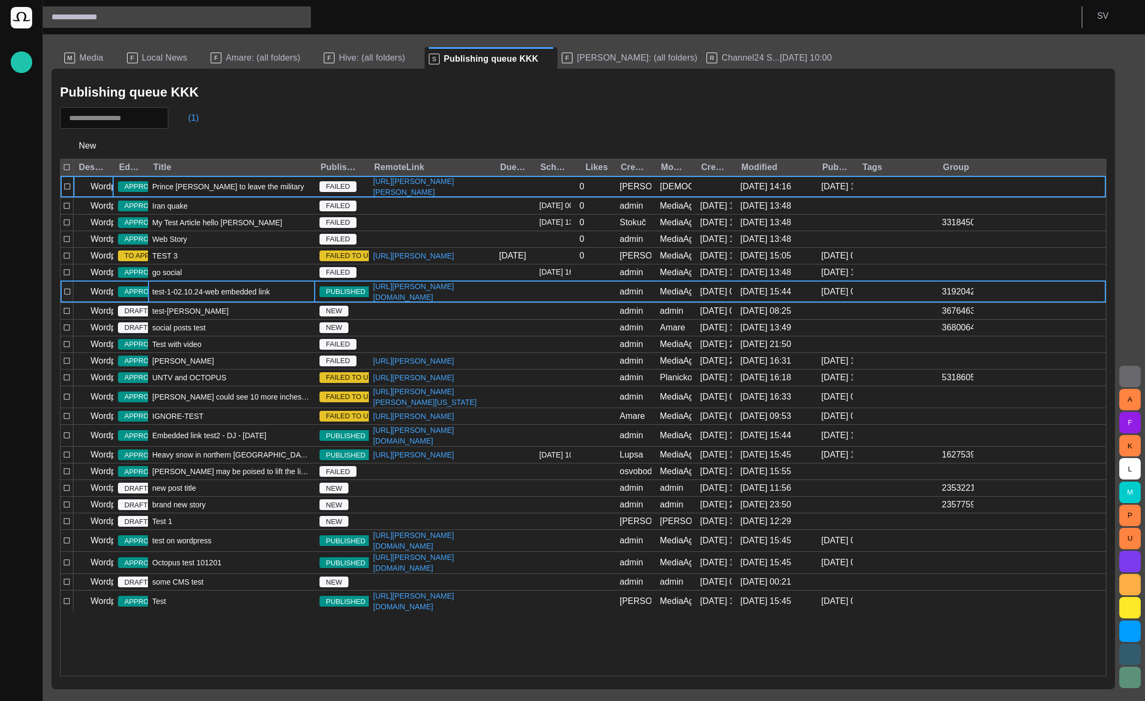
click at [204, 302] on div "test-1-02.10.24-web embedded link" at bounding box center [231, 291] width 167 height 21
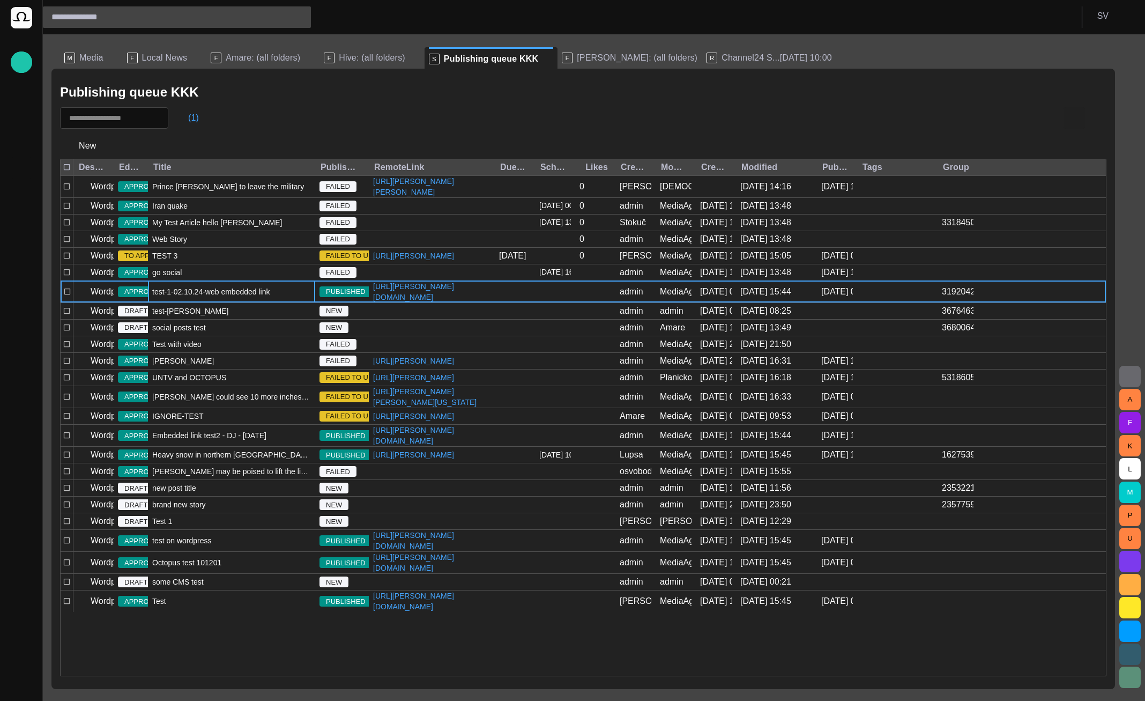
click at [1066, 126] on button "button" at bounding box center [1073, 117] width 21 height 21
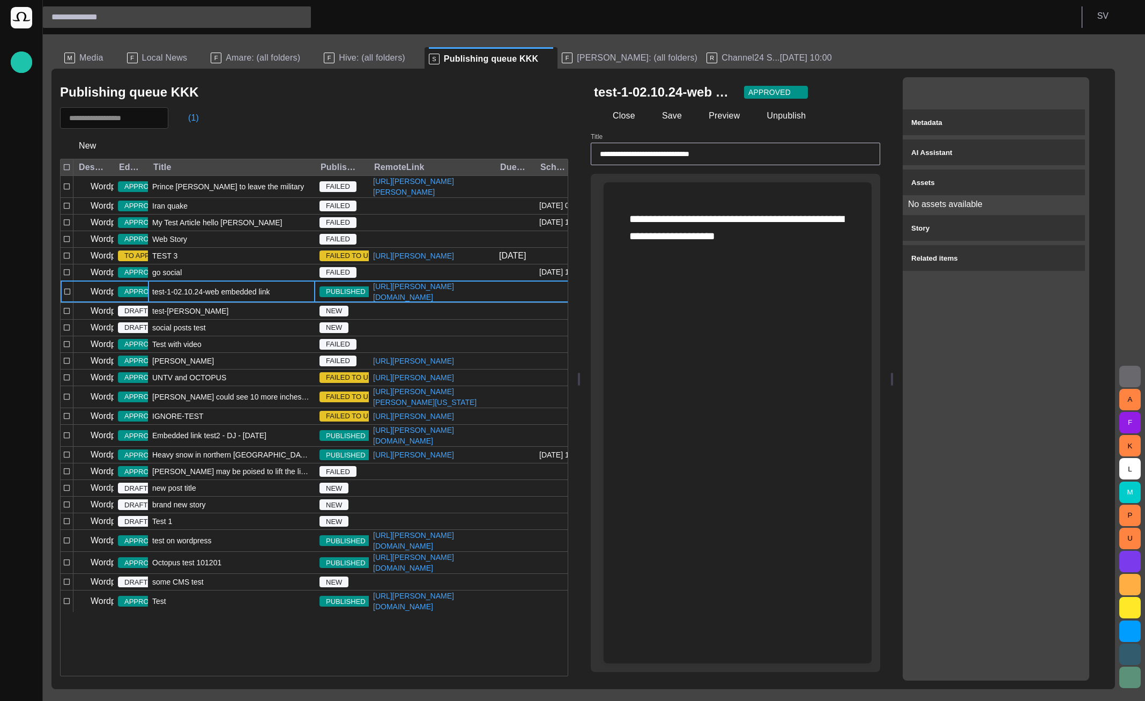
click at [1075, 88] on span "button" at bounding box center [1069, 92] width 11 height 11
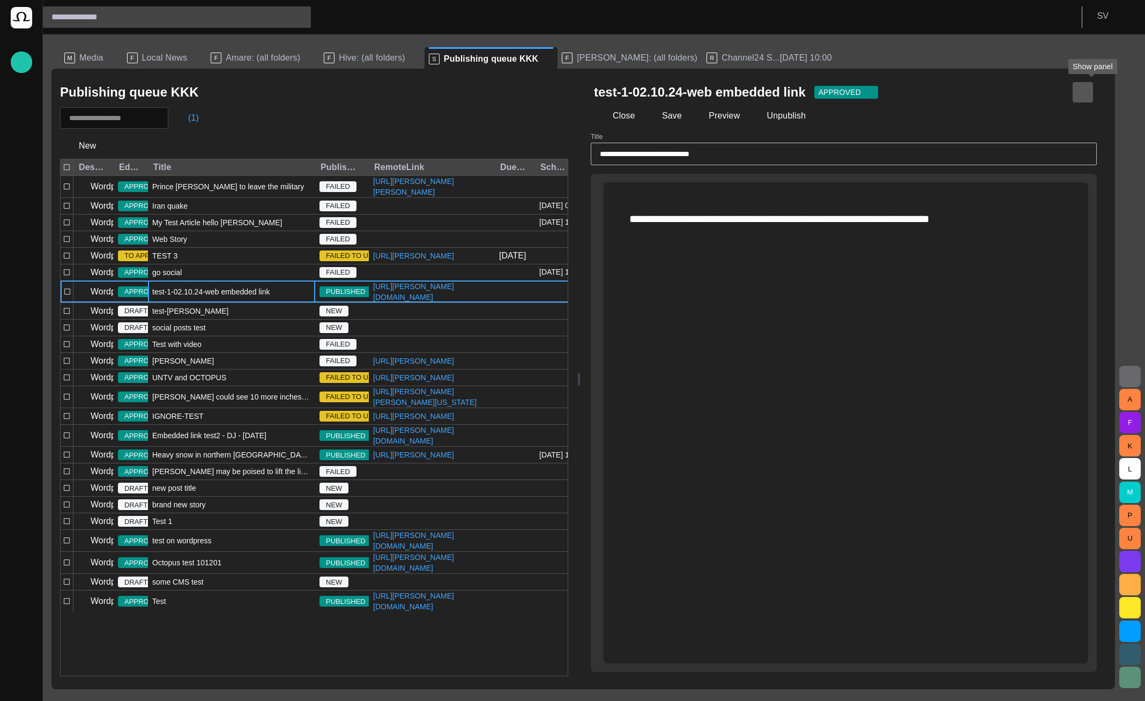
click at [1088, 91] on span "button" at bounding box center [1082, 92] width 11 height 11
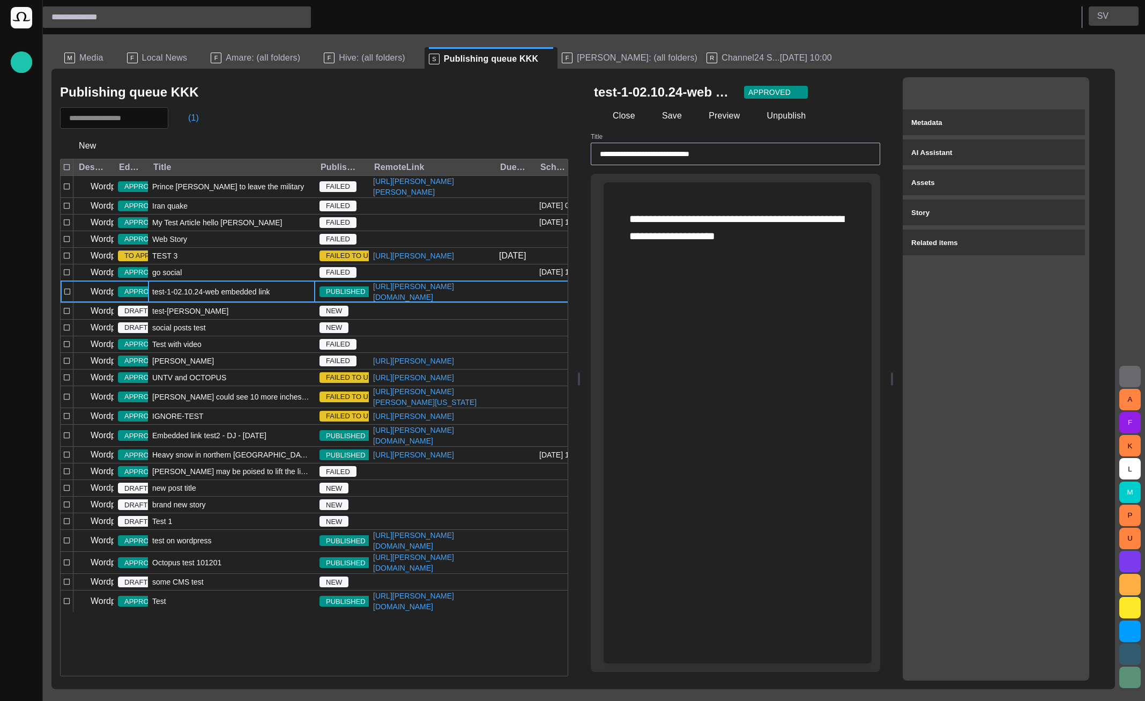
click at [1125, 16] on span "button" at bounding box center [1125, 16] width 9 height 9
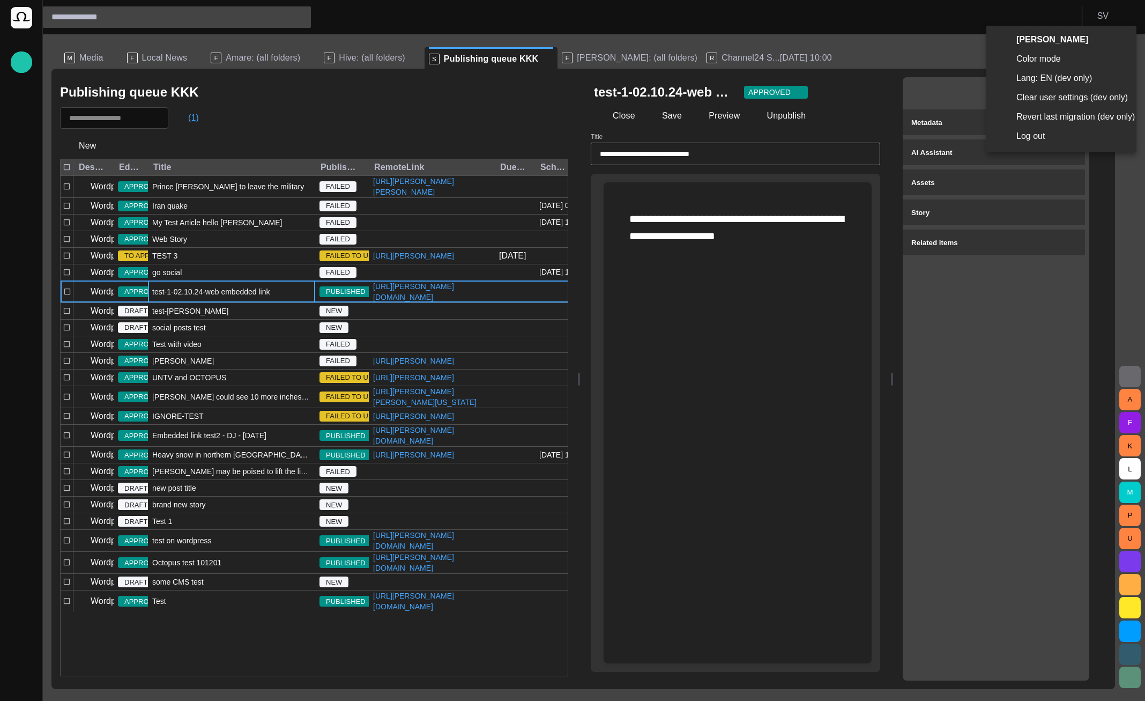
click at [1042, 137] on li "Log out" at bounding box center [1061, 135] width 150 height 19
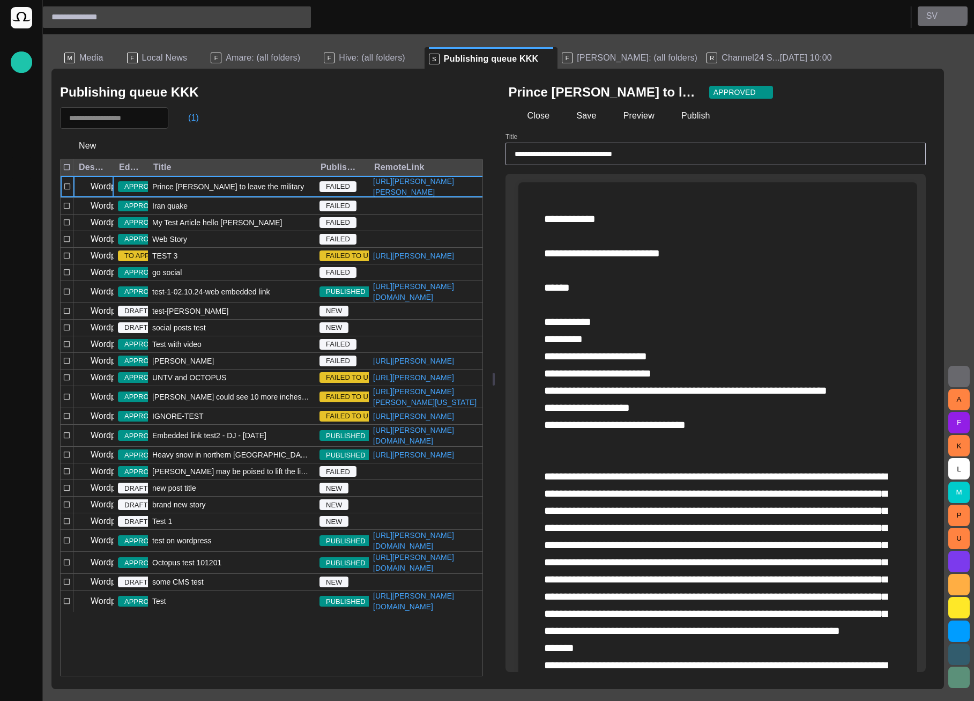
click at [943, 14] on button "S V" at bounding box center [943, 15] width 50 height 19
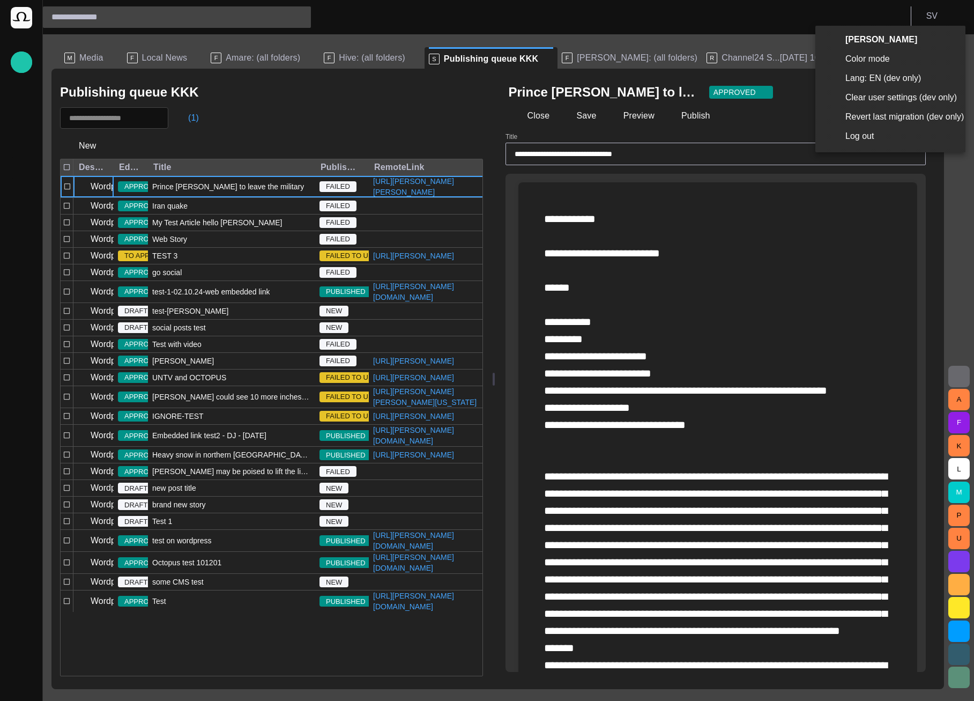
click at [925, 139] on li "Log out" at bounding box center [890, 135] width 150 height 19
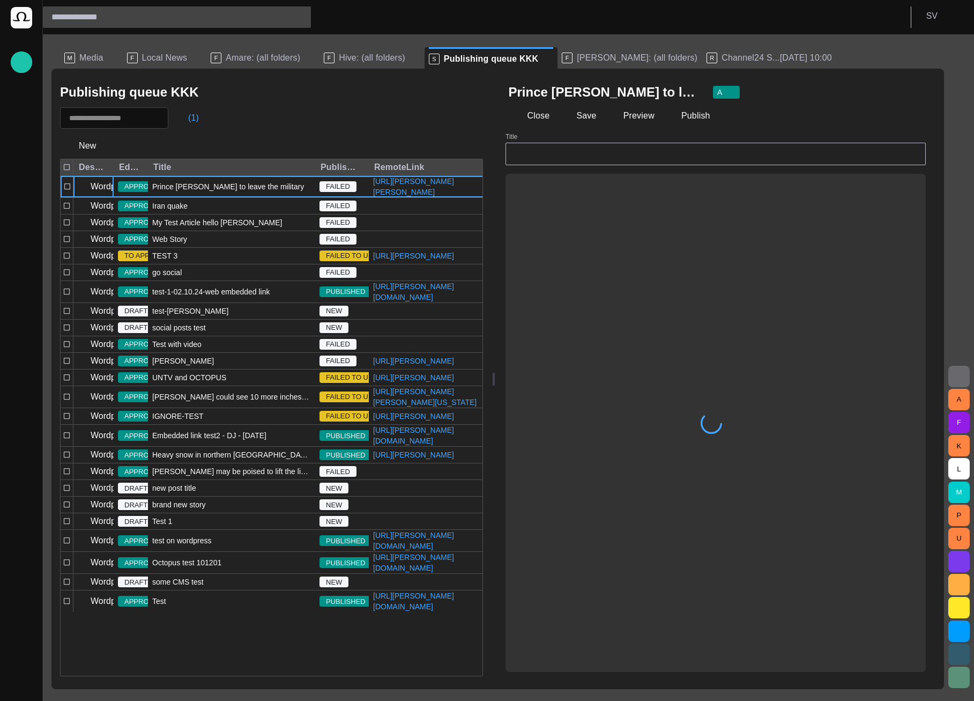
type input "**********"
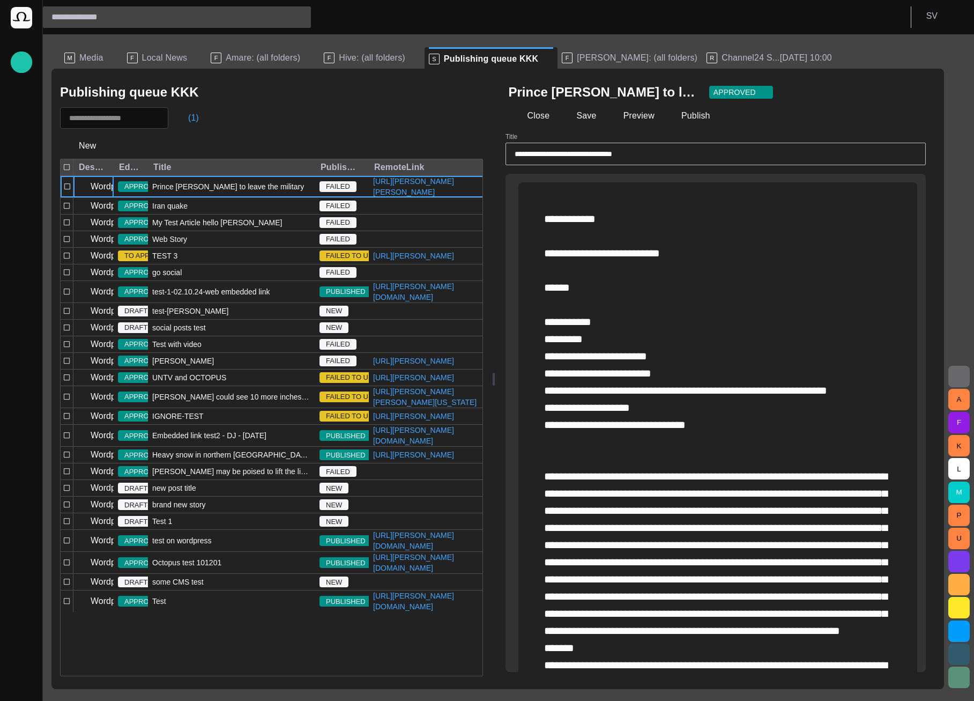
click at [922, 88] on button "button" at bounding box center [911, 91] width 21 height 21
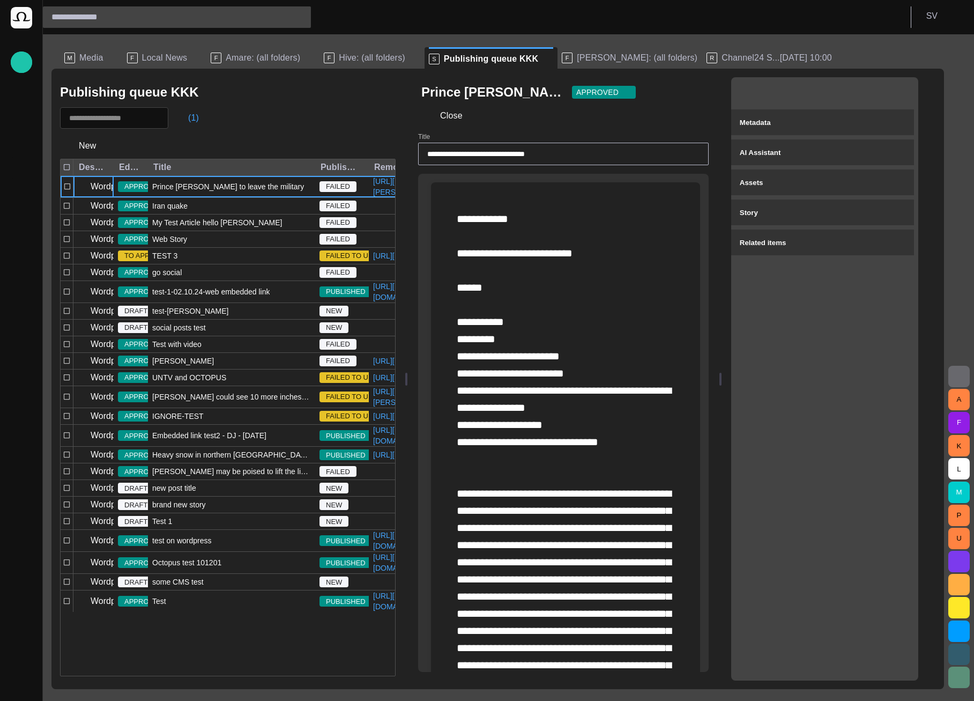
drag, startPoint x: 500, startPoint y: 308, endPoint x: 411, endPoint y: 262, distance: 100.2
click at [408, 262] on div at bounding box center [406, 379] width 4 height 620
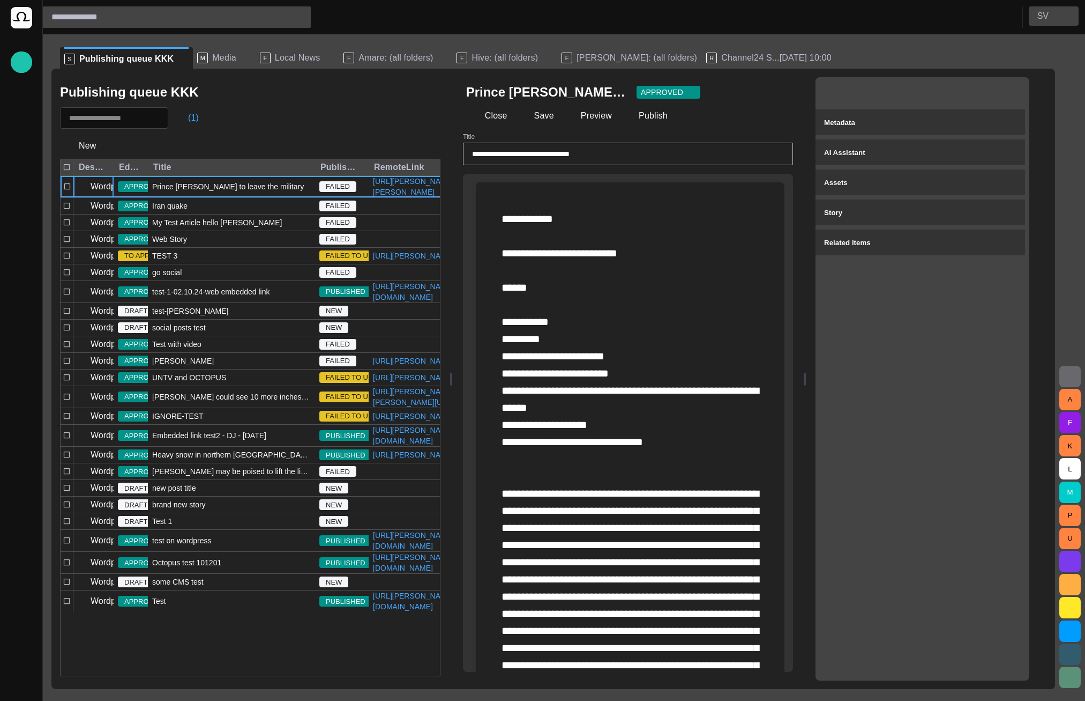
click at [973, 17] on button "S V" at bounding box center [1054, 15] width 50 height 19
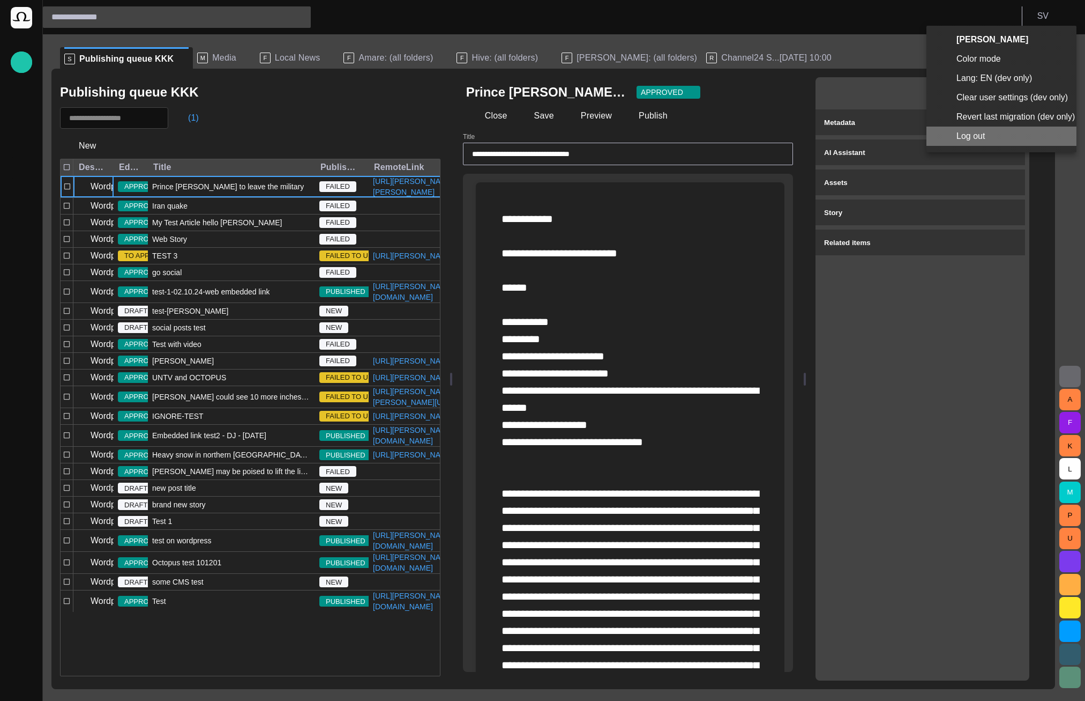
click at [973, 139] on li "Log out" at bounding box center [1002, 135] width 150 height 19
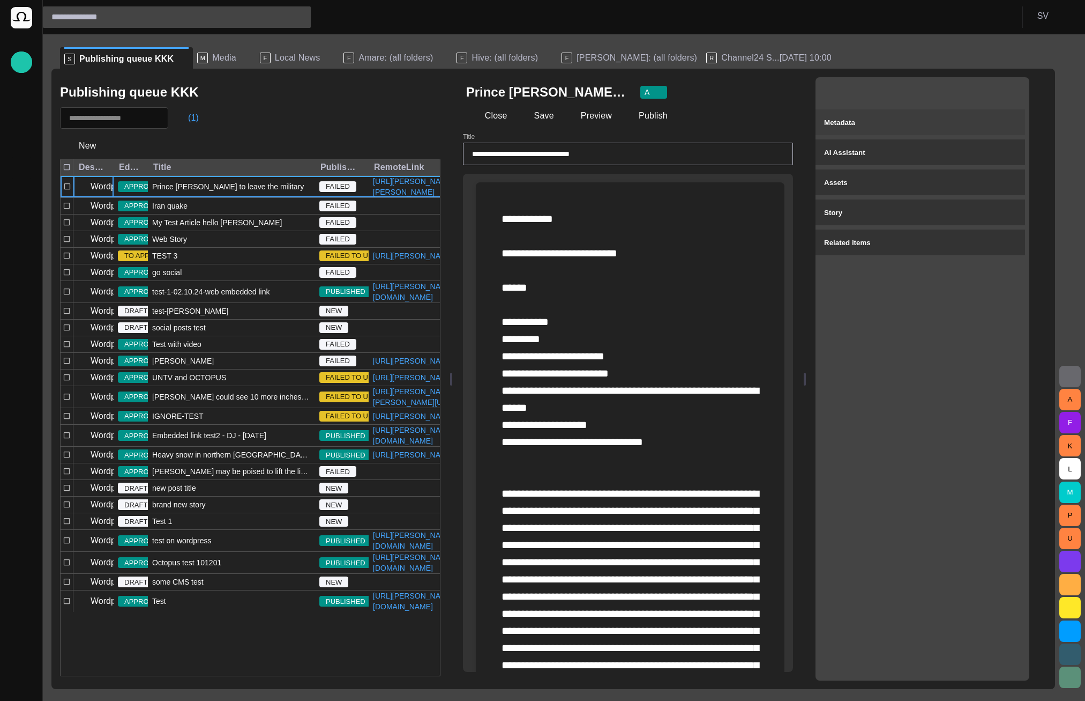
type input "**********"
click at [1016, 90] on span "button" at bounding box center [1010, 92] width 11 height 11
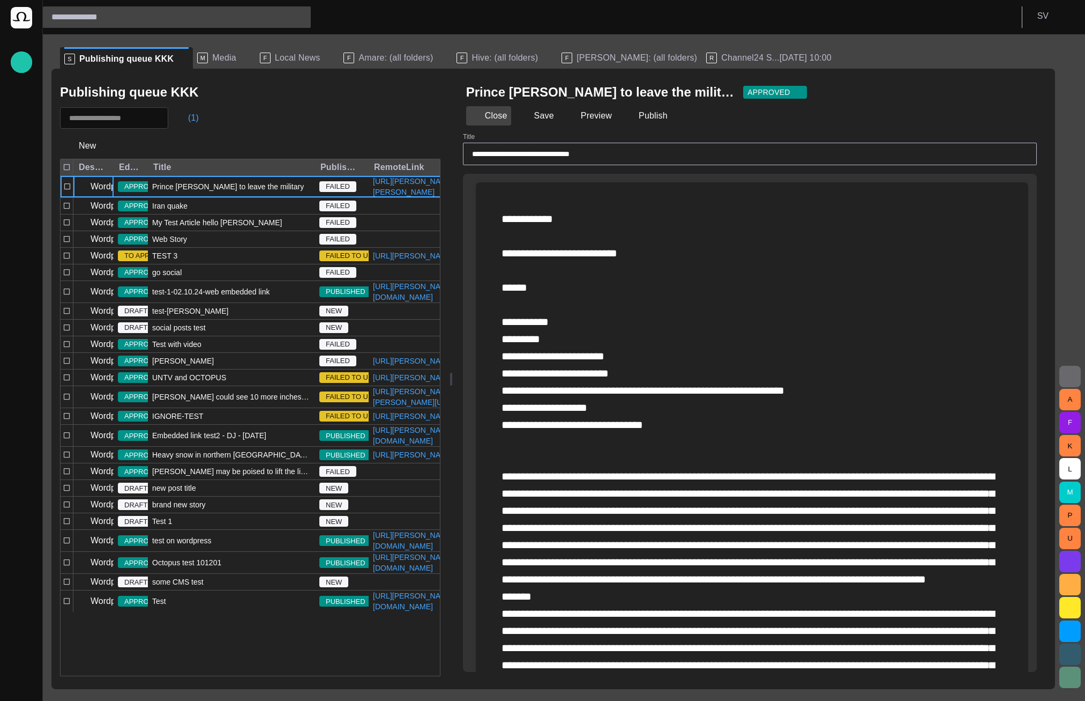
click at [504, 113] on button "Close" at bounding box center [488, 115] width 45 height 19
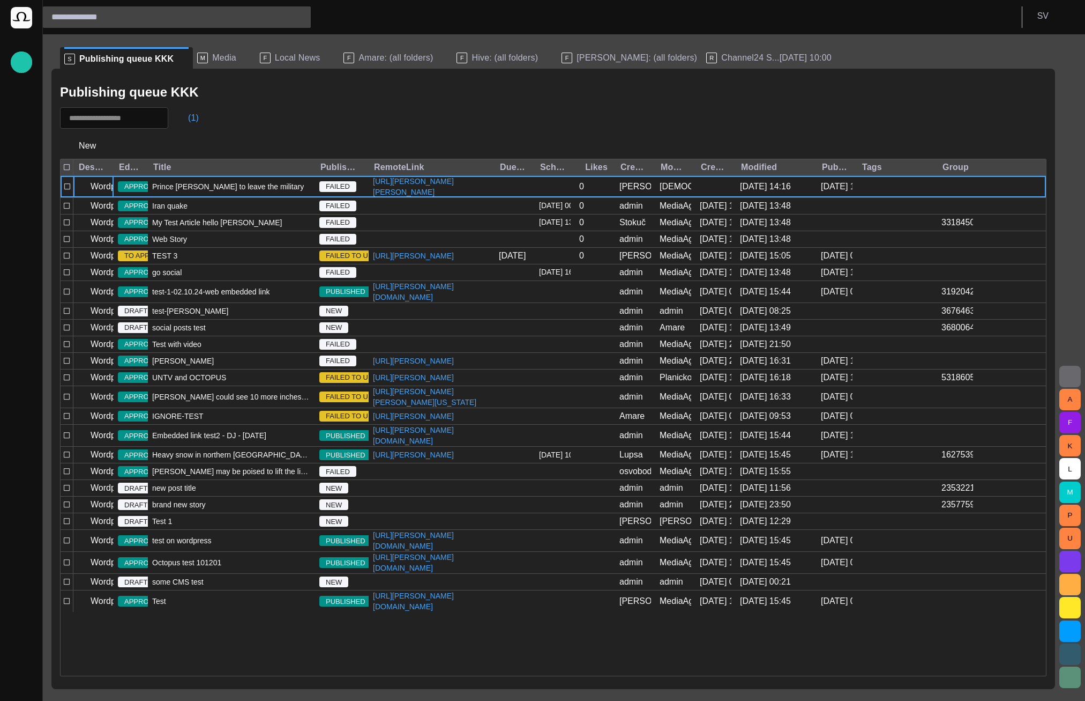
click at [482, 53] on span "Hive: (all folders)" at bounding box center [505, 58] width 66 height 11
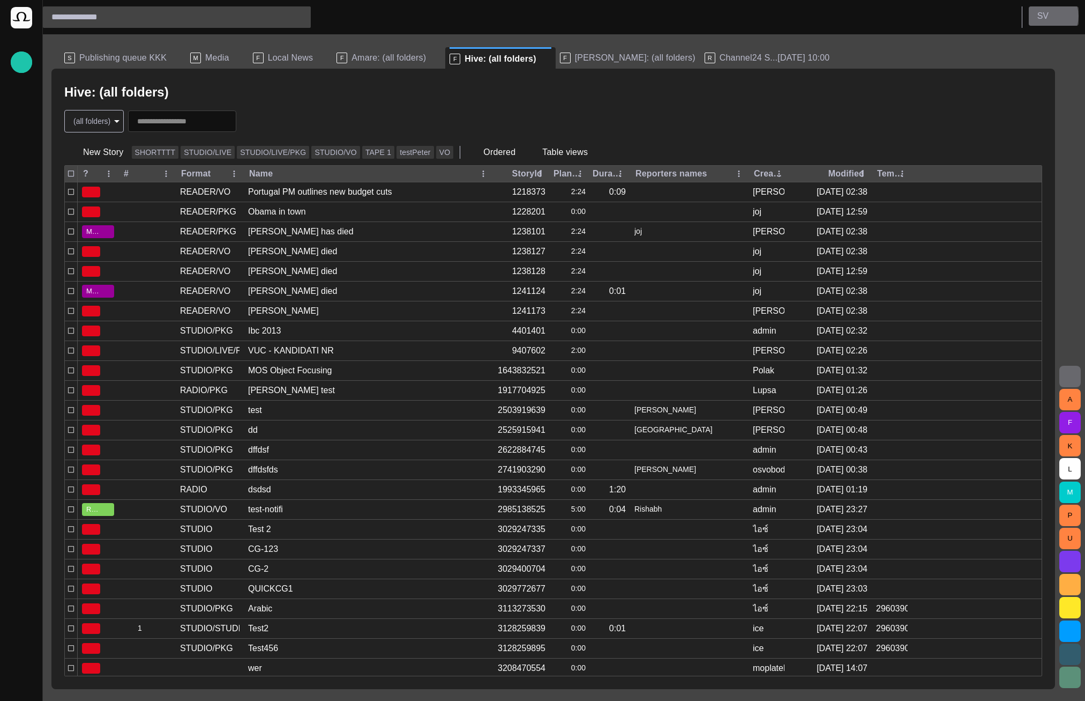
click at [1048, 16] on p "S V" at bounding box center [1043, 16] width 11 height 13
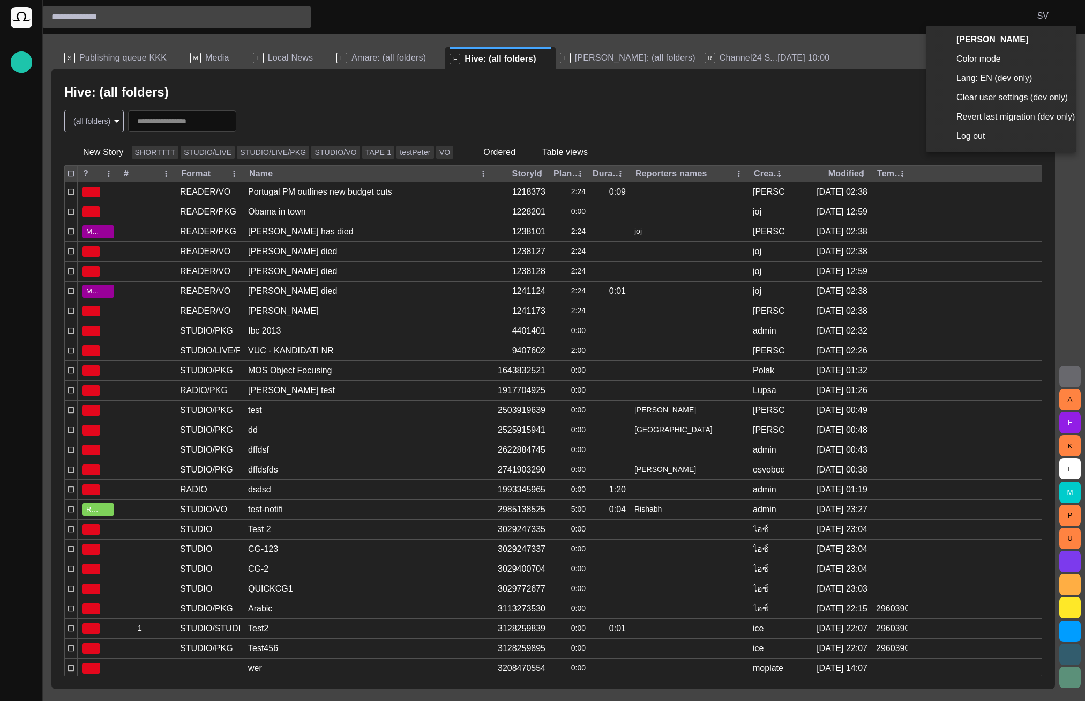
click at [980, 135] on li "Log out" at bounding box center [1002, 135] width 150 height 19
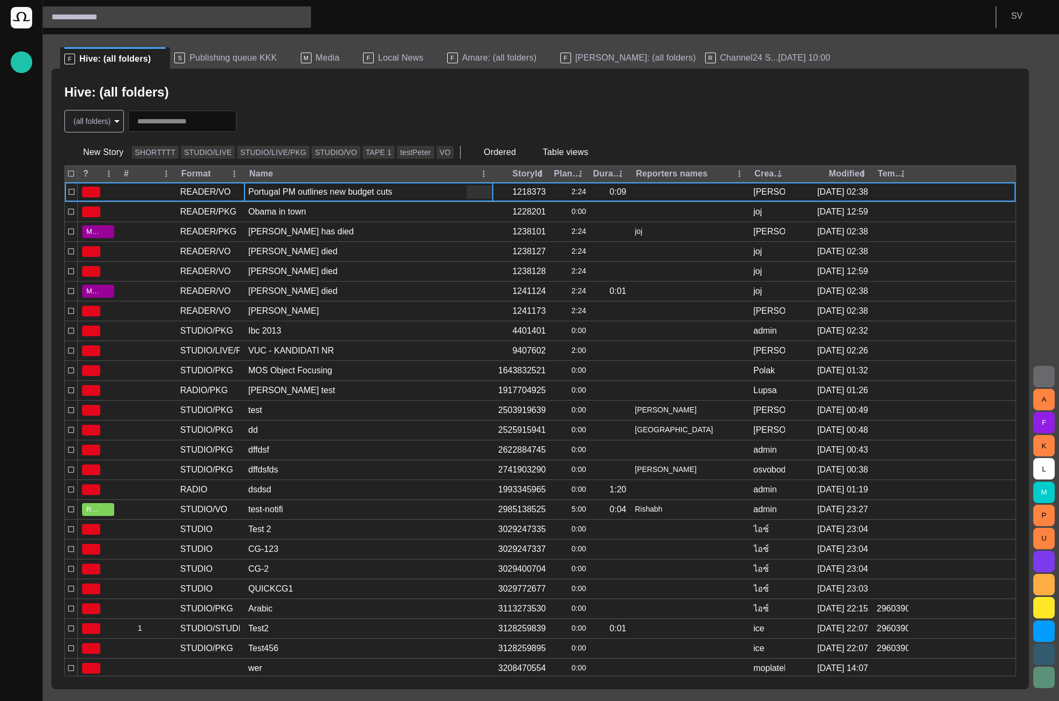
click at [319, 189] on div "Portugal PM outlines new budget cuts" at bounding box center [320, 192] width 144 height 12
click at [989, 85] on button "button" at bounding box center [983, 91] width 21 height 21
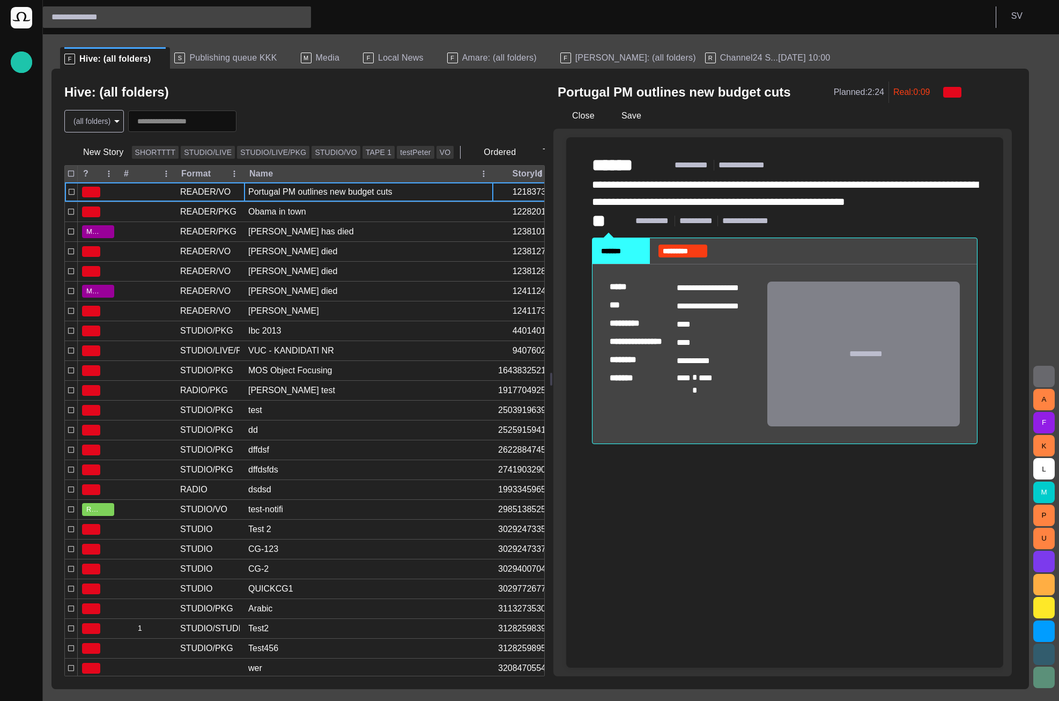
drag, startPoint x: 539, startPoint y: 380, endPoint x: 520, endPoint y: 356, distance: 29.8
click at [550, 373] on div at bounding box center [551, 379] width 2 height 13
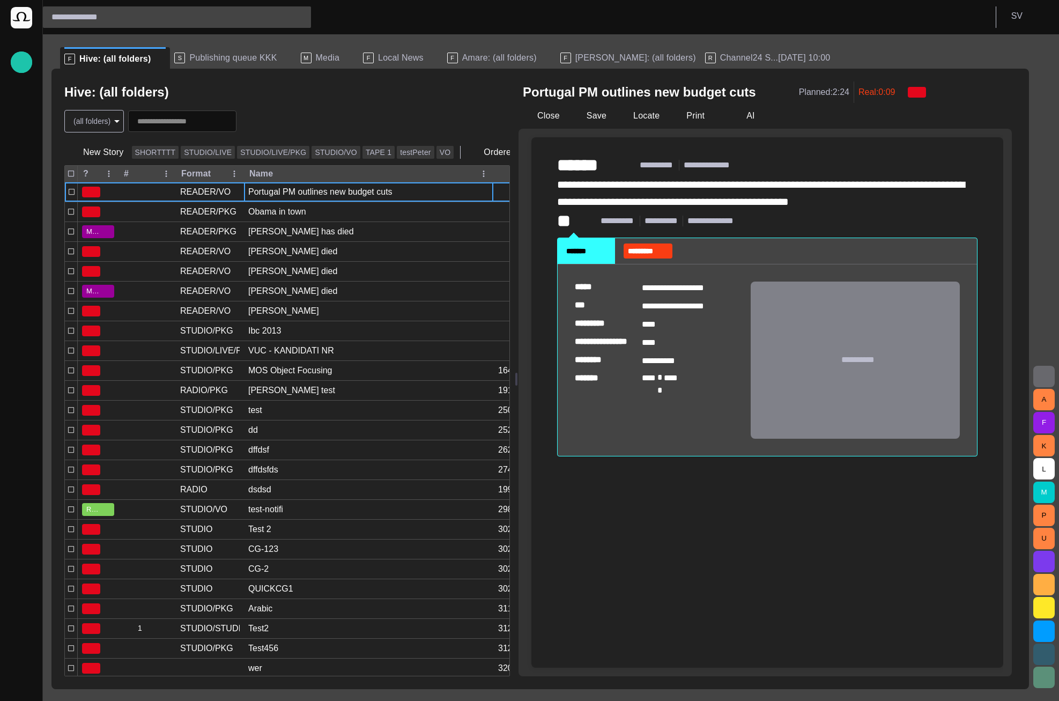
click at [202, 59] on span "Publishing queue KKK" at bounding box center [232, 58] width 87 height 11
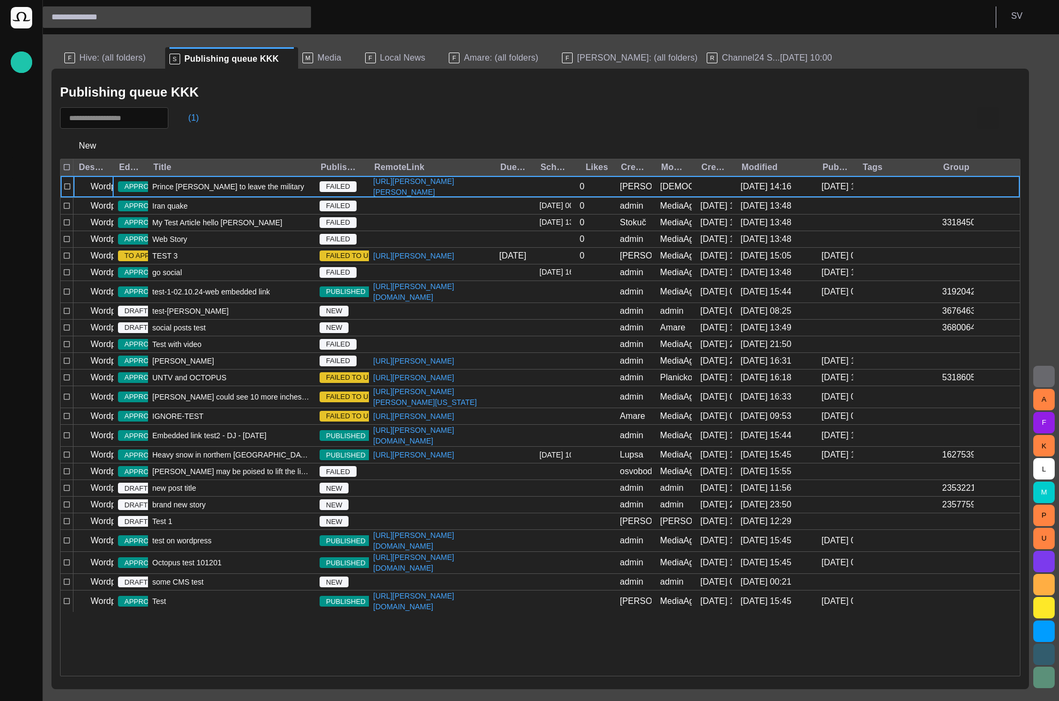
click at [989, 120] on span "button" at bounding box center [987, 117] width 13 height 13
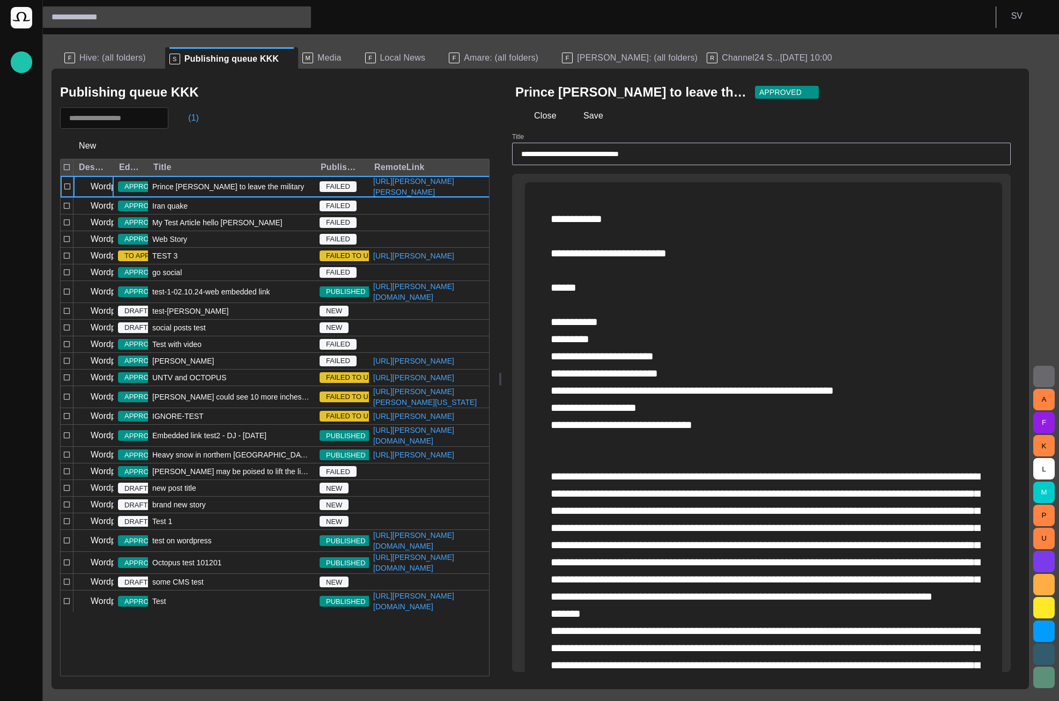
drag, startPoint x: 446, startPoint y: 375, endPoint x: 1040, endPoint y: 114, distance: 648.7
click at [500, 373] on div at bounding box center [500, 379] width 2 height 13
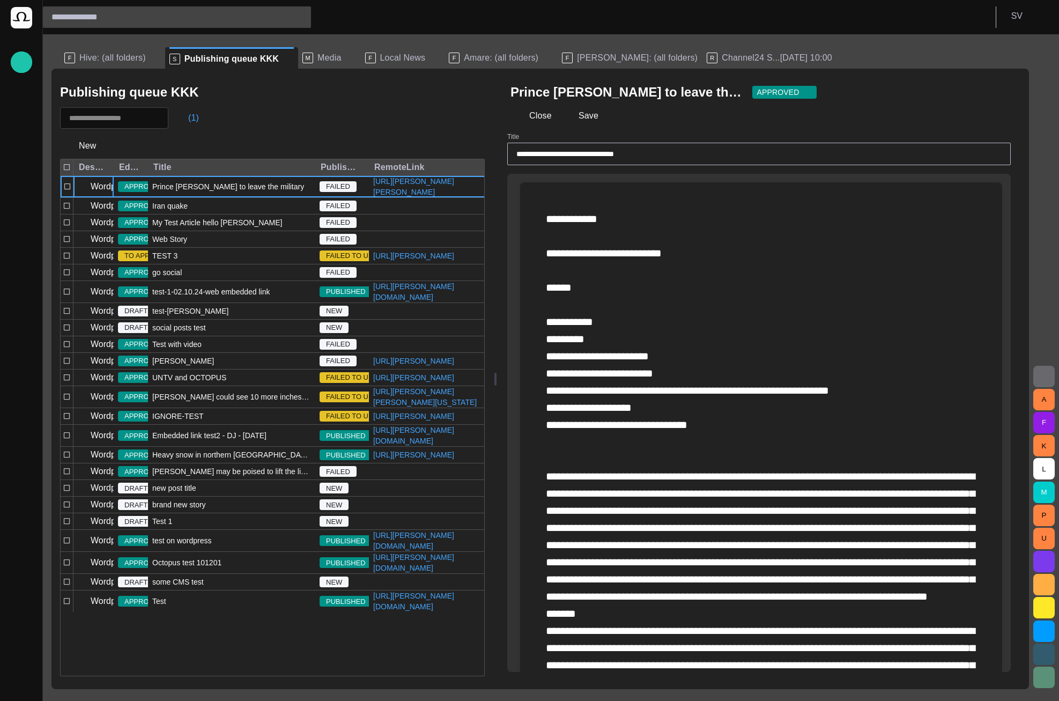
drag, startPoint x: 1004, startPoint y: 94, endPoint x: 811, endPoint y: 198, distance: 219.0
click at [1002, 93] on span "button" at bounding box center [996, 92] width 11 height 11
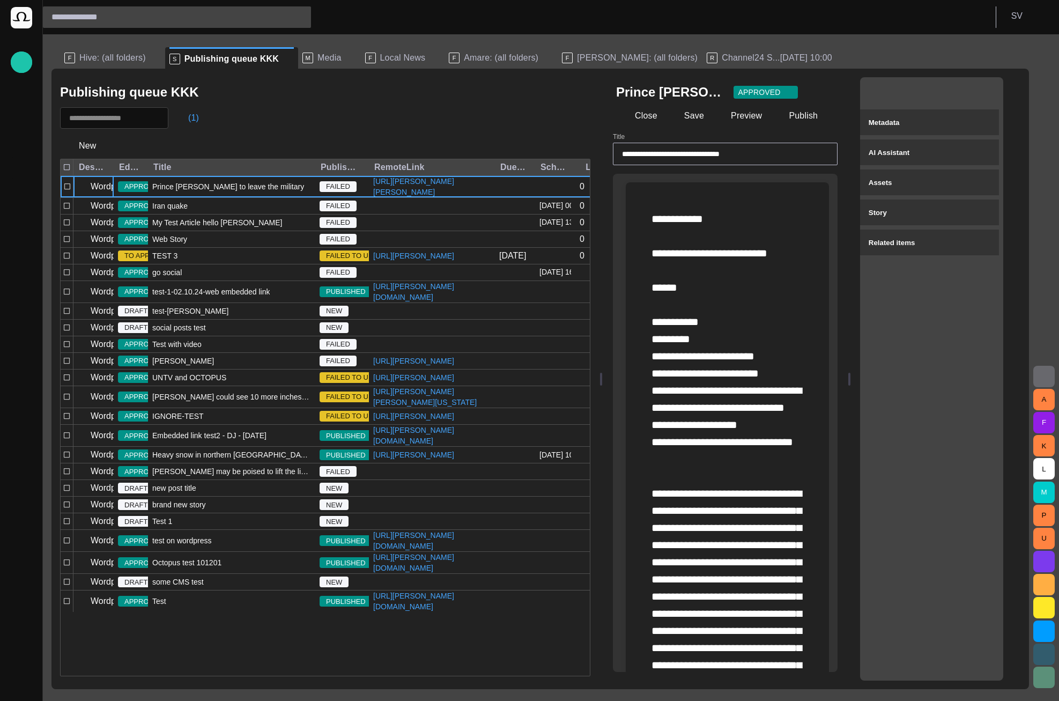
drag, startPoint x: 496, startPoint y: 380, endPoint x: 807, endPoint y: 367, distance: 311.7
click at [599, 365] on div at bounding box center [601, 379] width 4 height 620
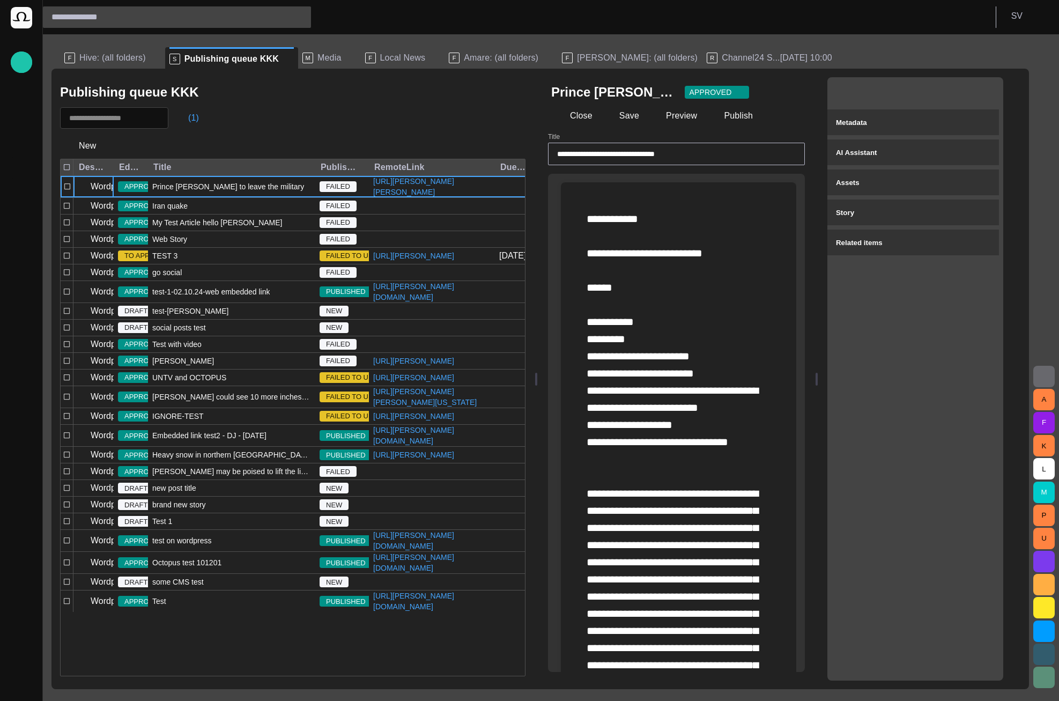
drag, startPoint x: 838, startPoint y: 378, endPoint x: 941, endPoint y: 374, distance: 102.5
click at [941, 374] on div "**********" at bounding box center [779, 379] width 482 height 620
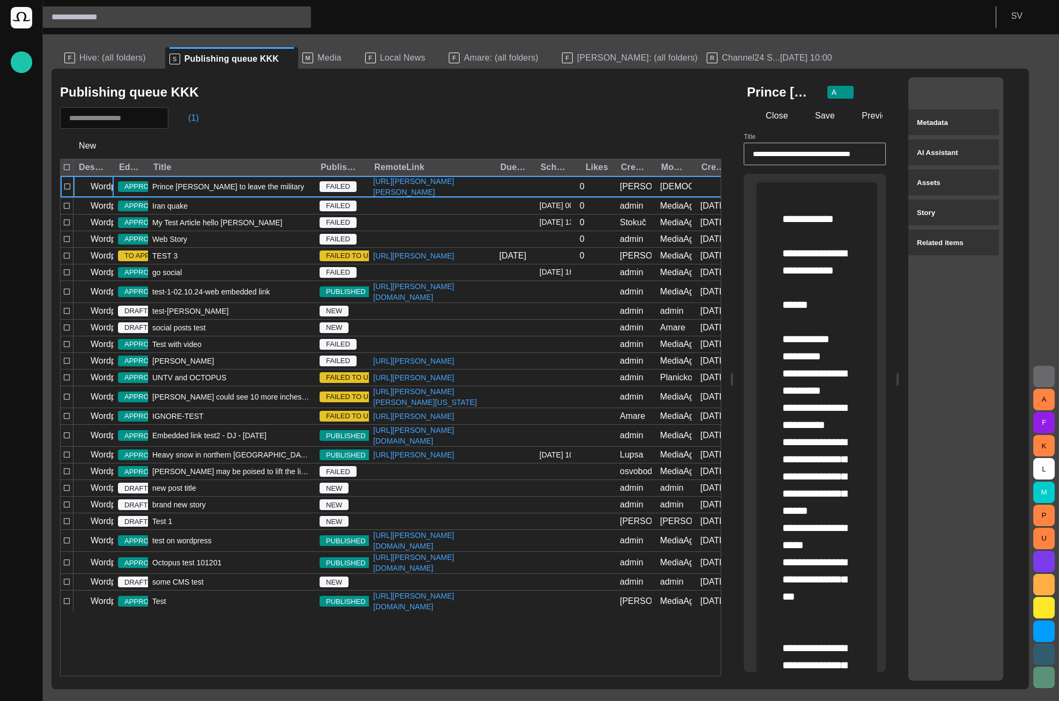
drag, startPoint x: 545, startPoint y: 380, endPoint x: 736, endPoint y: 369, distance: 191.7
click at [734, 369] on div at bounding box center [731, 379] width 4 height 620
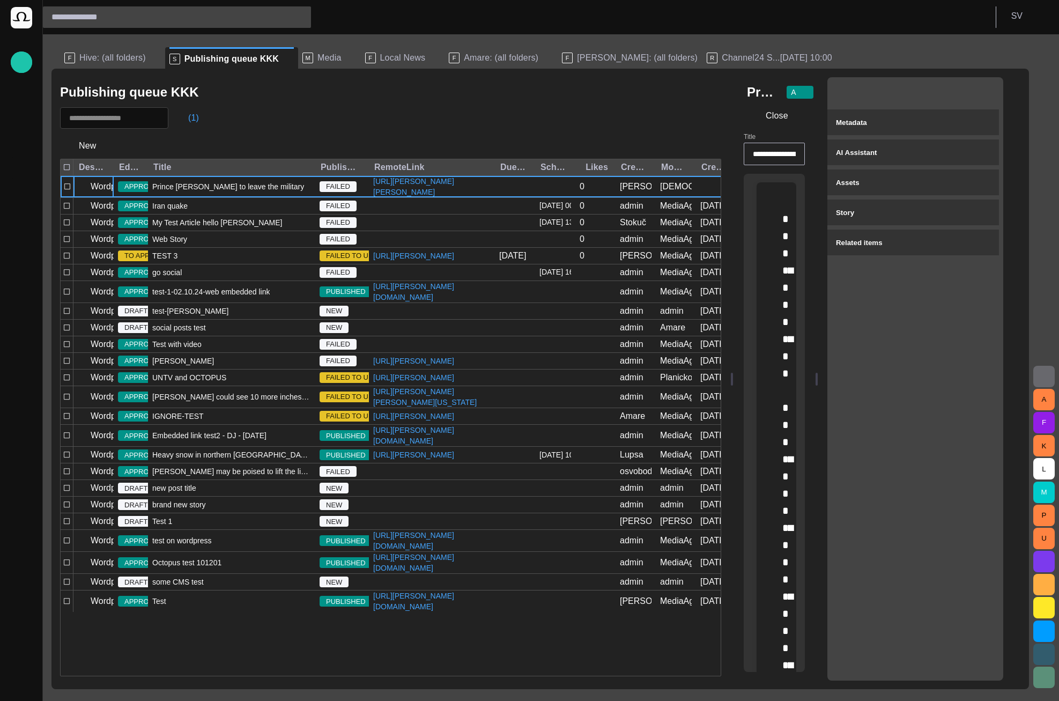
drag, startPoint x: 911, startPoint y: 377, endPoint x: 751, endPoint y: 378, distance: 159.2
click at [814, 375] on div "**********" at bounding box center [877, 379] width 286 height 620
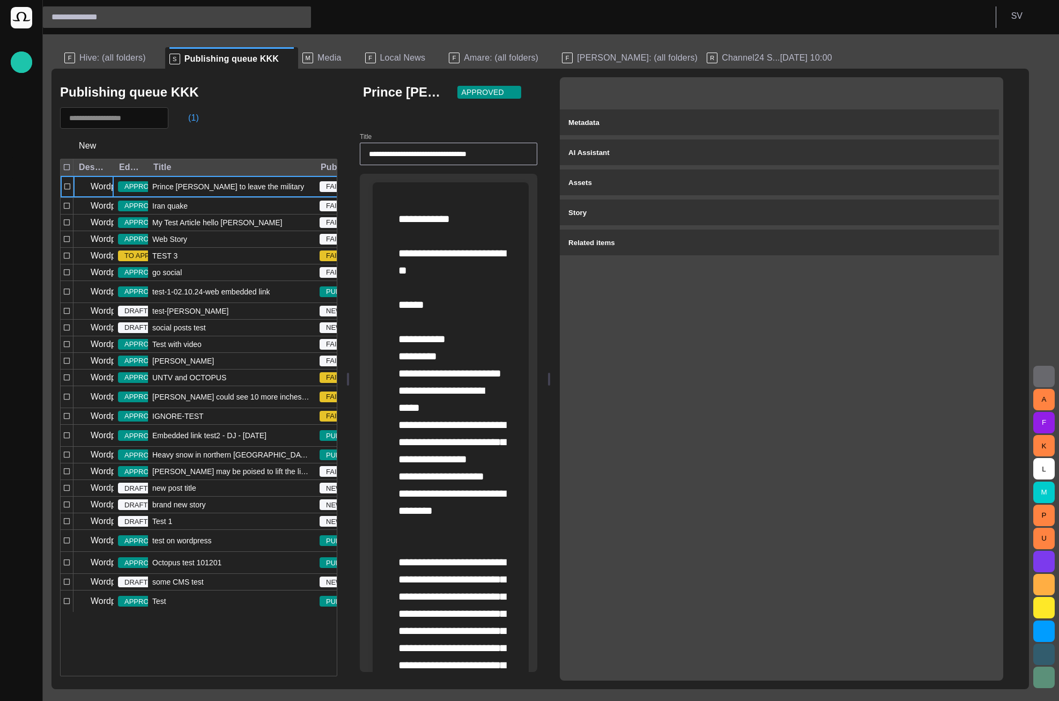
drag, startPoint x: 736, startPoint y: 379, endPoint x: 526, endPoint y: 379, distance: 210.1
click at [347, 373] on div at bounding box center [348, 379] width 2 height 13
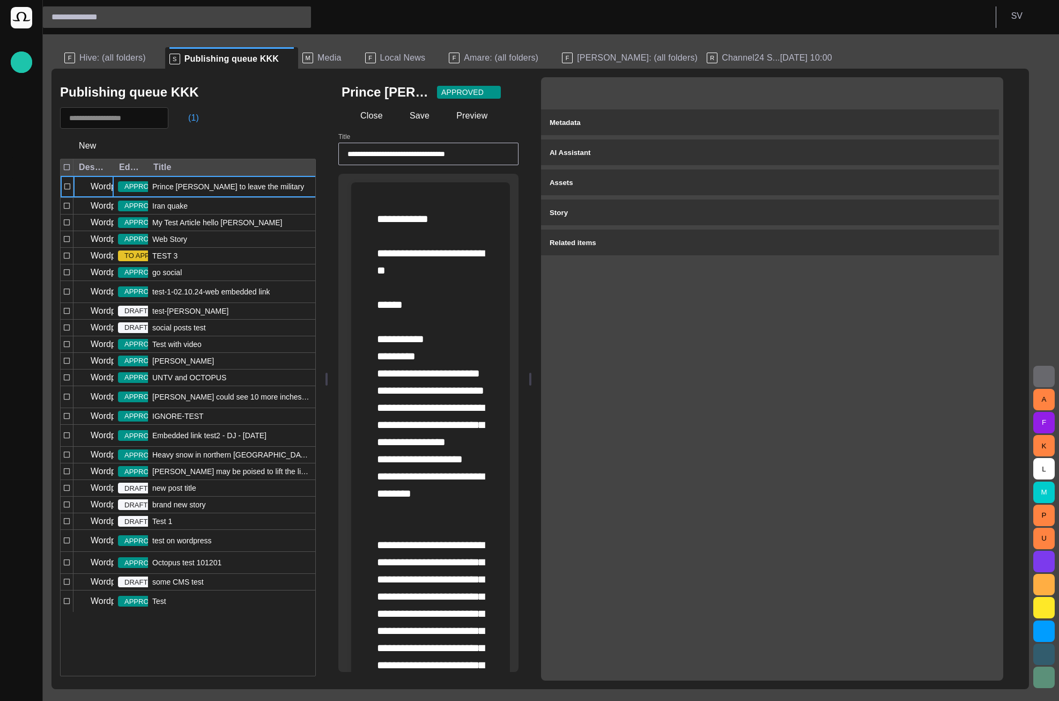
drag, startPoint x: 549, startPoint y: 377, endPoint x: 456, endPoint y: 375, distance: 93.8
click at [456, 375] on div "**********" at bounding box center [674, 379] width 691 height 620
drag, startPoint x: 545, startPoint y: 378, endPoint x: 464, endPoint y: 300, distance: 112.6
click at [464, 300] on div "**********" at bounding box center [674, 379] width 691 height 620
click at [461, 93] on span "APPROVED" at bounding box center [462, 92] width 42 height 11
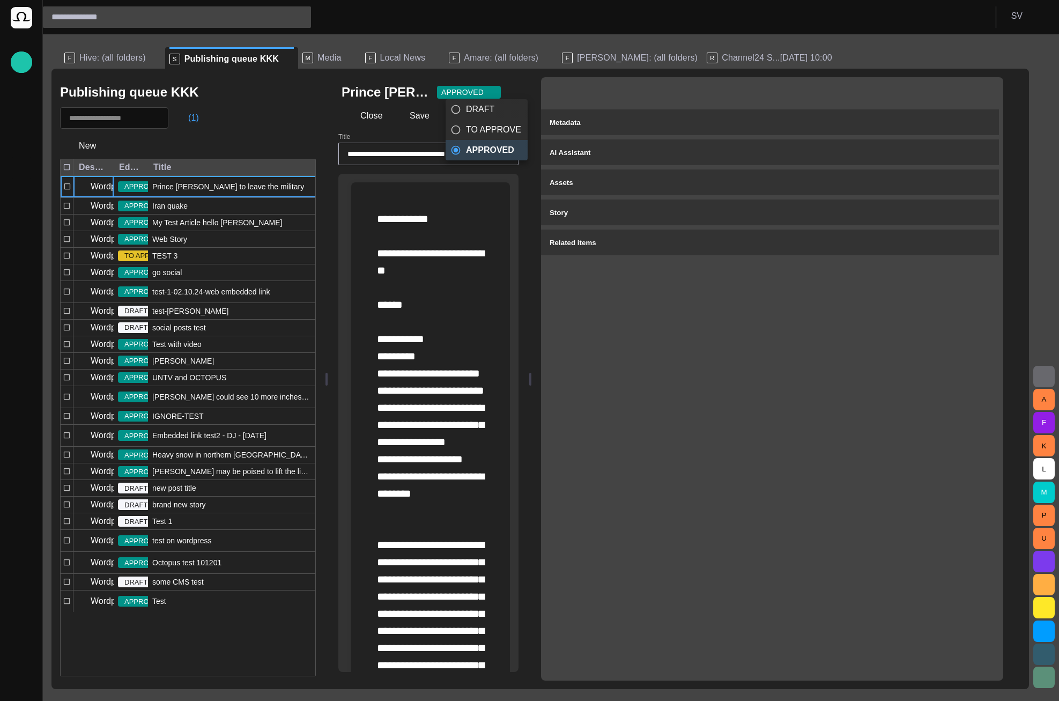
click at [470, 92] on div at bounding box center [529, 350] width 1059 height 701
drag, startPoint x: 549, startPoint y: 356, endPoint x: 579, endPoint y: 350, distance: 30.7
click at [579, 350] on div "Metadata AI Assistant Assets Story Related items" at bounding box center [771, 379] width 479 height 620
drag, startPoint x: 547, startPoint y: 361, endPoint x: 464, endPoint y: 319, distance: 93.0
click at [490, 311] on div "**********" at bounding box center [674, 379] width 691 height 620
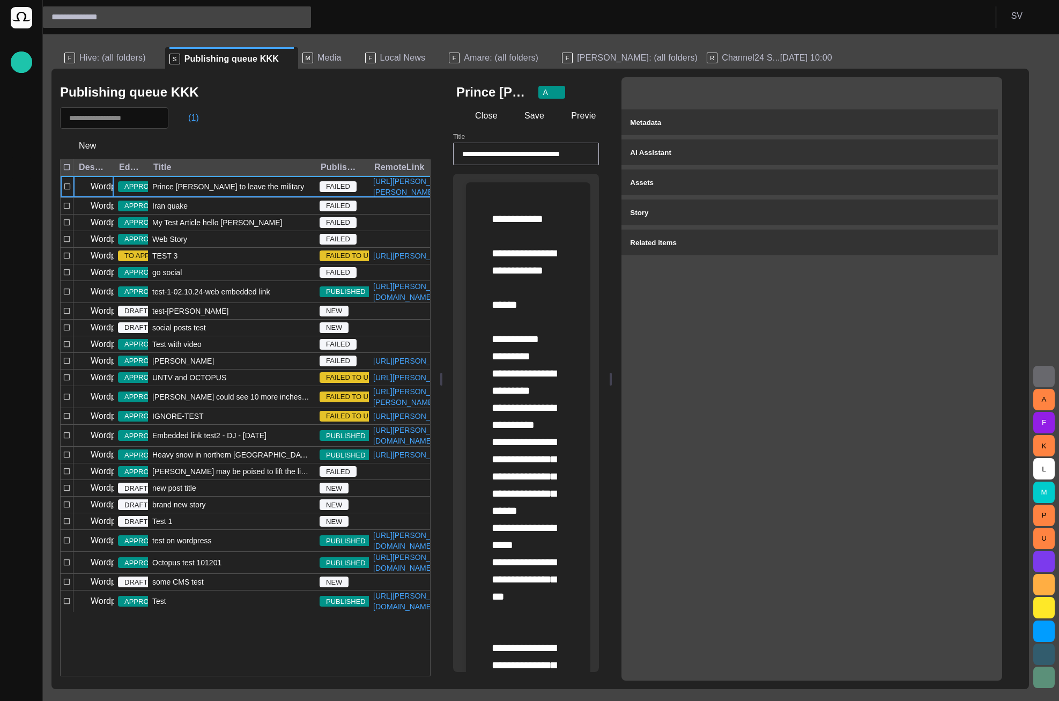
drag, startPoint x: 331, startPoint y: 381, endPoint x: 604, endPoint y: 343, distance: 276.0
click at [440, 373] on div at bounding box center [441, 379] width 2 height 13
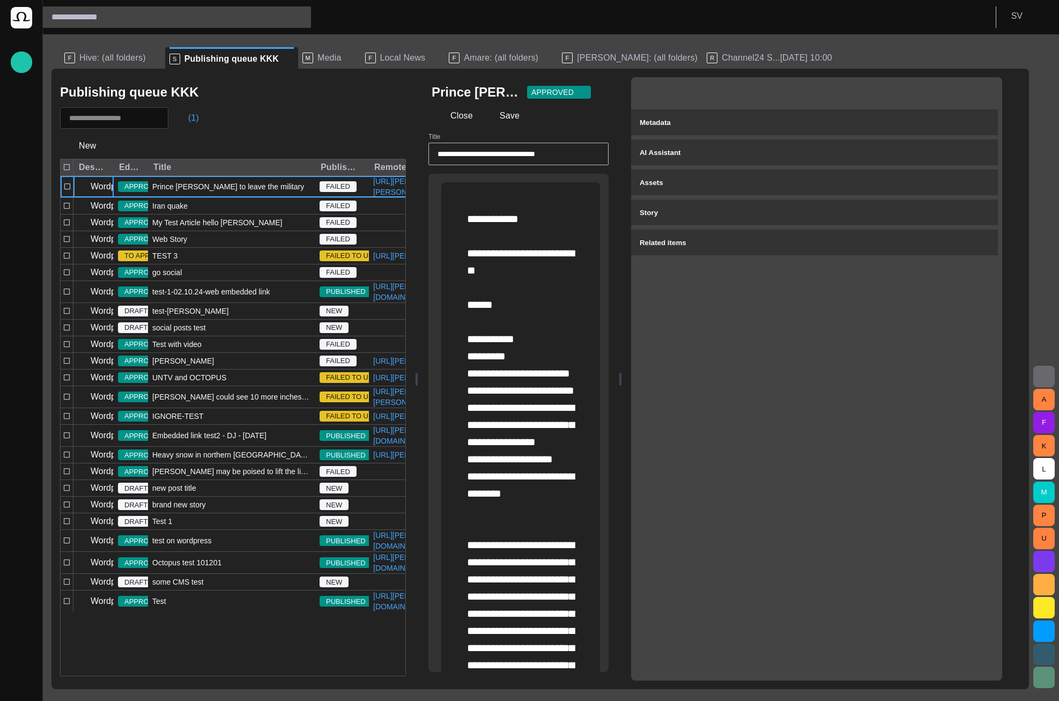
drag, startPoint x: 608, startPoint y: 375, endPoint x: 544, endPoint y: 341, distance: 72.6
click at [544, 341] on div "**********" at bounding box center [719, 379] width 601 height 620
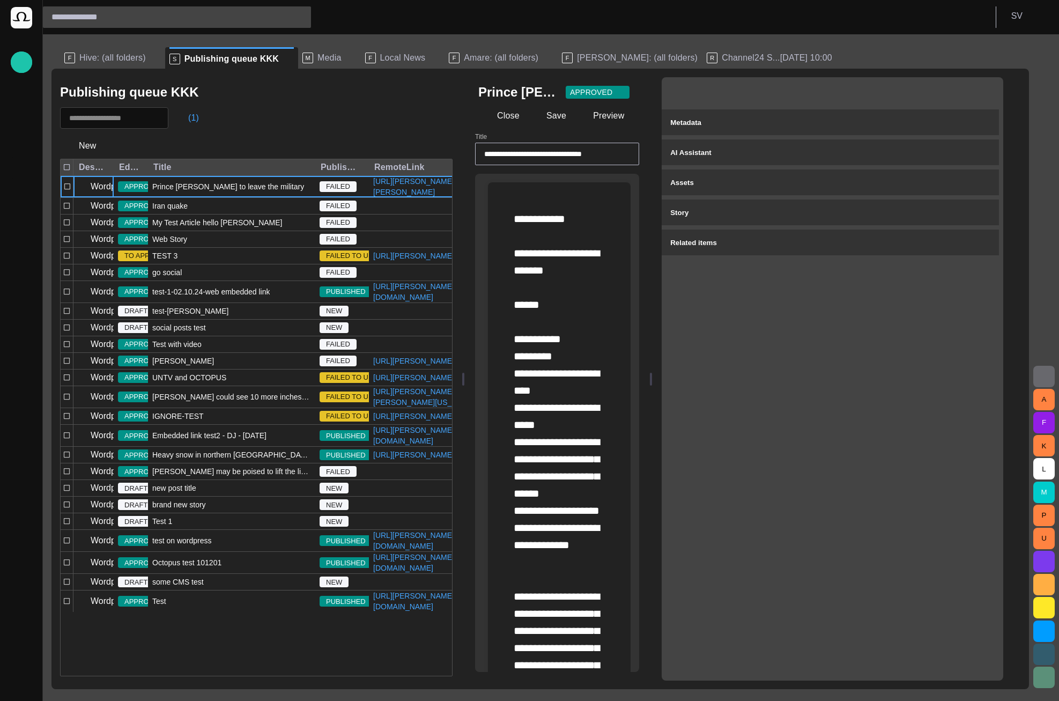
drag, startPoint x: 416, startPoint y: 367, endPoint x: 677, endPoint y: 356, distance: 260.7
click at [465, 347] on div at bounding box center [463, 379] width 4 height 620
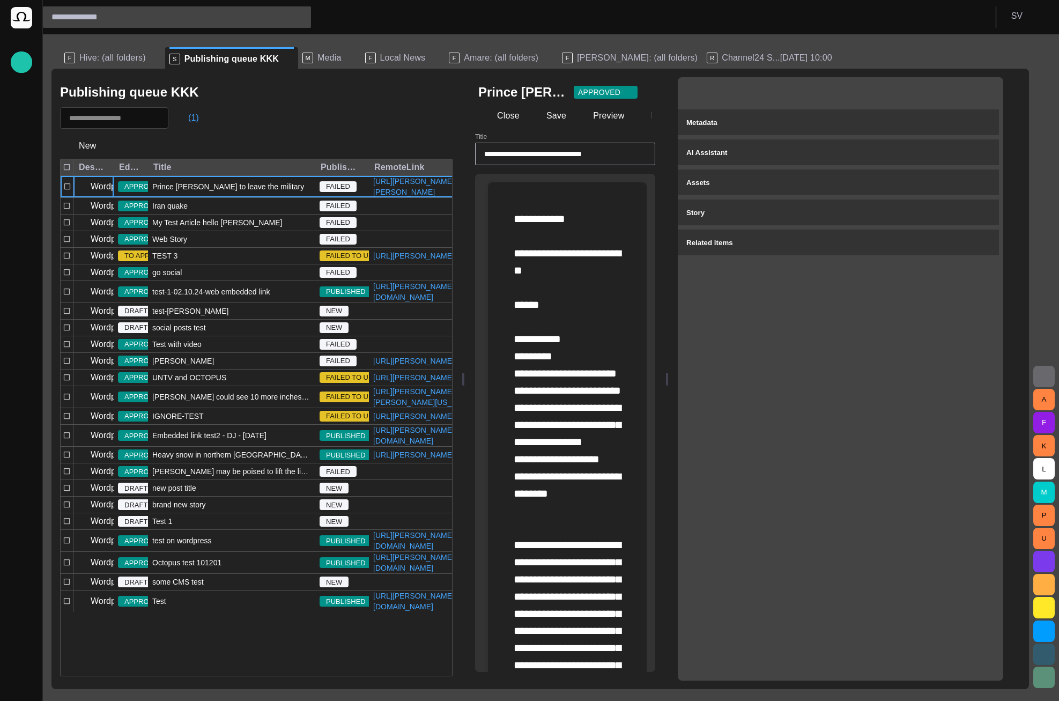
drag, startPoint x: 664, startPoint y: 378, endPoint x: 528, endPoint y: 373, distance: 135.7
click at [571, 363] on div "**********" at bounding box center [742, 379] width 555 height 620
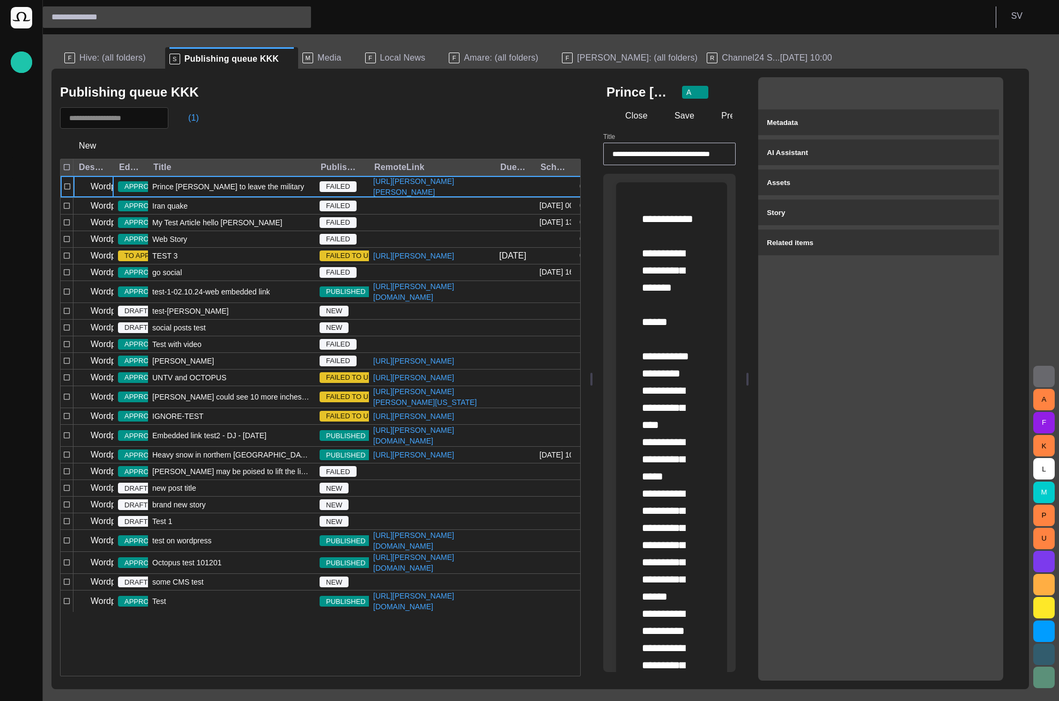
drag, startPoint x: 469, startPoint y: 374, endPoint x: 595, endPoint y: 364, distance: 126.8
click at [592, 373] on div at bounding box center [591, 379] width 2 height 13
click at [621, 116] on span "button" at bounding box center [615, 115] width 11 height 11
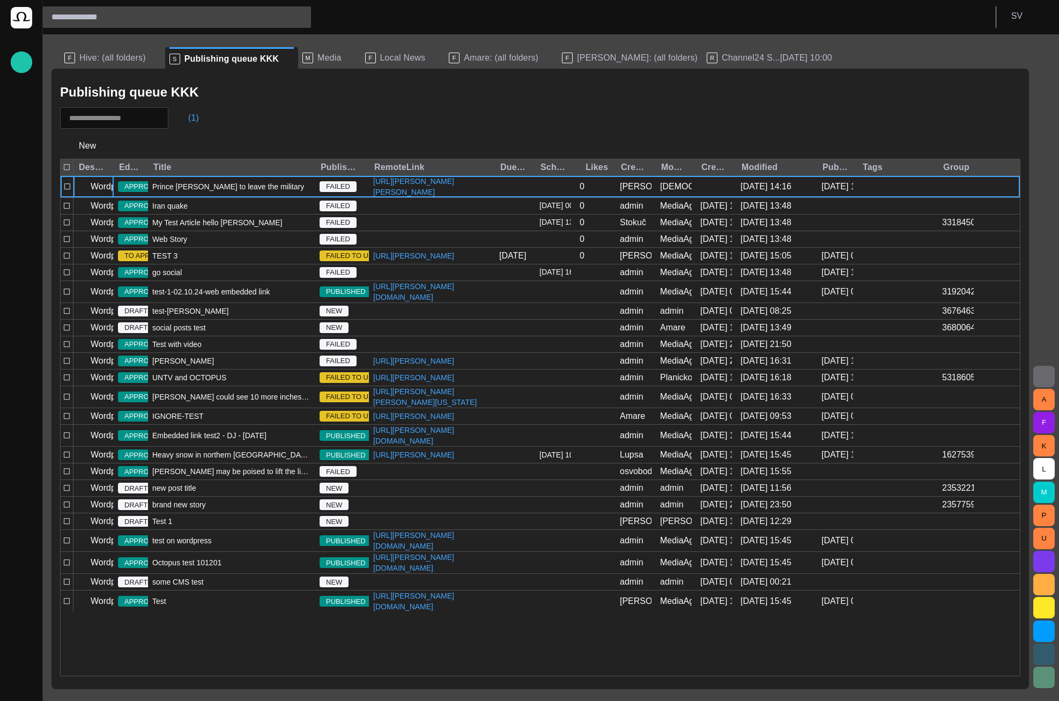
click at [177, 116] on div "(1)" at bounding box center [132, 117] width 144 height 21
click at [197, 119] on button "(1)" at bounding box center [188, 117] width 31 height 19
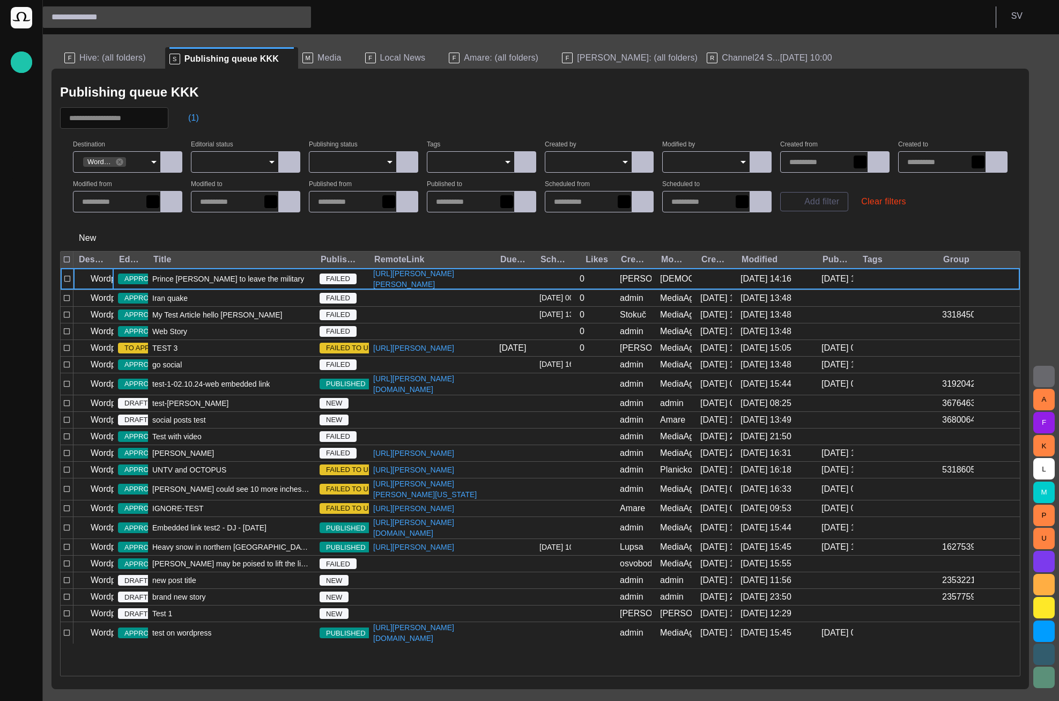
click at [583, 157] on input "Created by" at bounding box center [585, 162] width 62 height 11
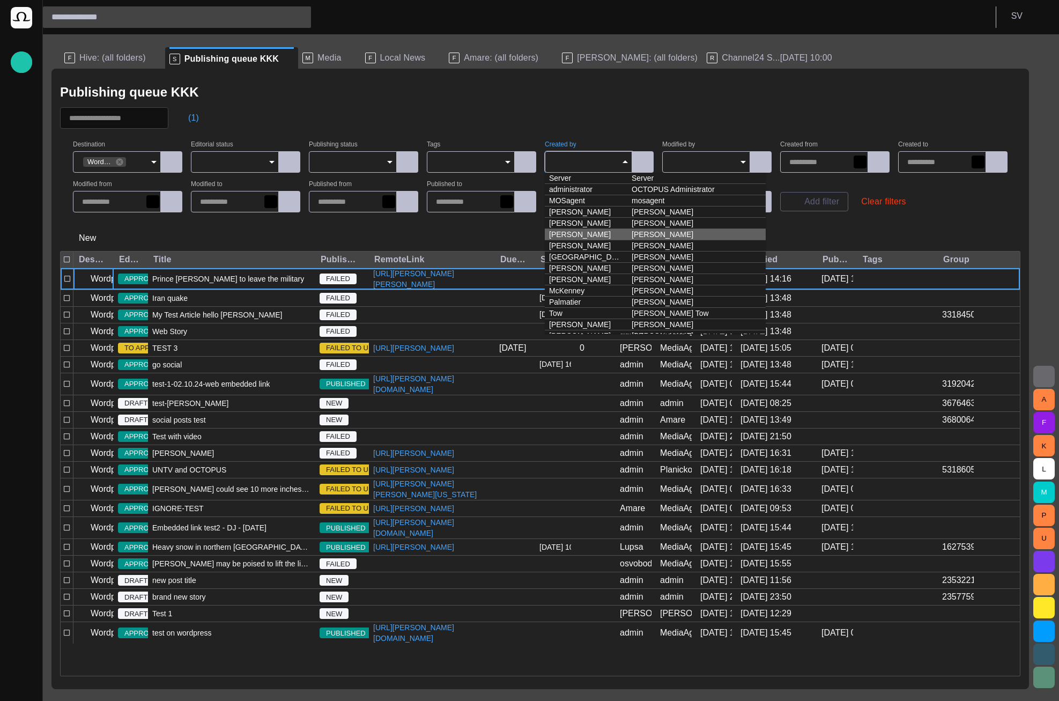
click at [598, 239] on td "Dillman" at bounding box center [586, 234] width 83 height 11
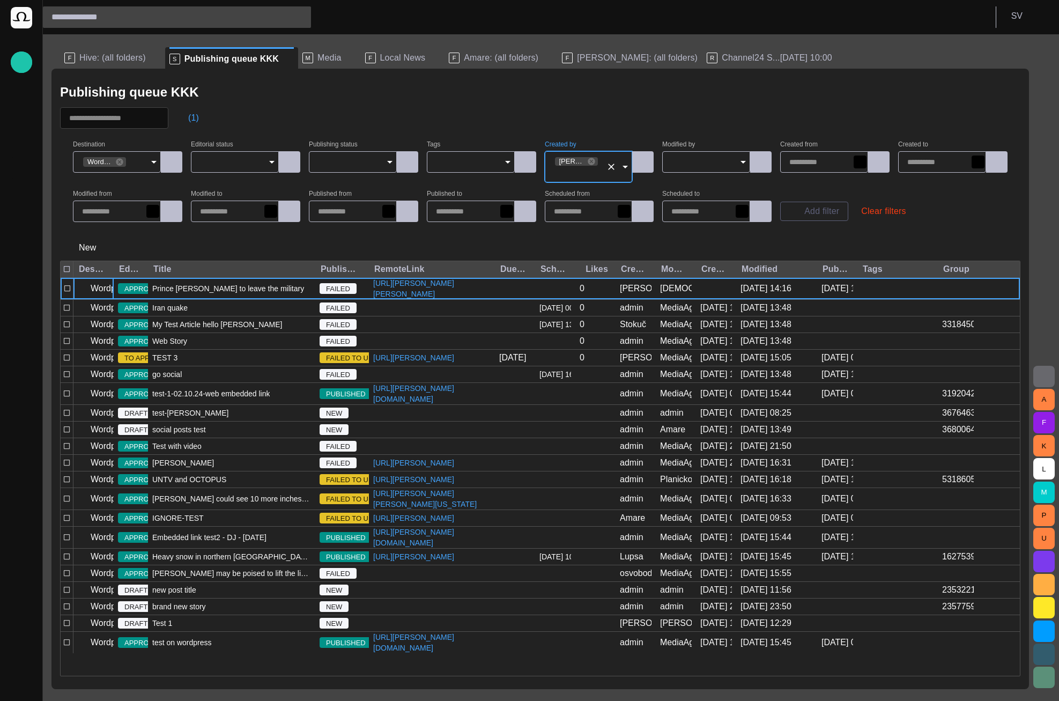
click at [619, 118] on div "(1)" at bounding box center [540, 117] width 960 height 21
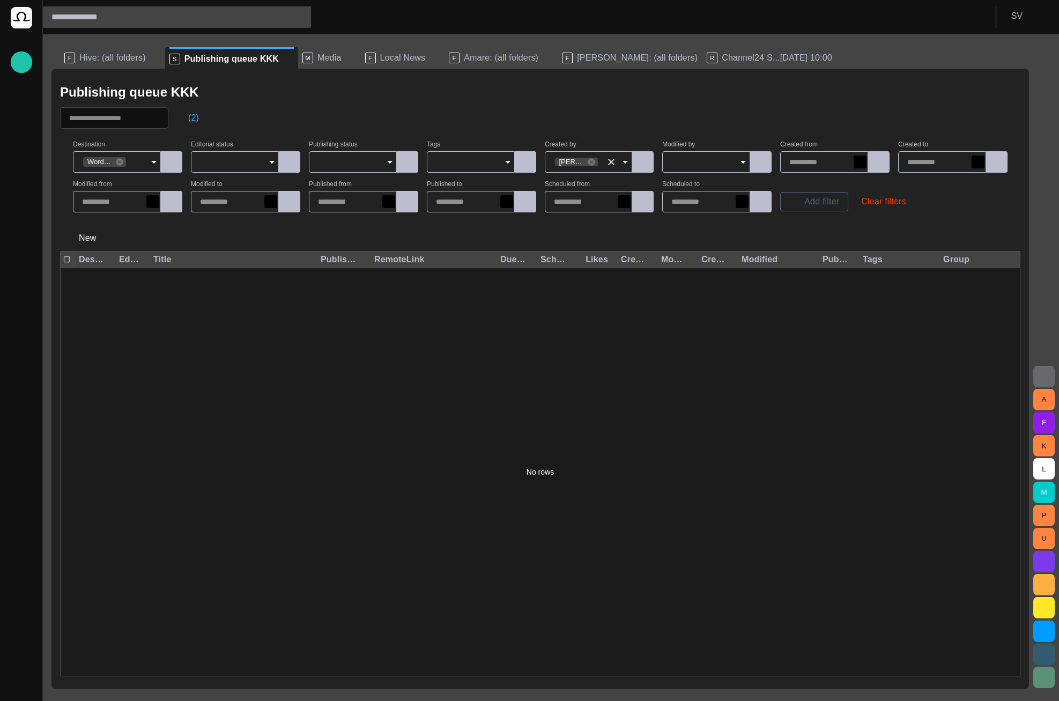
click at [602, 161] on input "Created by" at bounding box center [607, 162] width 16 height 11
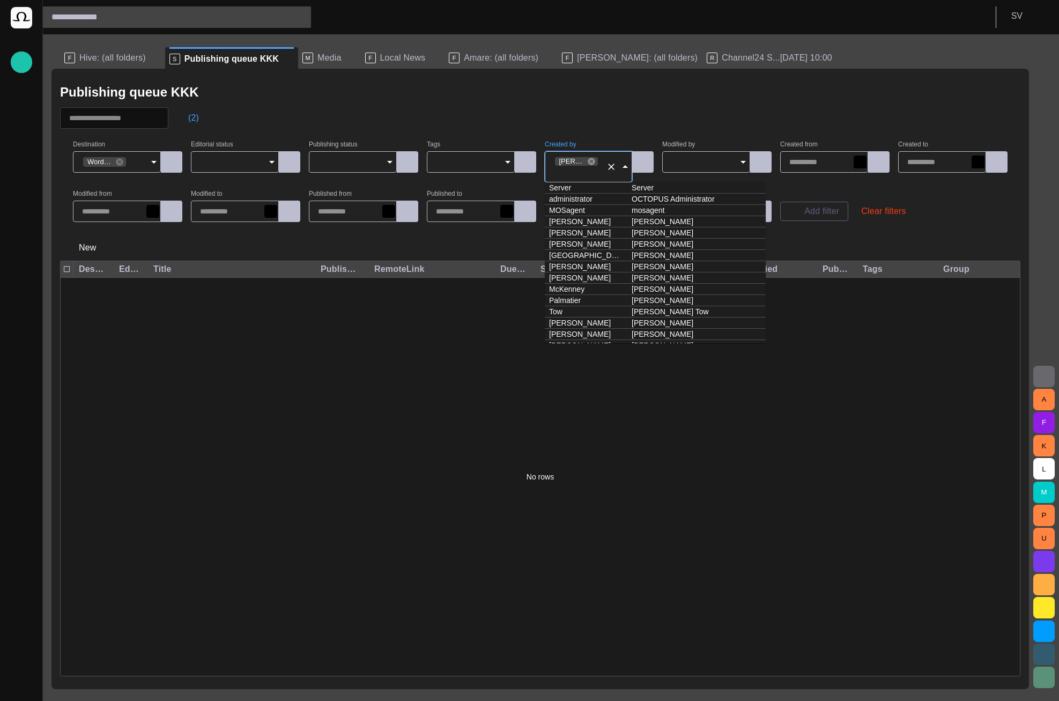
click at [592, 163] on icon at bounding box center [590, 161] width 7 height 7
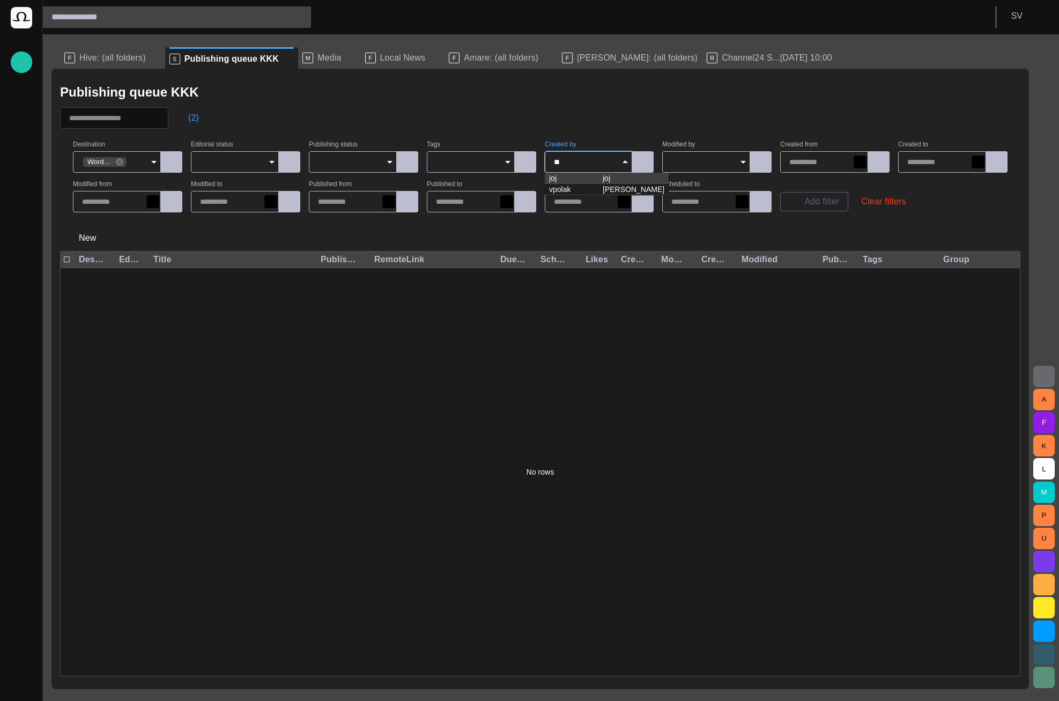
type input "*"
type input "***"
click at [889, 209] on button "Clear filters" at bounding box center [883, 201] width 62 height 19
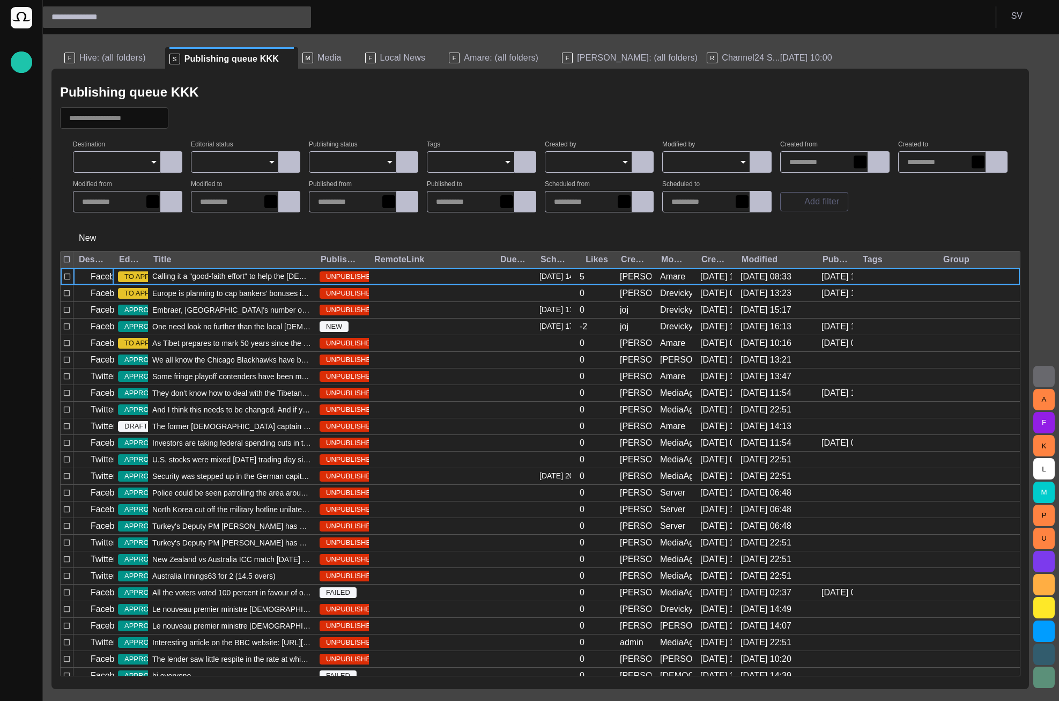
click at [576, 157] on input "Created by" at bounding box center [585, 162] width 62 height 11
type input "***"
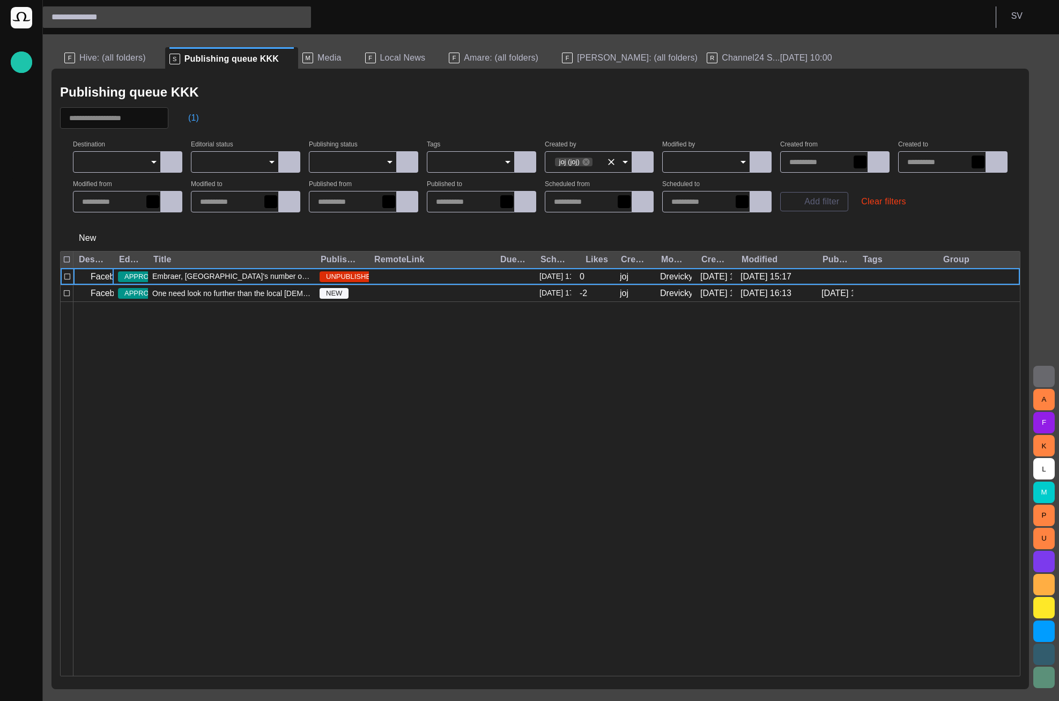
click at [599, 161] on input "Created by" at bounding box center [601, 162] width 16 height 11
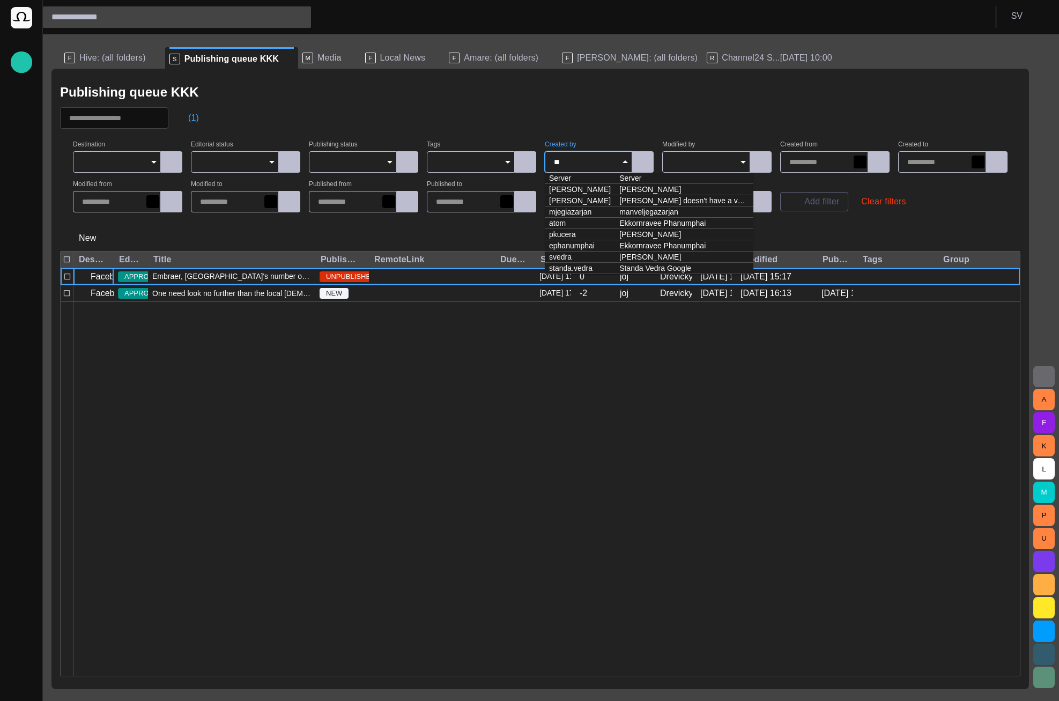
type input "***"
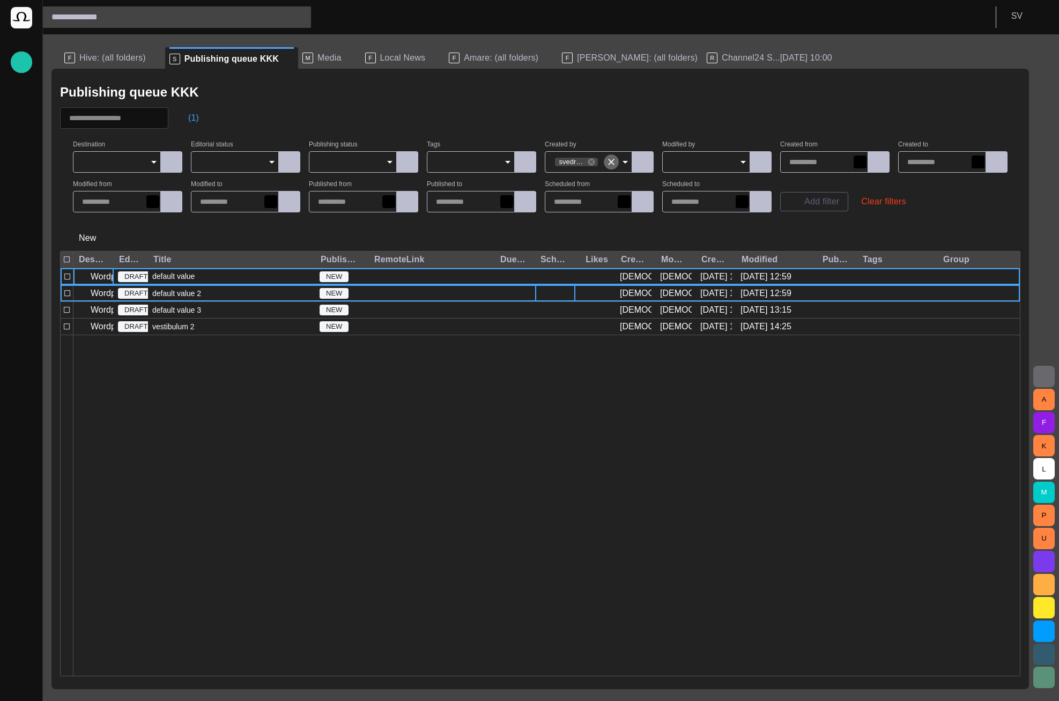
click at [608, 158] on icon "Clear" at bounding box center [611, 162] width 11 height 11
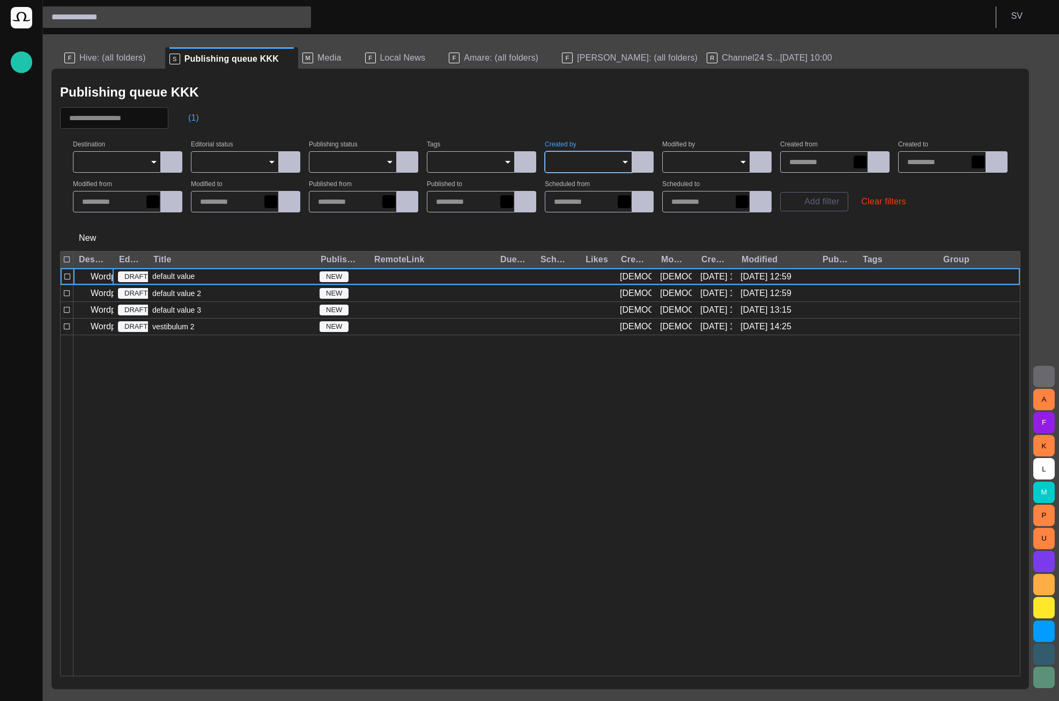
click at [600, 159] on input "Created by" at bounding box center [585, 162] width 62 height 11
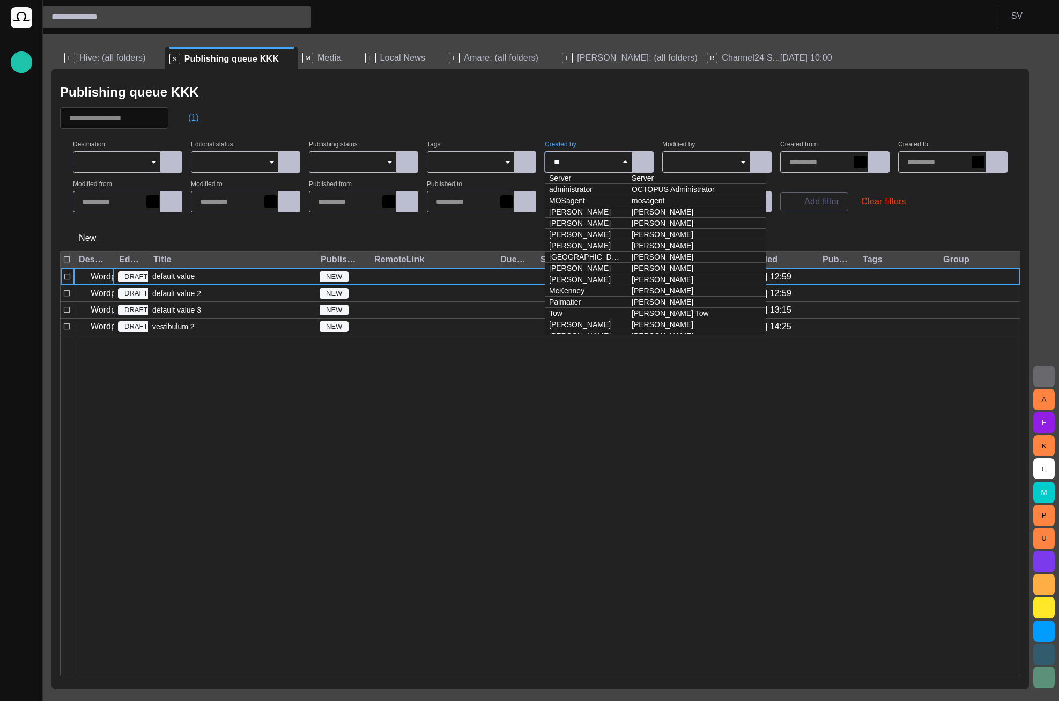
type input "***"
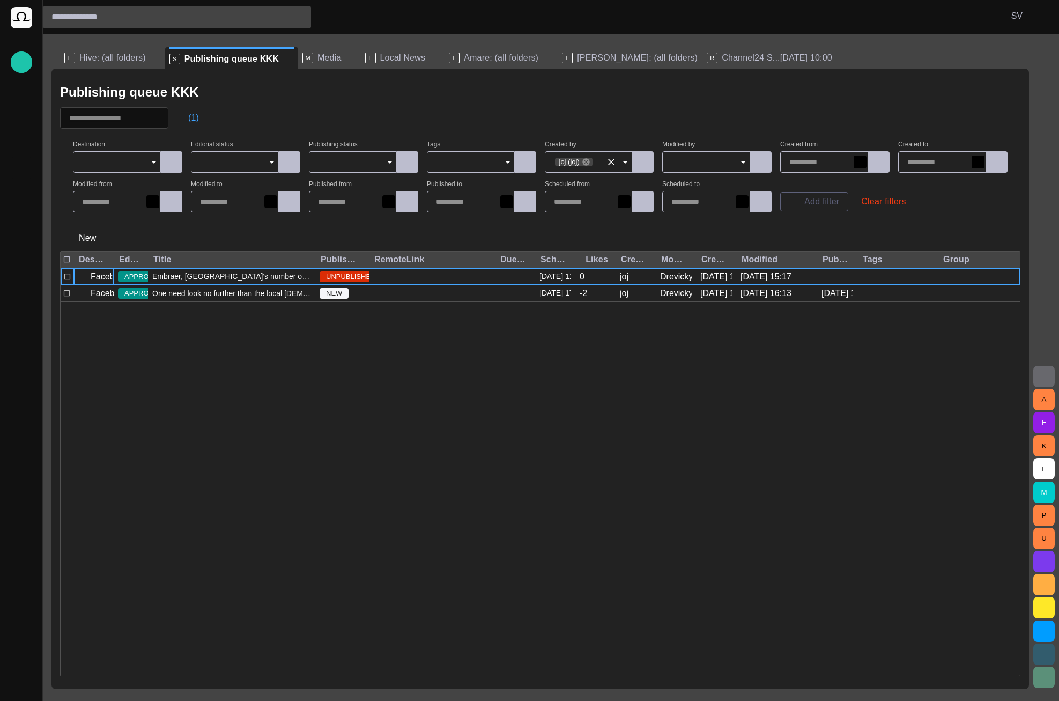
click at [585, 161] on icon at bounding box center [585, 161] width 7 height 7
click at [622, 100] on div "Publishing queue KKK" at bounding box center [540, 91] width 960 height 21
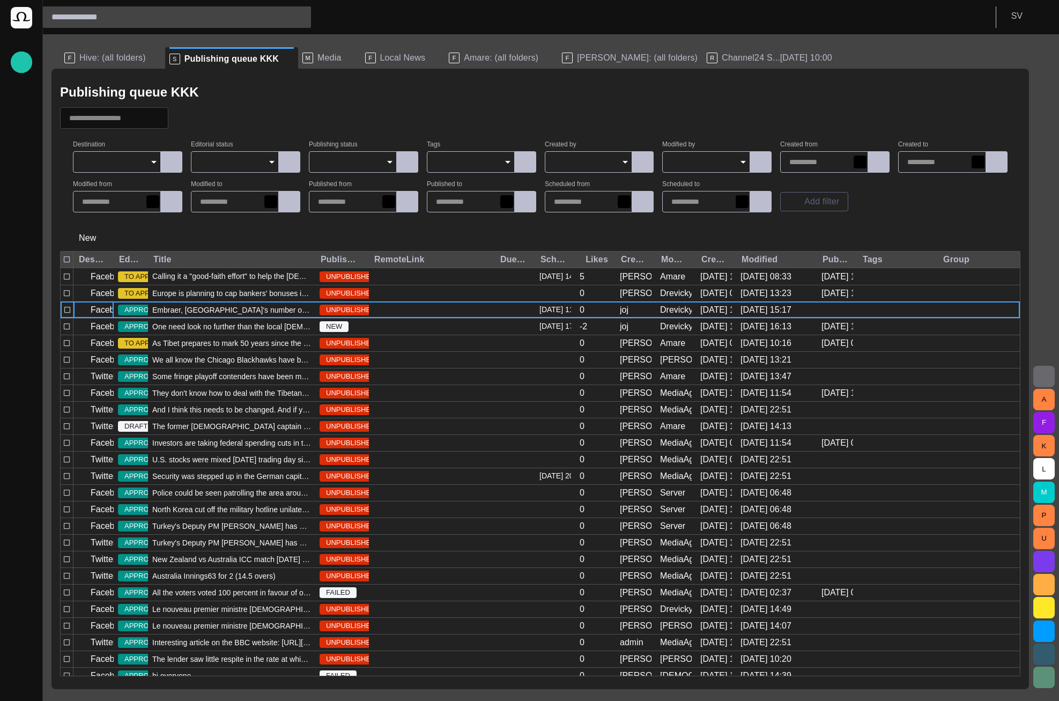
click at [592, 155] on div at bounding box center [589, 161] width 88 height 21
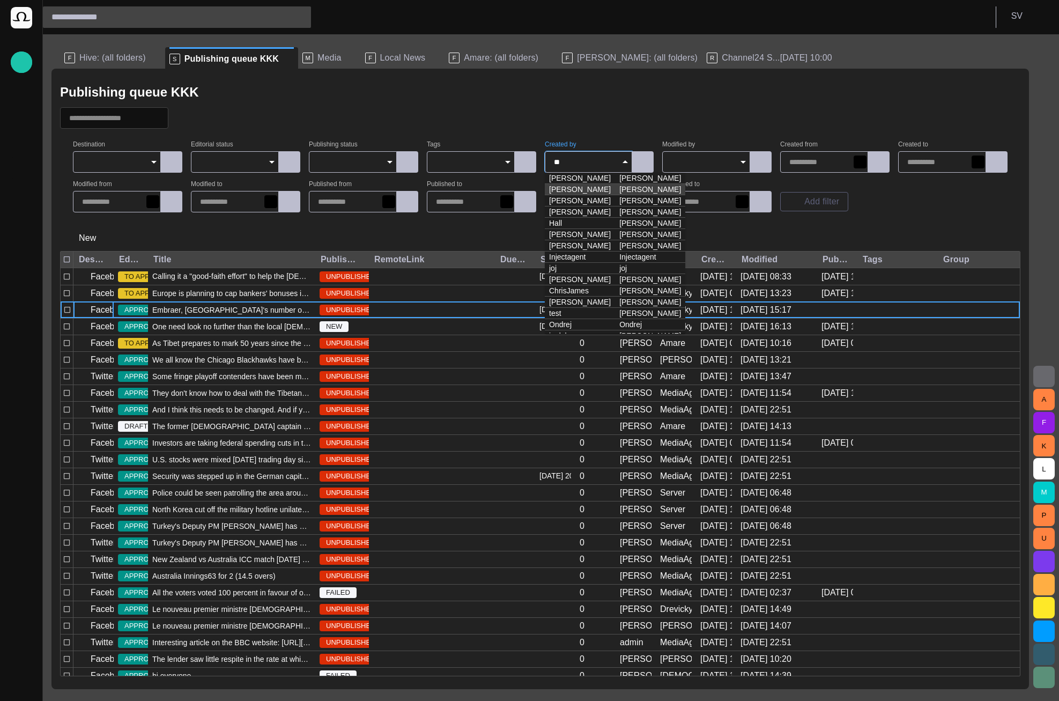
type input "***"
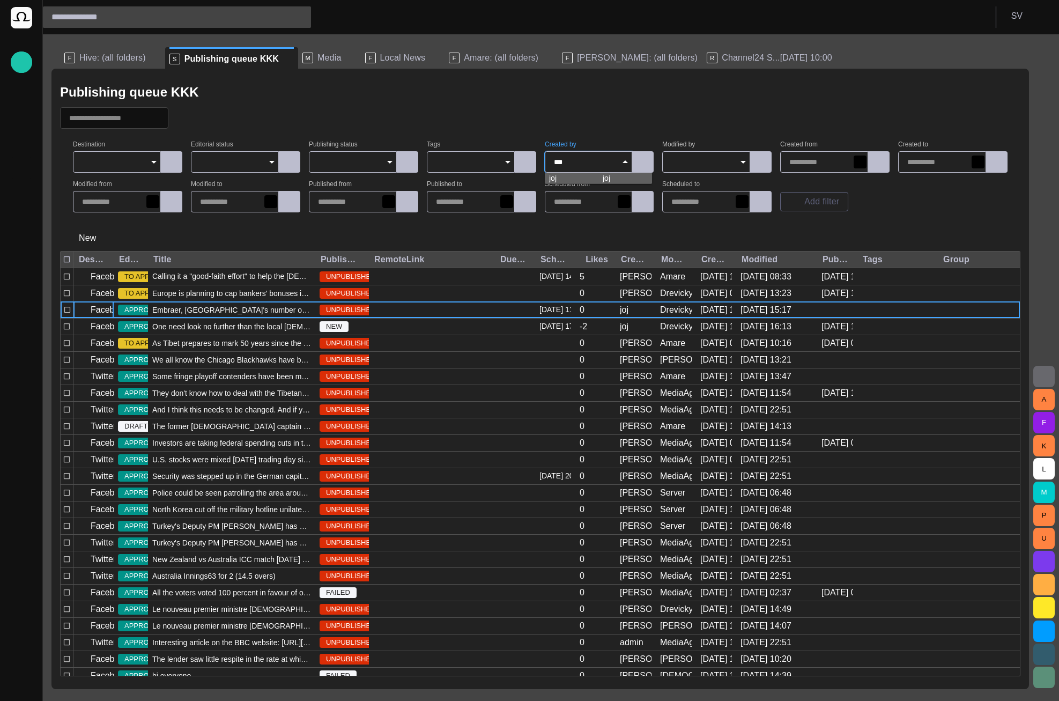
click at [579, 179] on td "joj" at bounding box center [572, 178] width 54 height 11
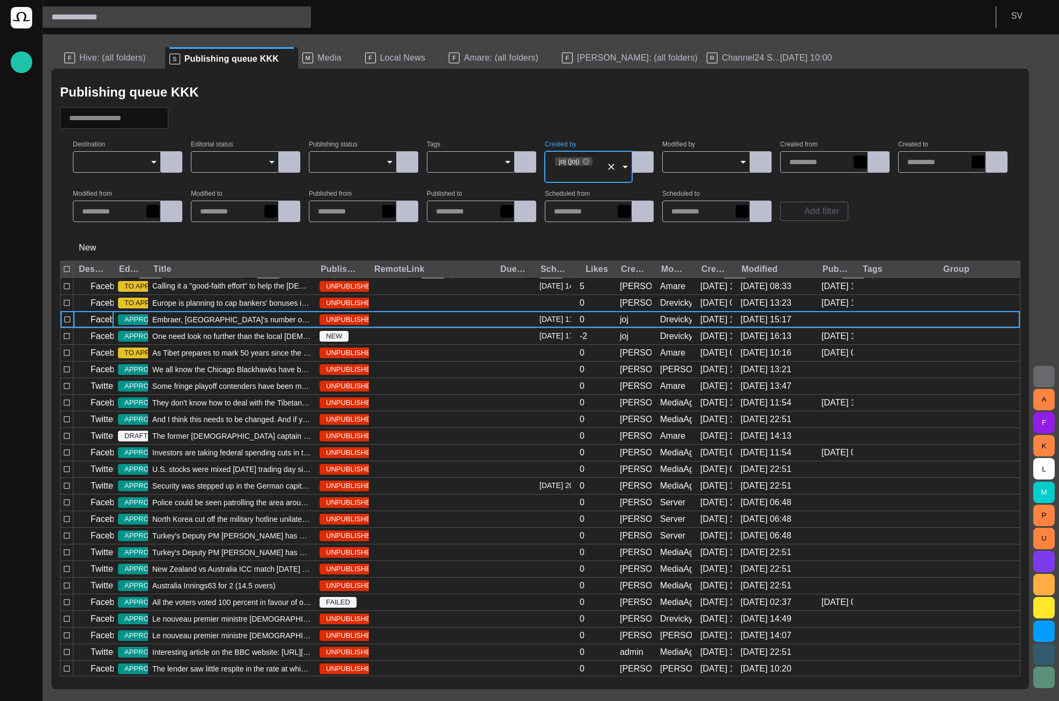
click at [594, 115] on div at bounding box center [540, 117] width 960 height 21
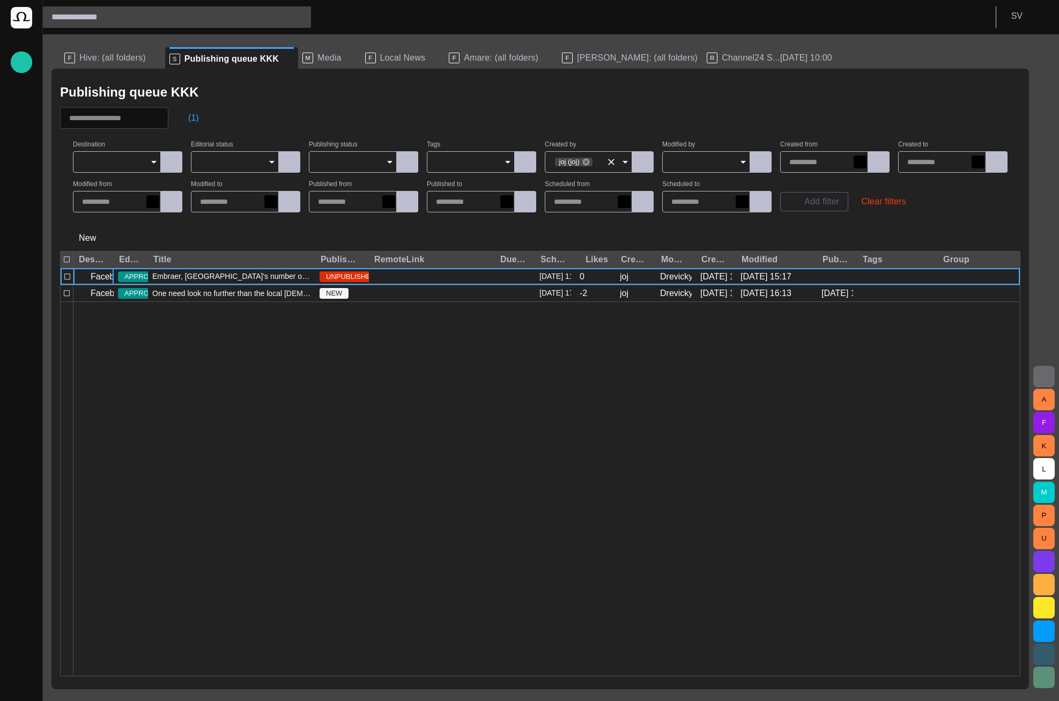
click at [587, 161] on icon at bounding box center [585, 161] width 7 height 7
click at [603, 160] on input "Created by" at bounding box center [585, 162] width 62 height 11
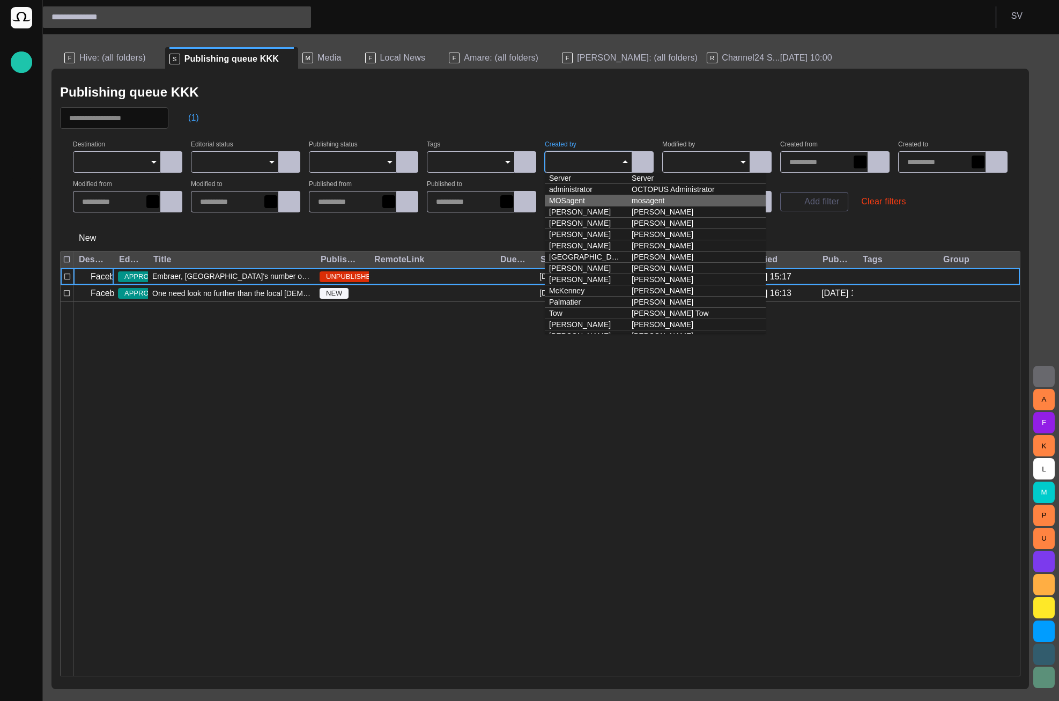
click at [591, 200] on td "MOSagent" at bounding box center [586, 200] width 83 height 11
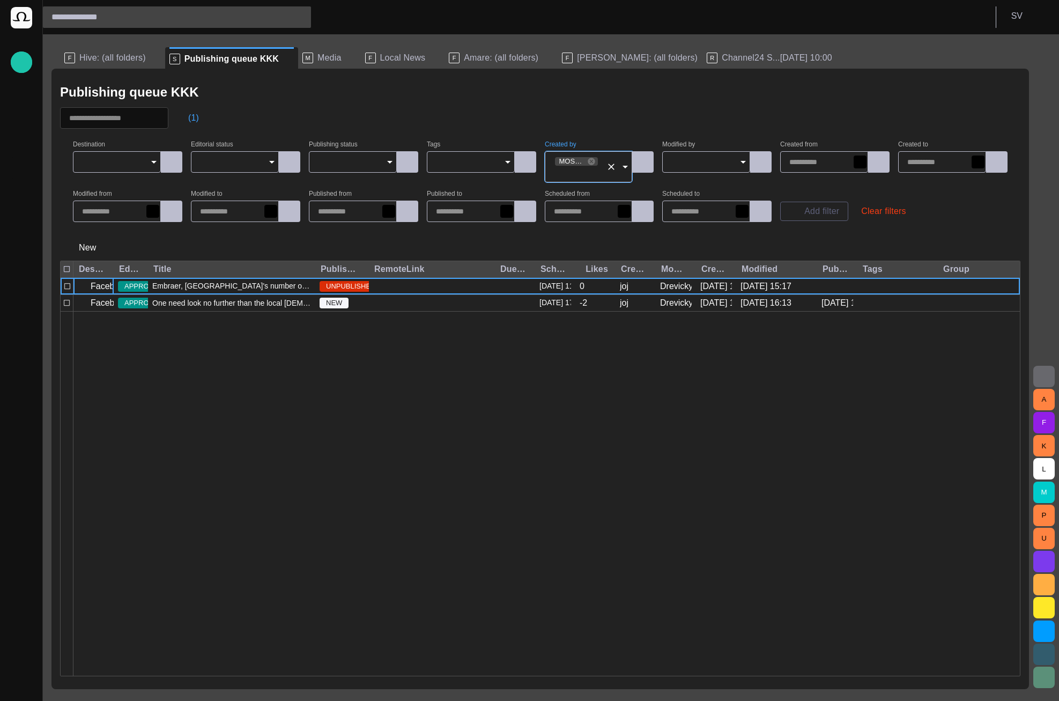
click at [591, 170] on input "Created by" at bounding box center [578, 172] width 48 height 11
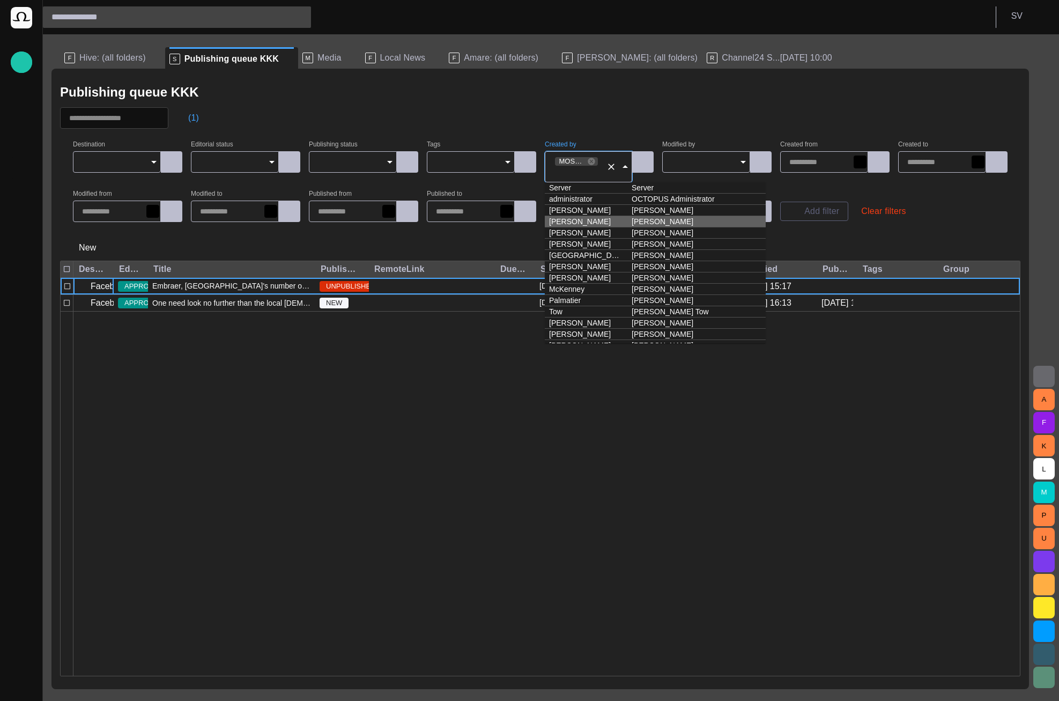
click at [580, 226] on td "Jennings" at bounding box center [586, 221] width 83 height 11
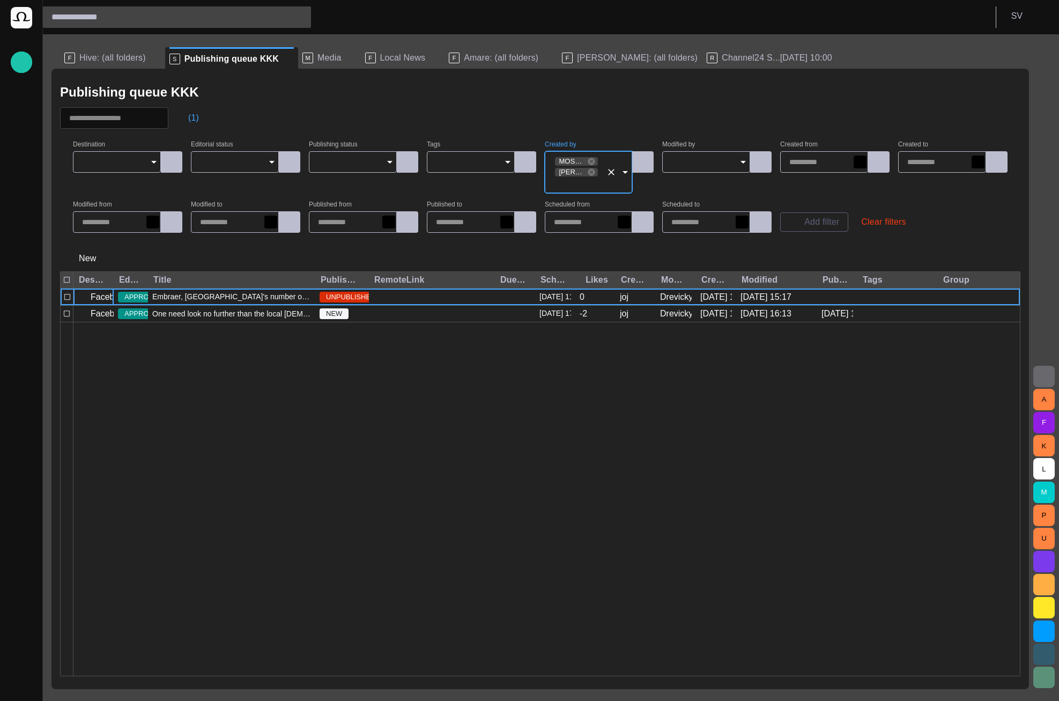
click at [584, 139] on form "Destination Editorial status Publishing status Tags Created by MOSagent (mosage…" at bounding box center [540, 187] width 960 height 108
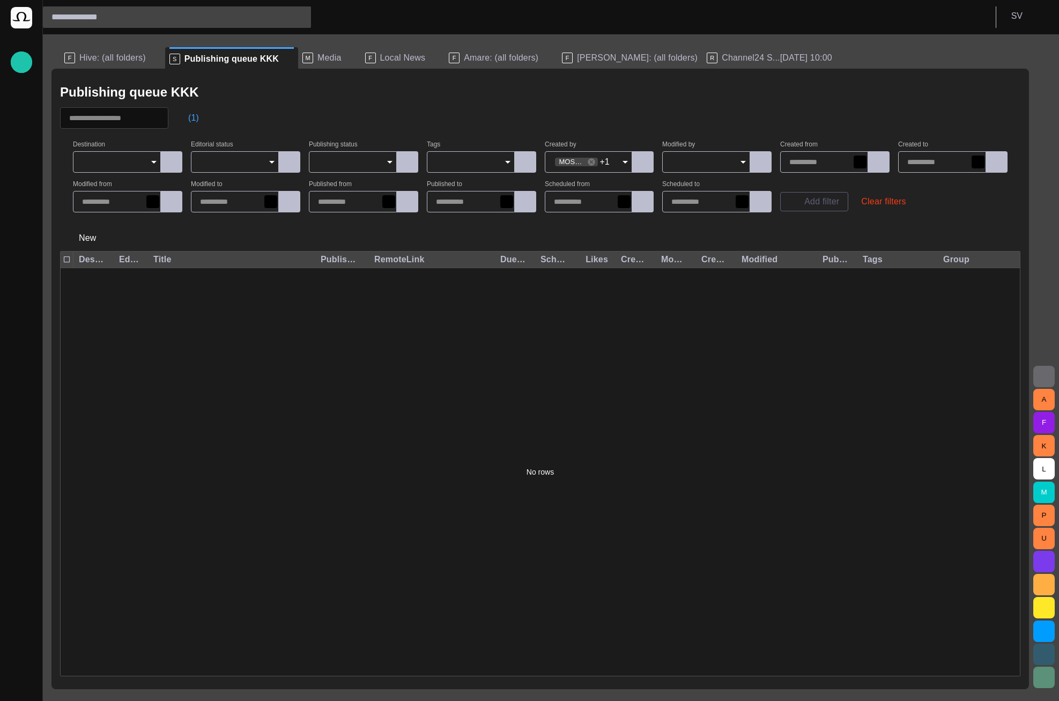
click at [606, 160] on button "Clear" at bounding box center [611, 161] width 15 height 15
click at [598, 162] on input "Created by" at bounding box center [585, 162] width 62 height 11
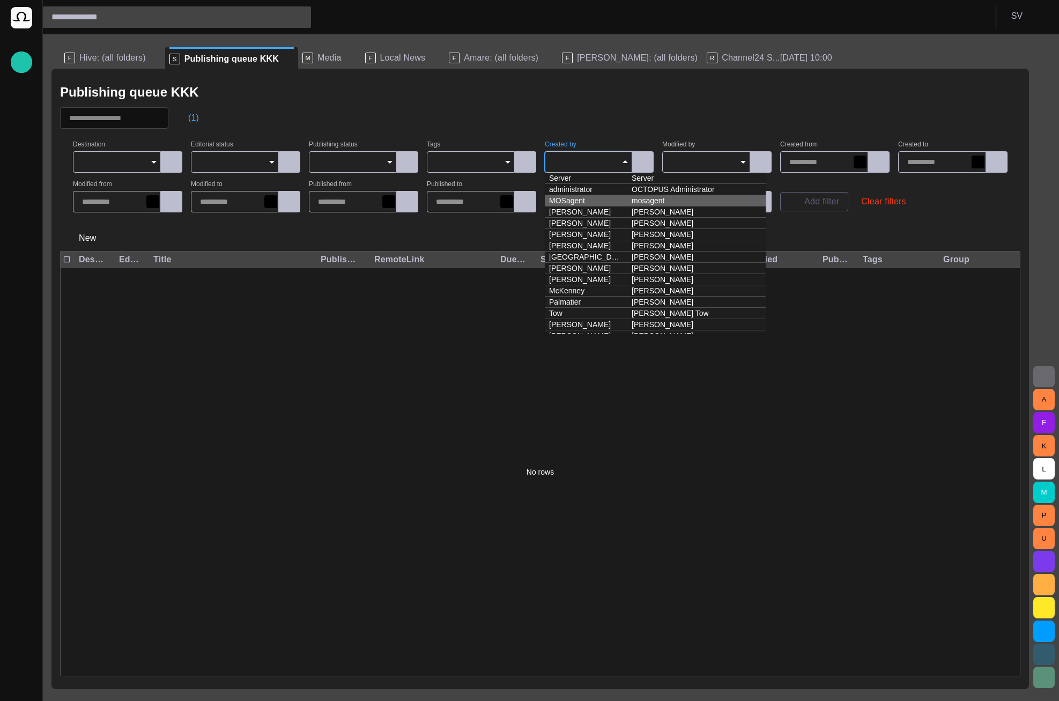
click at [571, 202] on td "MOSagent" at bounding box center [586, 200] width 83 height 11
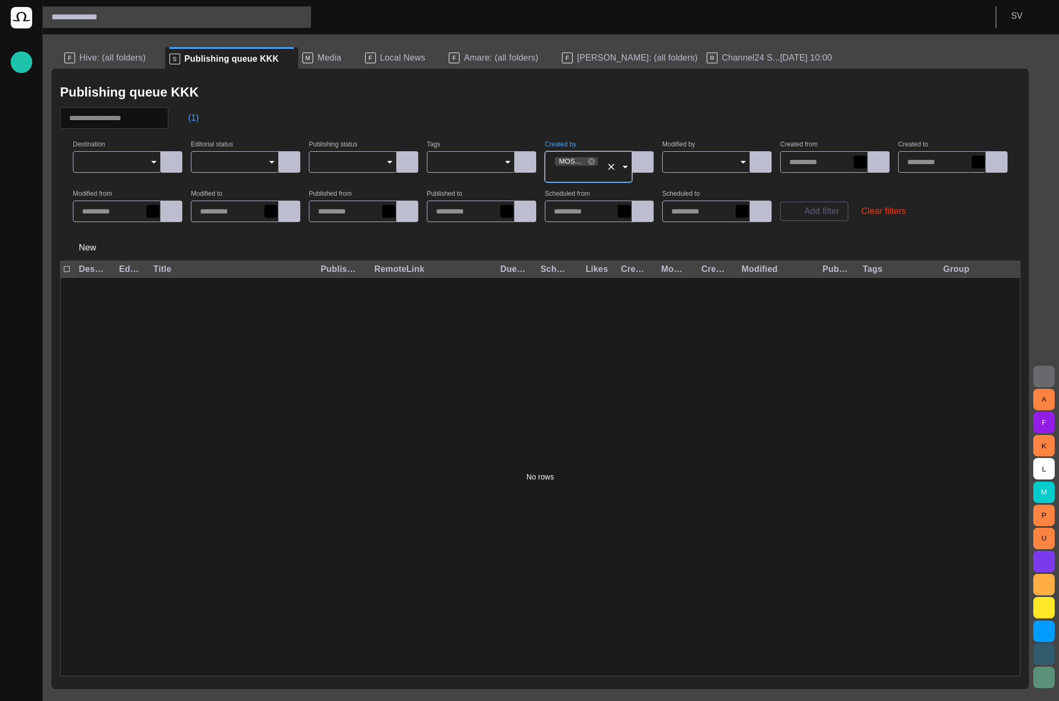
click at [584, 175] on input "Created by" at bounding box center [578, 172] width 48 height 11
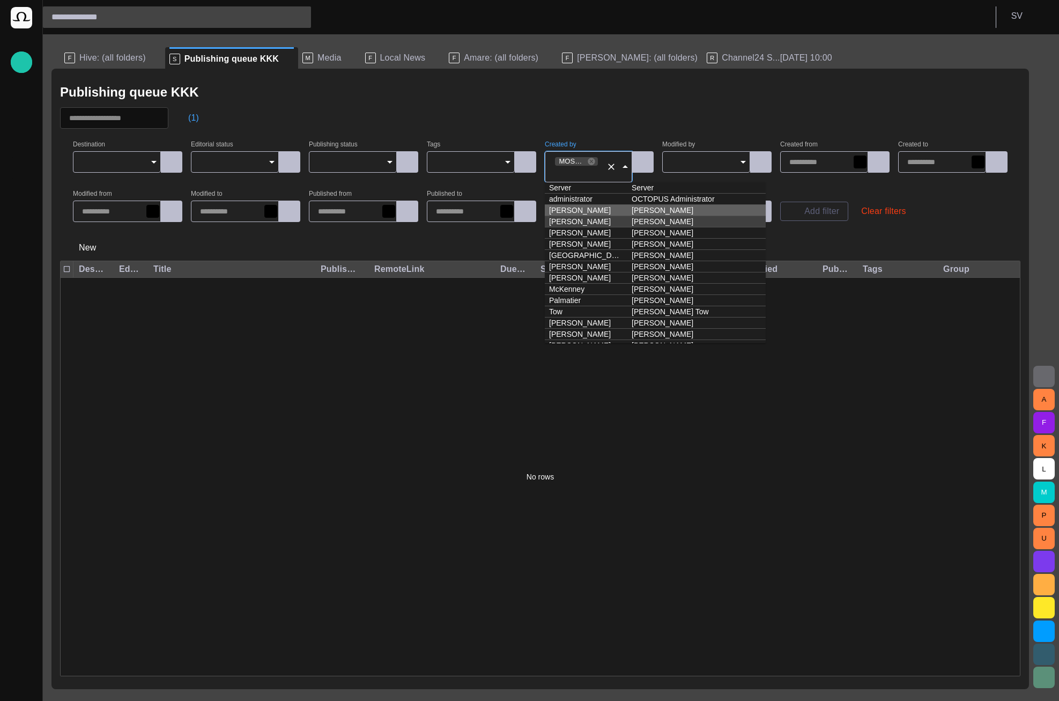
click at [567, 217] on td "Jennings" at bounding box center [586, 221] width 83 height 11
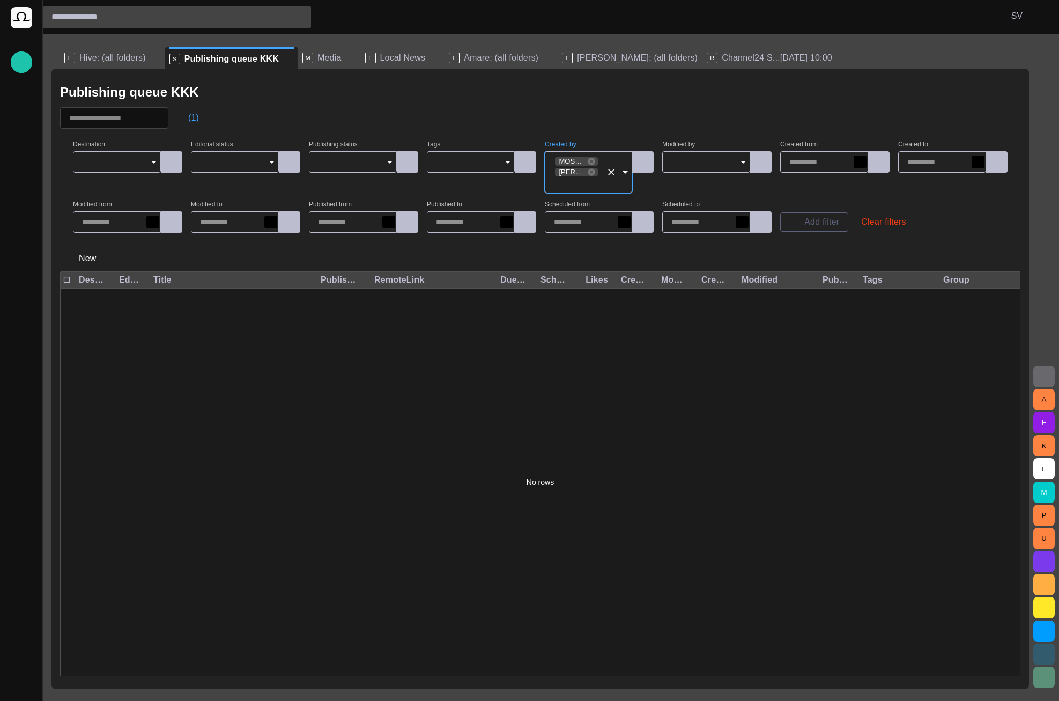
click at [571, 182] on input "Created by" at bounding box center [578, 182] width 48 height 11
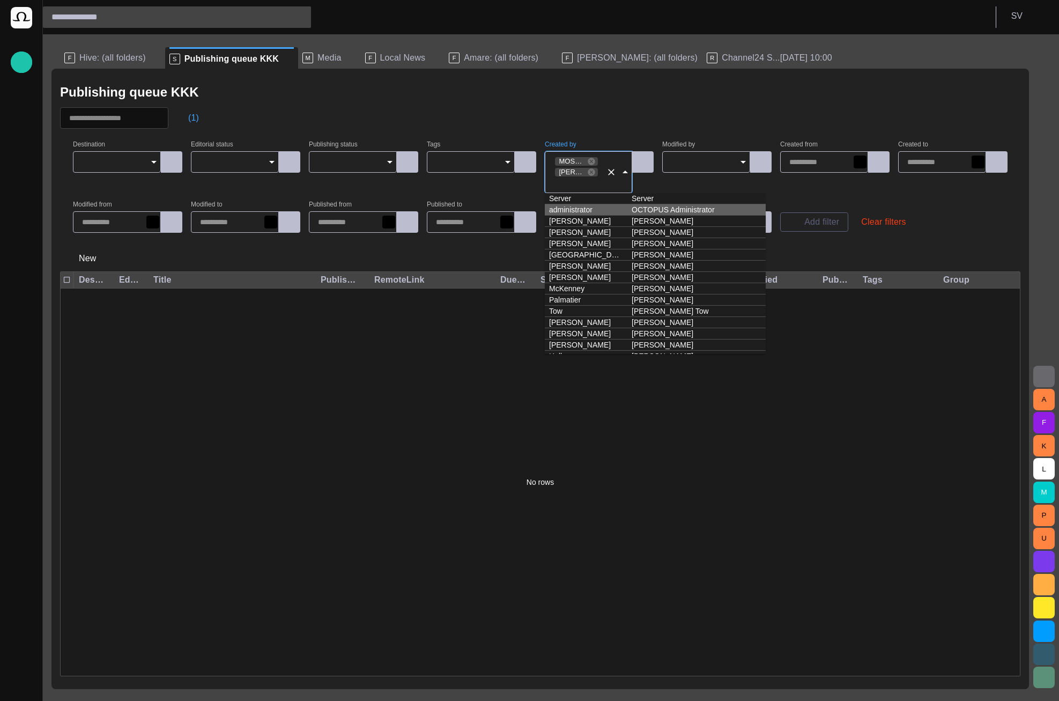
click at [573, 212] on td "administrator" at bounding box center [586, 209] width 83 height 11
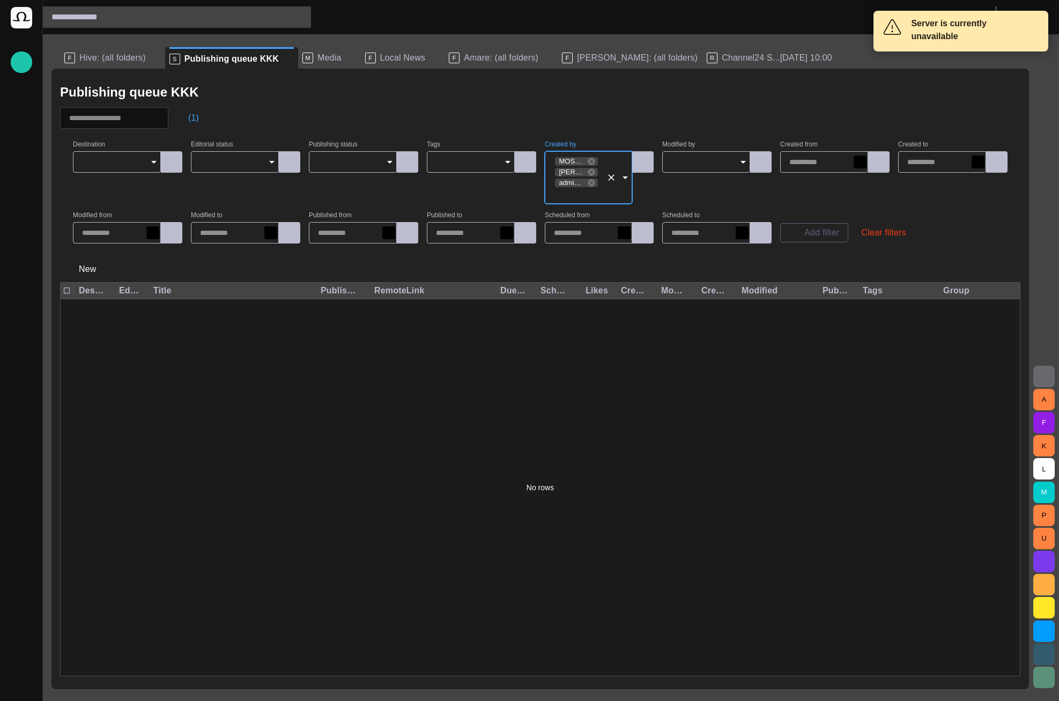
click at [581, 124] on div "(1)" at bounding box center [540, 117] width 960 height 21
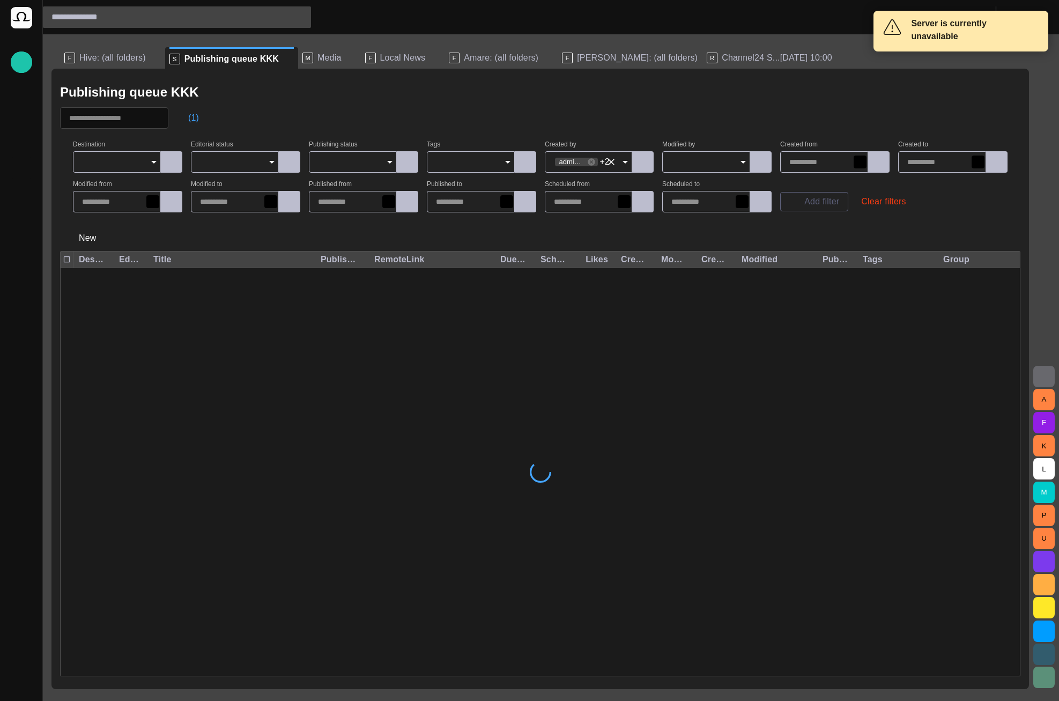
click at [600, 163] on span "+2" at bounding box center [605, 162] width 10 height 10
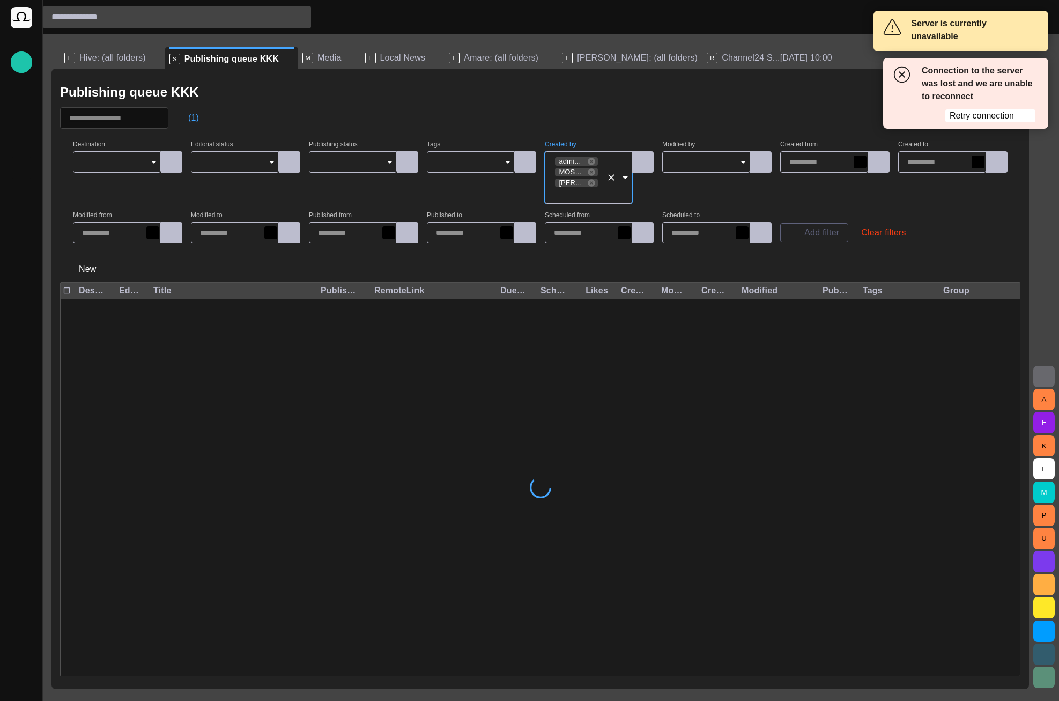
click at [629, 177] on icon "Open" at bounding box center [625, 177] width 13 height 13
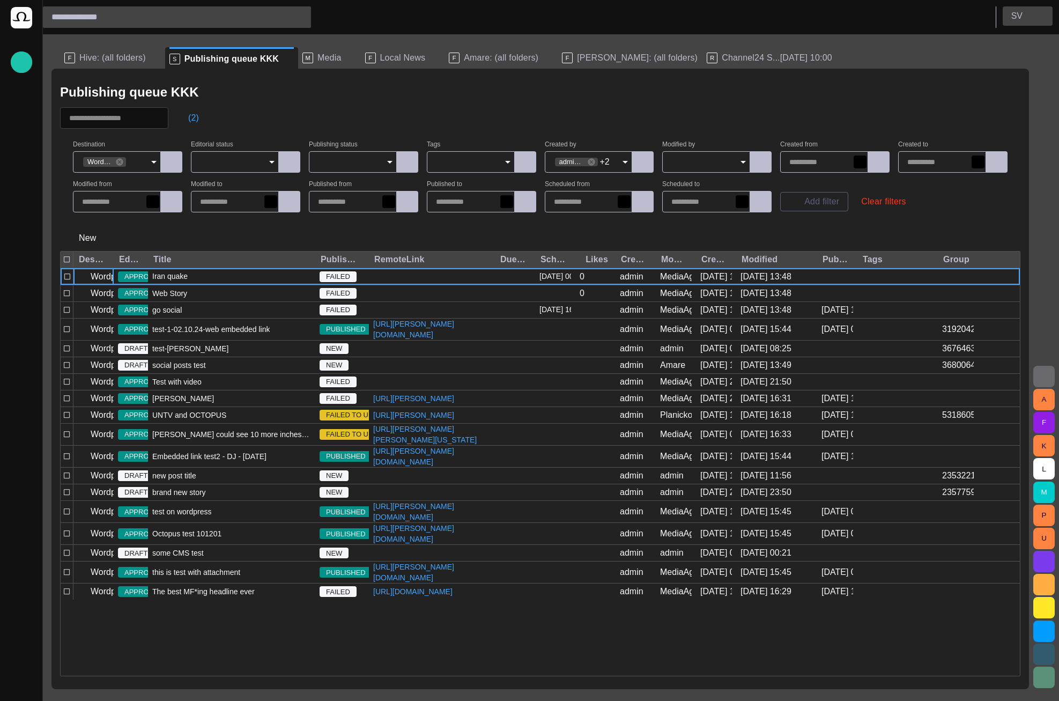
click at [1008, 16] on button "S V" at bounding box center [1027, 15] width 50 height 19
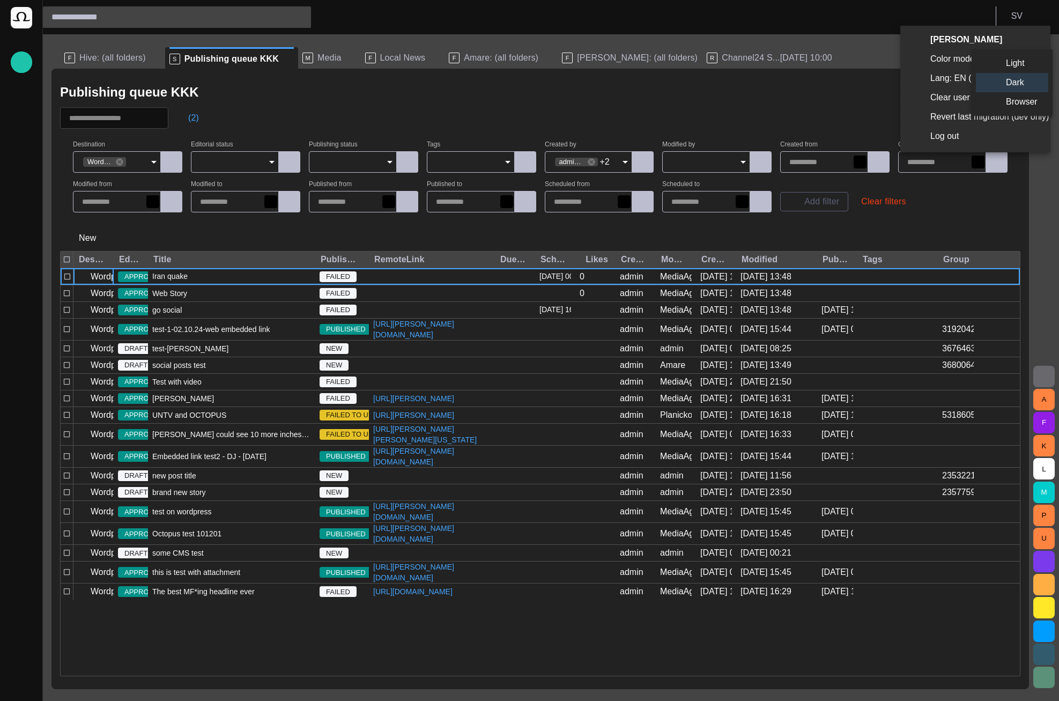
click at [998, 64] on li "Light" at bounding box center [1012, 63] width 72 height 19
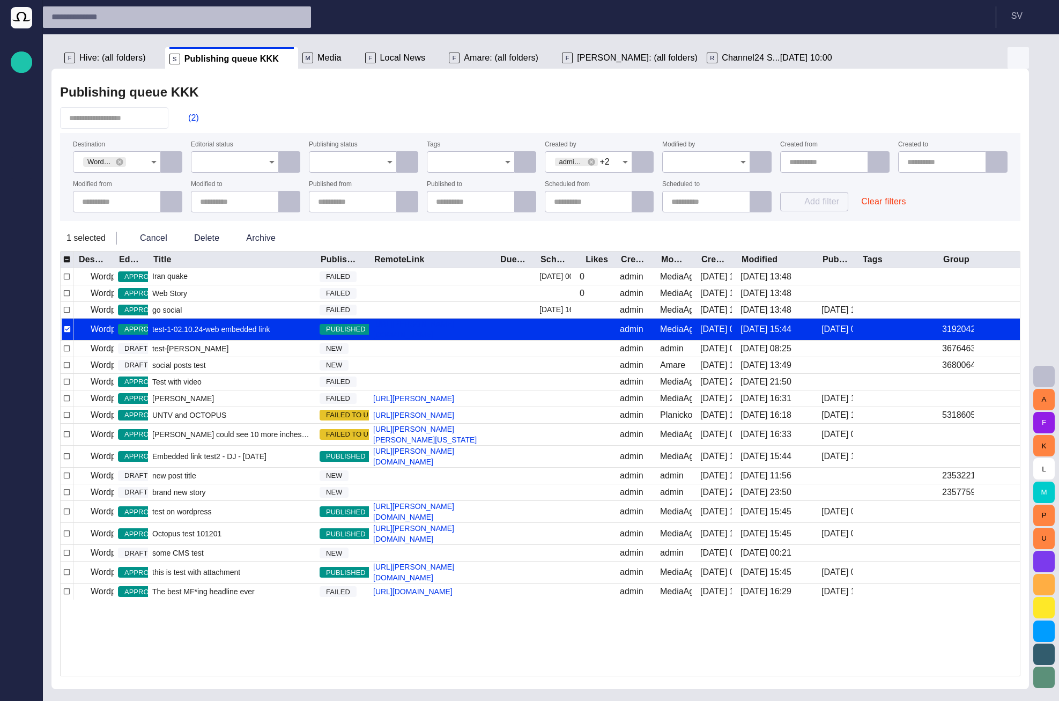
click at [1019, 54] on span "button" at bounding box center [1017, 57] width 13 height 13
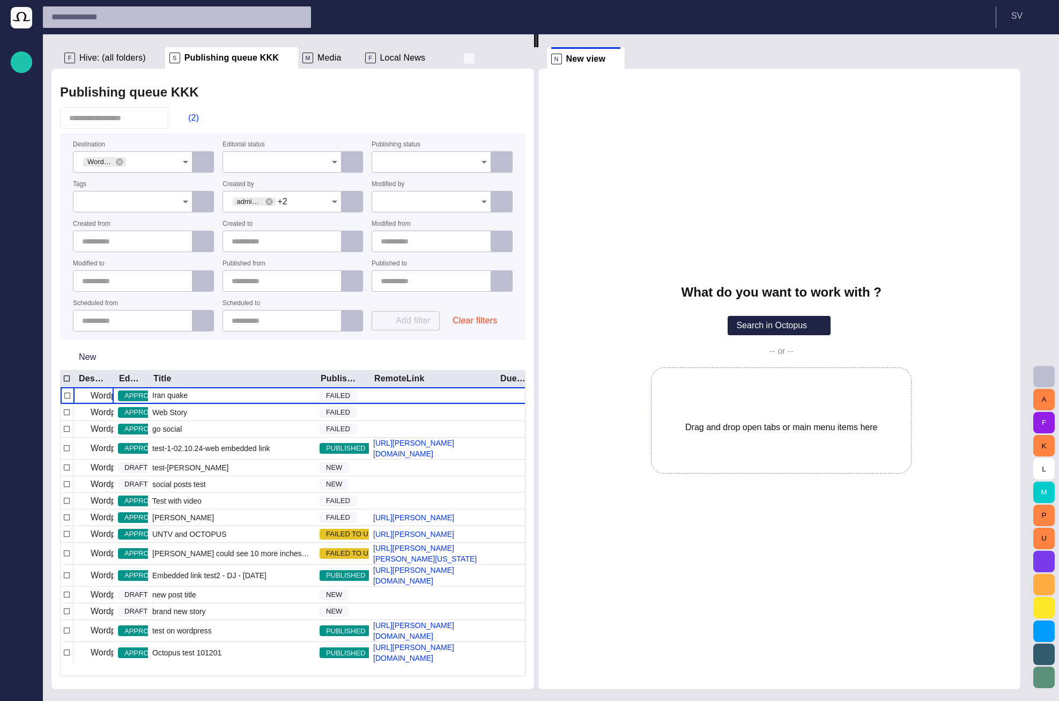
click at [464, 57] on span "button" at bounding box center [469, 58] width 11 height 11
drag, startPoint x: 477, startPoint y: 121, endPoint x: 740, endPoint y: 403, distance: 385.3
click at [740, 403] on div "F Amare: (all folders) [PERSON_NAME]: (all folders) R Channel24 S...[DATE] 10:00" at bounding box center [529, 350] width 1059 height 701
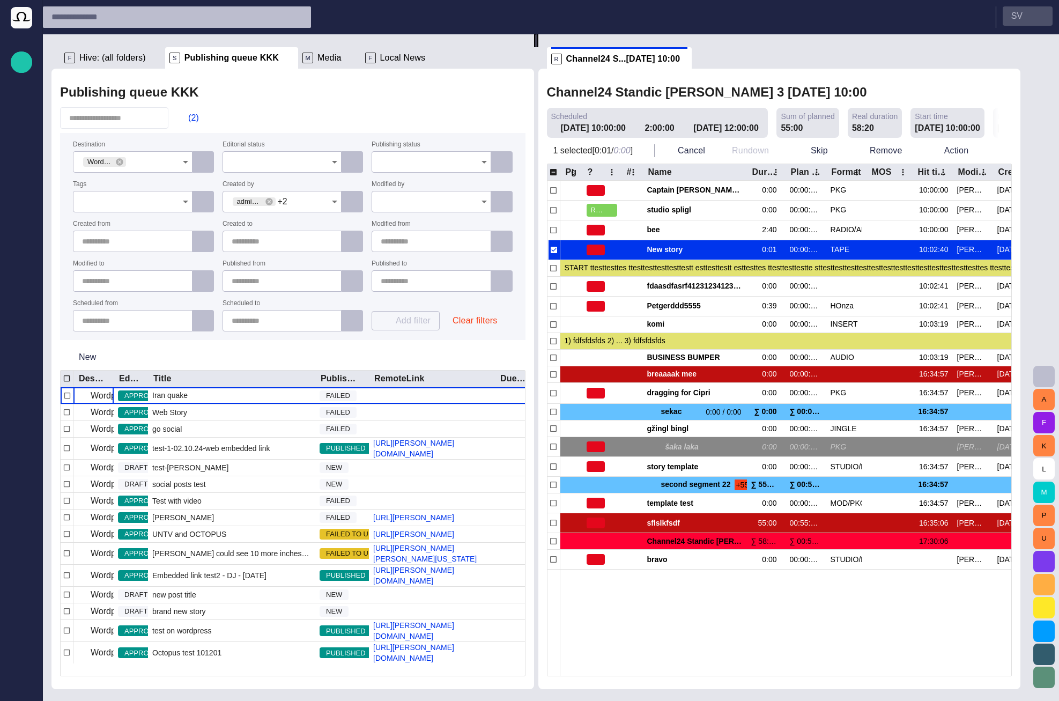
click at [1018, 17] on p "S V" at bounding box center [1016, 16] width 11 height 13
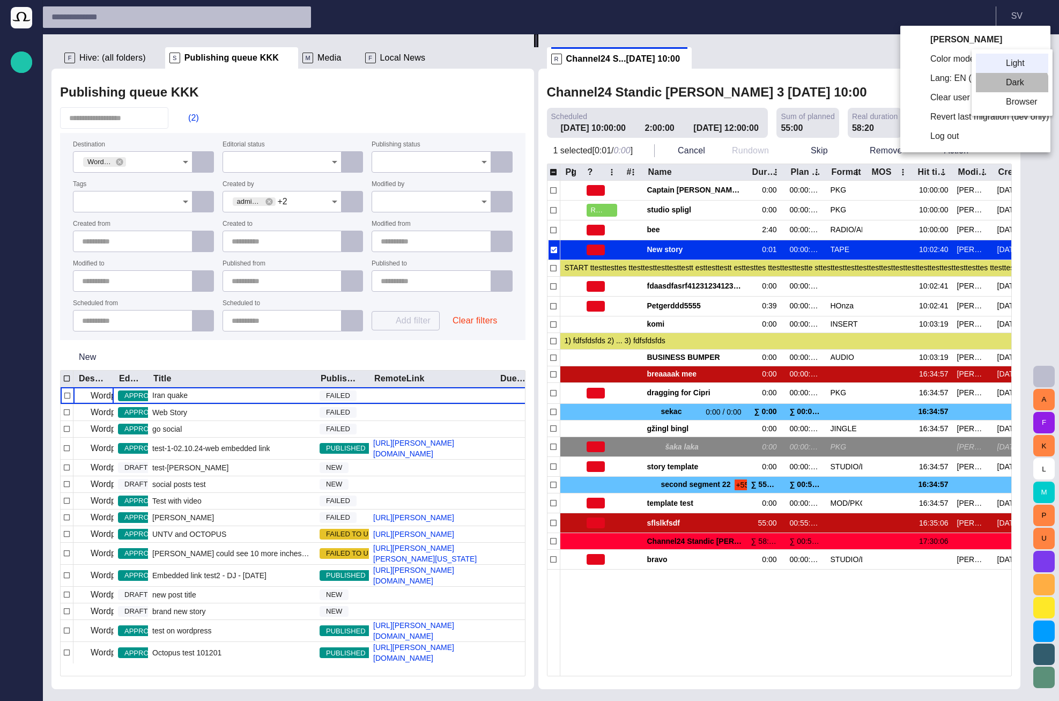
click at [1007, 90] on li "Dark" at bounding box center [1012, 82] width 72 height 19
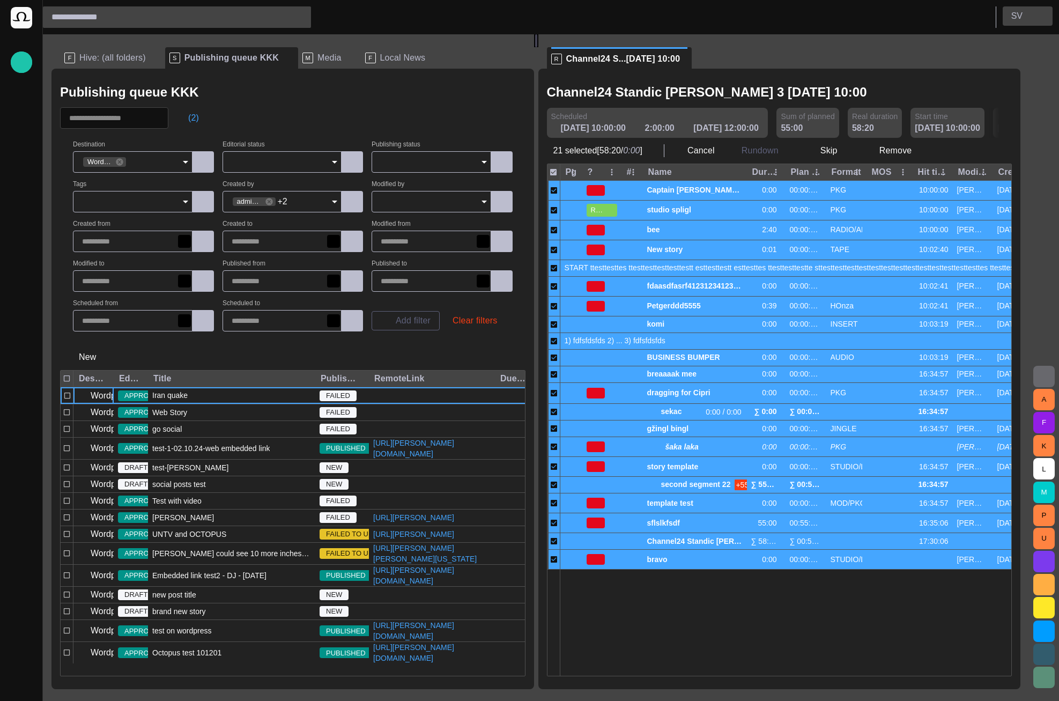
click at [1031, 15] on button "S V" at bounding box center [1027, 15] width 50 height 19
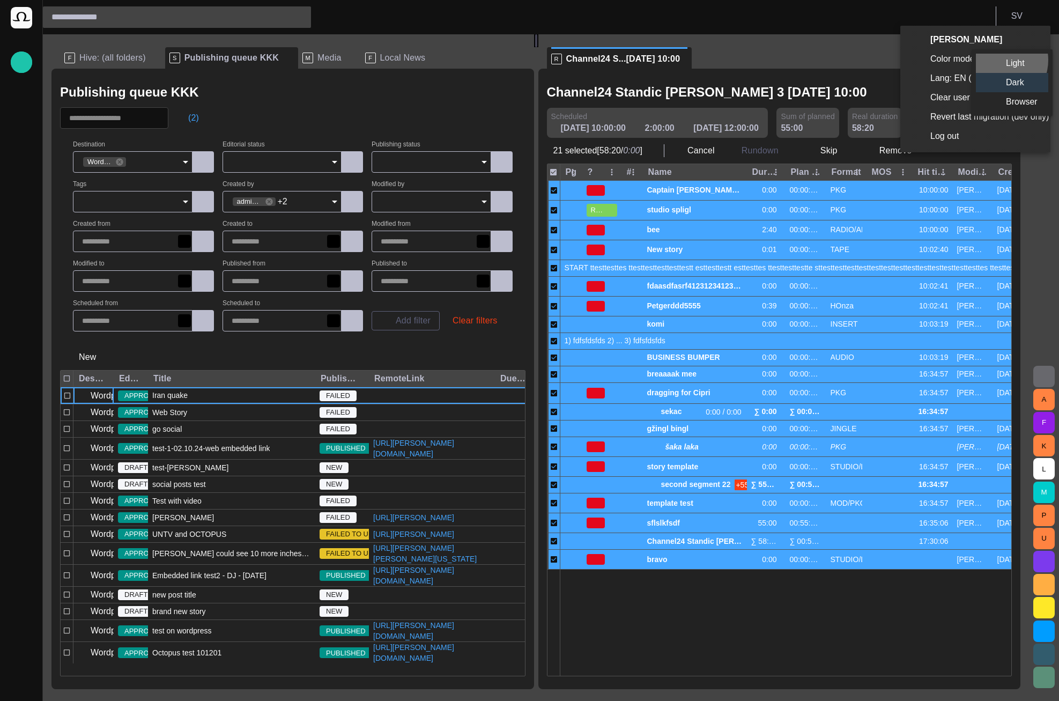
click at [997, 60] on li "Light" at bounding box center [1012, 63] width 72 height 19
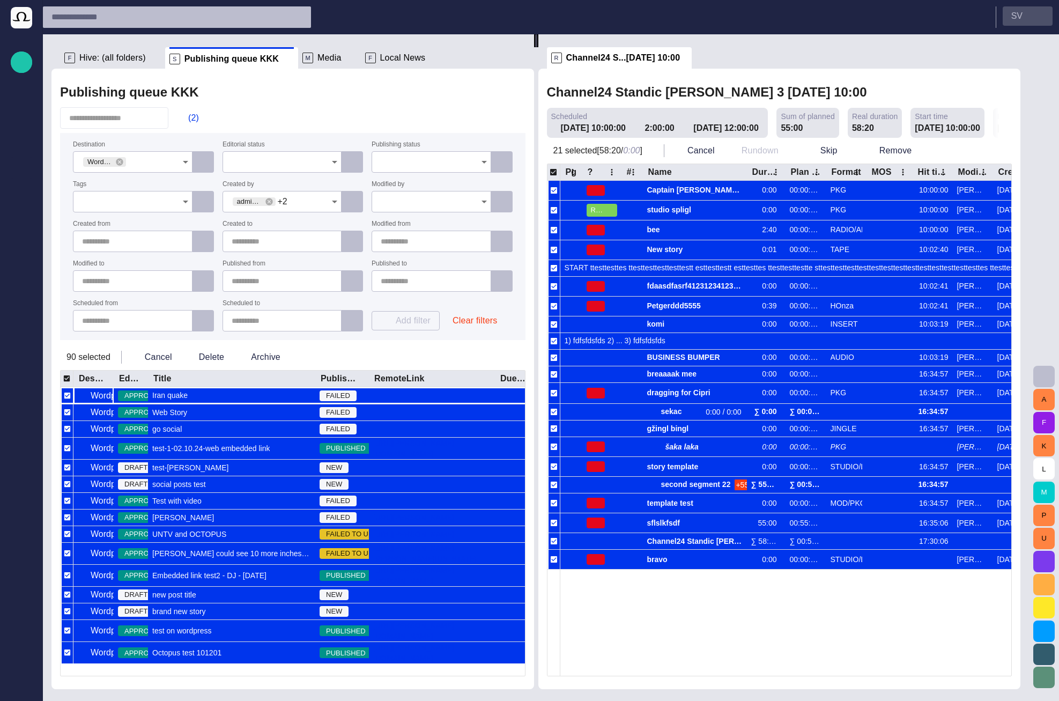
click at [1028, 14] on button "S V" at bounding box center [1027, 15] width 50 height 19
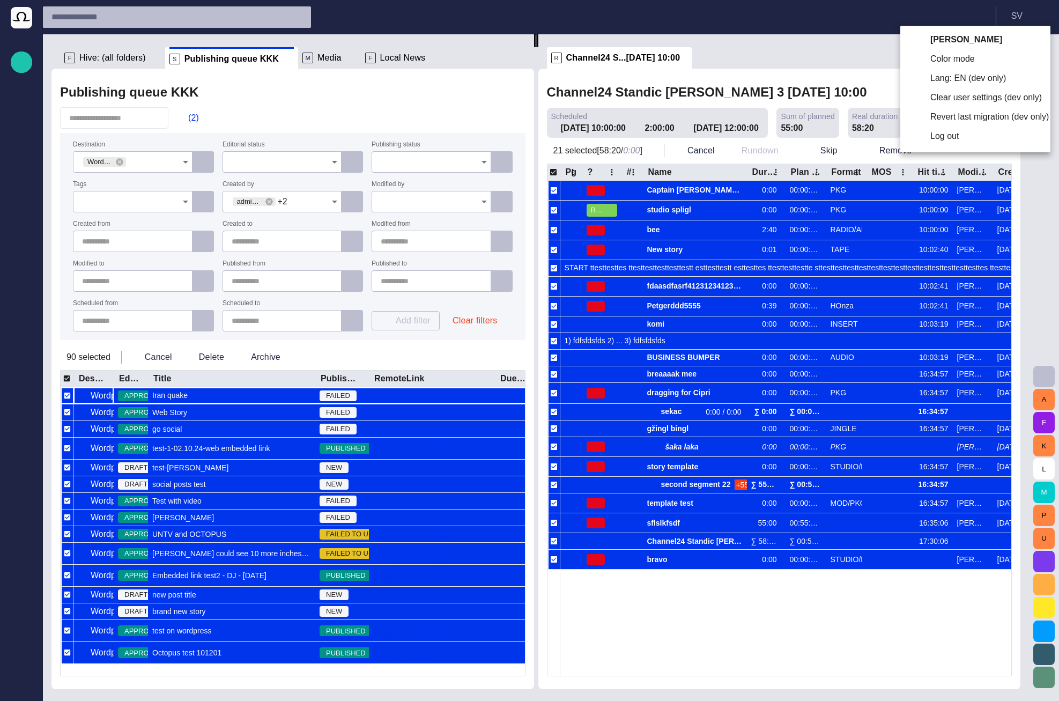
click at [1001, 65] on li "Color mode" at bounding box center [975, 58] width 150 height 19
click at [989, 59] on li "Color mode" at bounding box center [975, 58] width 150 height 19
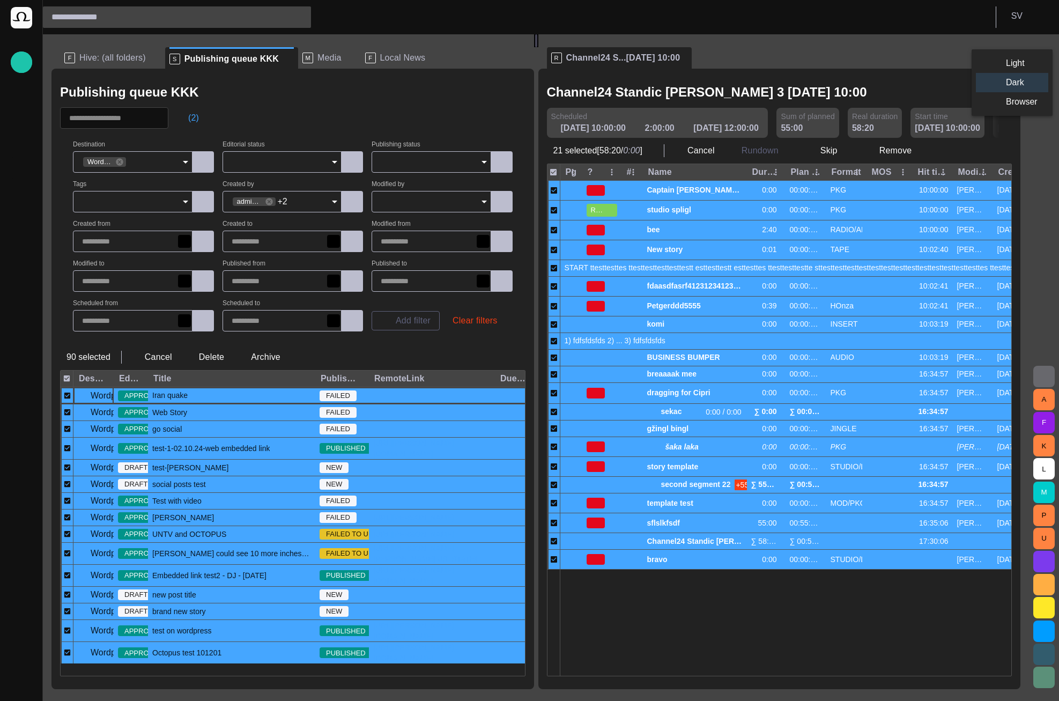
click at [192, 117] on div at bounding box center [529, 350] width 1059 height 701
click at [188, 117] on span "button" at bounding box center [182, 118] width 11 height 11
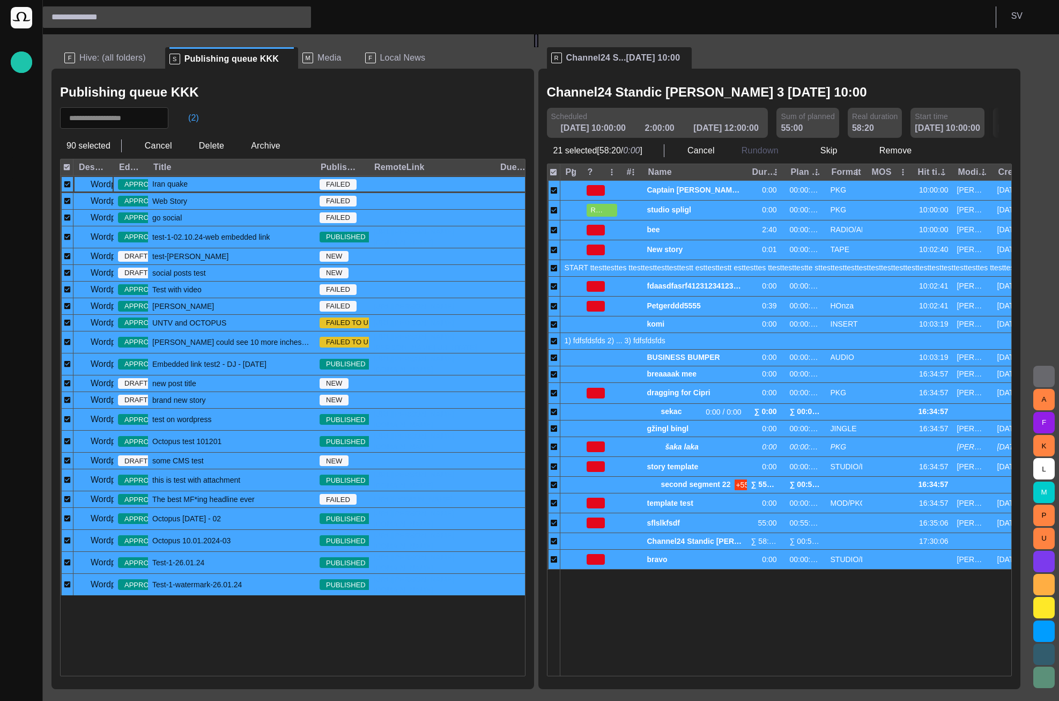
click at [380, 63] on span "Local News" at bounding box center [403, 58] width 46 height 11
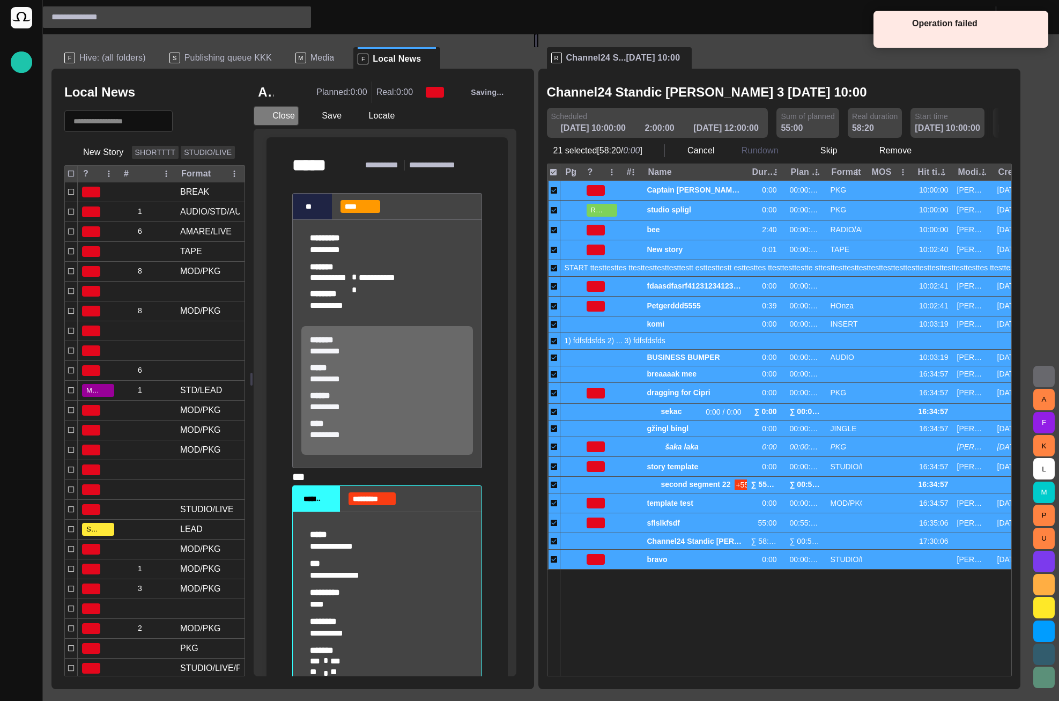
click at [294, 120] on button "Close" at bounding box center [276, 115] width 45 height 19
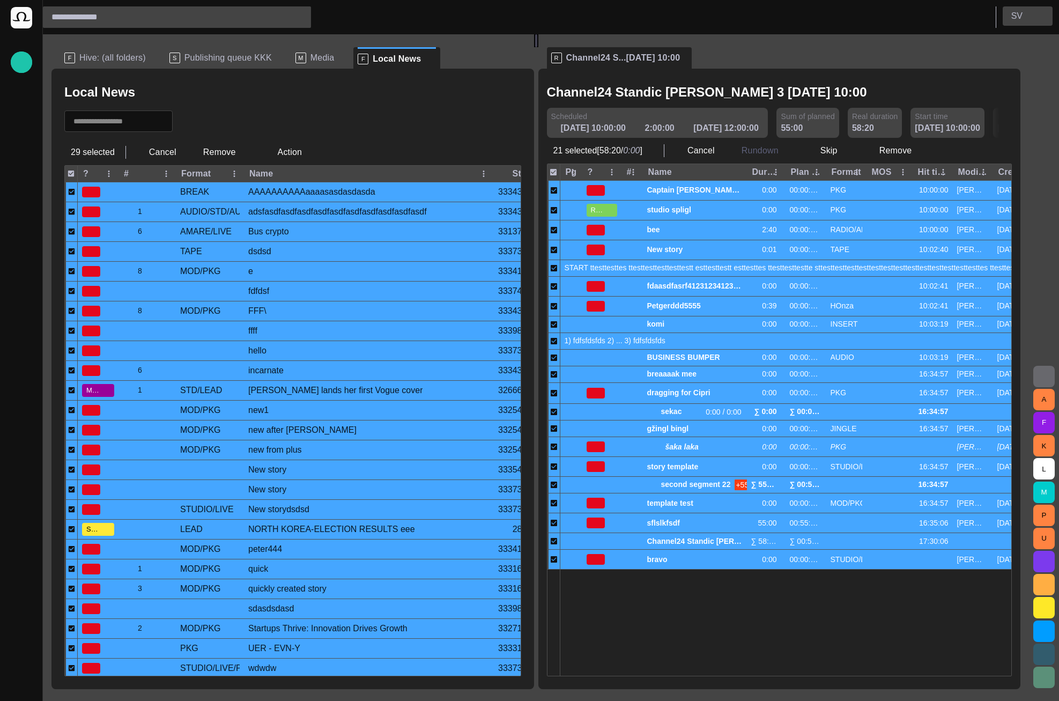
click at [1016, 14] on p "S V" at bounding box center [1016, 16] width 11 height 13
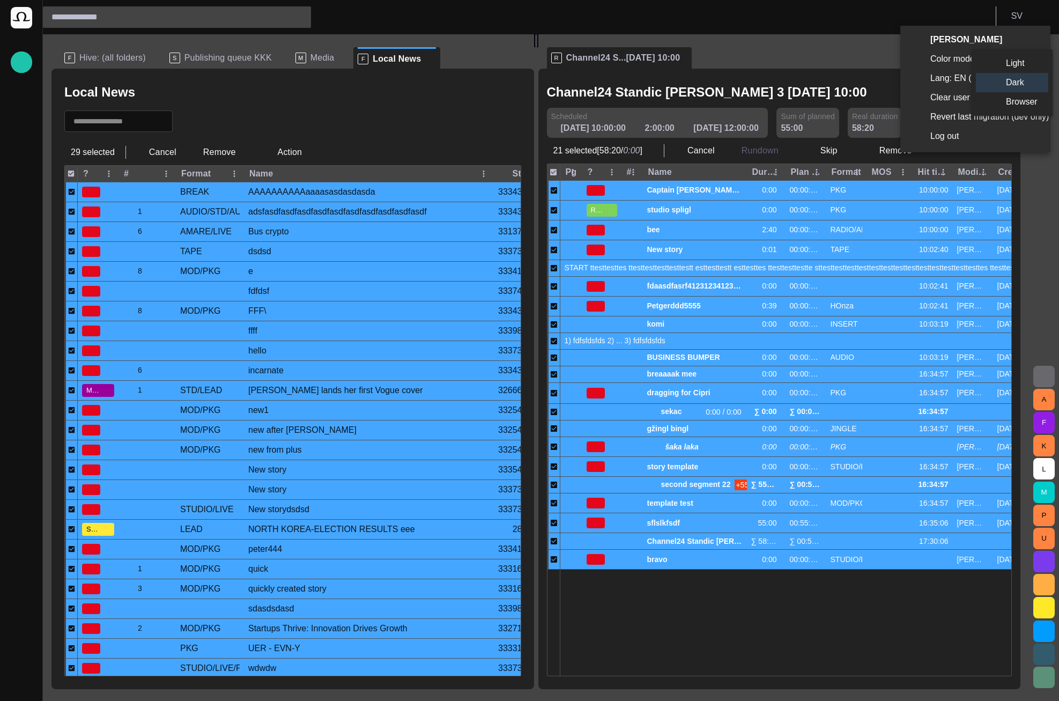
click at [1001, 63] on li "Light" at bounding box center [1012, 63] width 72 height 19
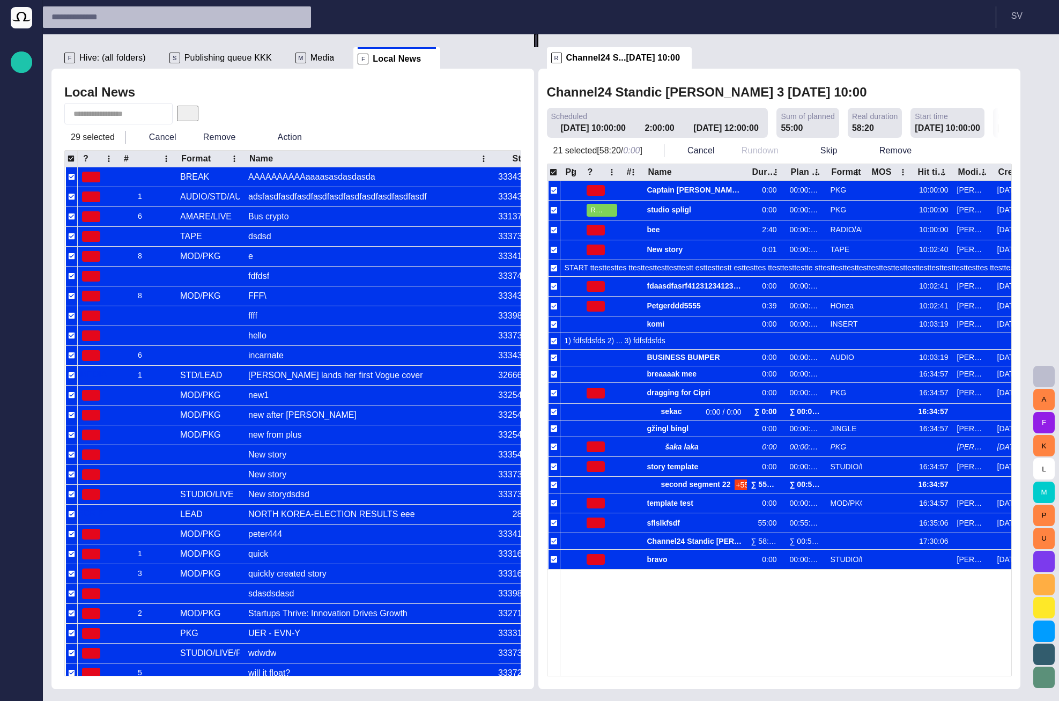
click at [1050, 373] on button "button" at bounding box center [1043, 376] width 21 height 21
click at [531, 83] on div at bounding box center [529, 350] width 1059 height 701
click at [1044, 76] on div "A F K L M P U" at bounding box center [1044, 367] width 30 height 666
drag, startPoint x: 660, startPoint y: 55, endPoint x: 455, endPoint y: 56, distance: 205.8
click at [455, 56] on div "F Hive: (all folders) S Publishing queue KKK M Media F Local News Local News 29…" at bounding box center [539, 361] width 977 height 654
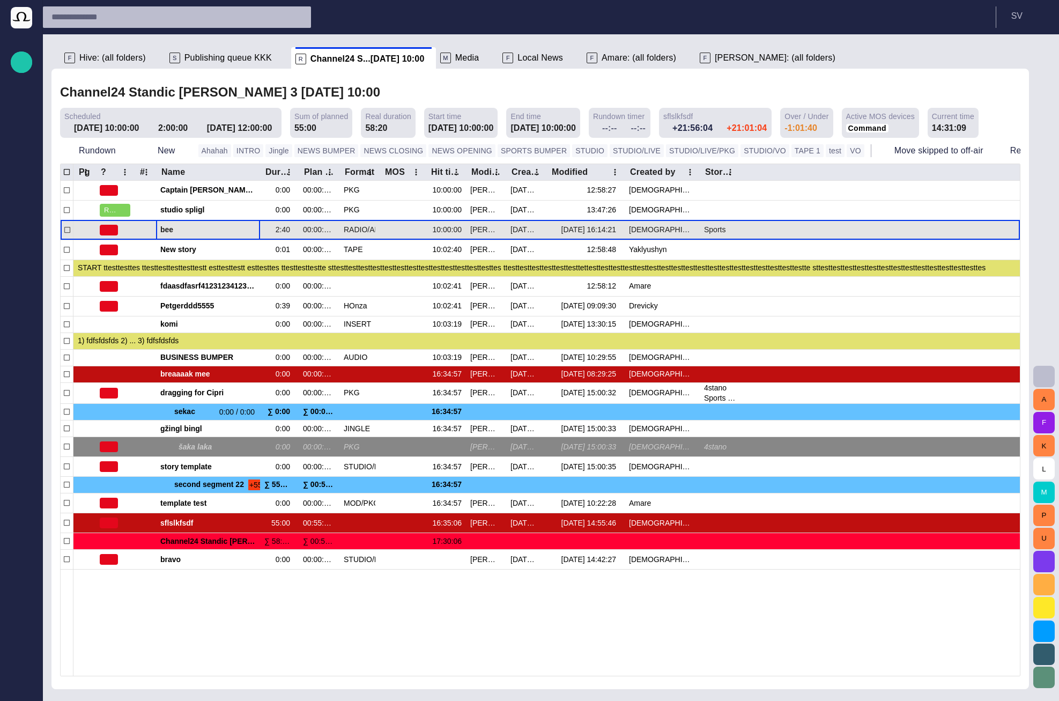
click at [209, 225] on div "bee" at bounding box center [207, 229] width 95 height 19
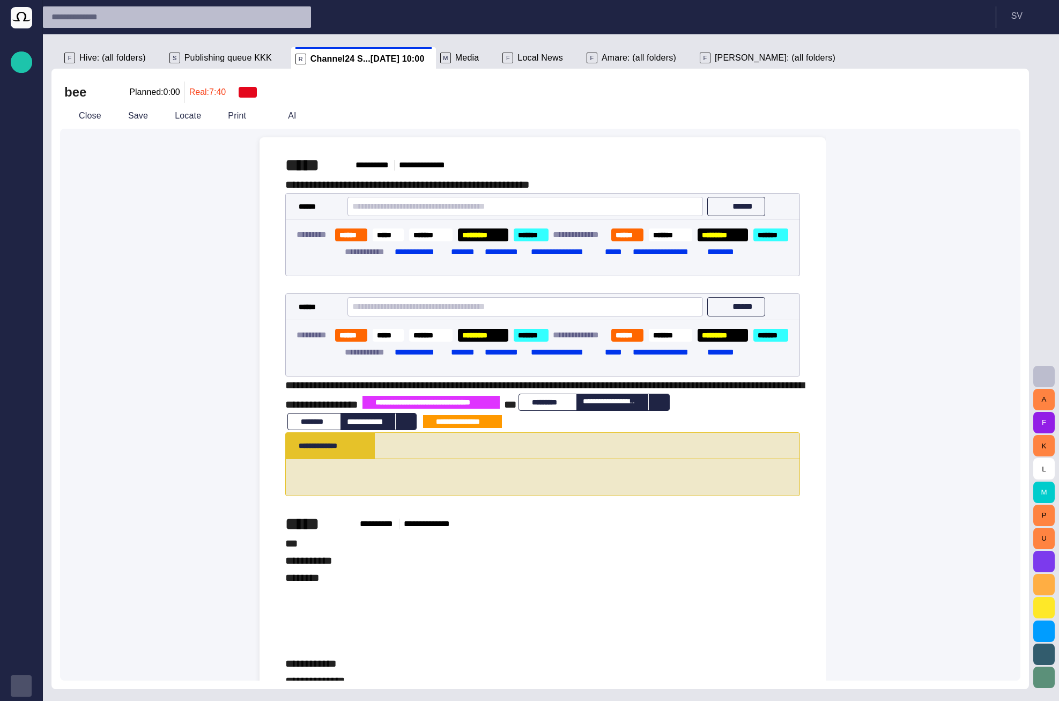
click at [25, 685] on span "button" at bounding box center [21, 685] width 9 height 9
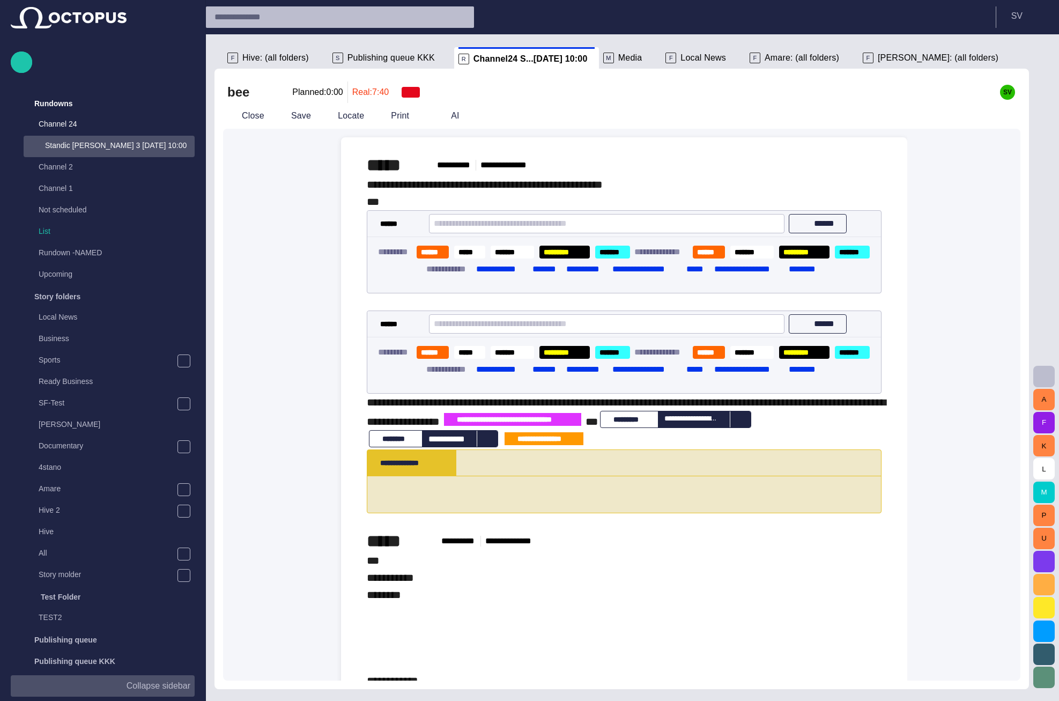
click at [431, 211] on div "**********" at bounding box center [624, 353] width 515 height 354
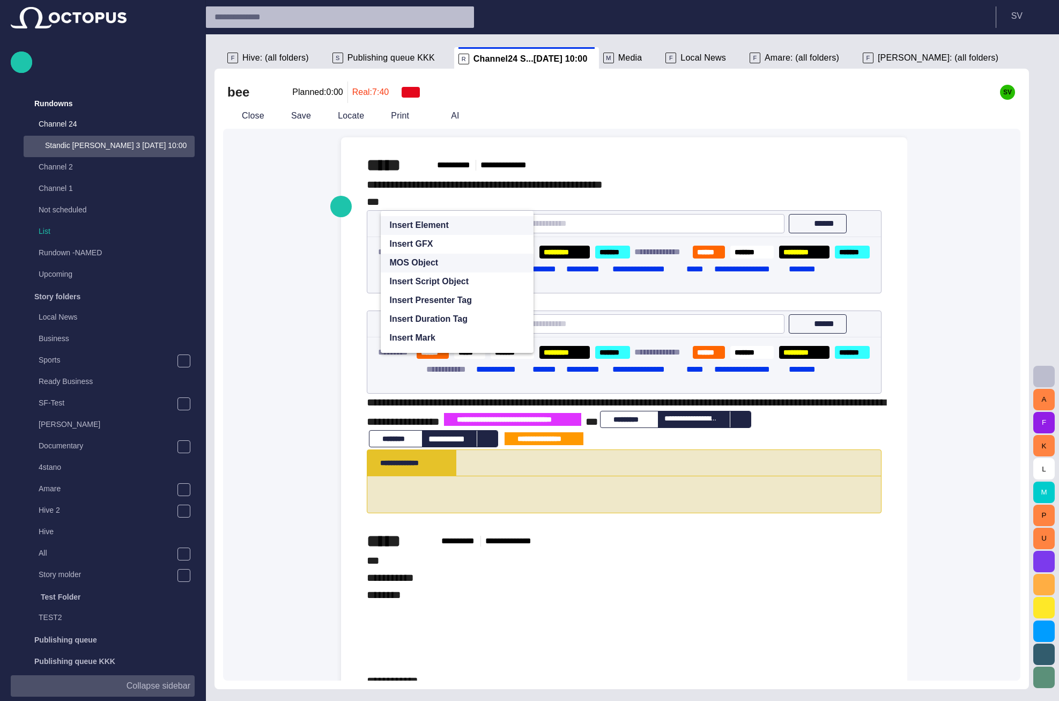
click at [457, 258] on span "MOS Object" at bounding box center [452, 262] width 127 height 13
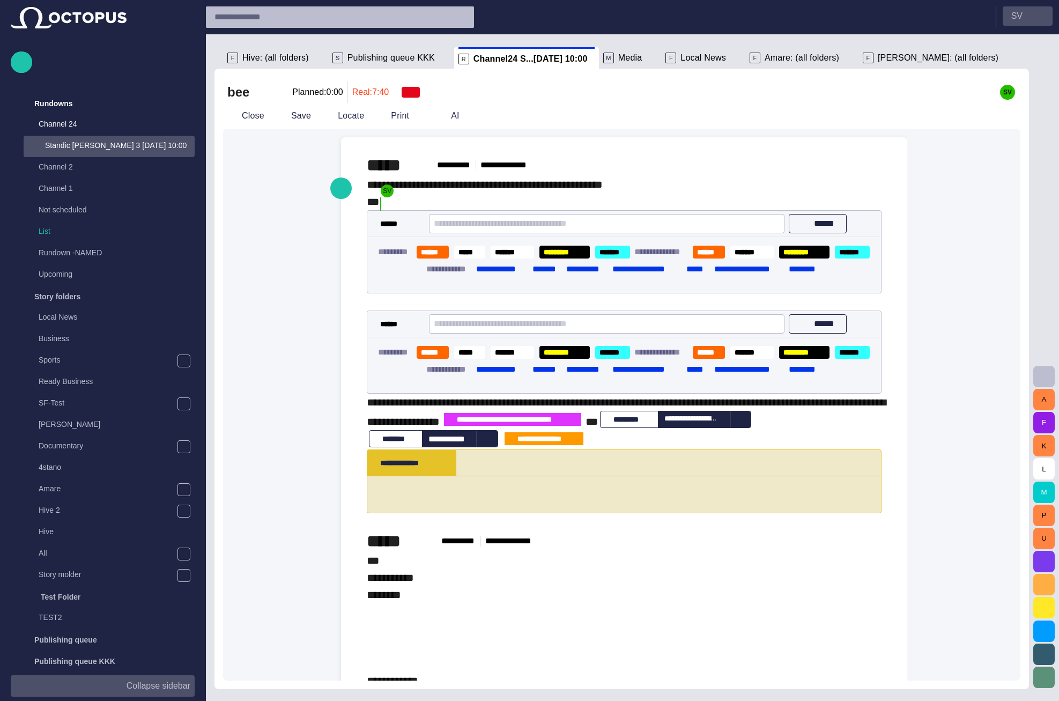
click at [1012, 23] on button "S V" at bounding box center [1027, 15] width 50 height 19
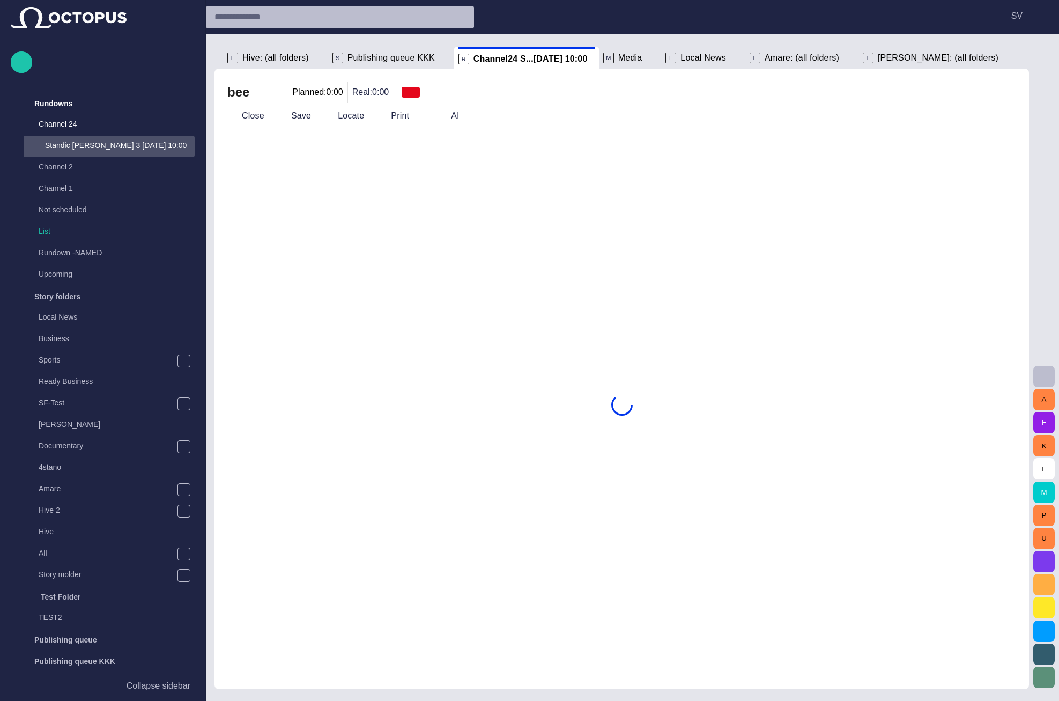
scroll to position [21, 0]
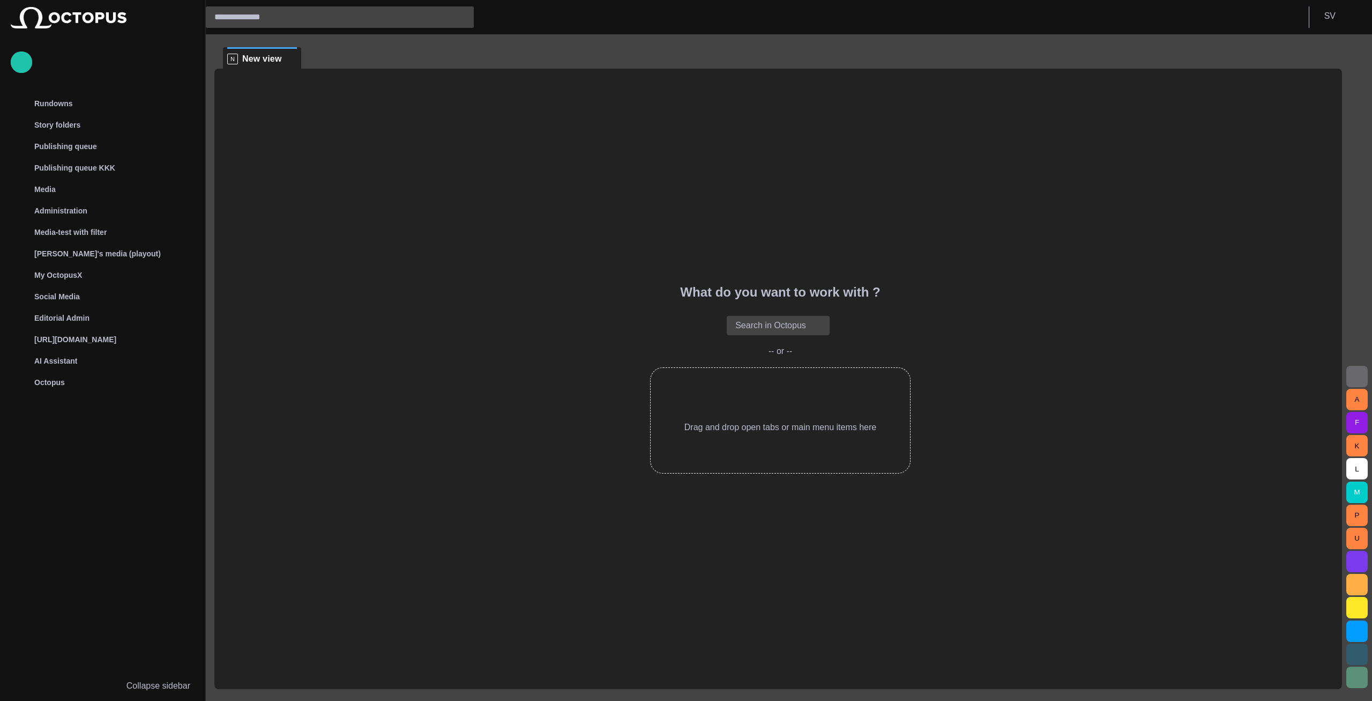
click at [1353, 378] on span "button" at bounding box center [1357, 376] width 13 height 13
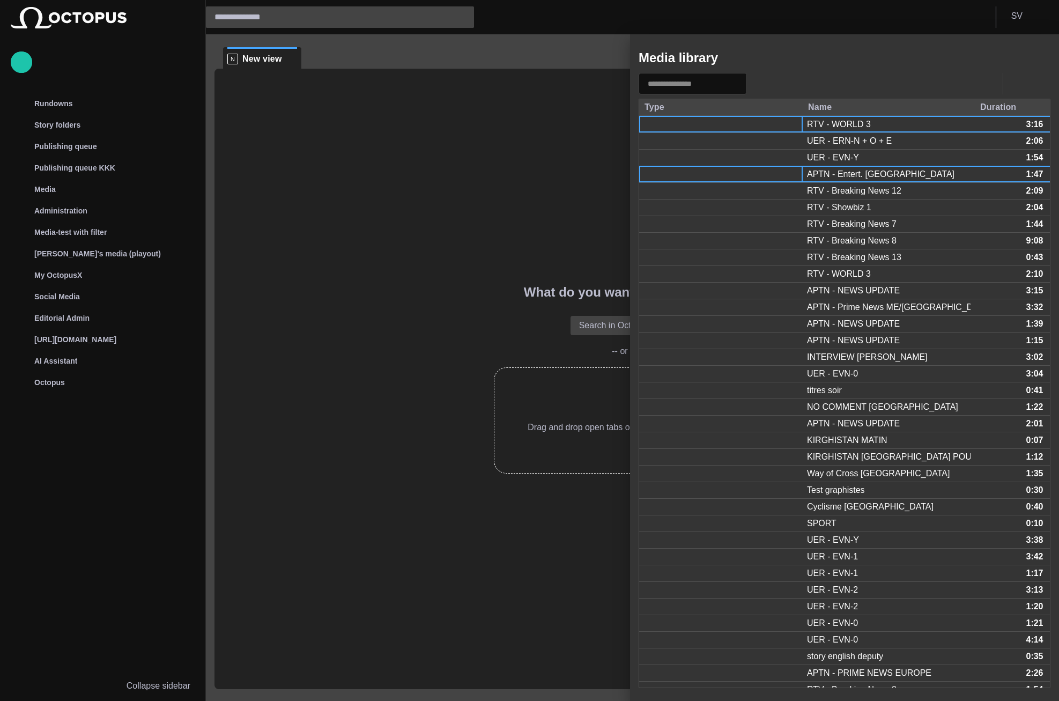
click at [791, 178] on div at bounding box center [720, 174] width 163 height 16
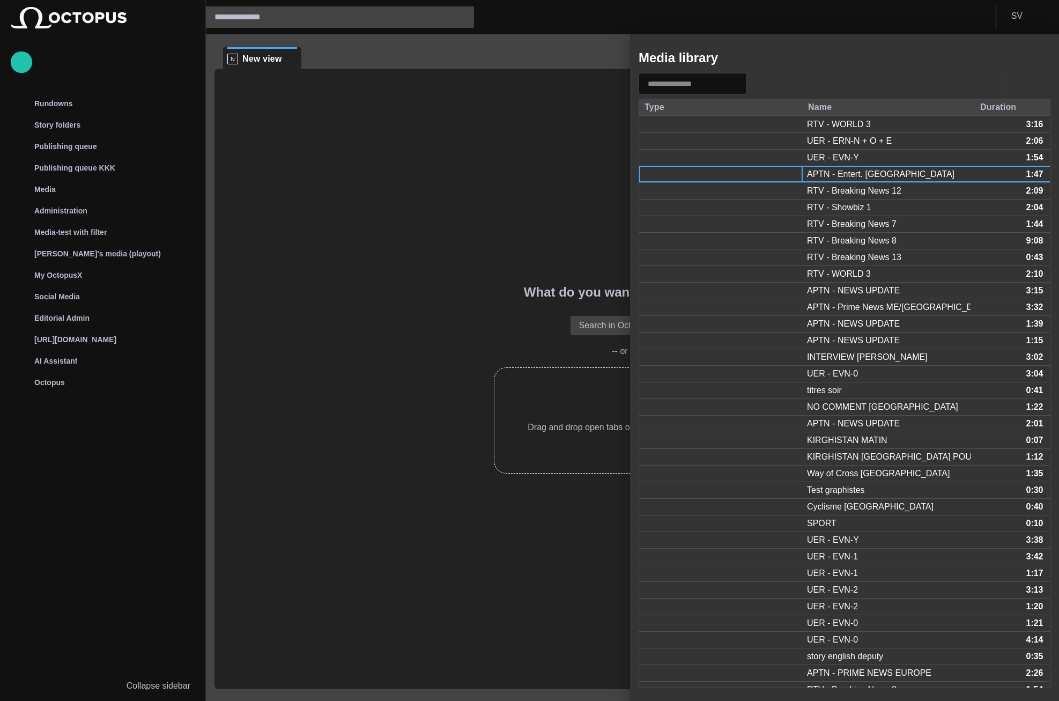
click at [791, 178] on div at bounding box center [720, 174] width 163 height 16
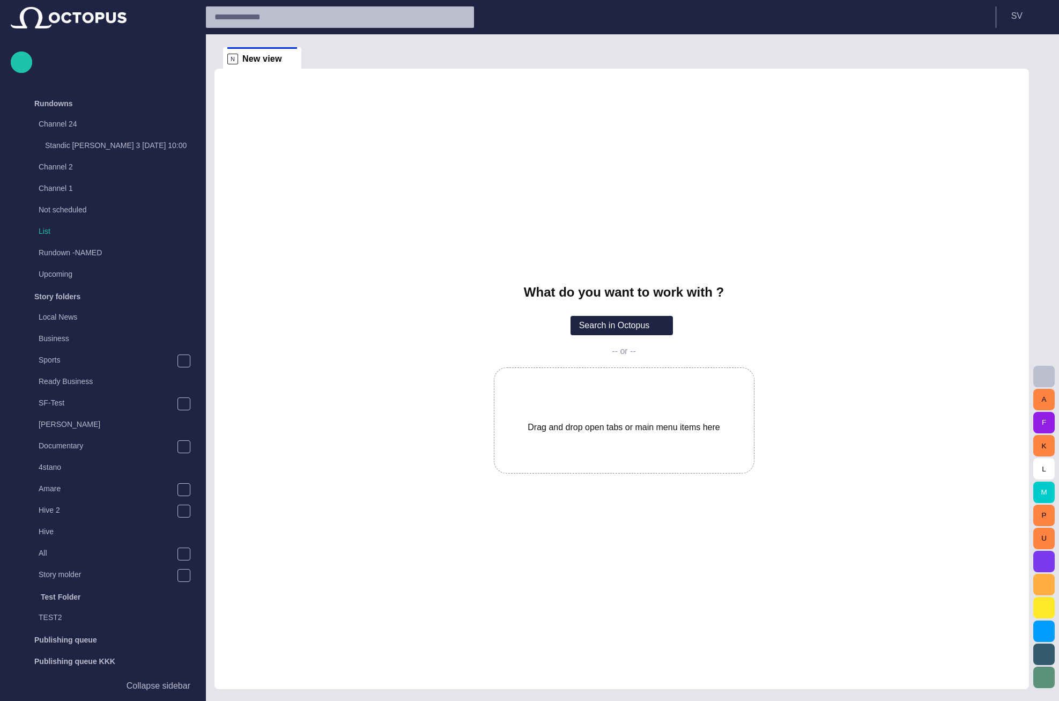
click at [1046, 378] on span "button" at bounding box center [1043, 376] width 13 height 13
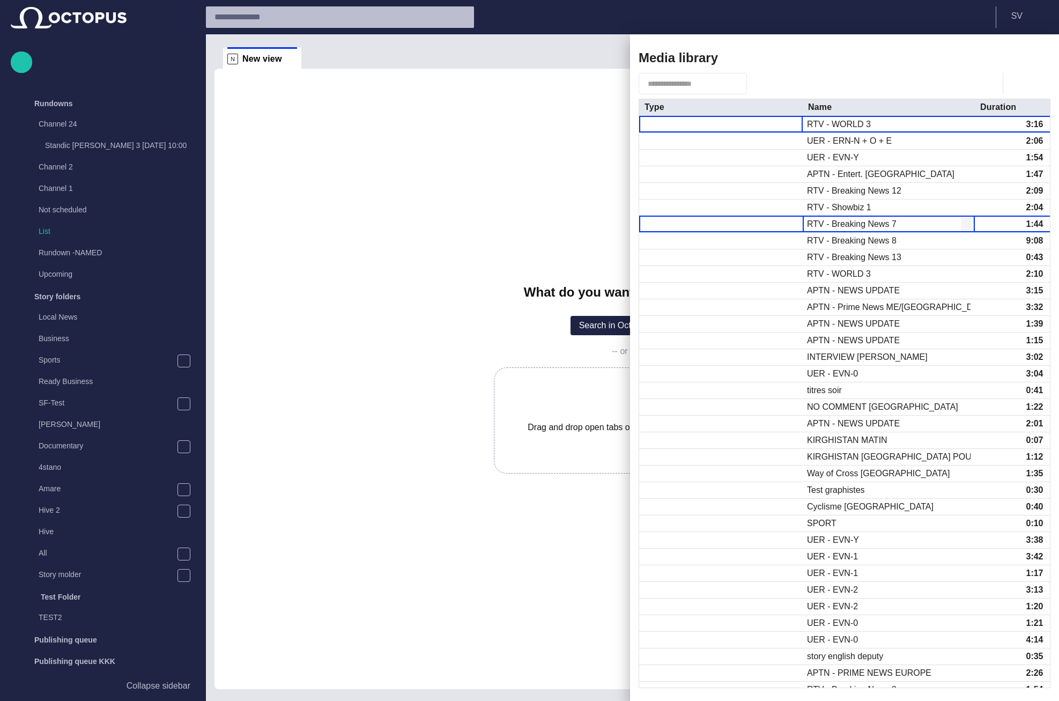
click at [818, 221] on div "RTV - Breaking News 7" at bounding box center [852, 224] width 90 height 12
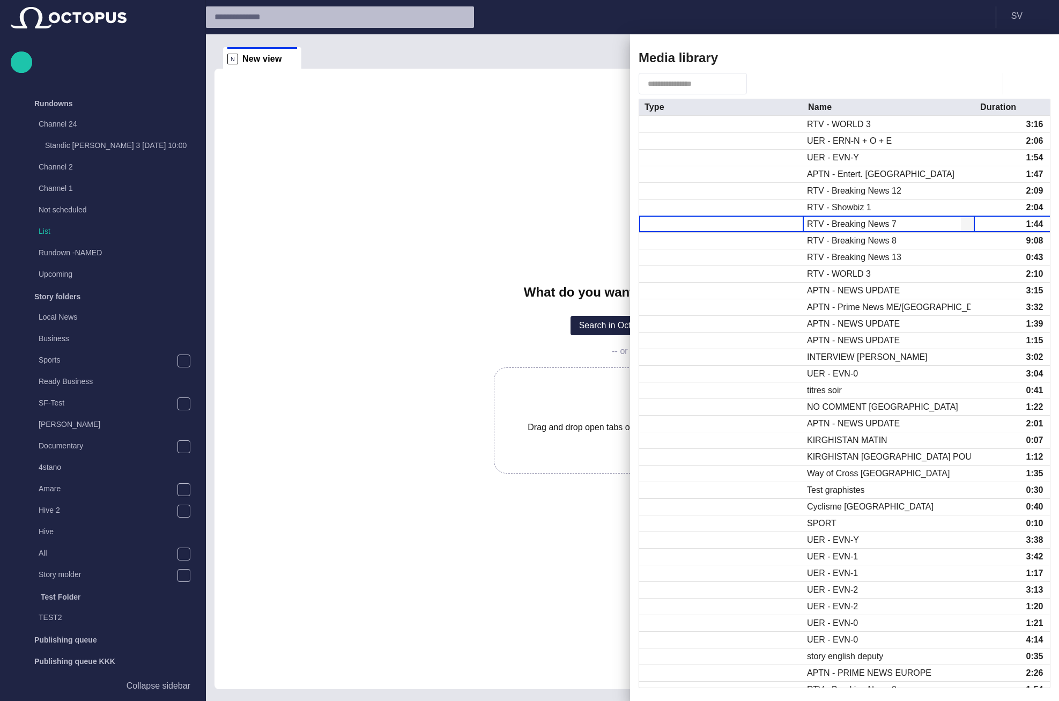
click at [818, 221] on div "RTV - Breaking News 7" at bounding box center [852, 224] width 90 height 12
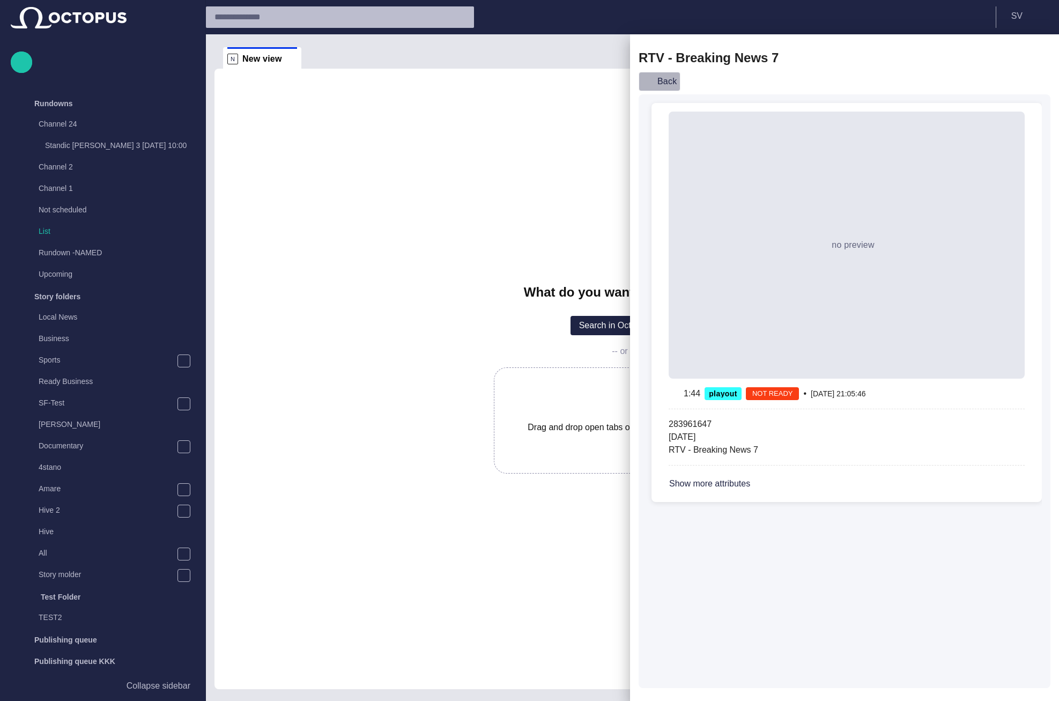
click at [662, 77] on button "Back" at bounding box center [659, 81] width 42 height 19
